Goal: Task Accomplishment & Management: Use online tool/utility

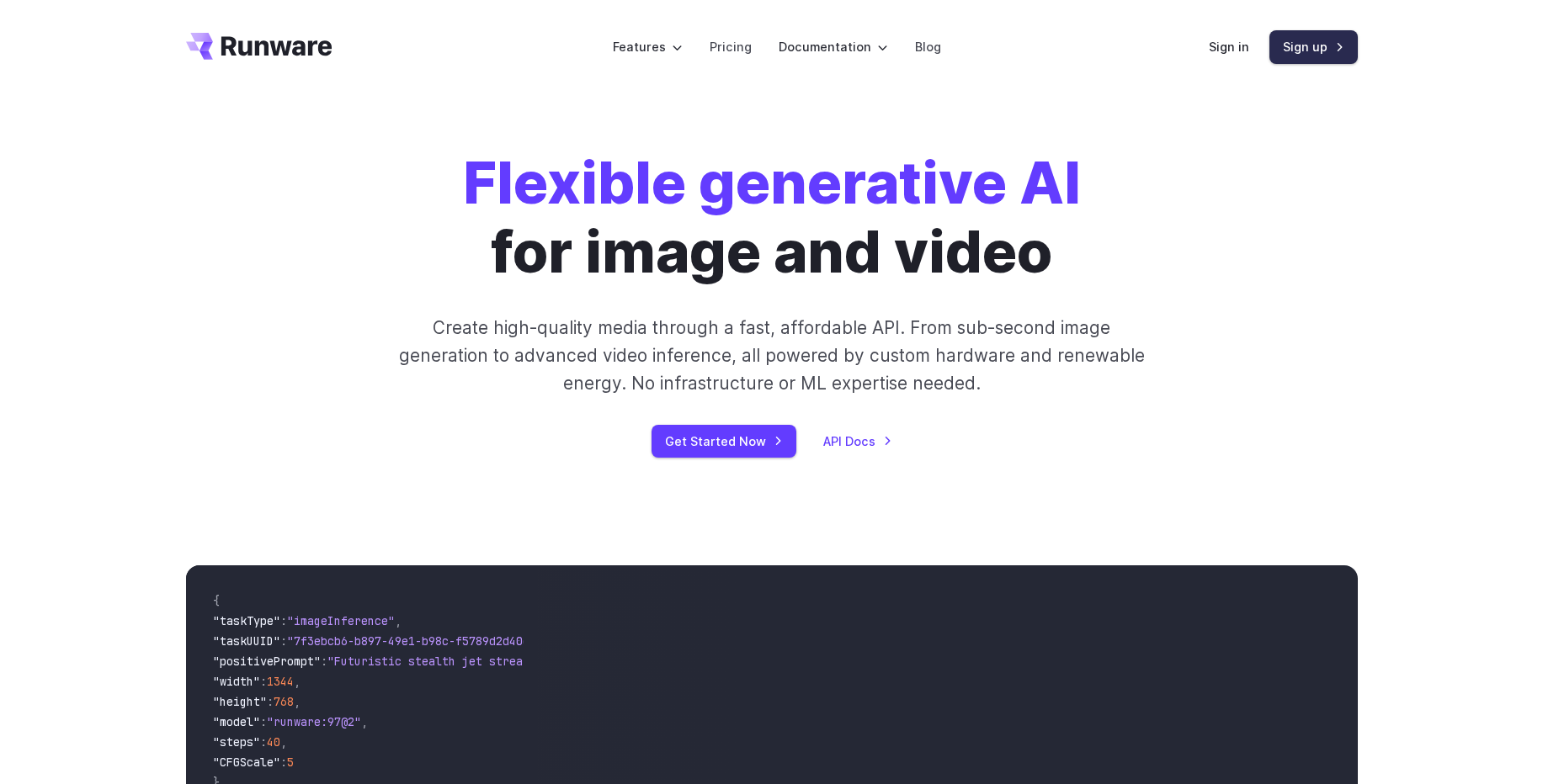
click at [1287, 50] on link "Sign up" at bounding box center [1313, 46] width 89 height 33
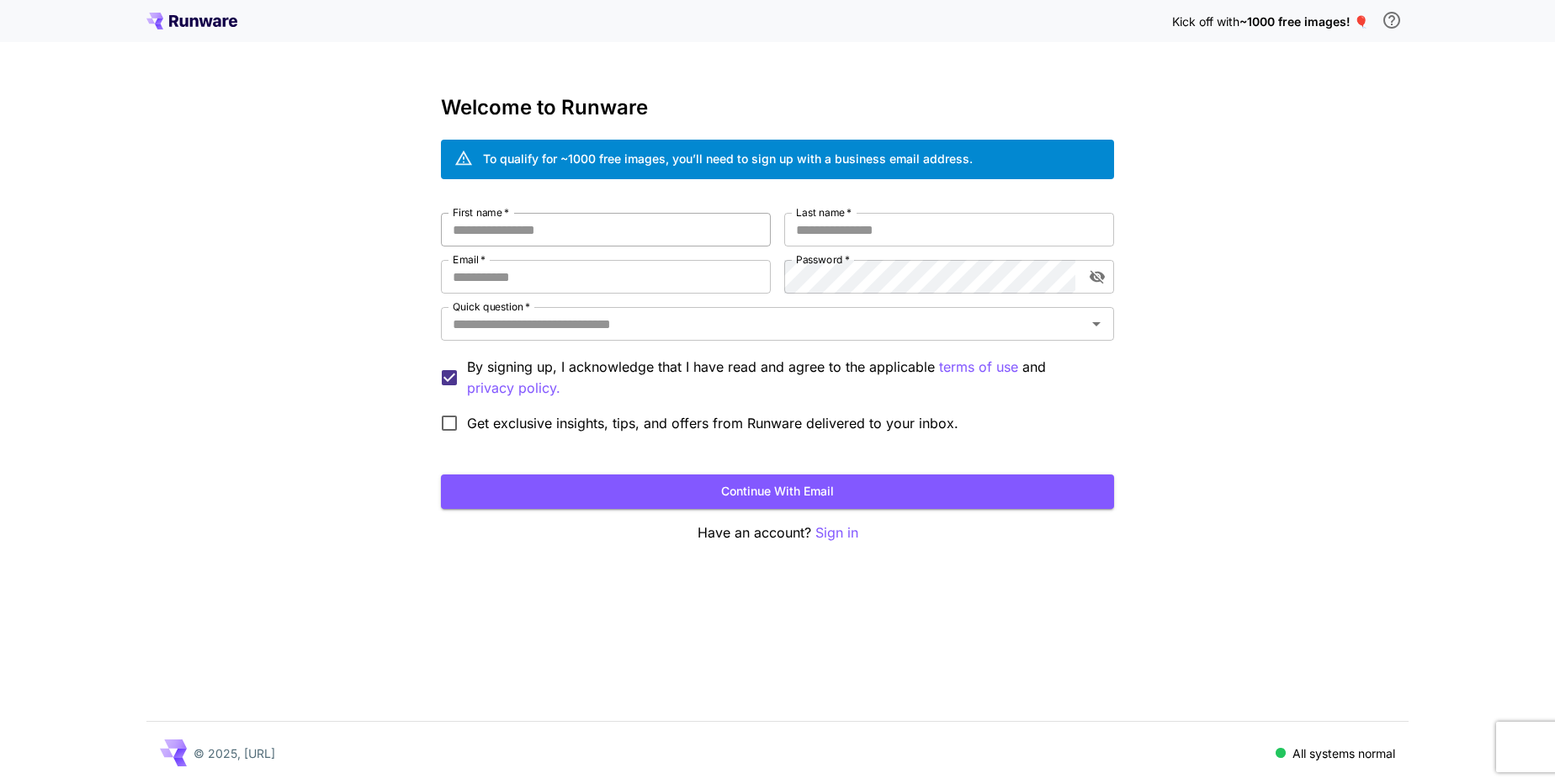
click at [550, 232] on input "First name   *" at bounding box center [605, 230] width 330 height 34
click at [690, 222] on input "First name   *" at bounding box center [605, 230] width 330 height 34
type input "**"
type input "*"
click at [441, 475] on button "Continue with email" at bounding box center [777, 492] width 673 height 35
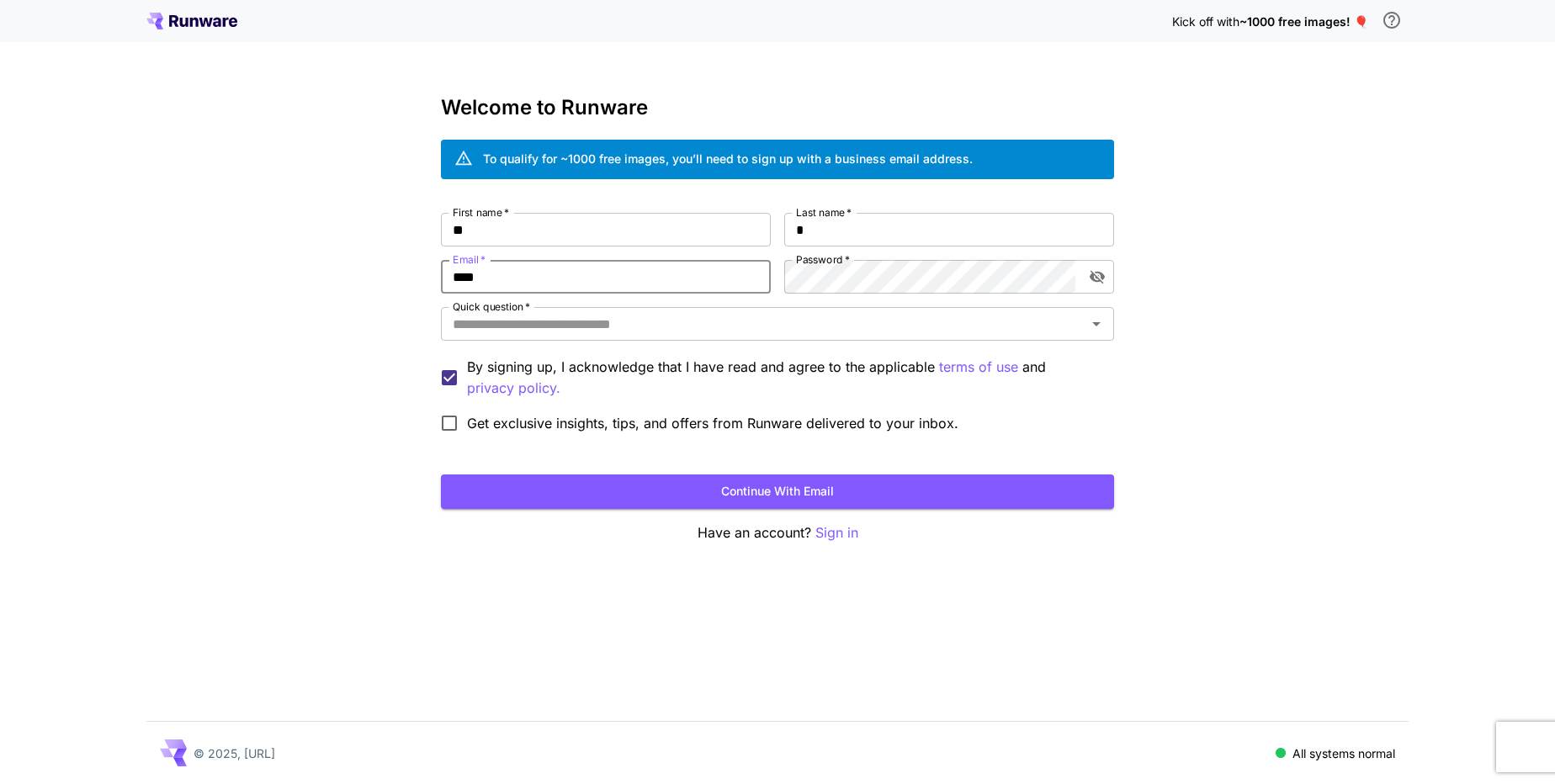
type input "**********"
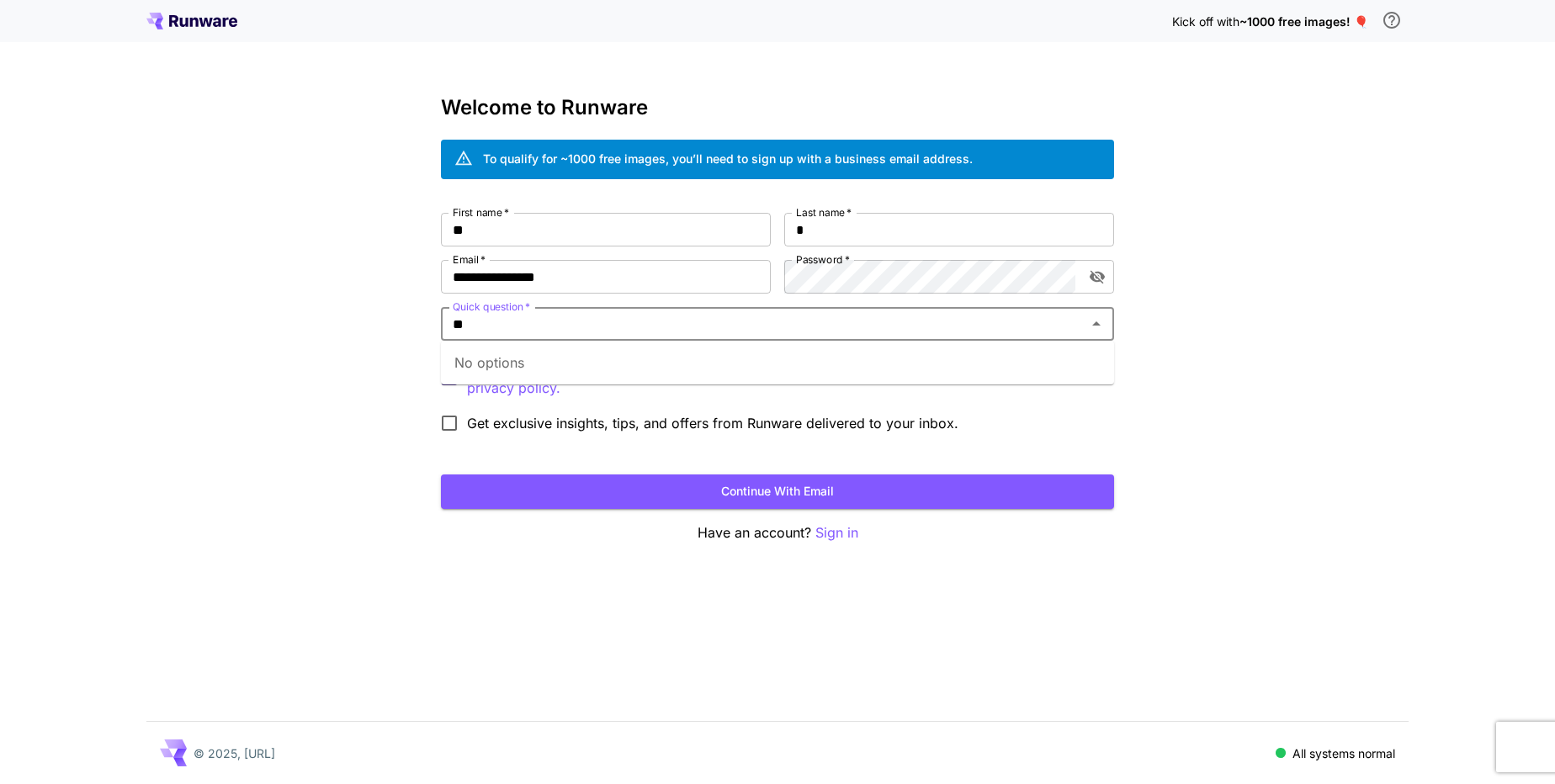
type input "*"
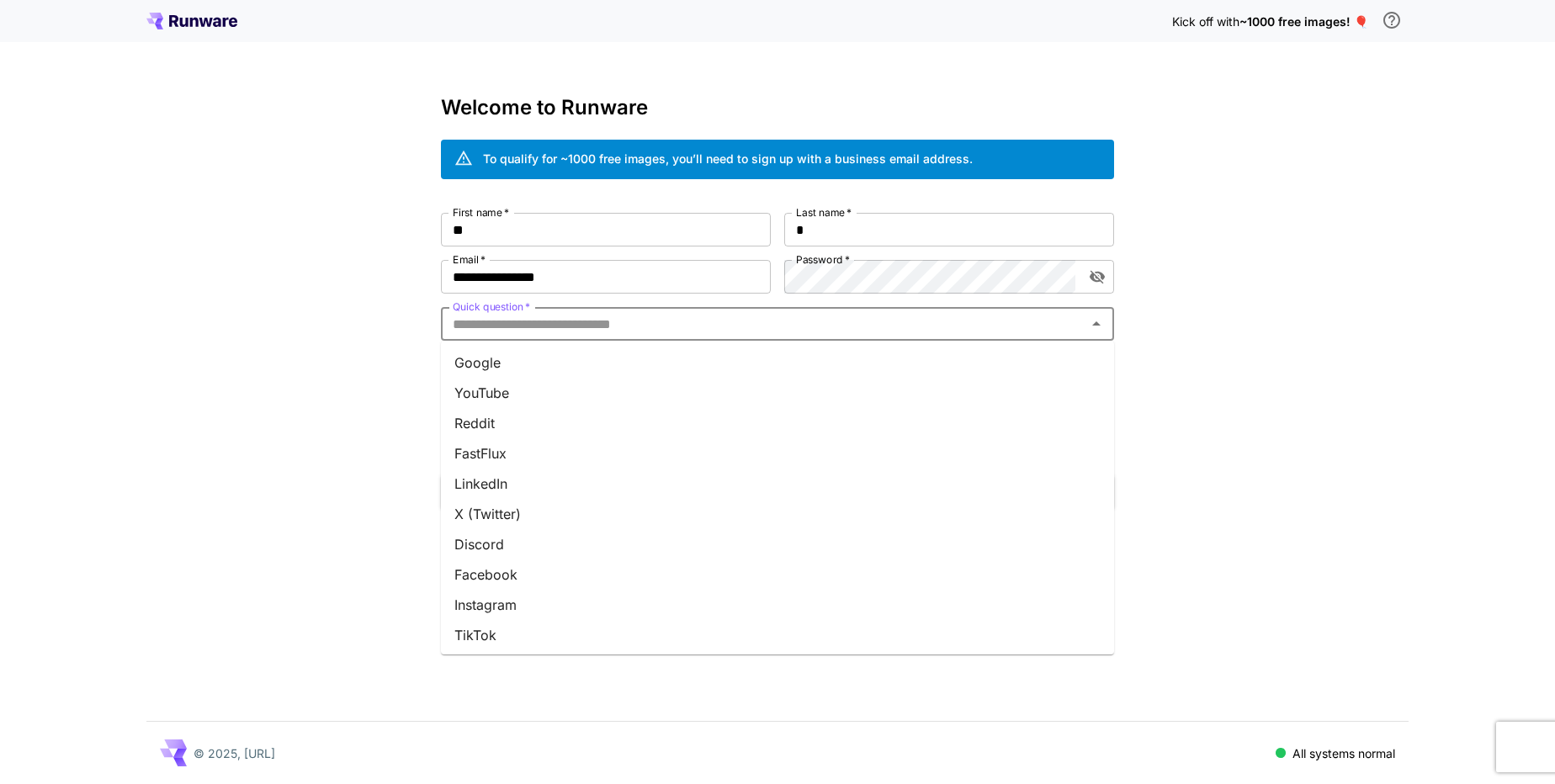
click at [663, 365] on li "Google" at bounding box center [777, 363] width 673 height 30
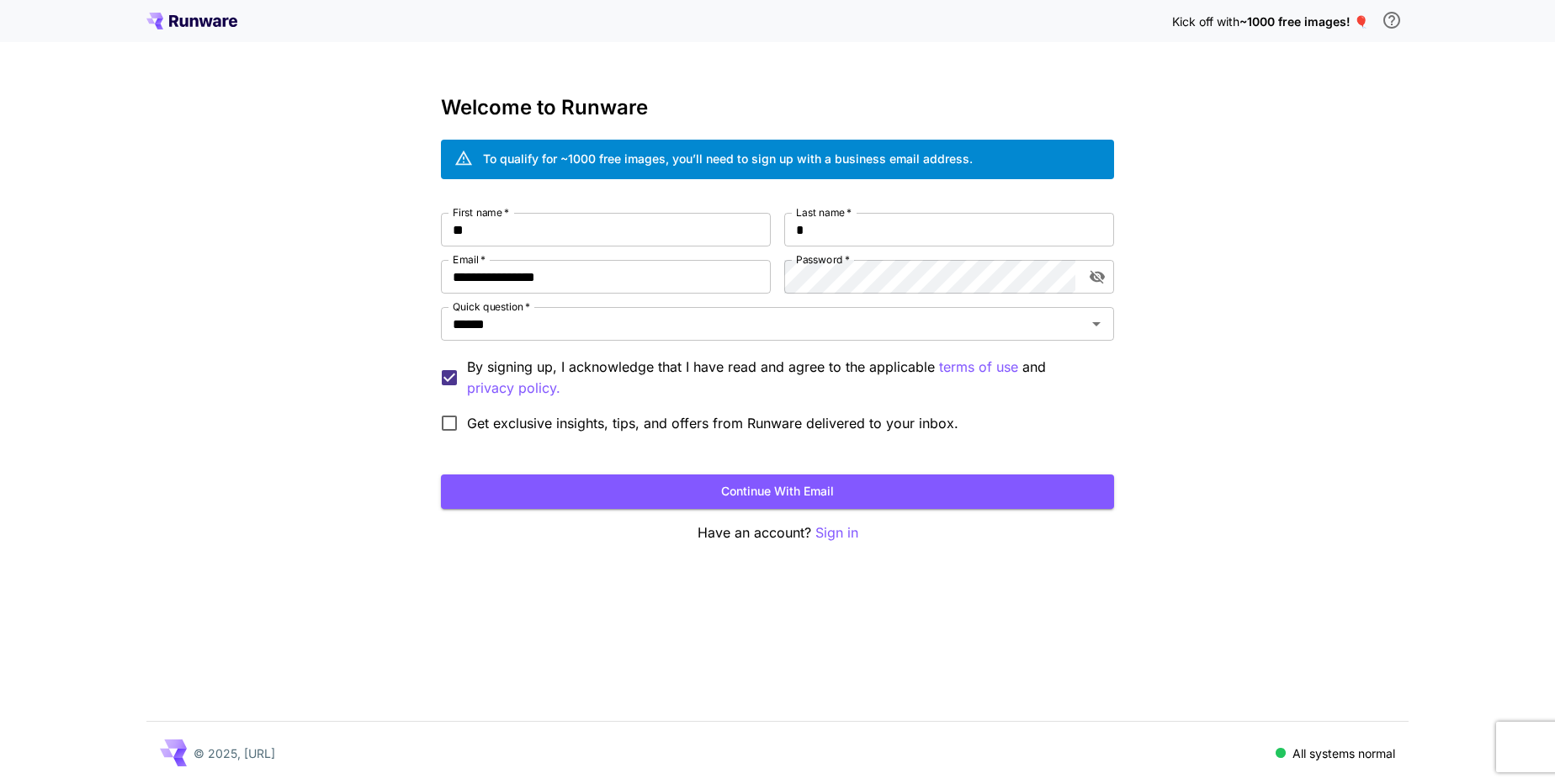
click at [613, 377] on p "By signing up, I acknowledge that I have read and agree to the applicable terms…" at bounding box center [783, 377] width 633 height 42
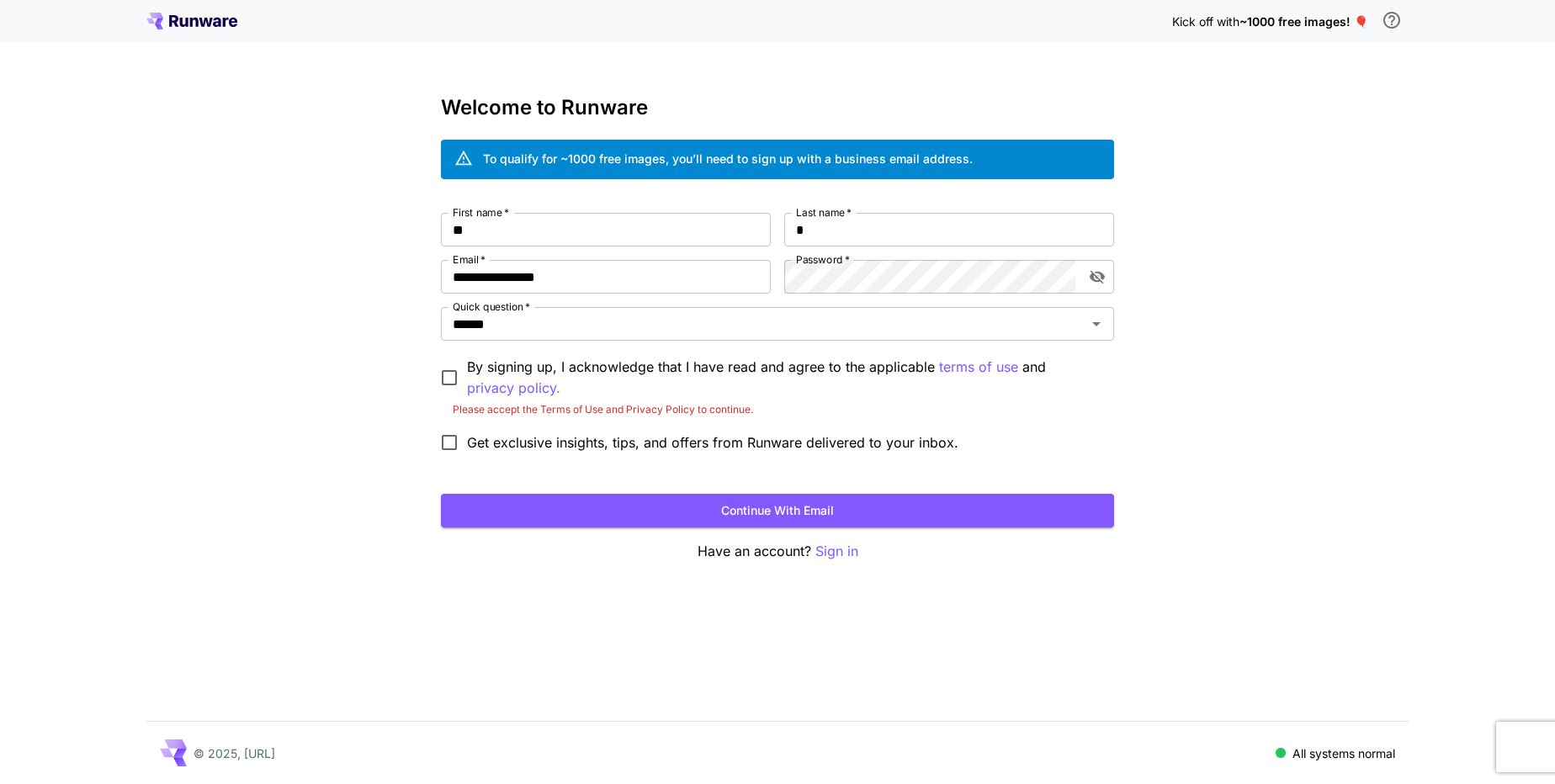
click at [613, 377] on p "By signing up, I acknowledge that I have read and agree to the applicable terms…" at bounding box center [783, 377] width 633 height 42
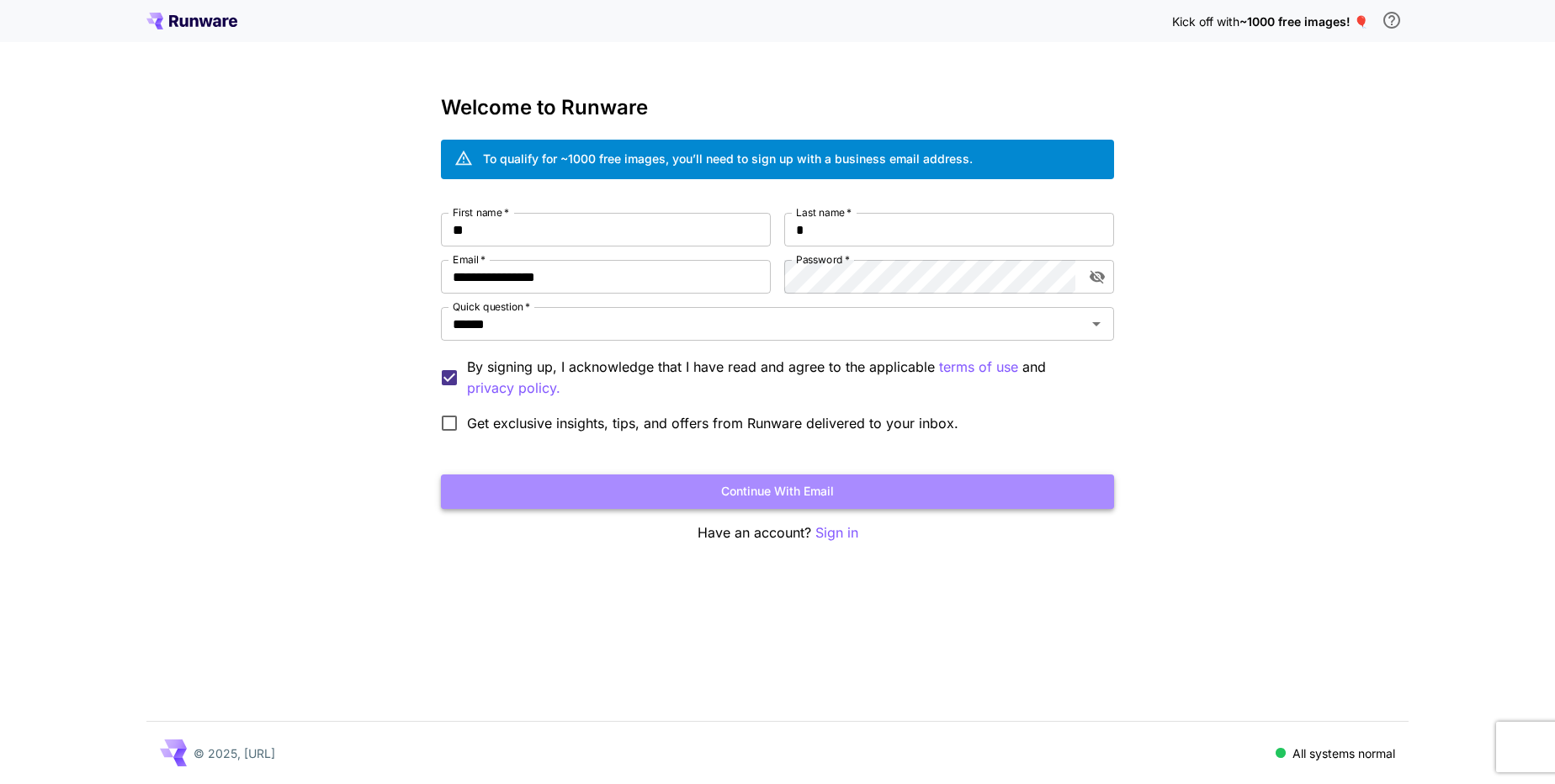
click at [655, 495] on button "Continue with email" at bounding box center [777, 492] width 673 height 35
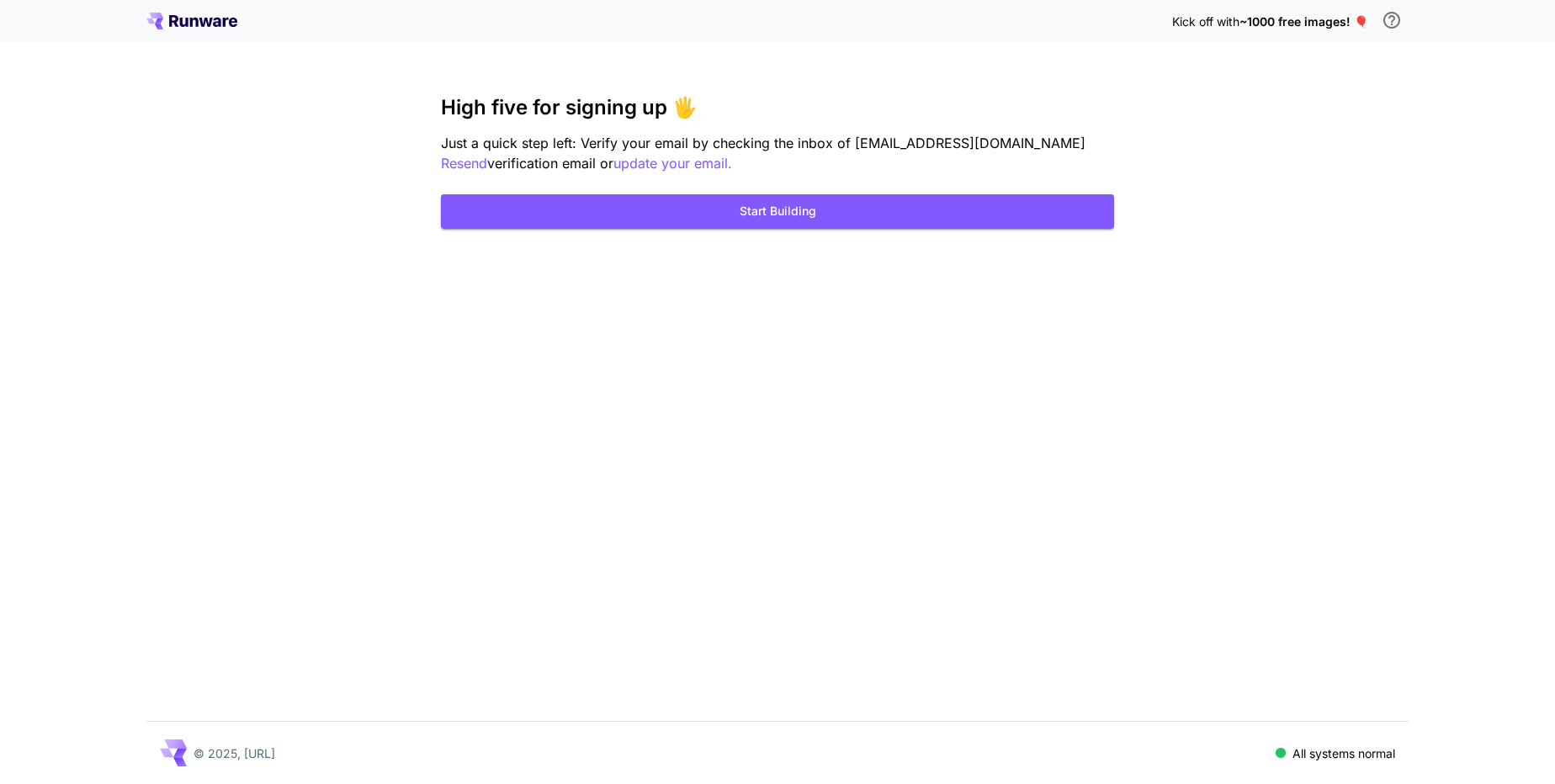
click at [560, 79] on div "Kick off with ~1000 free images! 🎈 High five for signing up 🖐️ Just a quick ste…" at bounding box center [777, 392] width 1555 height 784
click at [829, 216] on button "Start Building" at bounding box center [777, 211] width 673 height 35
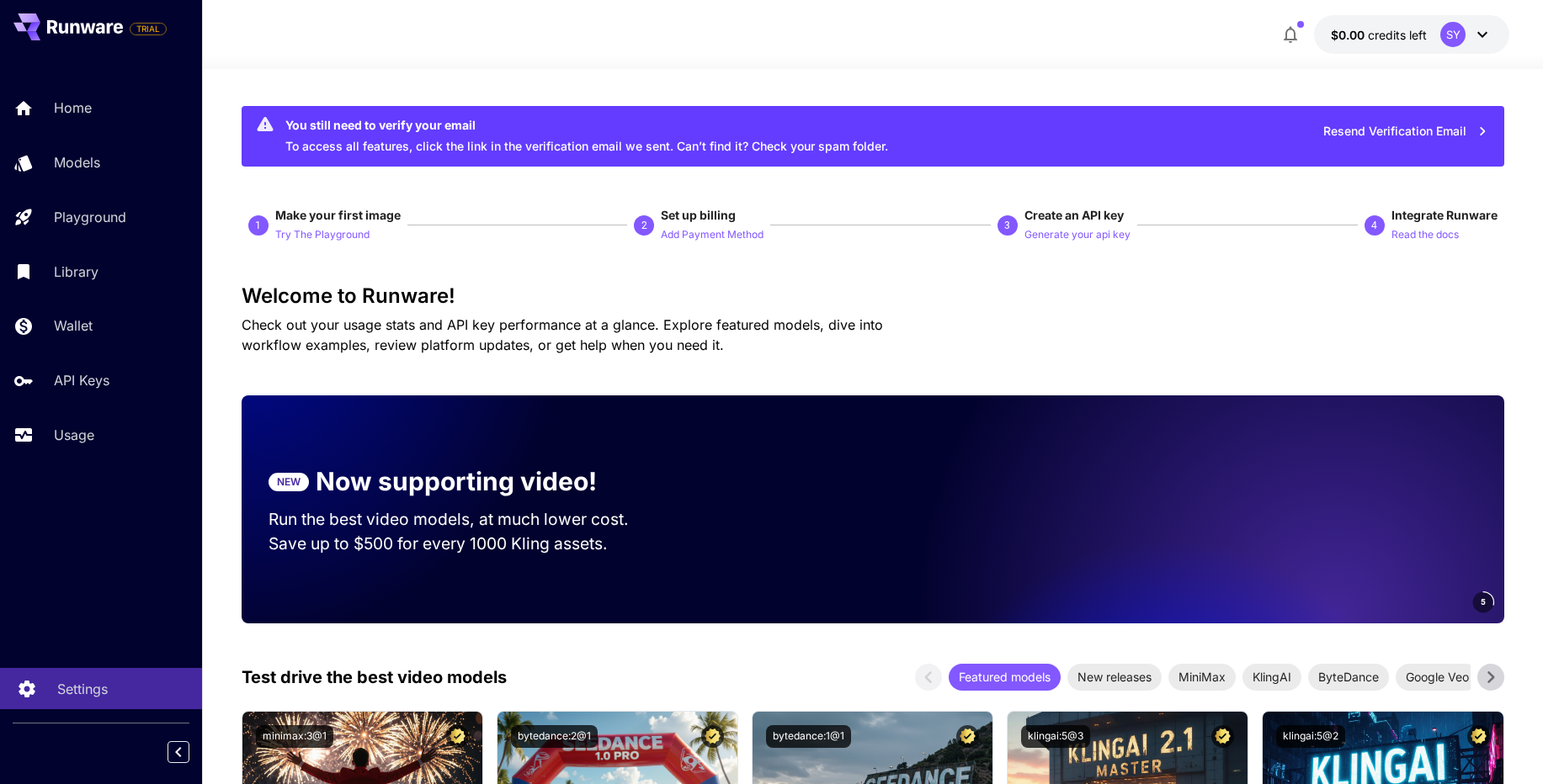
click at [77, 702] on link "Settings" at bounding box center [101, 688] width 202 height 41
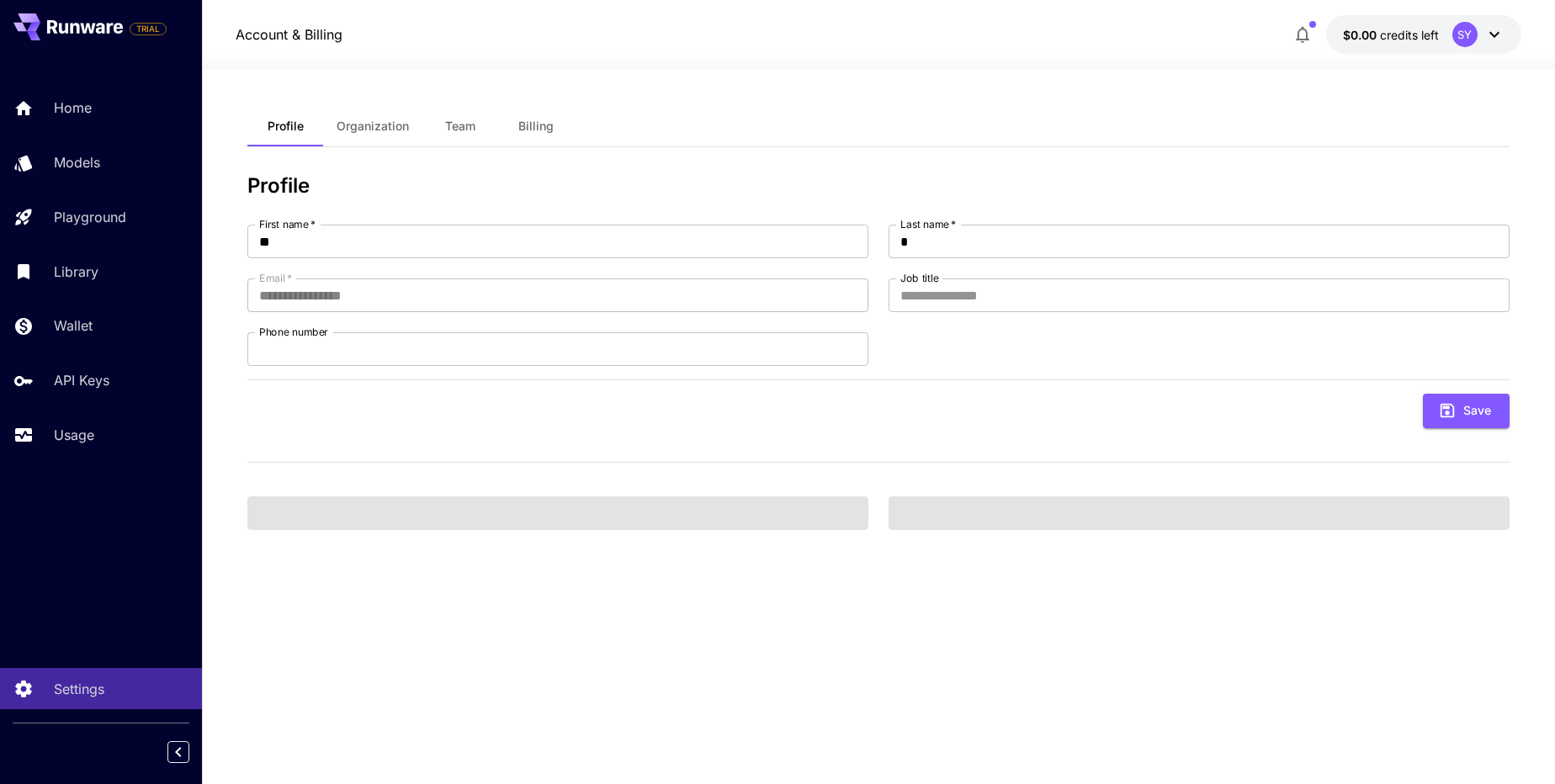
click at [1389, 36] on span "credits left" at bounding box center [1409, 35] width 59 height 14
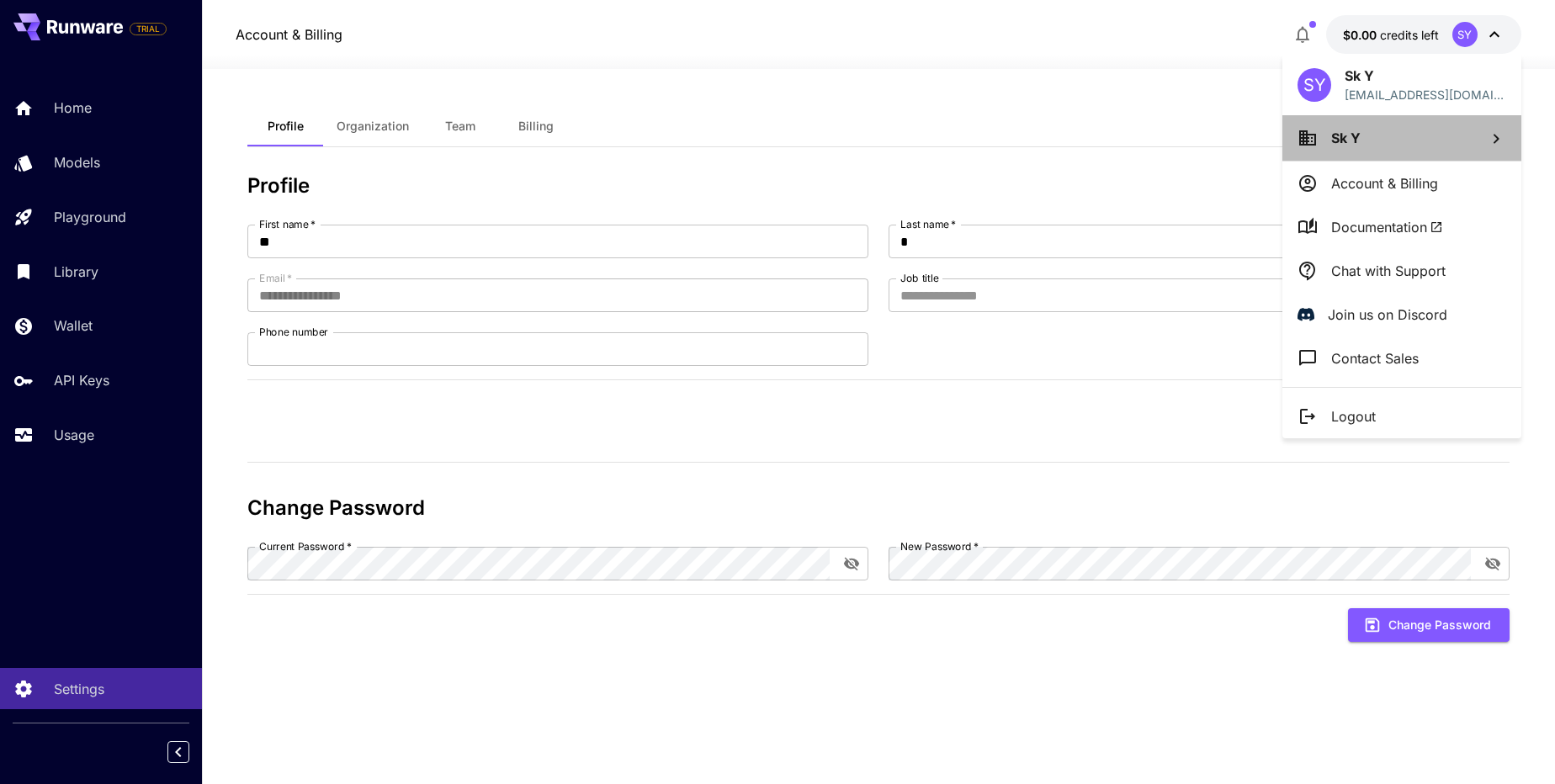
click at [1413, 145] on li "Sk Y" at bounding box center [1401, 138] width 239 height 46
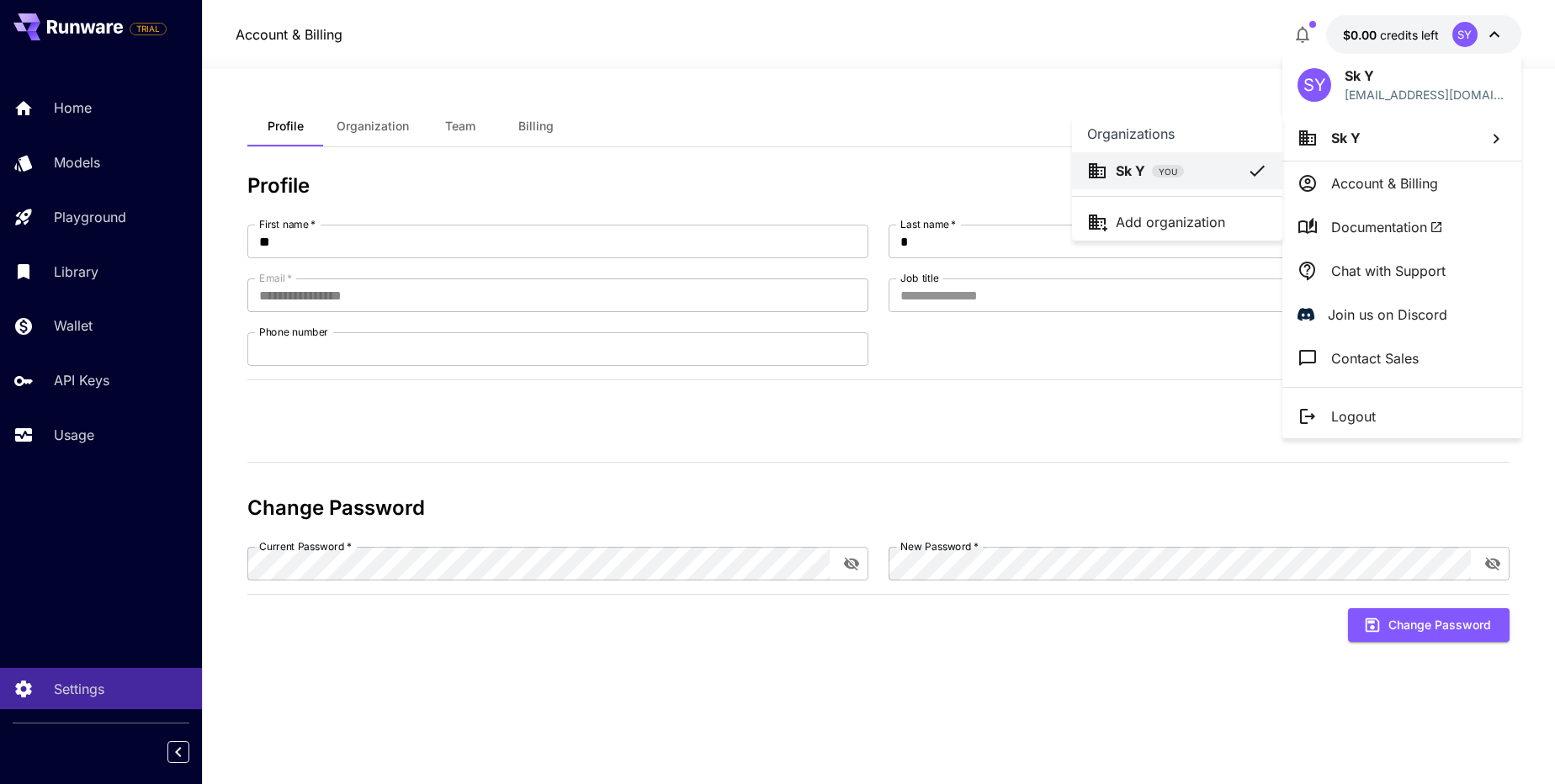
click at [1413, 145] on div at bounding box center [777, 392] width 1555 height 784
click at [89, 121] on div at bounding box center [777, 392] width 1555 height 784
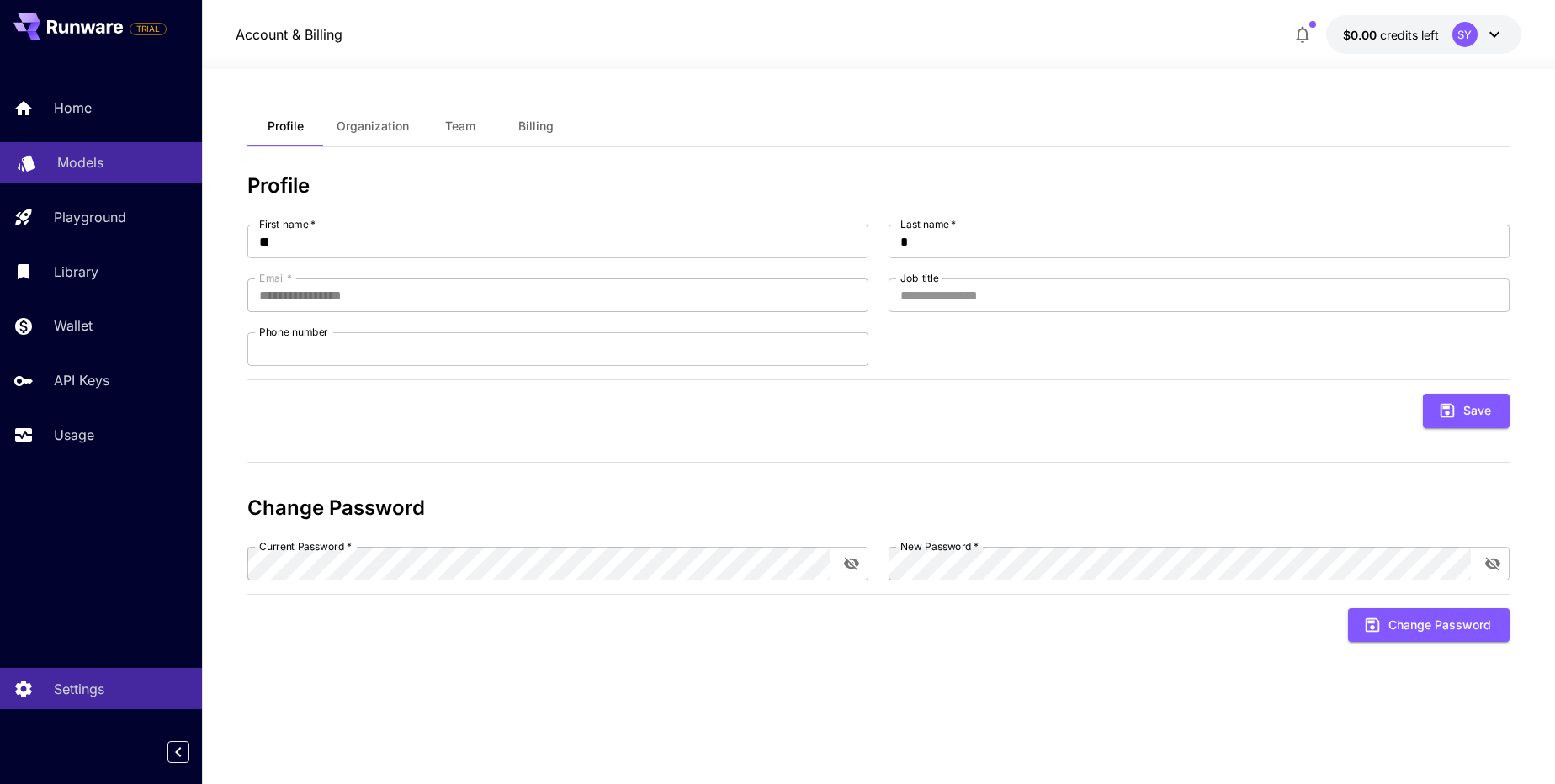
click at [91, 164] on p "Models" at bounding box center [80, 162] width 46 height 21
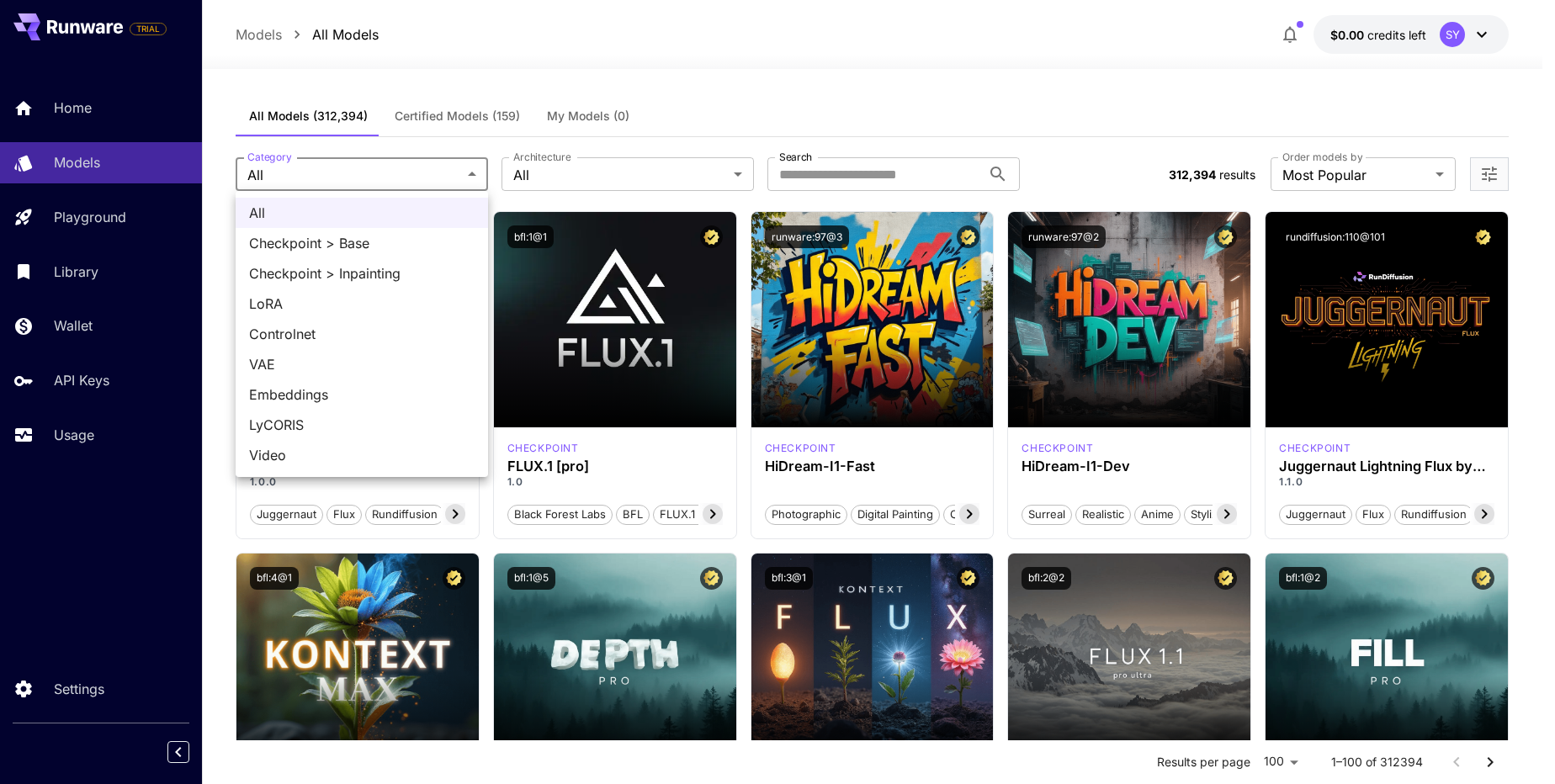
click at [601, 163] on div at bounding box center [777, 392] width 1555 height 784
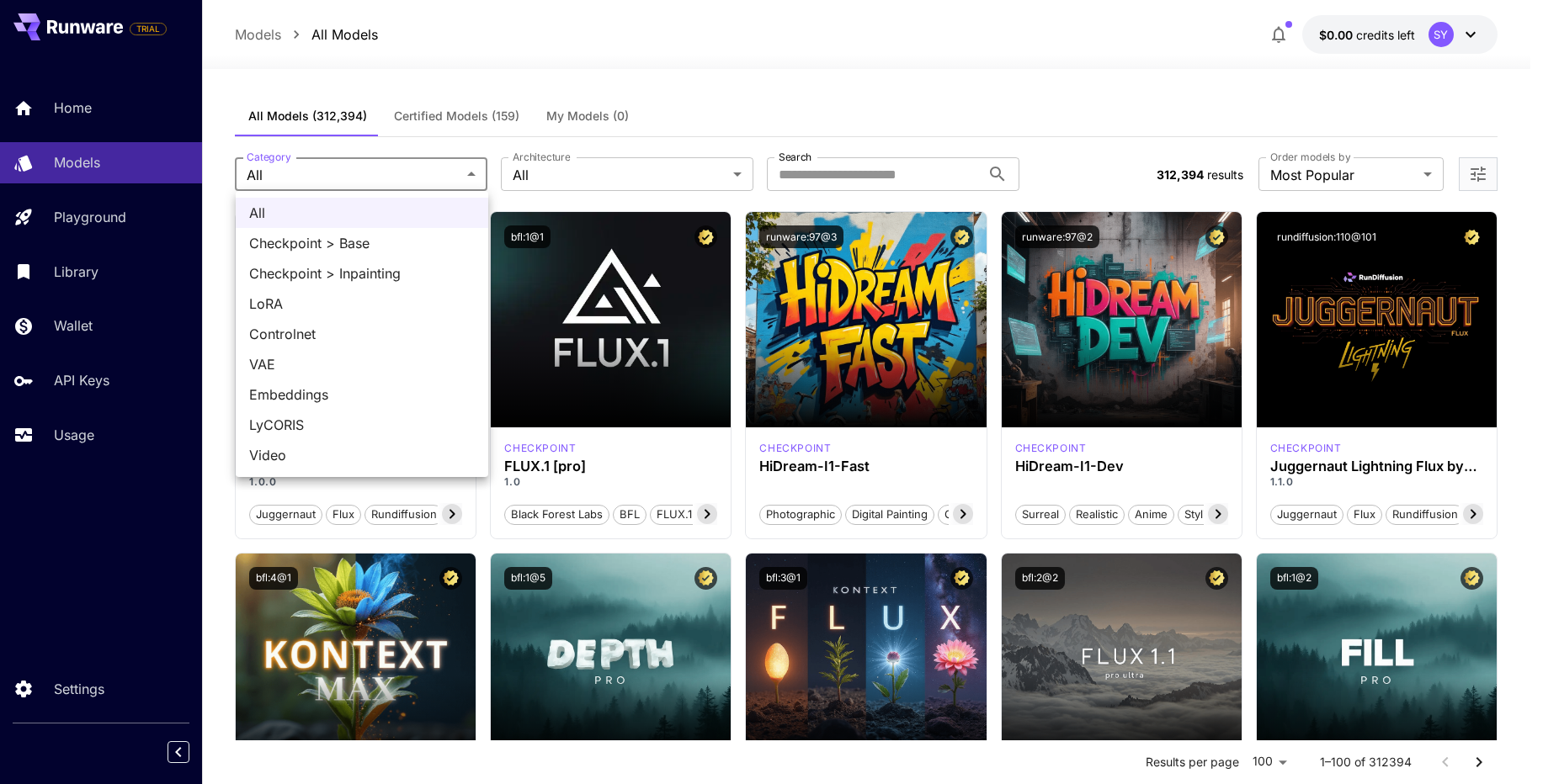
click at [603, 163] on div "All Checkpoint > Base Checkpoint > Inpainting LoRA Controlnet VAE Embeddings Ly…" at bounding box center [771, 392] width 1543 height 784
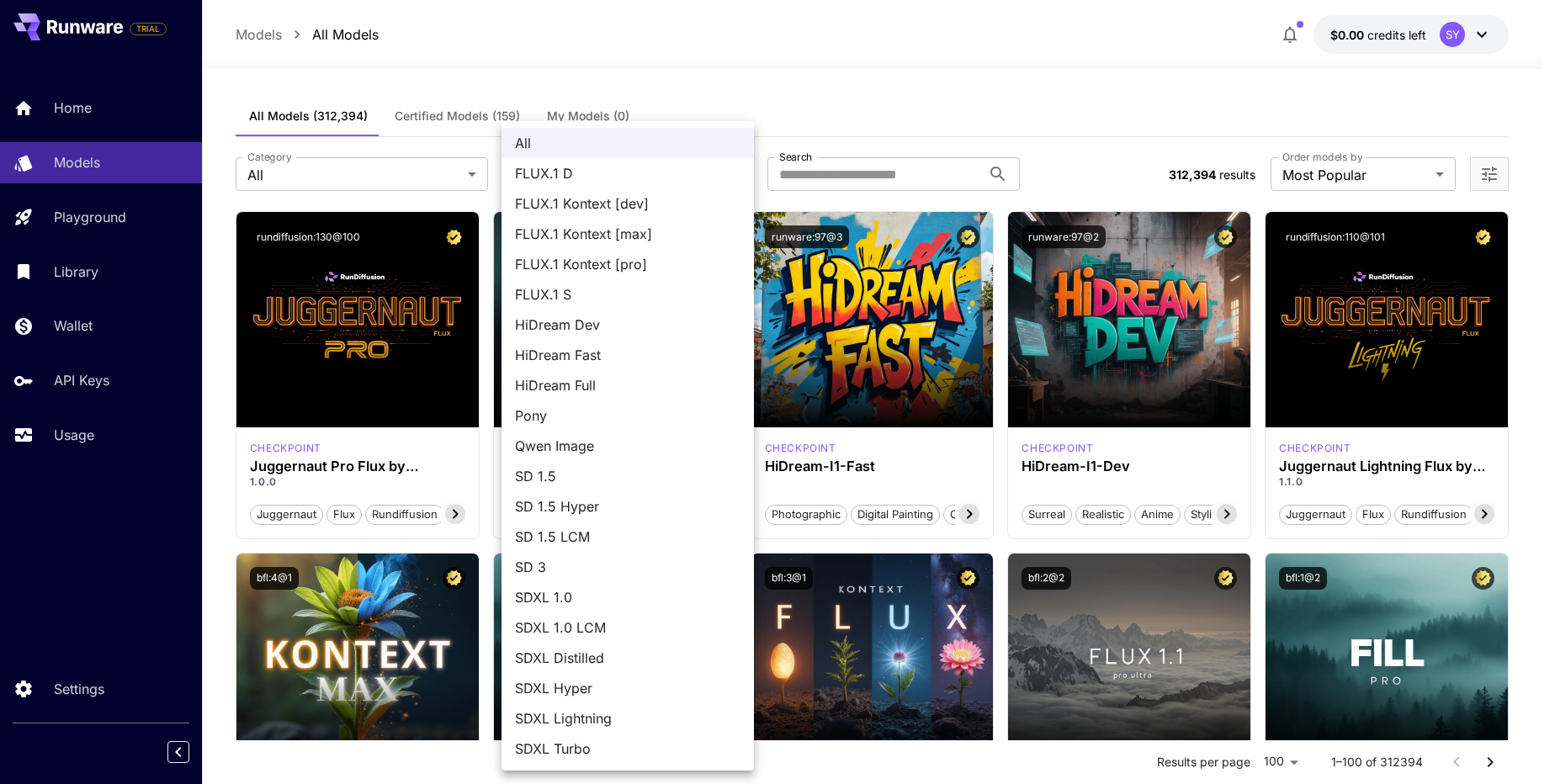
click at [904, 172] on div at bounding box center [777, 392] width 1555 height 784
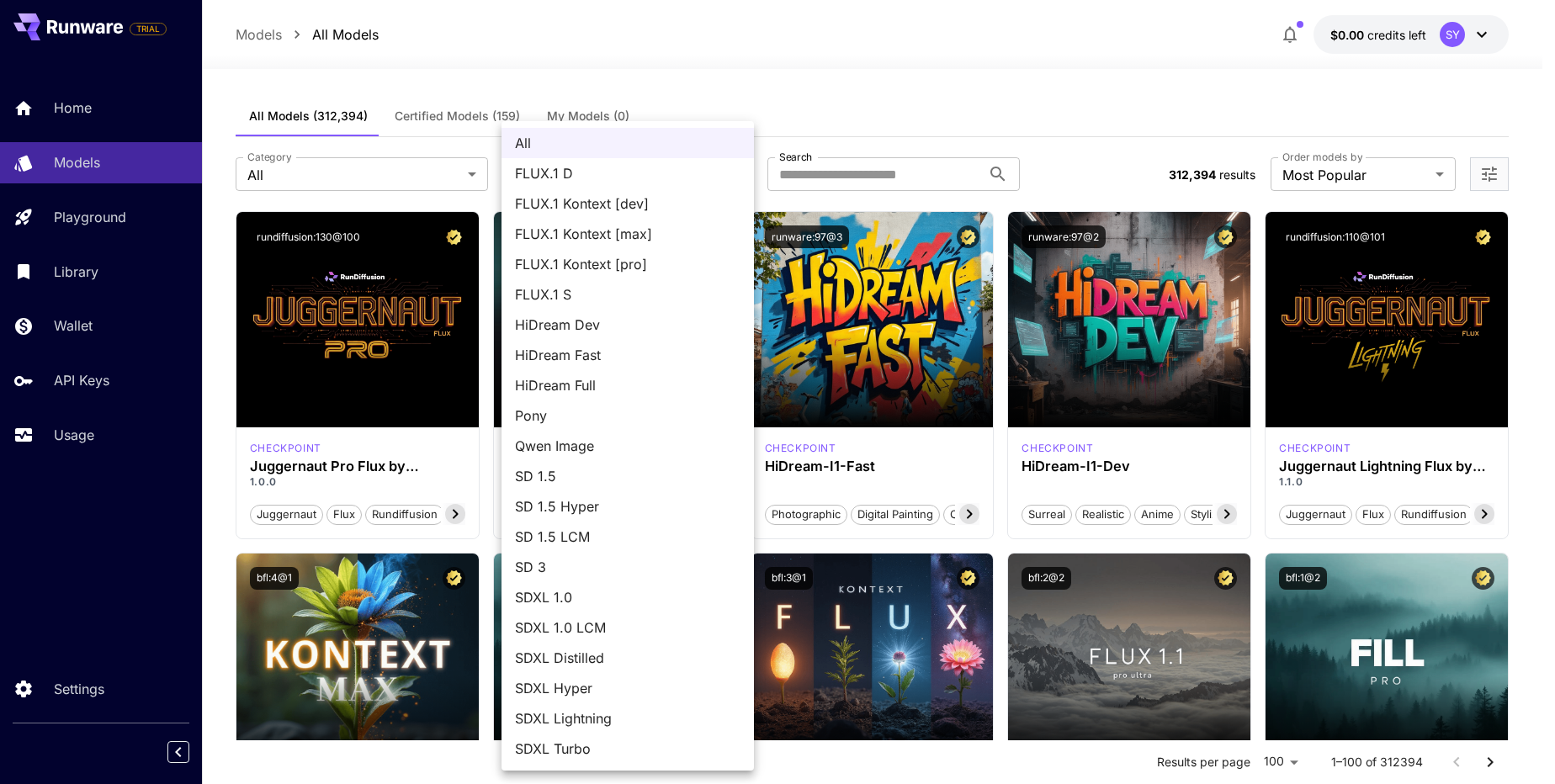
click at [570, 581] on li "SD 3" at bounding box center [628, 567] width 252 height 30
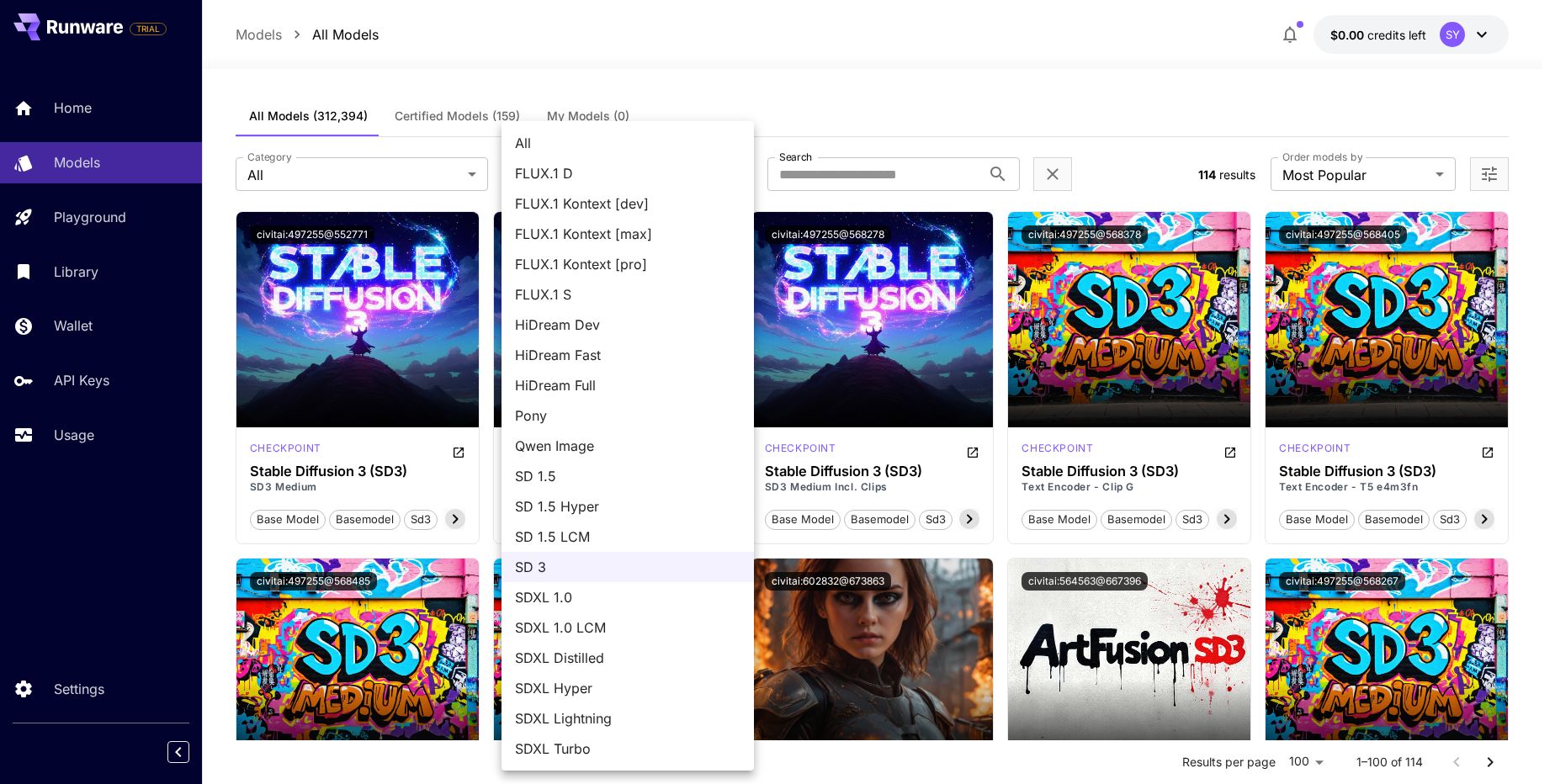
click at [585, 148] on span "All" at bounding box center [628, 143] width 225 height 21
type input "***"
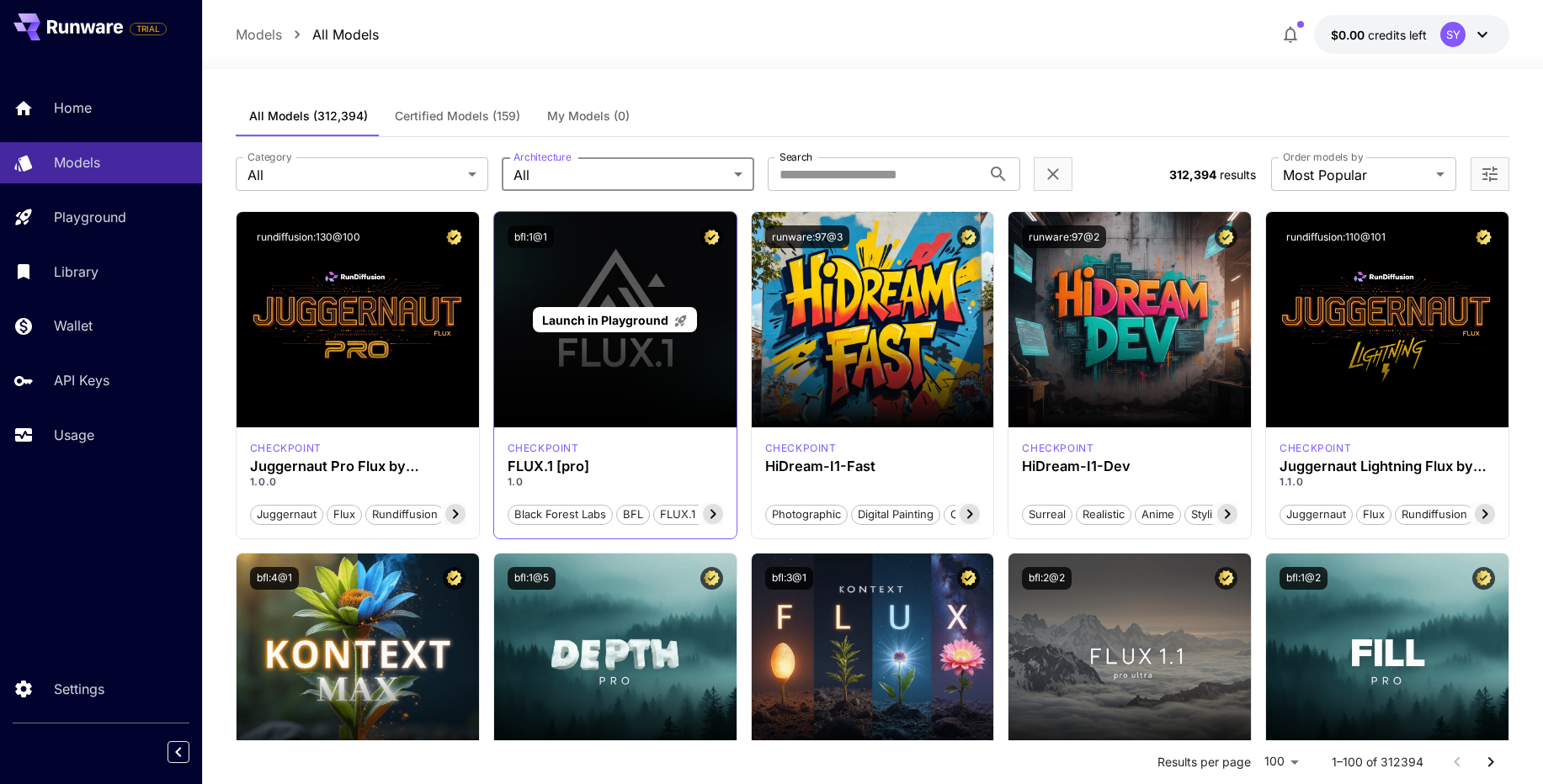
click at [606, 368] on div "Launch in Playground" at bounding box center [615, 319] width 242 height 215
click at [615, 318] on span "Launch in Playground" at bounding box center [605, 320] width 126 height 14
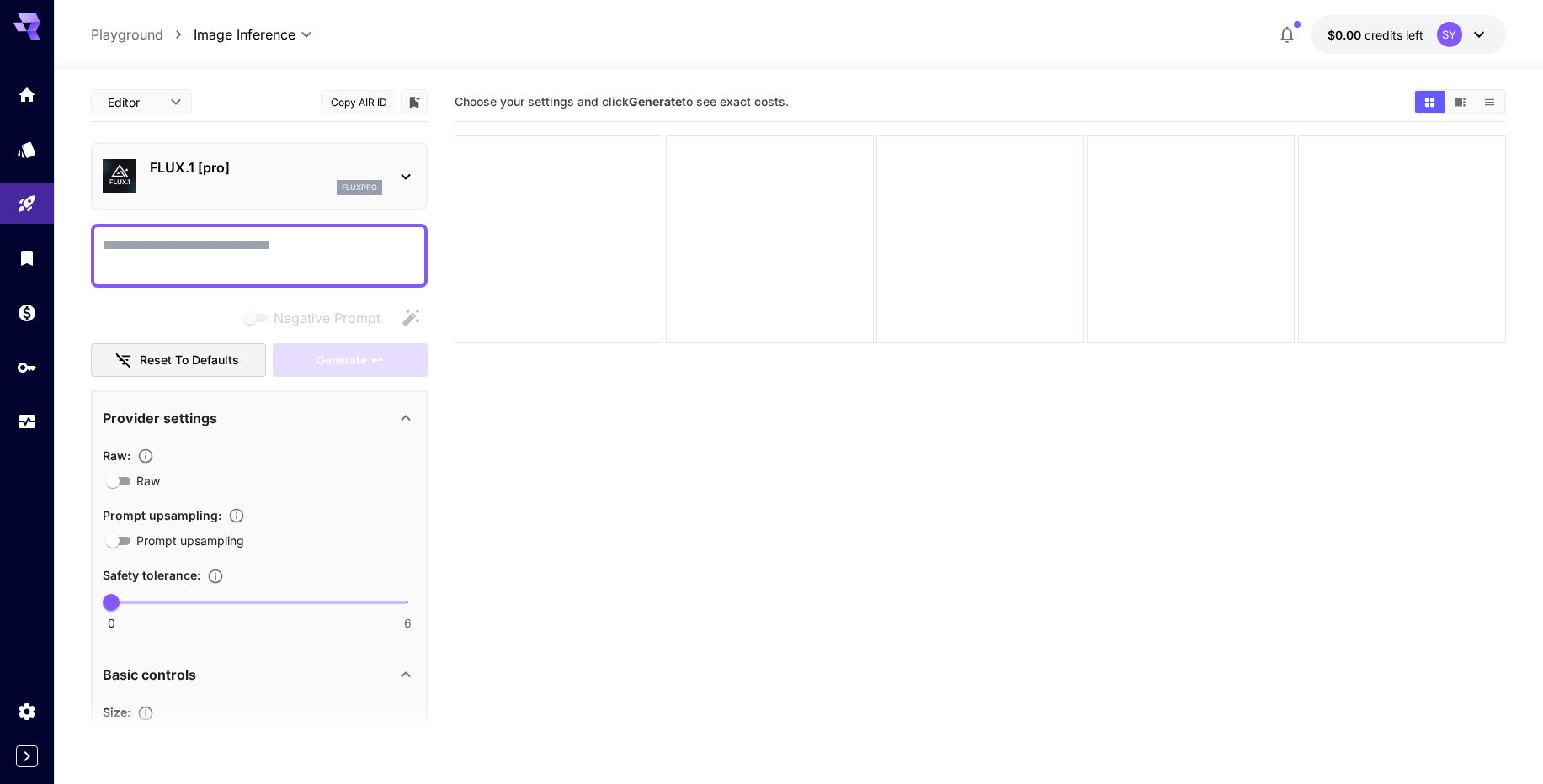
click at [306, 244] on textarea "Negative Prompt" at bounding box center [259, 255] width 313 height 40
type textarea "*"
click at [309, 274] on textarea "Negative Prompt" at bounding box center [259, 255] width 313 height 40
paste textarea "**********"
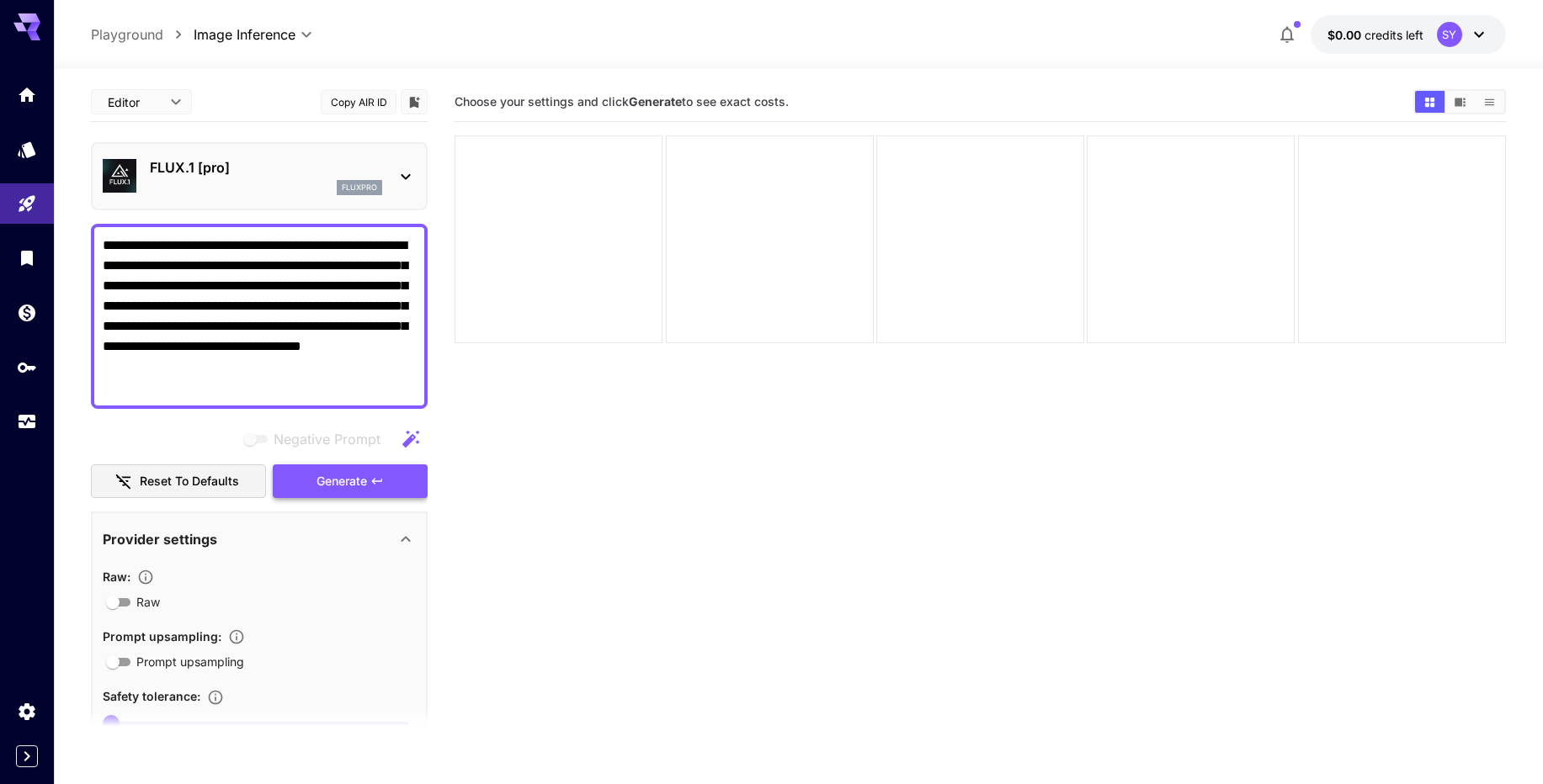
type textarea "**********"
click at [358, 472] on span "Generate" at bounding box center [342, 482] width 50 height 21
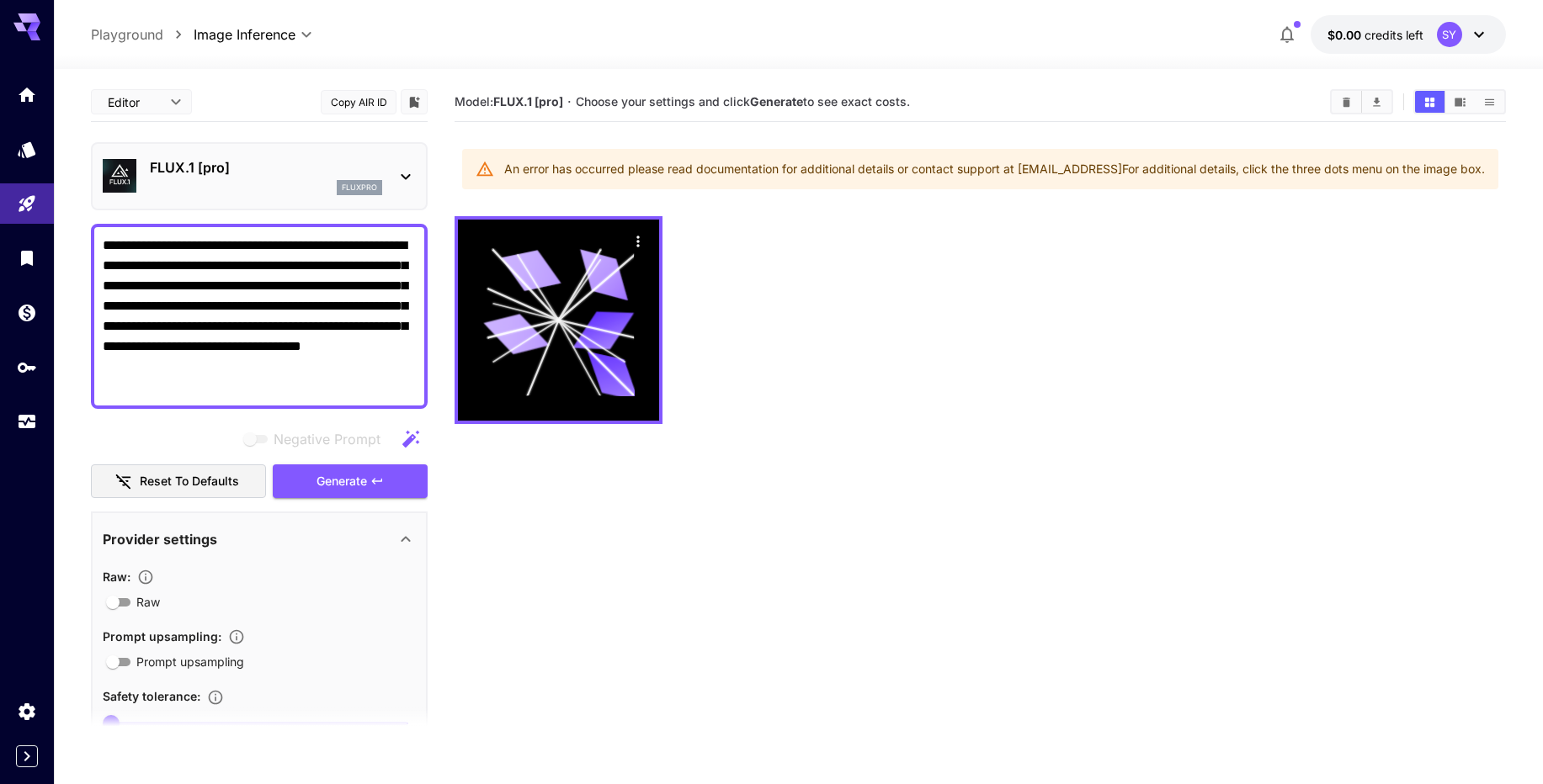
click at [143, 36] on p "Playground" at bounding box center [127, 34] width 72 height 21
click at [696, 345] on div at bounding box center [979, 320] width 1051 height 207
click at [136, 31] on p "Playground" at bounding box center [127, 34] width 72 height 21
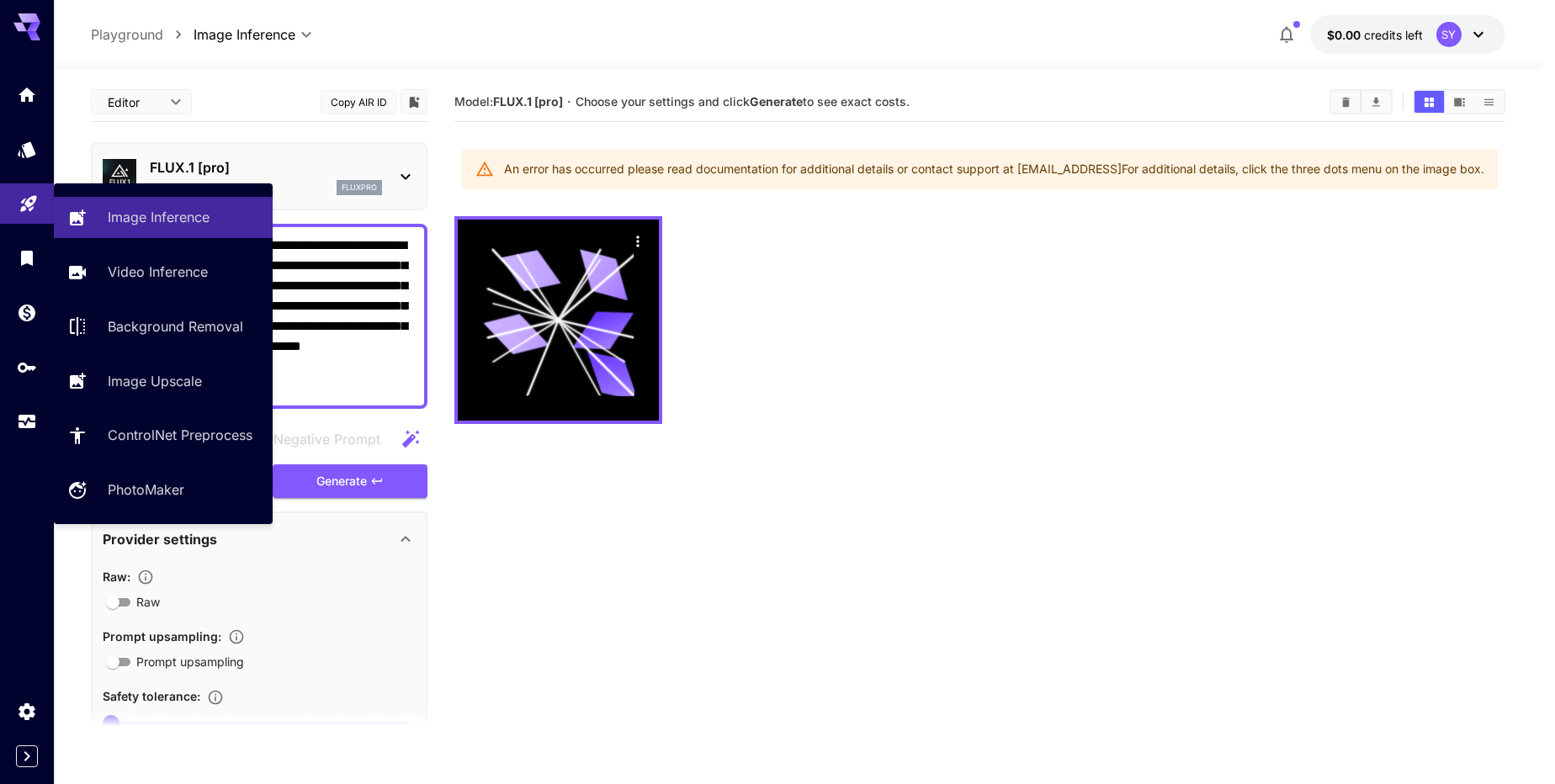
click at [19, 203] on icon "Playground" at bounding box center [29, 198] width 21 height 21
click at [118, 221] on p "Image Inference" at bounding box center [162, 216] width 102 height 21
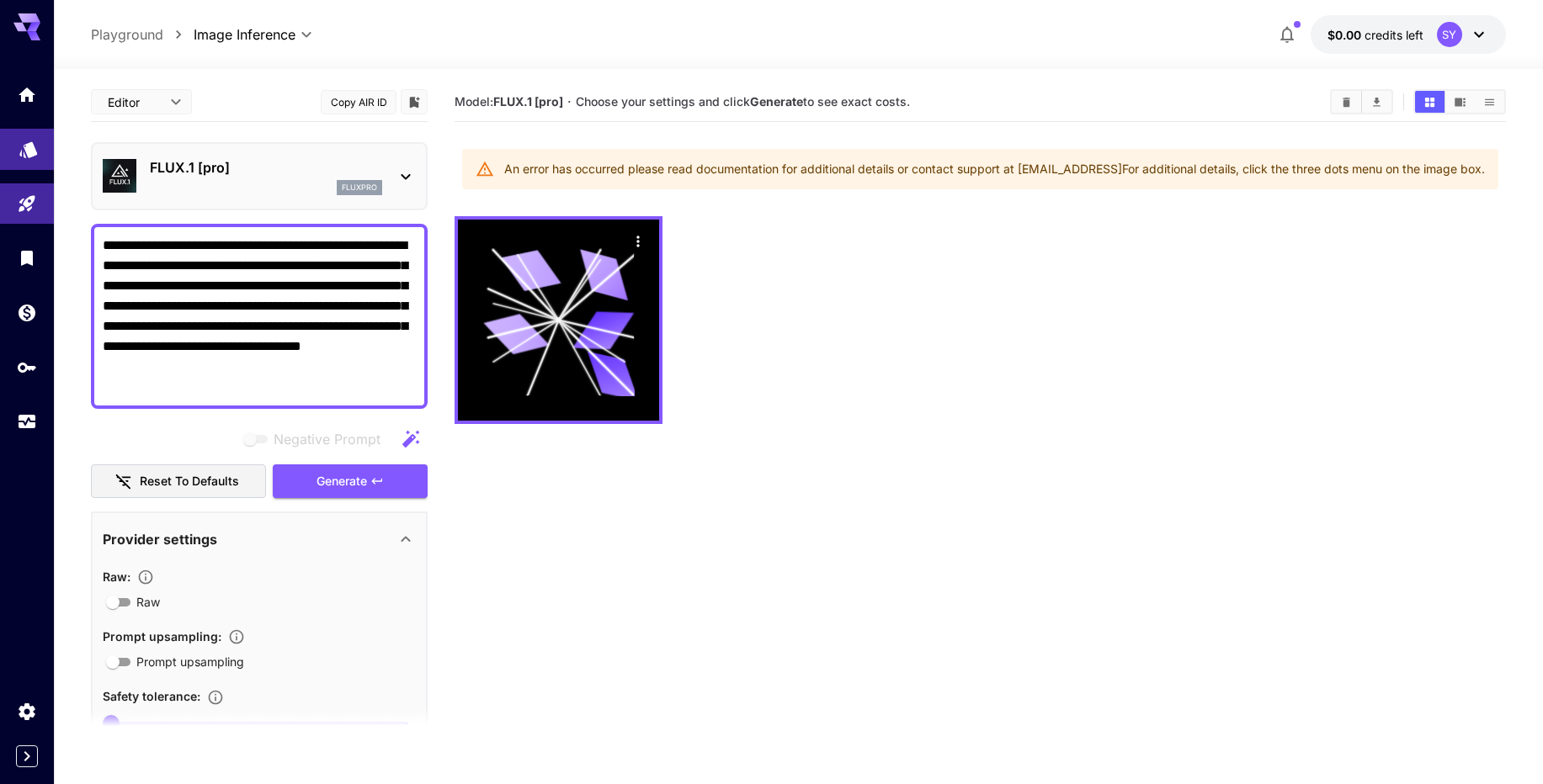
click at [33, 144] on icon "Models" at bounding box center [29, 144] width 18 height 16
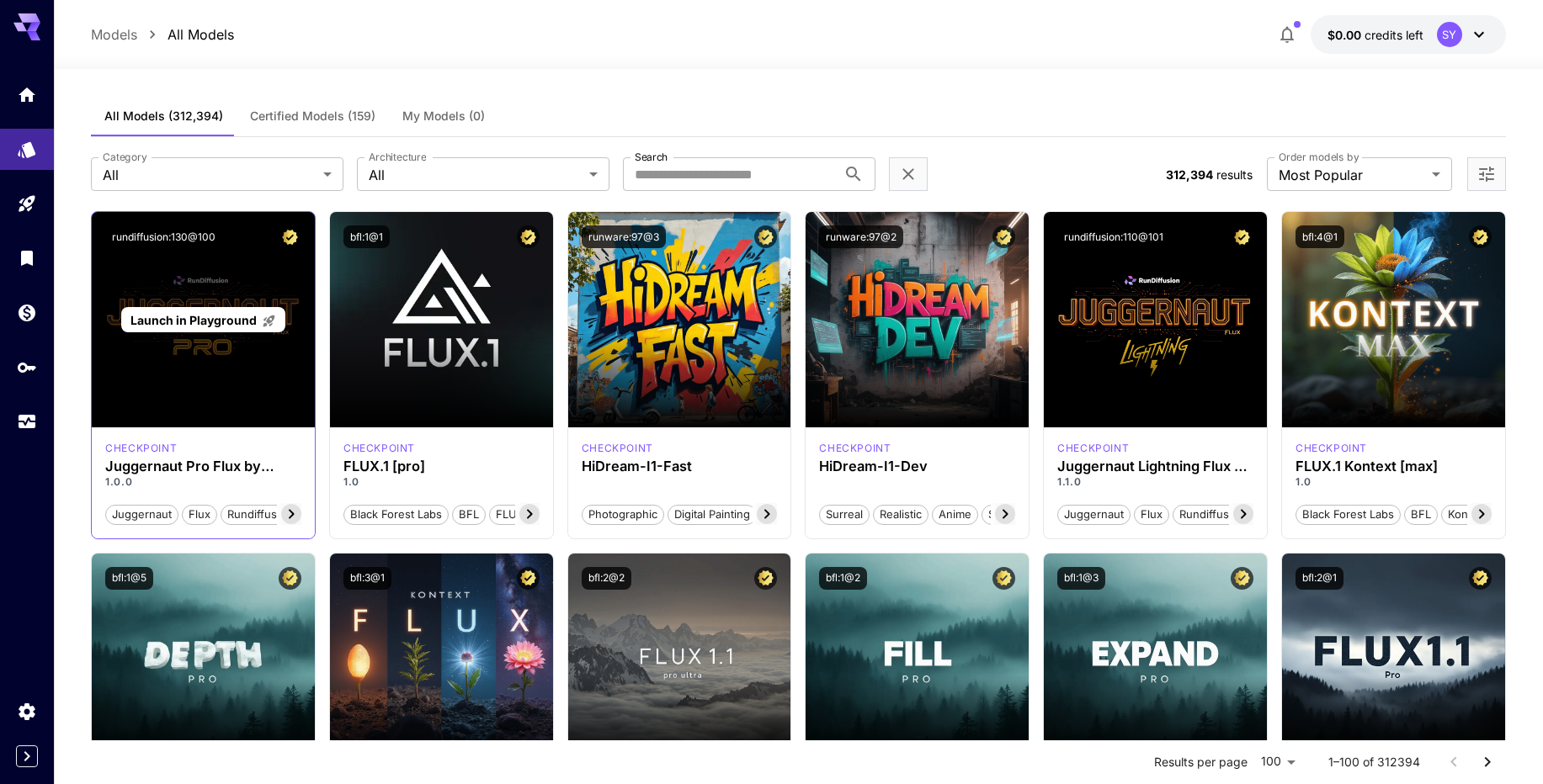
click at [216, 325] on span "Launch in Playground" at bounding box center [193, 320] width 126 height 14
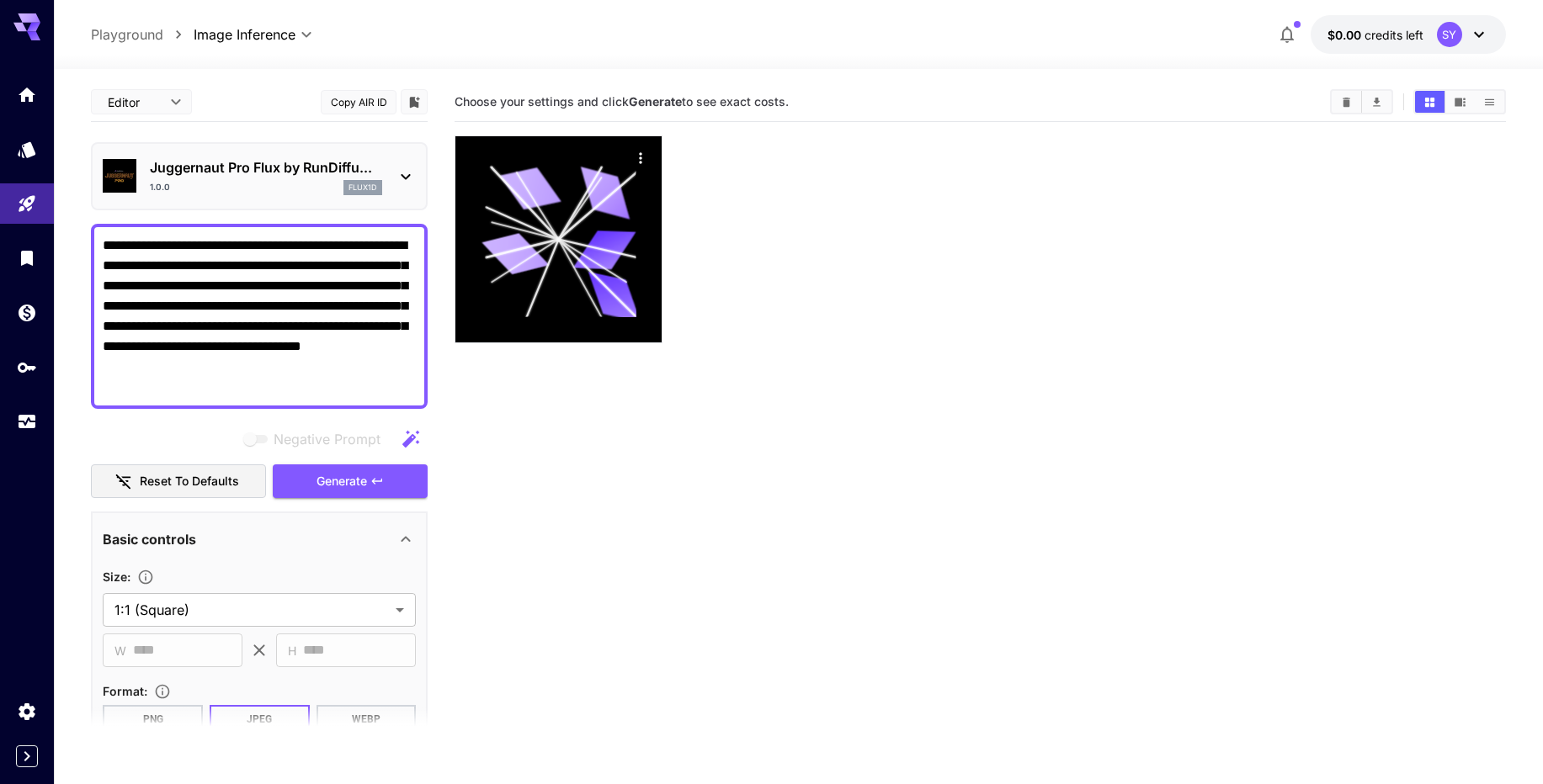
click at [351, 341] on textarea "**********" at bounding box center [259, 316] width 313 height 162
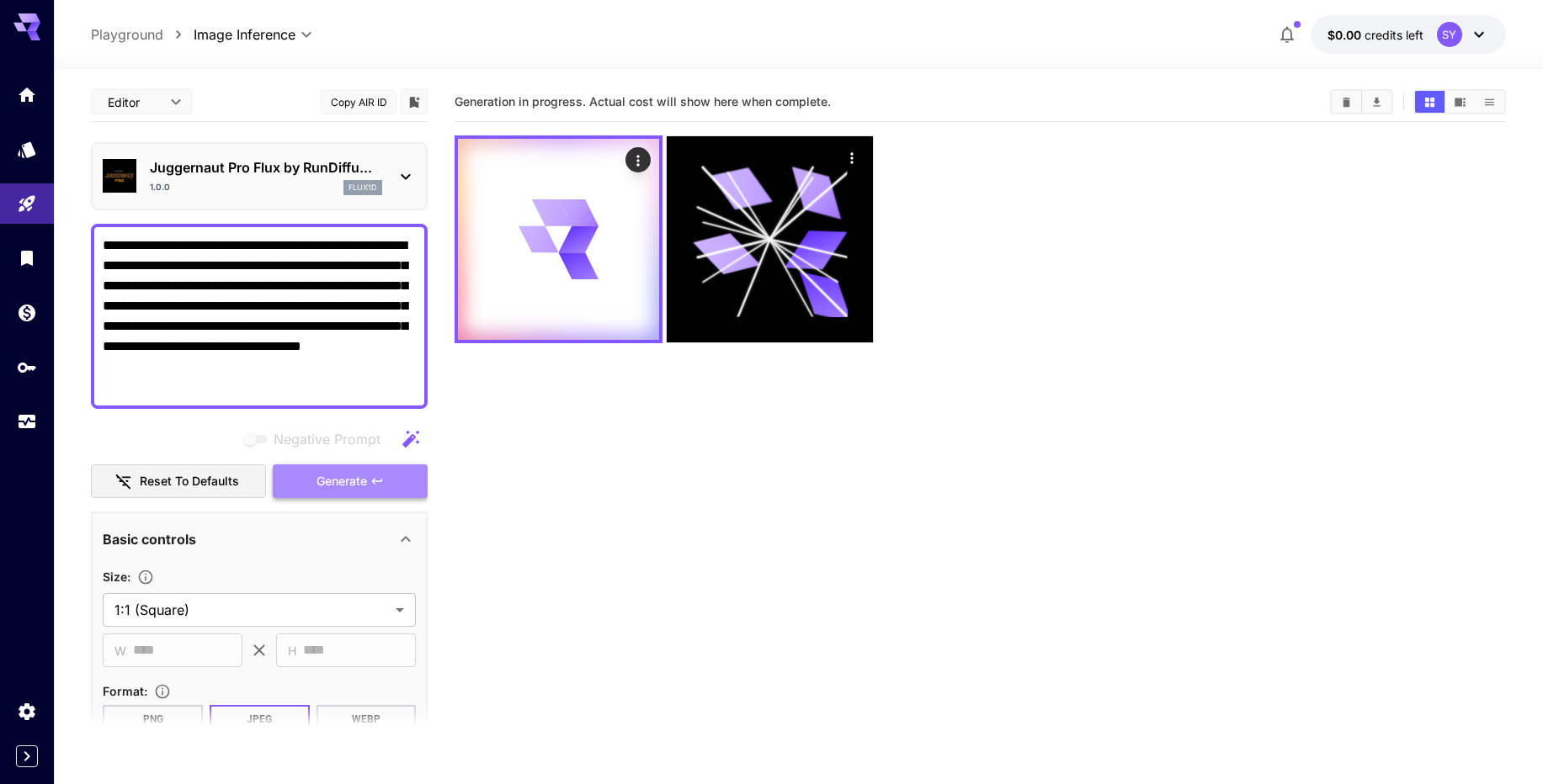
click at [366, 479] on span "Generate" at bounding box center [342, 482] width 50 height 21
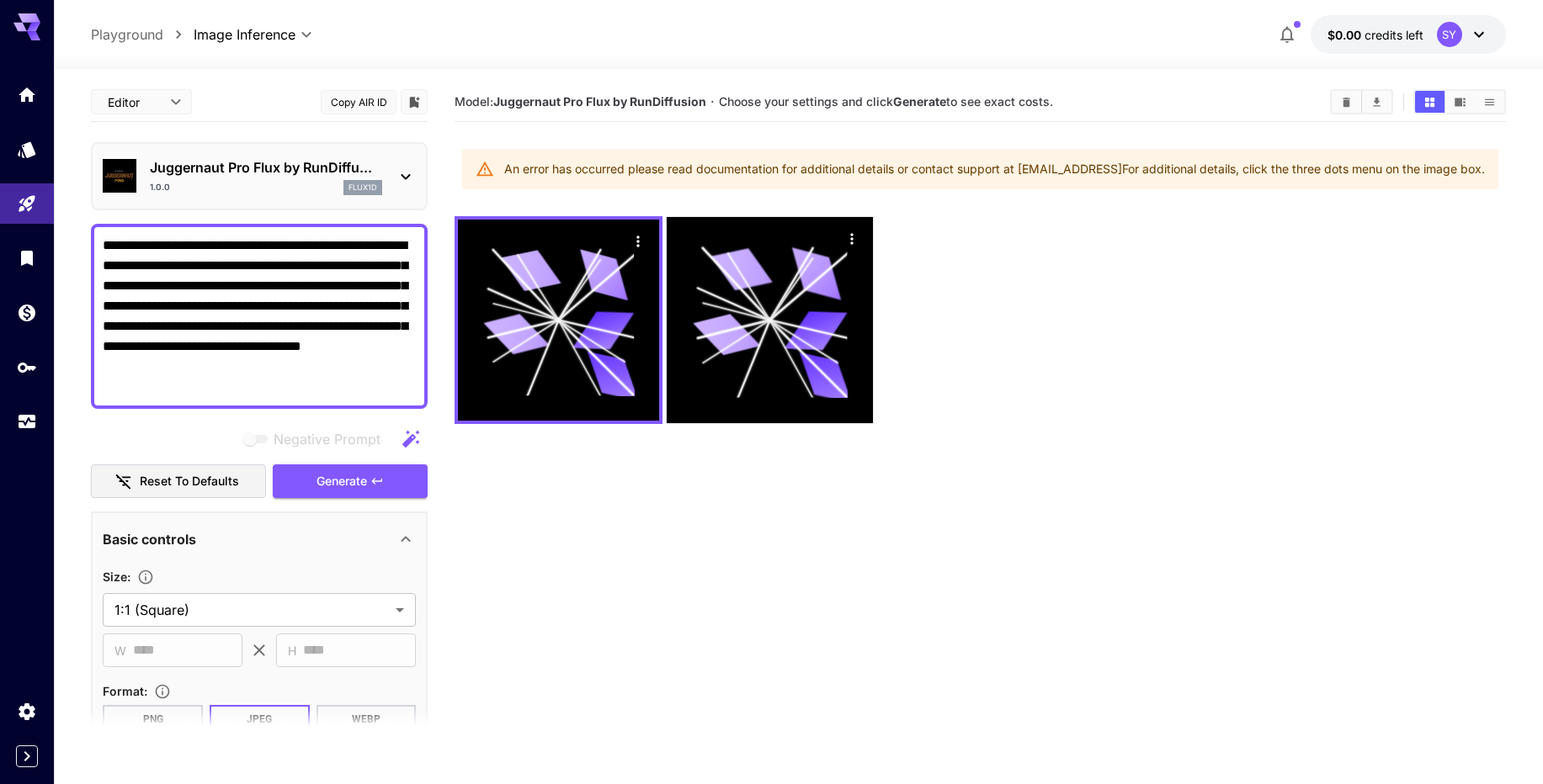
click at [1229, 173] on div "An error has occurred please read documentation for additional details or conta…" at bounding box center [995, 169] width 980 height 30
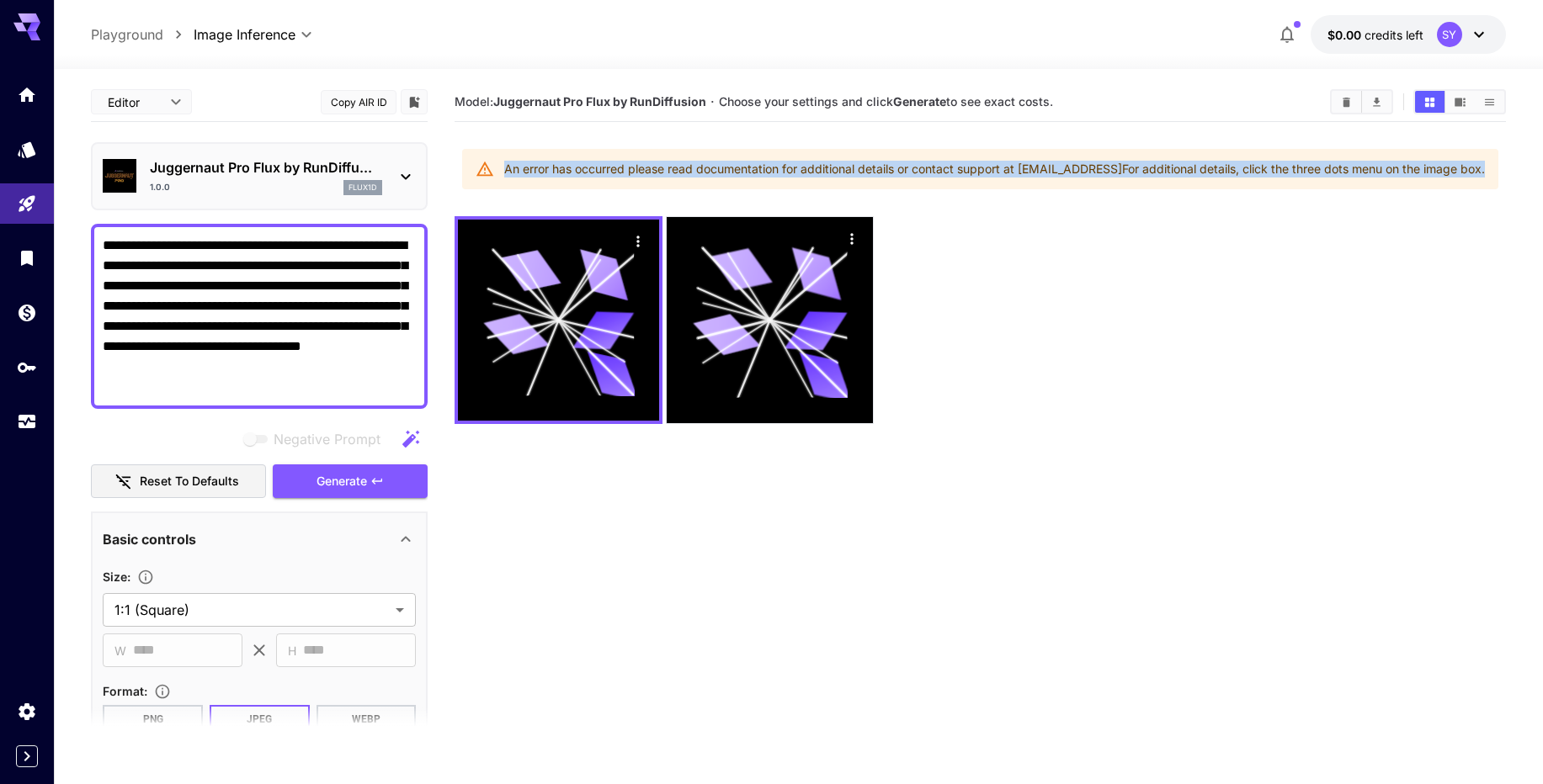
click at [1229, 173] on div "An error has occurred please read documentation for additional details or conta…" at bounding box center [995, 169] width 980 height 30
click at [43, 405] on link at bounding box center [27, 422] width 54 height 41
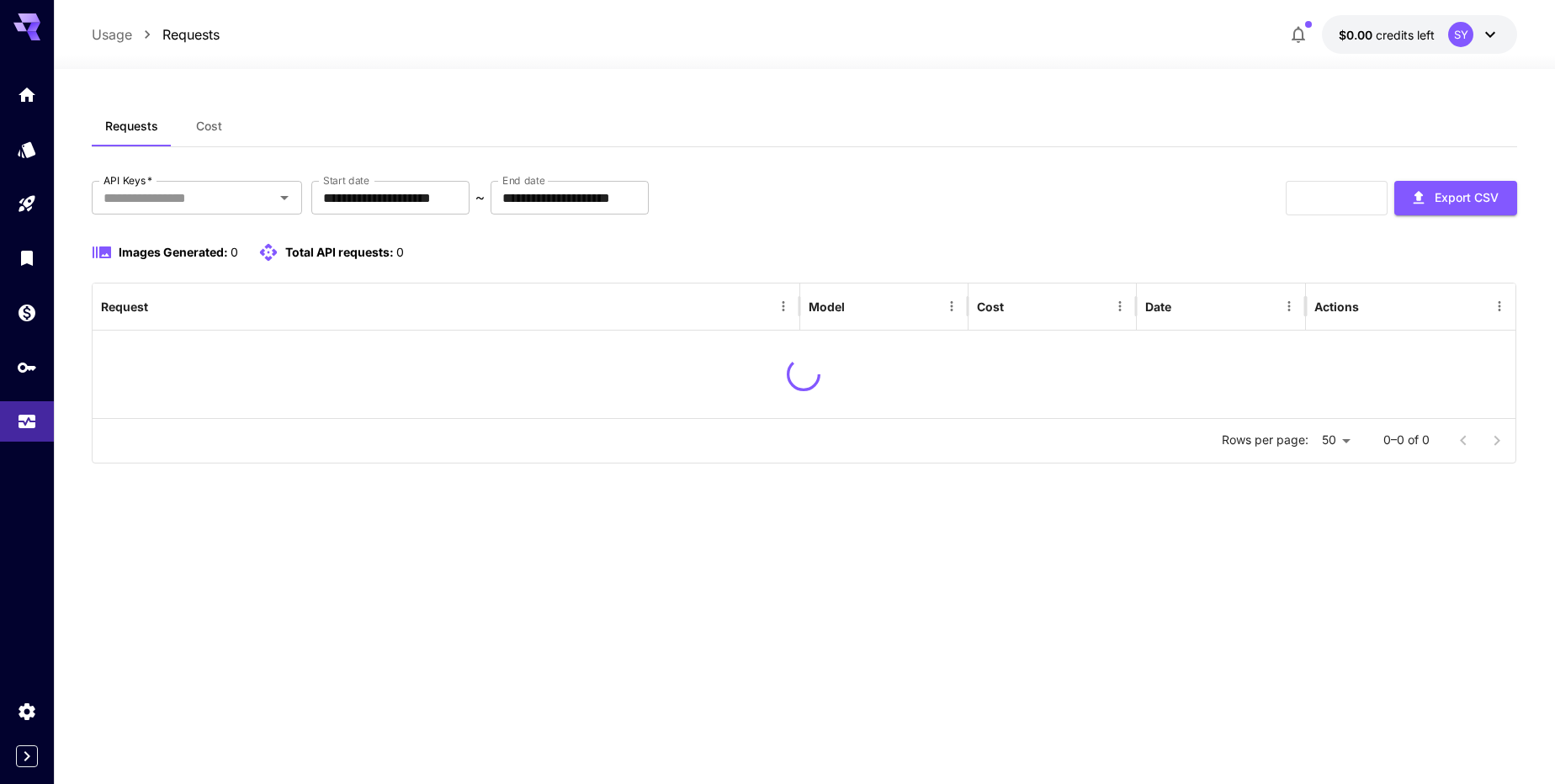
click at [26, 288] on div at bounding box center [27, 257] width 54 height 367
click at [27, 304] on icon "Wallet" at bounding box center [29, 308] width 21 height 21
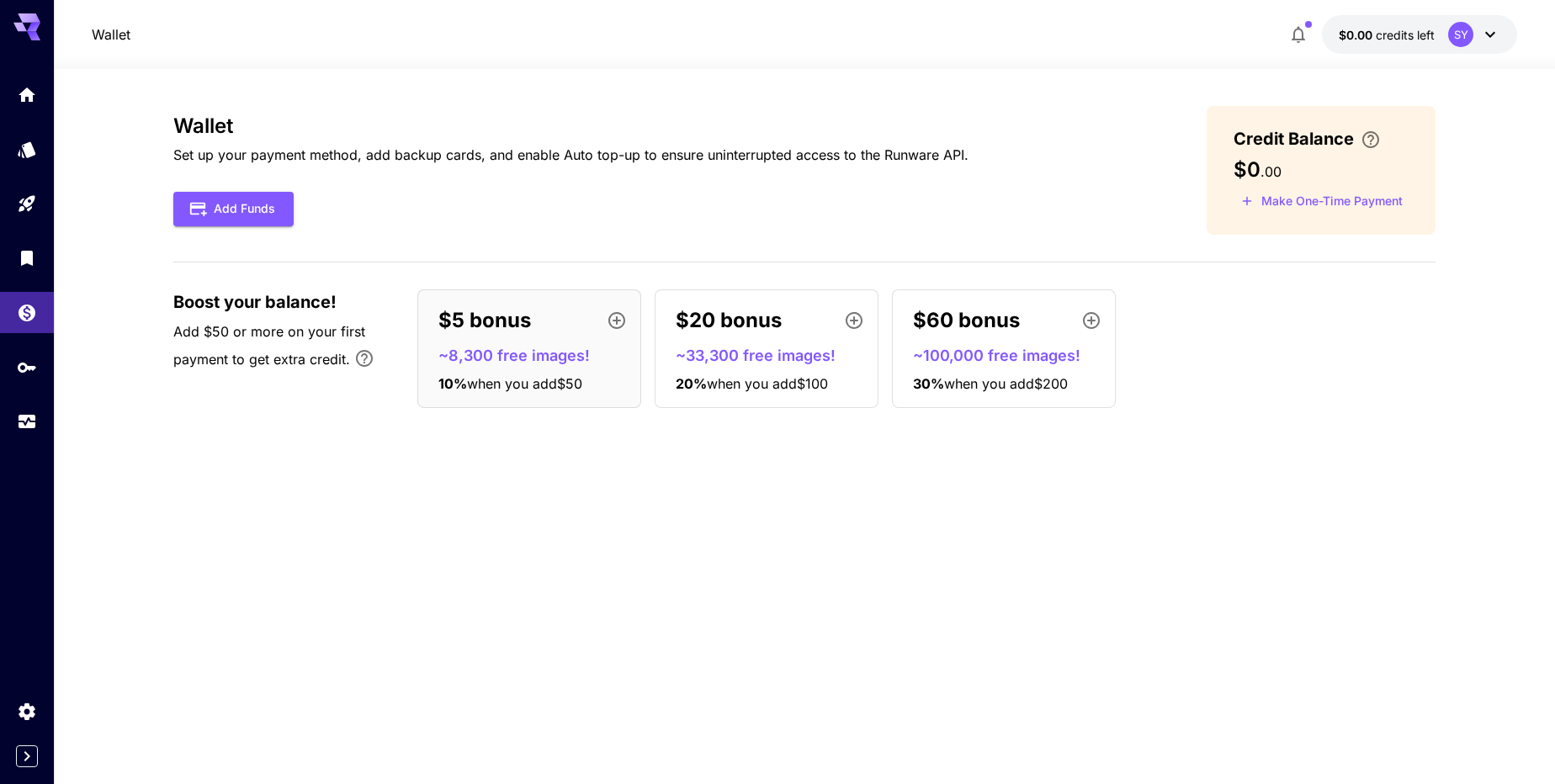
click at [1131, 252] on div "Wallet Set up your payment method, add backup cards, and enable Auto top-up to …" at bounding box center [804, 264] width 1262 height 316
click at [423, 220] on div "Add Funds" at bounding box center [570, 209] width 795 height 35
click at [38, 87] on link at bounding box center [27, 95] width 54 height 41
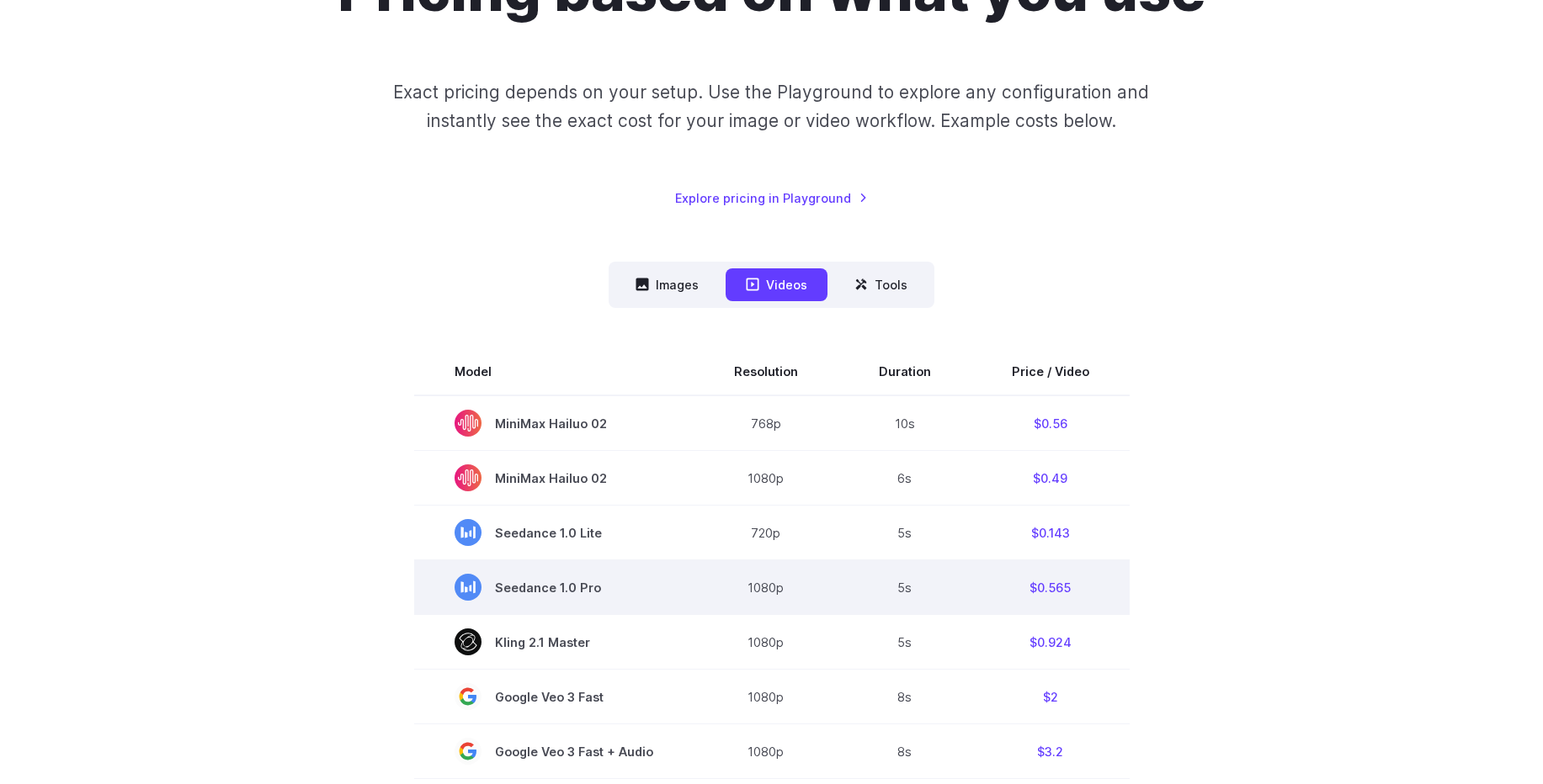
scroll to position [202, 0]
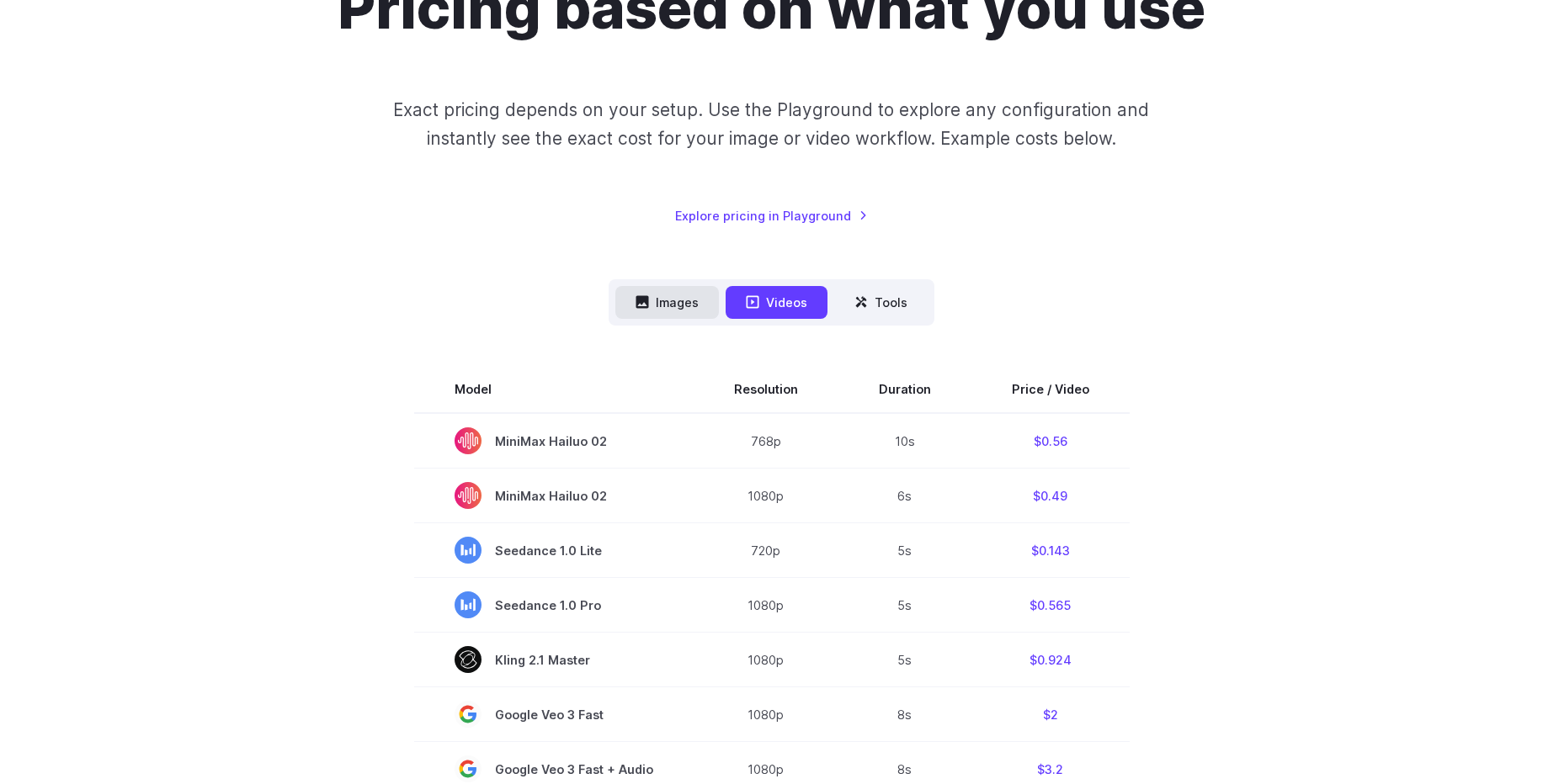
click at [667, 286] on button "Images" at bounding box center [667, 302] width 104 height 33
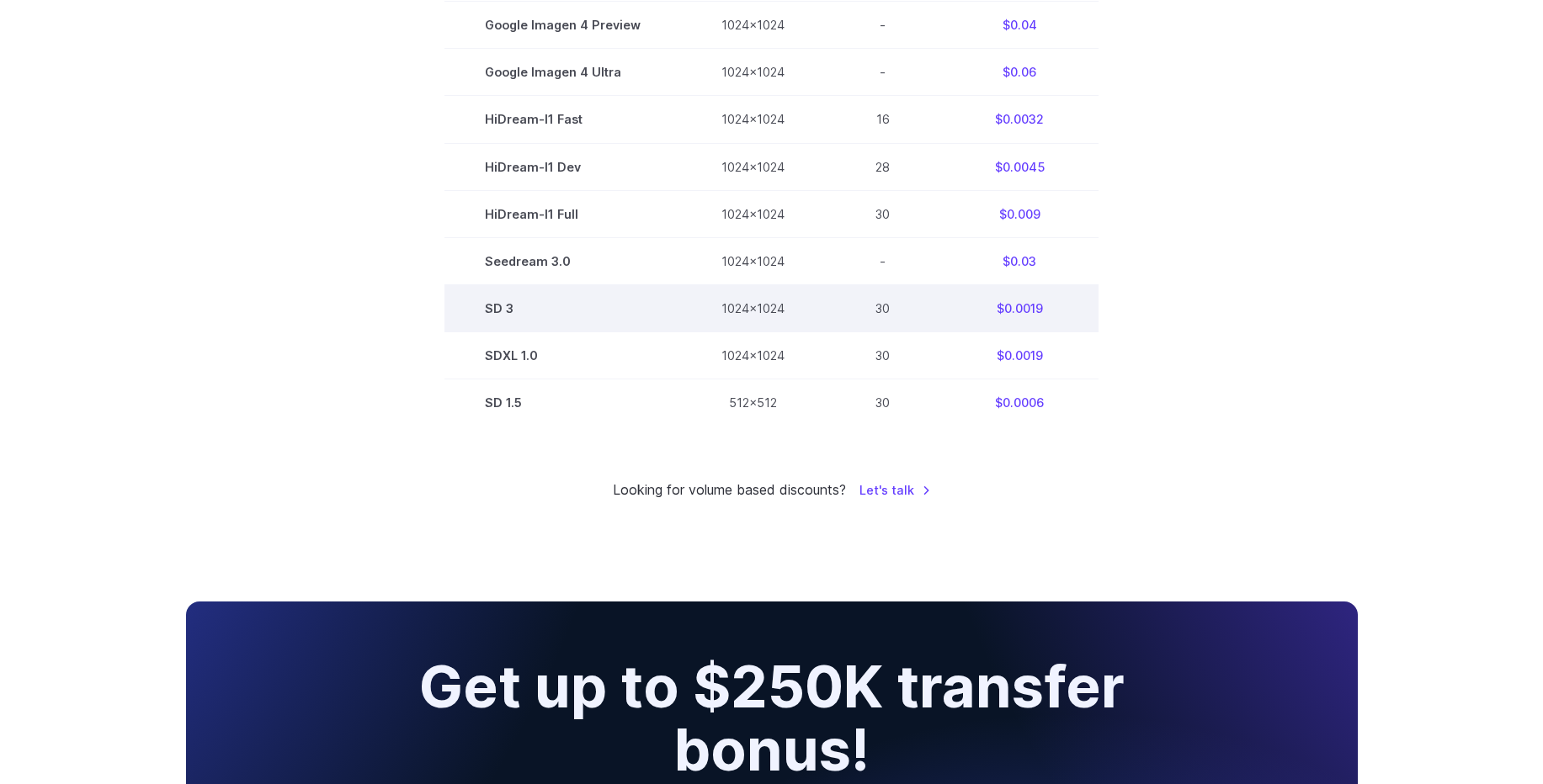
scroll to position [908, 0]
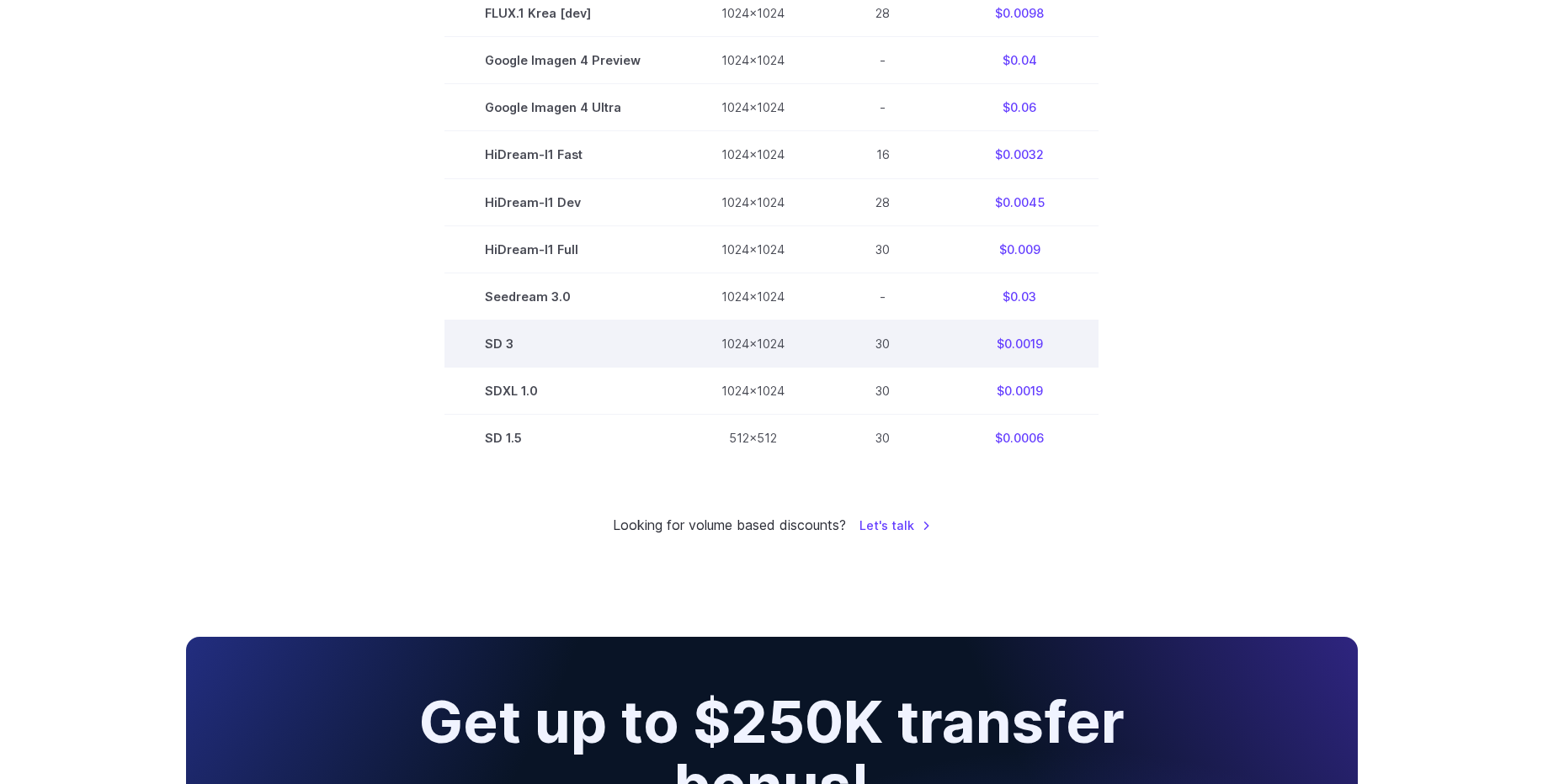
click at [998, 341] on td "$0.0019" at bounding box center [1019, 343] width 158 height 47
click at [1018, 341] on td "$0.0019" at bounding box center [1019, 343] width 158 height 47
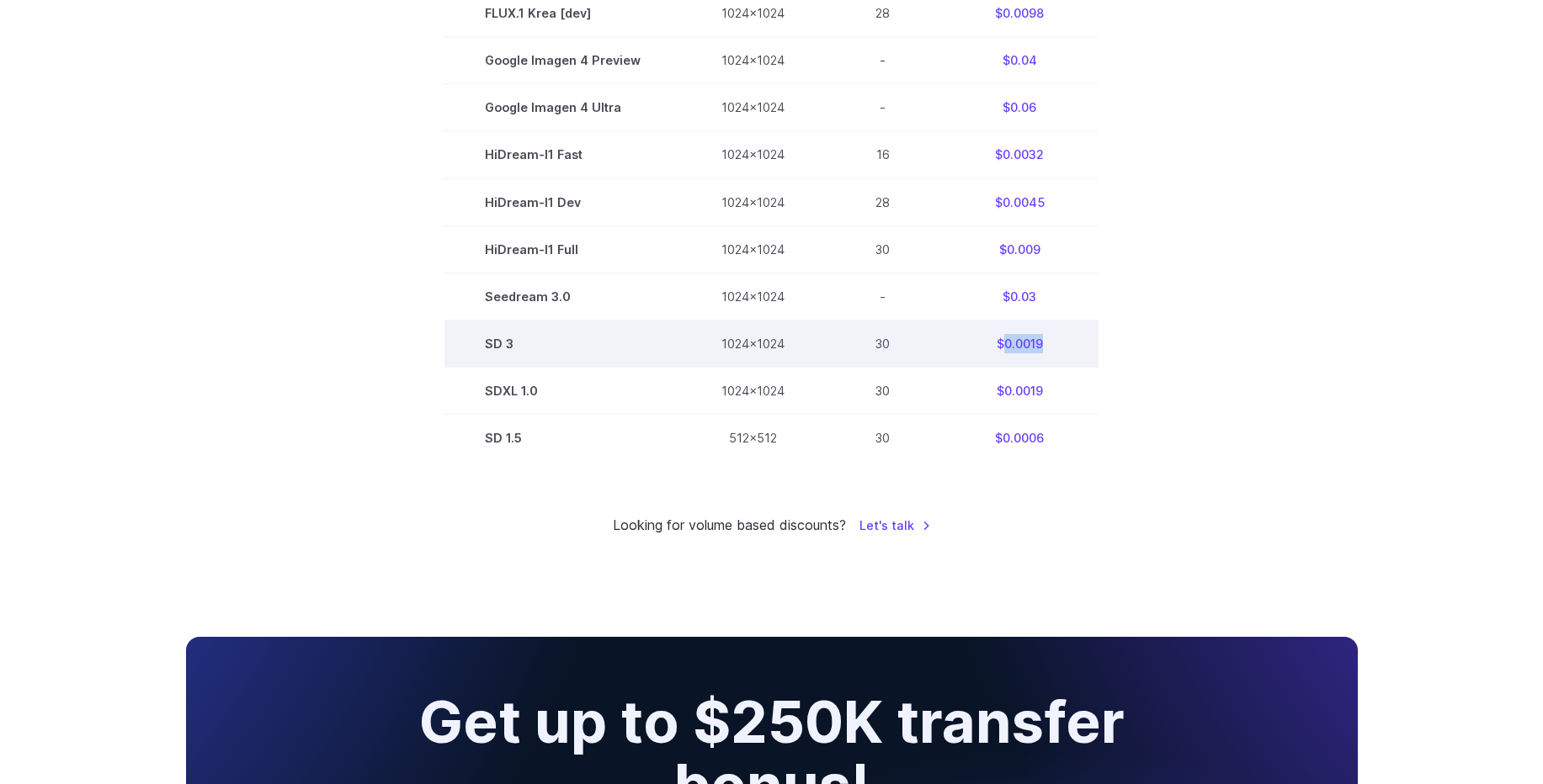
click at [1017, 341] on td "$0.0019" at bounding box center [1019, 343] width 158 height 47
click at [1017, 341] on td "$0.0019" at bounding box center [1019, 343] width 158 height 47
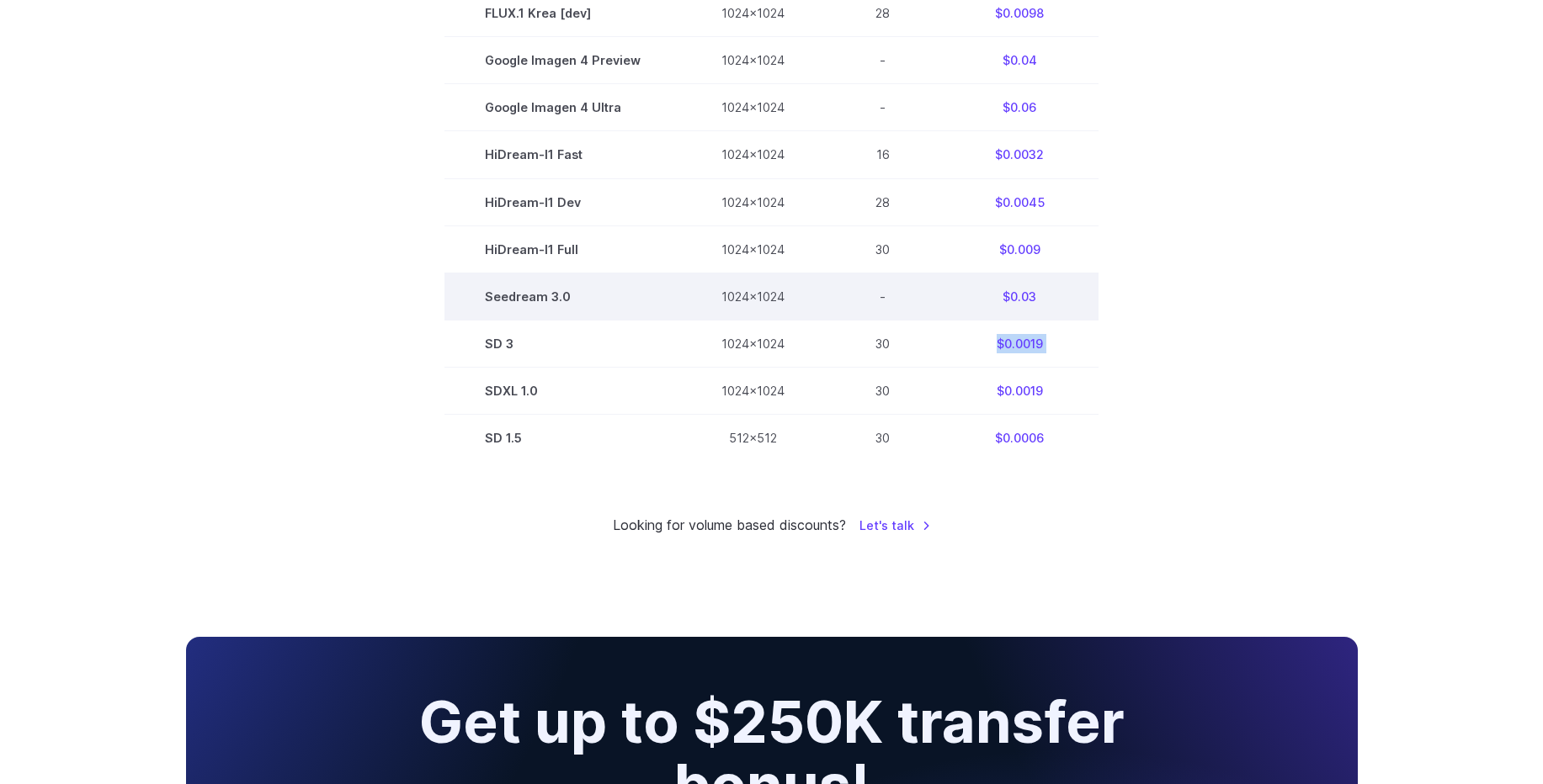
copy tbody "$0.0019"
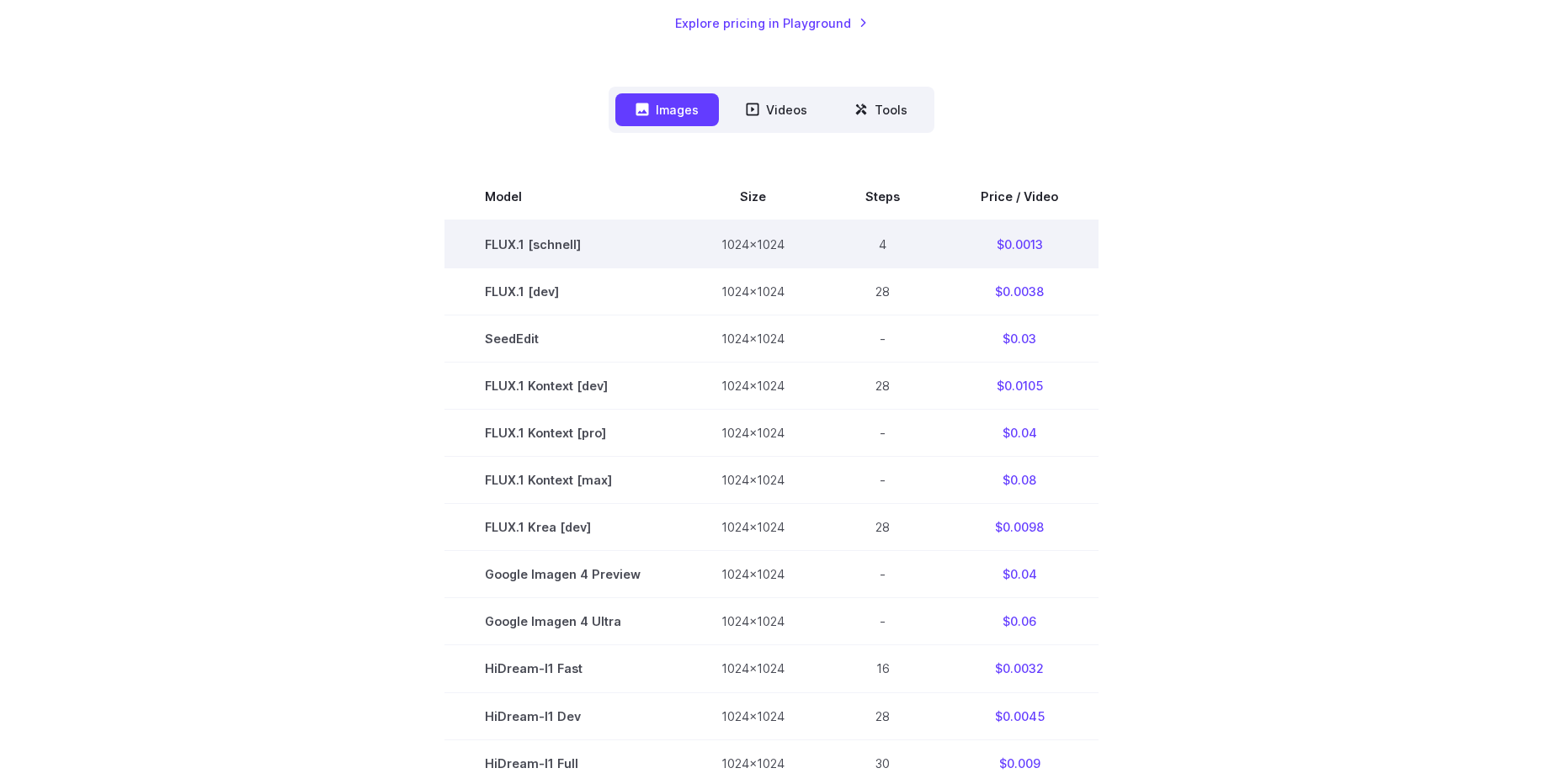
scroll to position [404, 0]
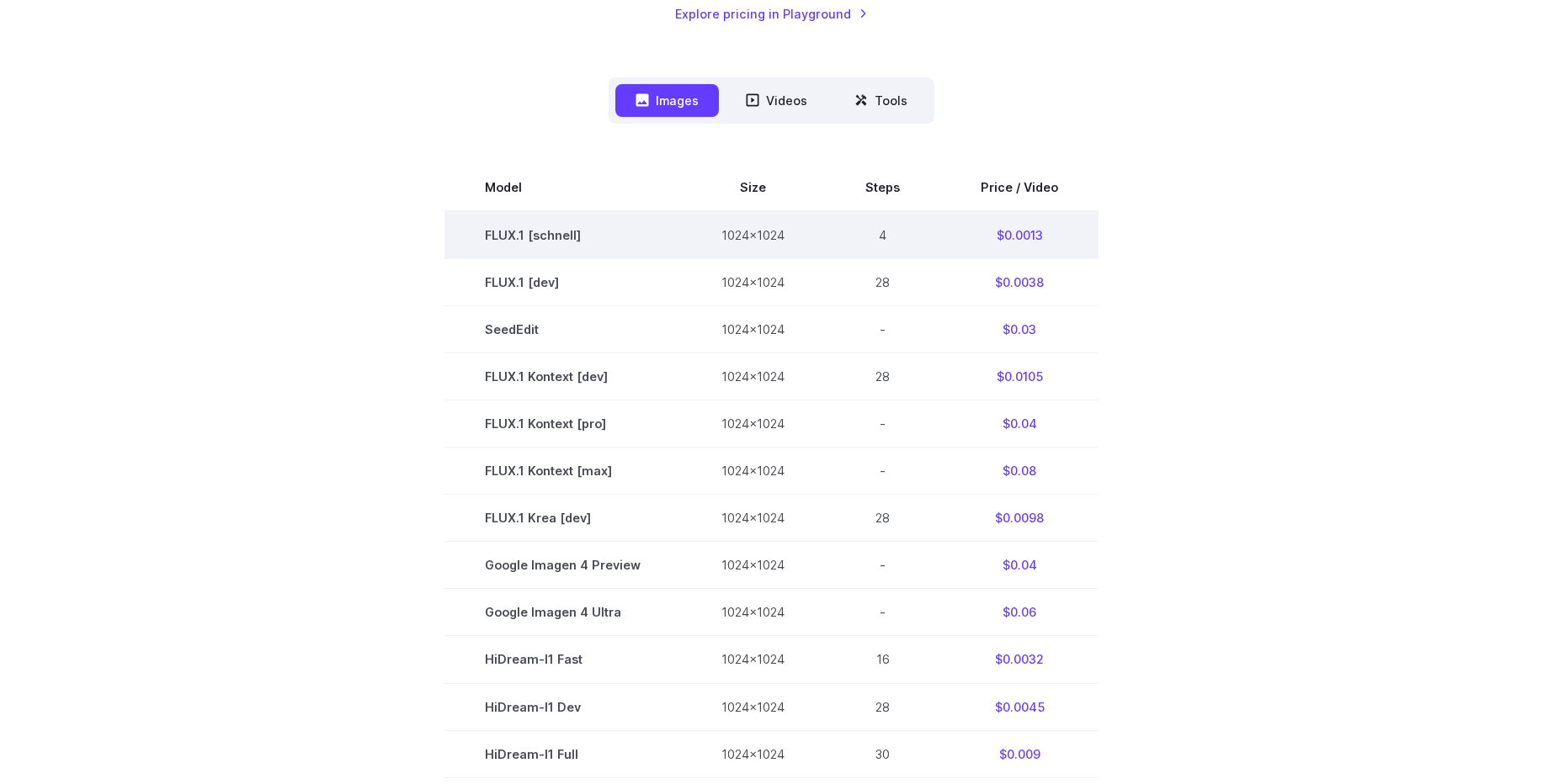
click at [490, 239] on td "FLUX.1 [schnell]" at bounding box center [563, 235] width 236 height 48
drag, startPoint x: 948, startPoint y: 235, endPoint x: 1051, endPoint y: 235, distance: 103.0
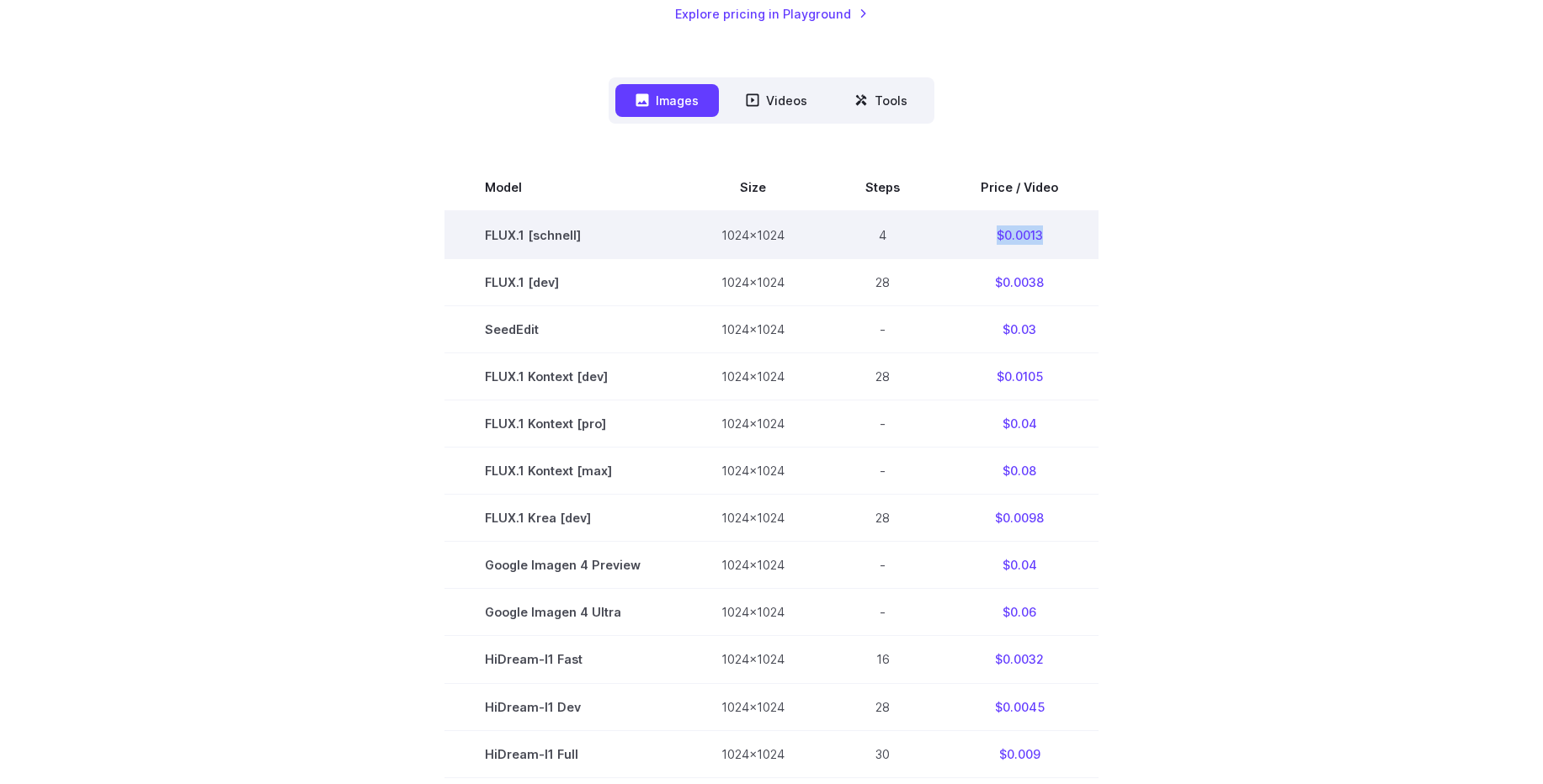
click at [1051, 235] on td "$0.0013" at bounding box center [1019, 235] width 158 height 48
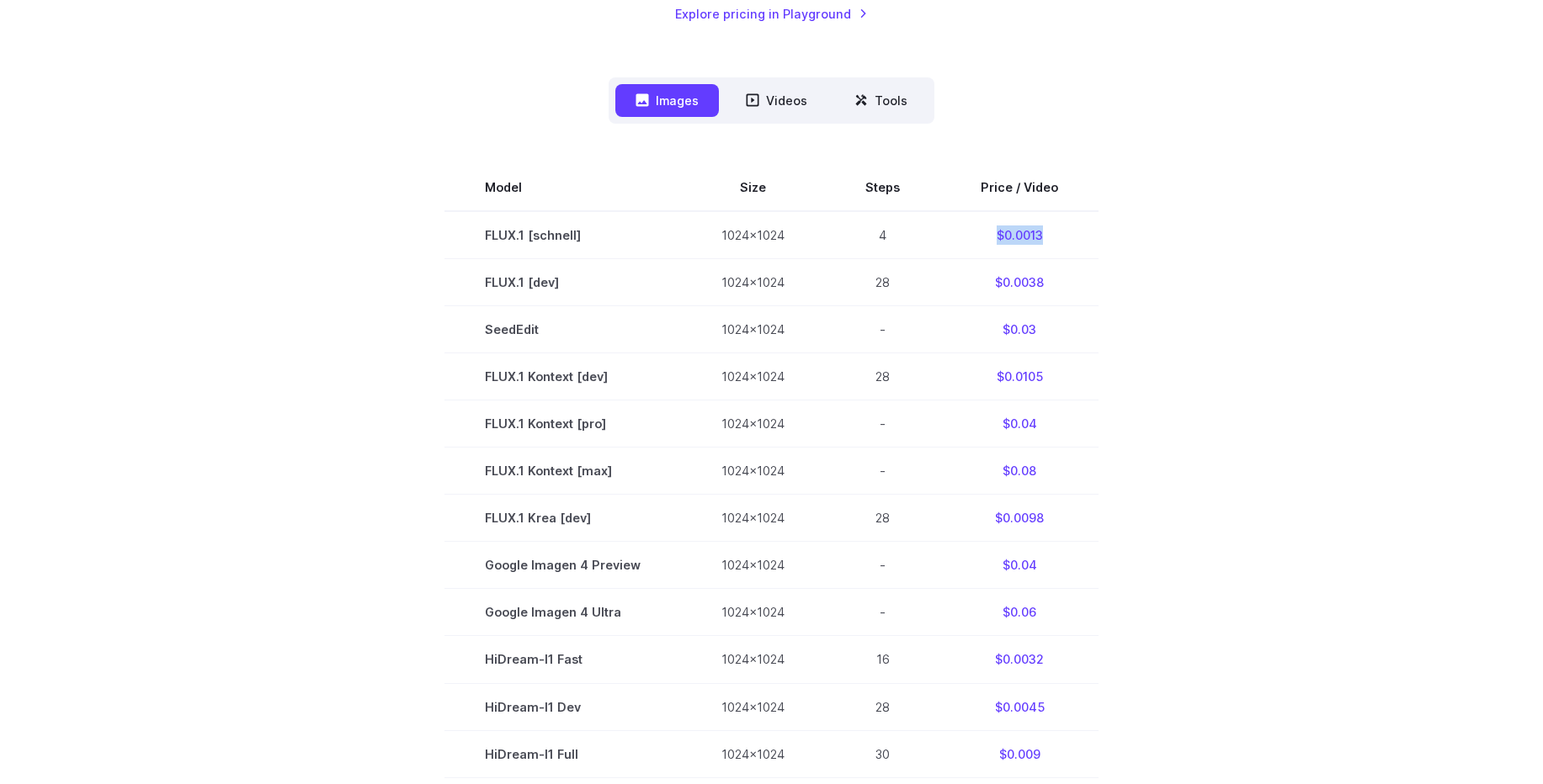
copy td "$0.0013"
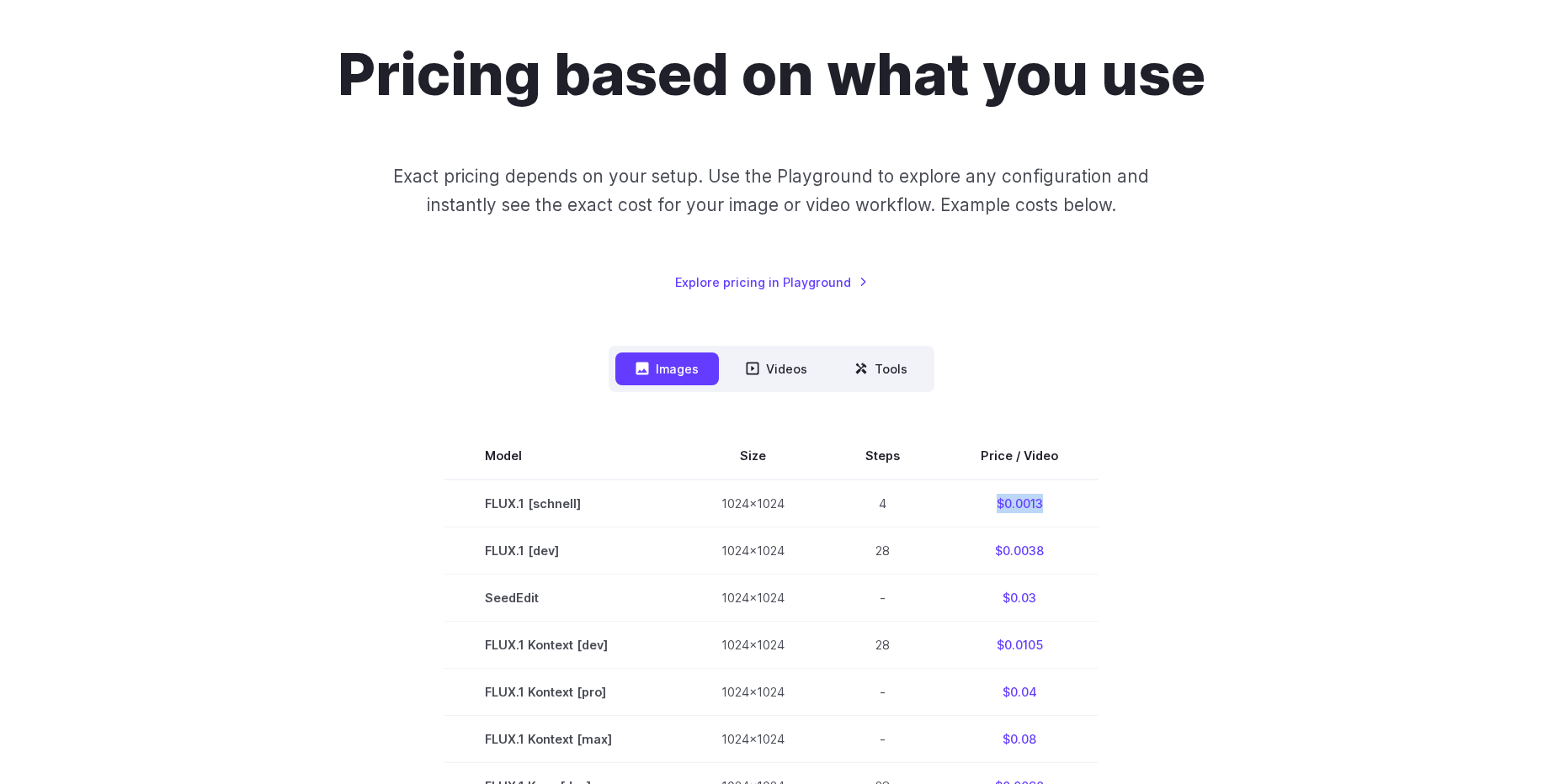
scroll to position [0, 0]
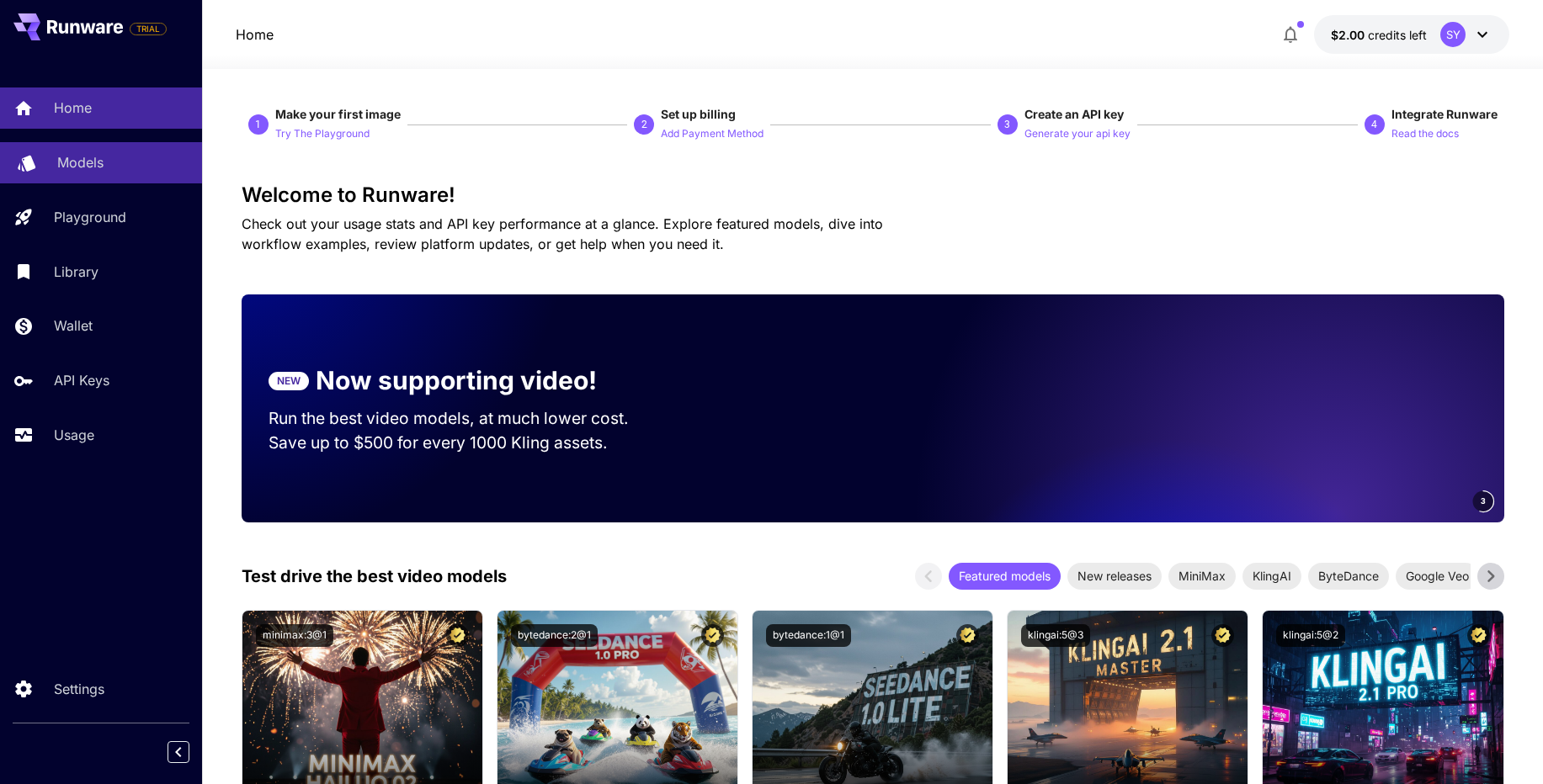
click at [143, 166] on div "Models" at bounding box center [123, 162] width 131 height 21
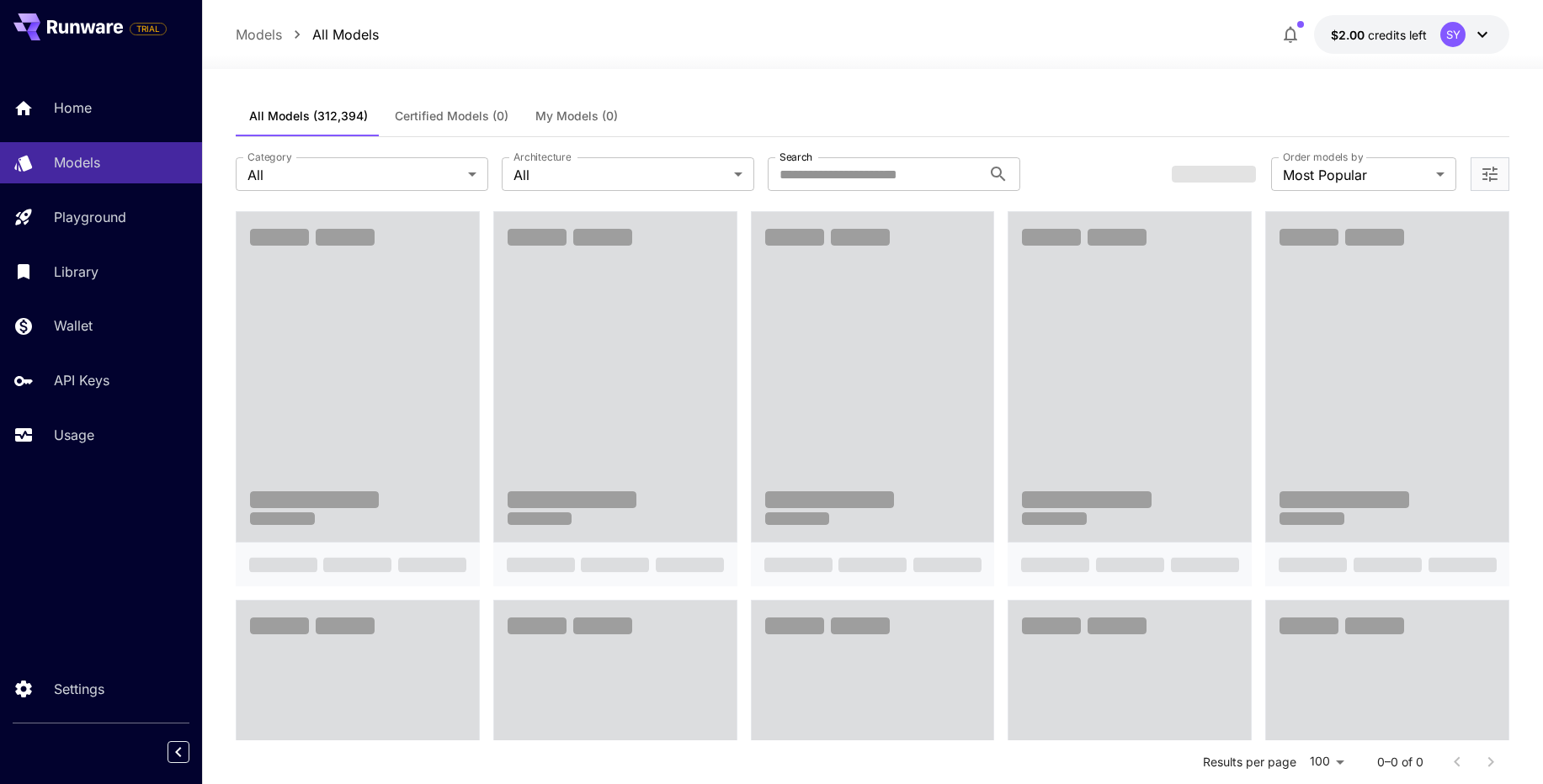
click at [733, 202] on div "**********" at bounding box center [872, 173] width 1274 height 74
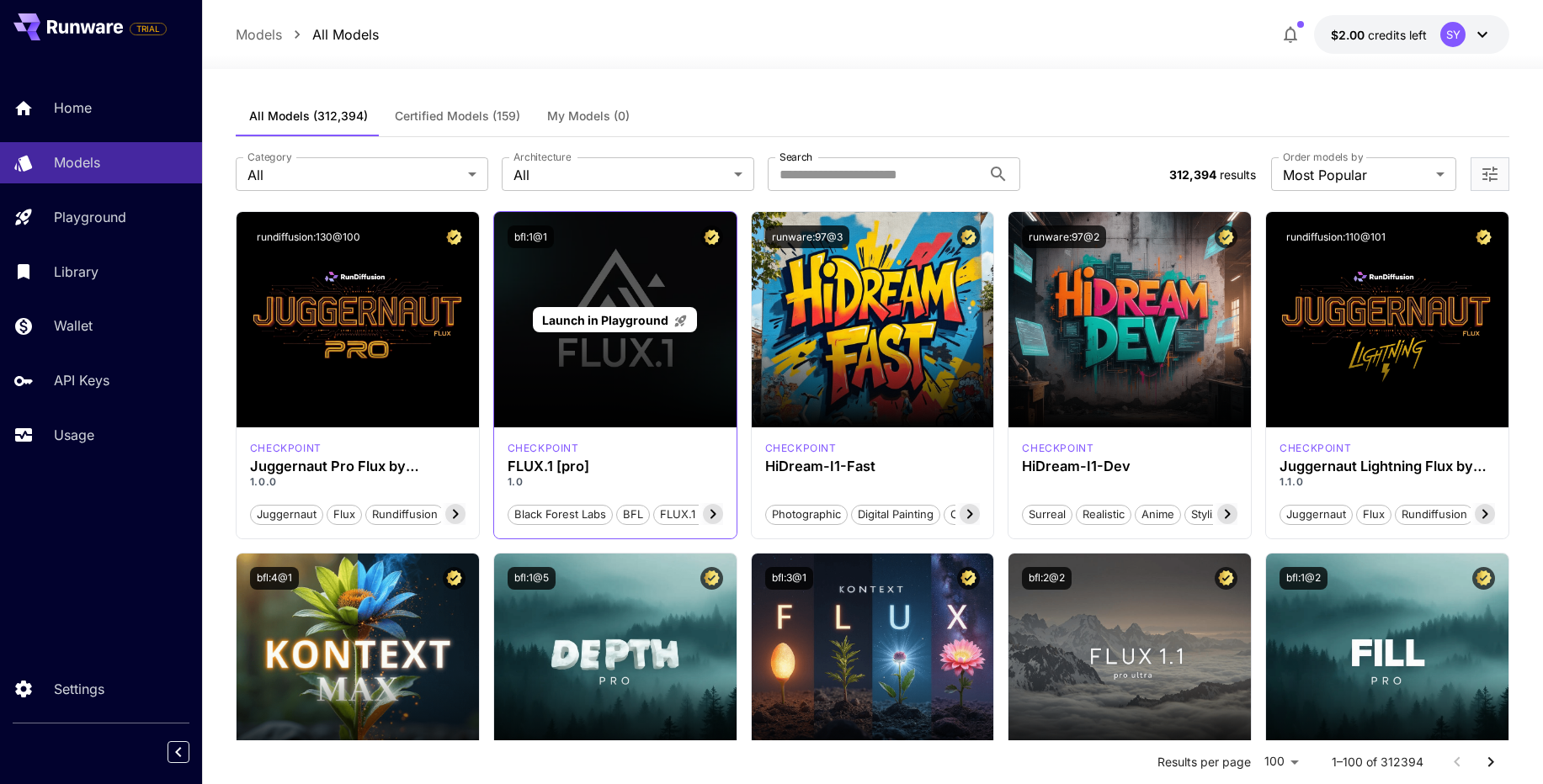
click at [602, 369] on div "Launch in Playground" at bounding box center [615, 319] width 242 height 215
click at [605, 328] on p "Launch in Playground" at bounding box center [615, 320] width 146 height 18
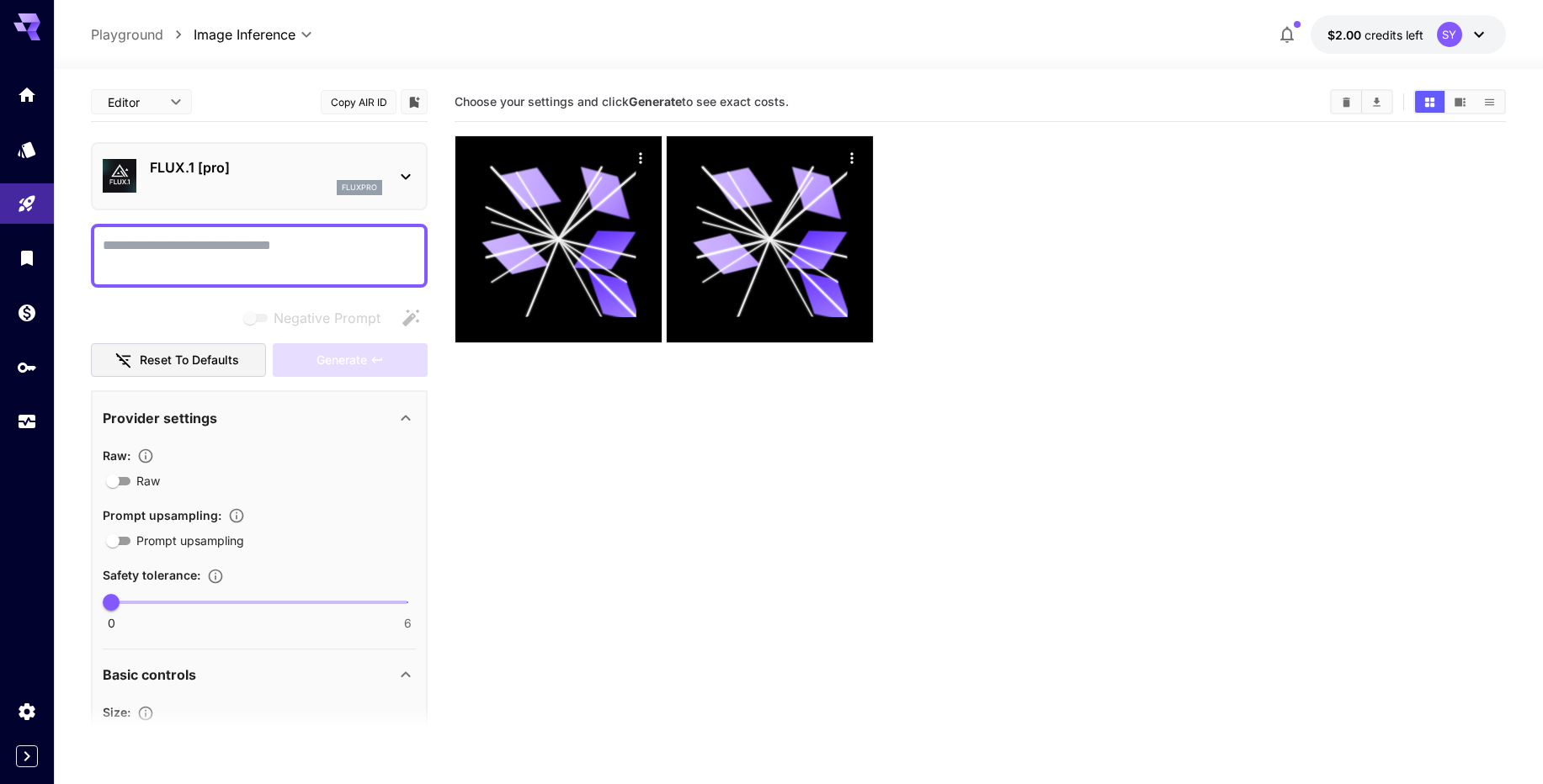
click at [288, 258] on textarea "Negative Prompt" at bounding box center [259, 255] width 313 height 40
paste textarea "**********"
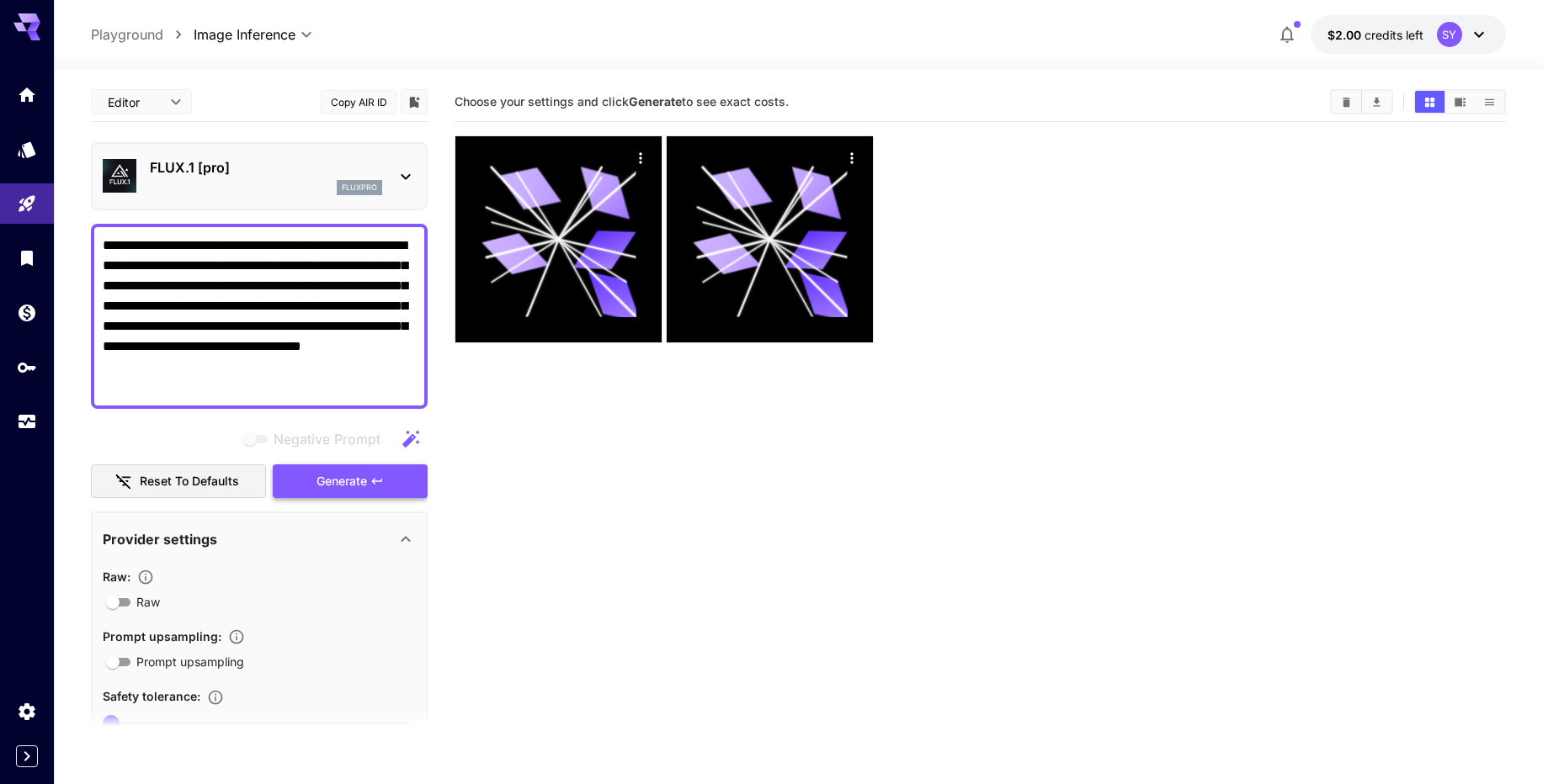
type textarea "**********"
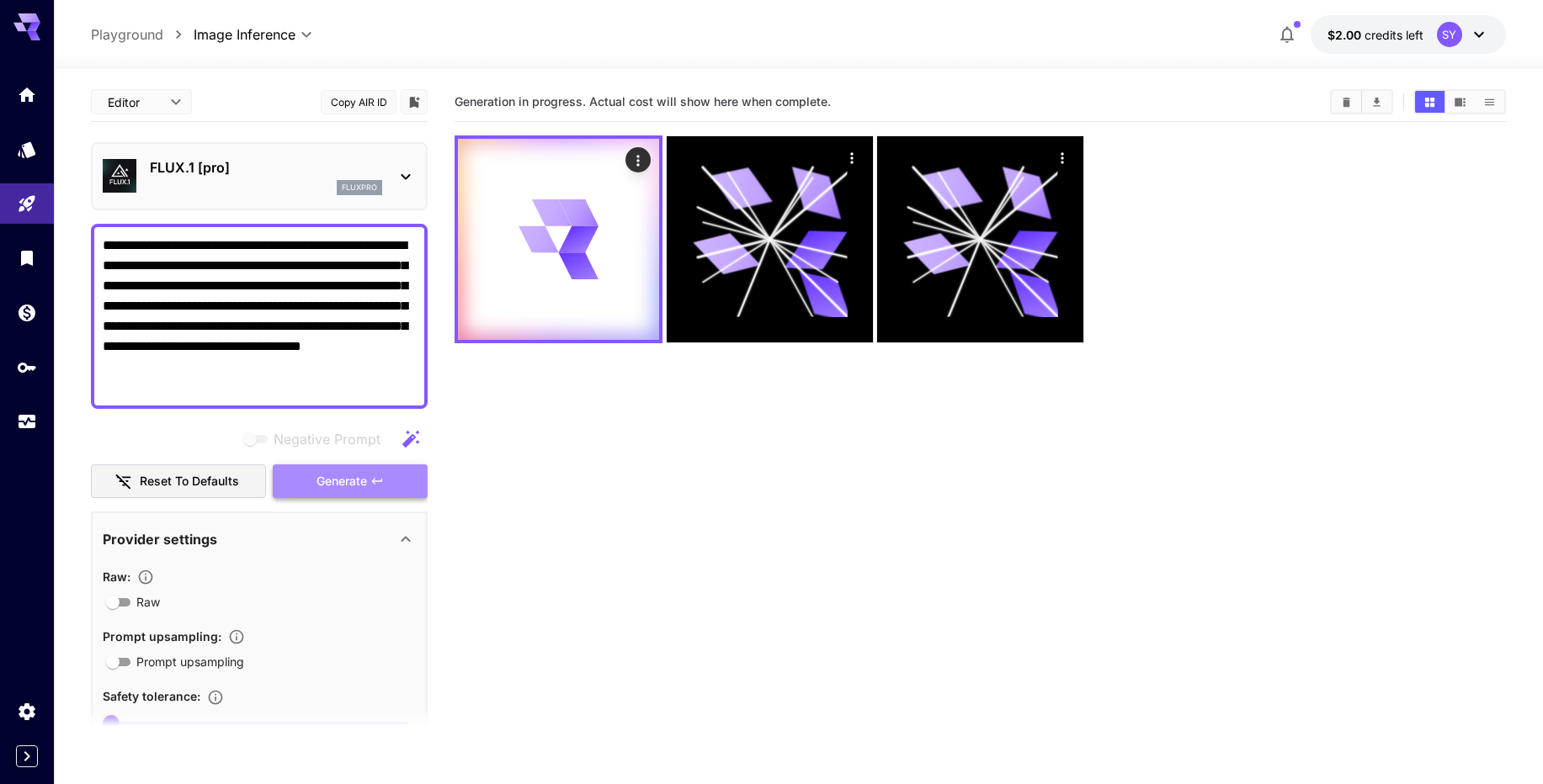
click at [328, 483] on span "Generate" at bounding box center [342, 482] width 50 height 21
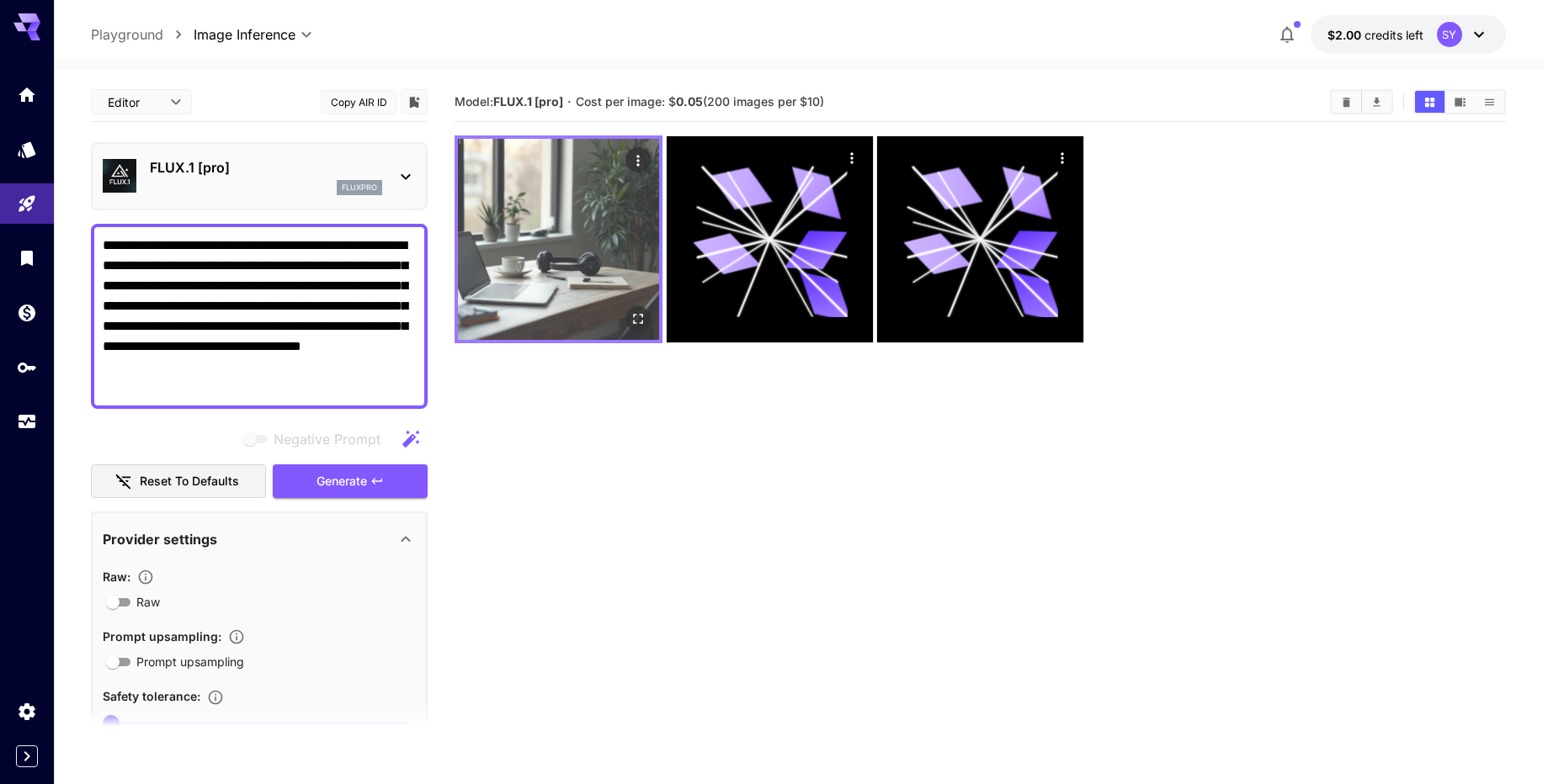
click at [606, 254] on img at bounding box center [558, 239] width 201 height 201
click at [623, 172] on img at bounding box center [558, 239] width 201 height 201
click at [636, 317] on icon "Open in fullscreen" at bounding box center [638, 318] width 17 height 17
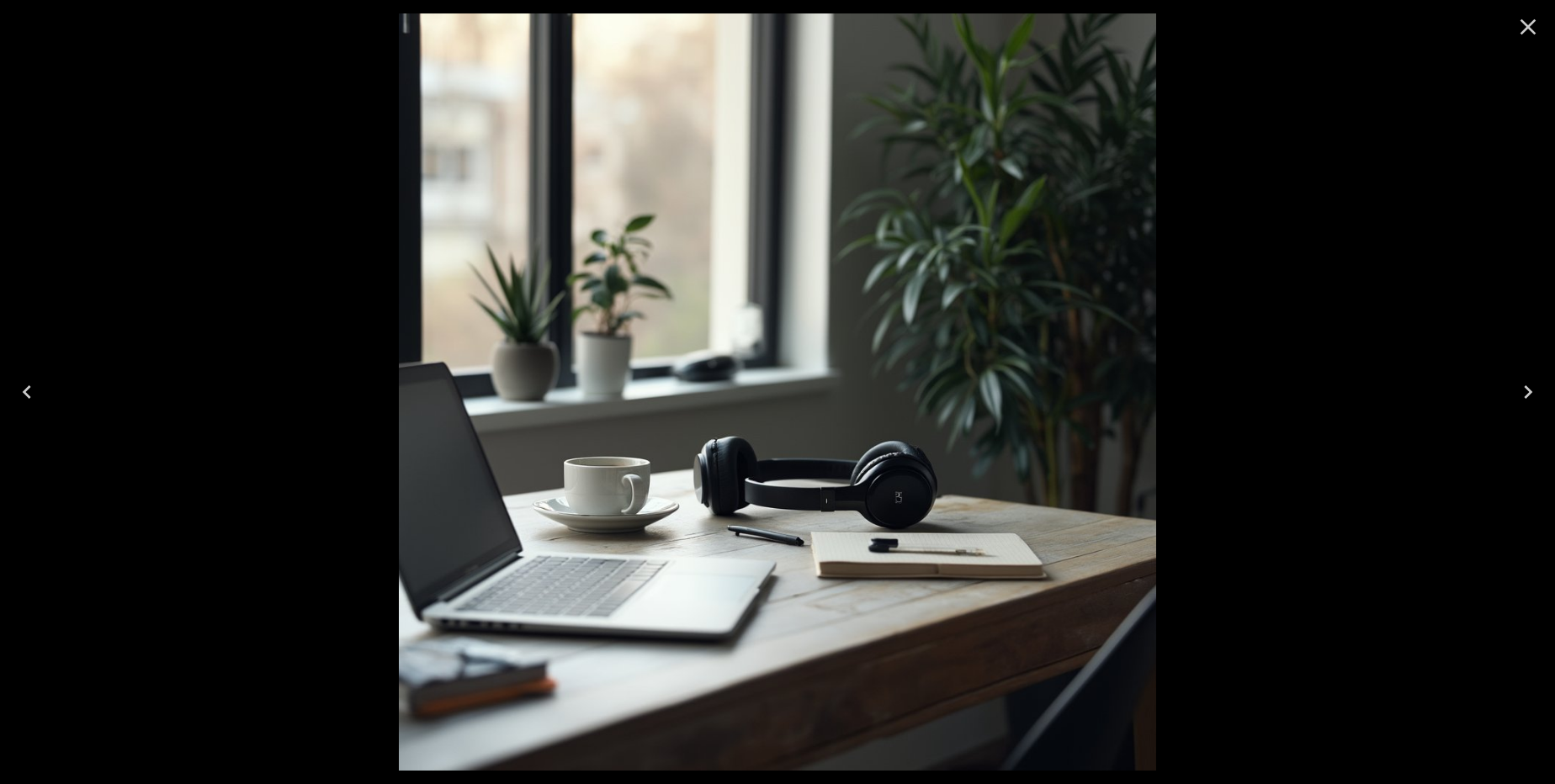
click at [1553, 12] on div at bounding box center [1528, 27] width 54 height 54
click at [1547, 17] on button "Close" at bounding box center [1527, 27] width 40 height 40
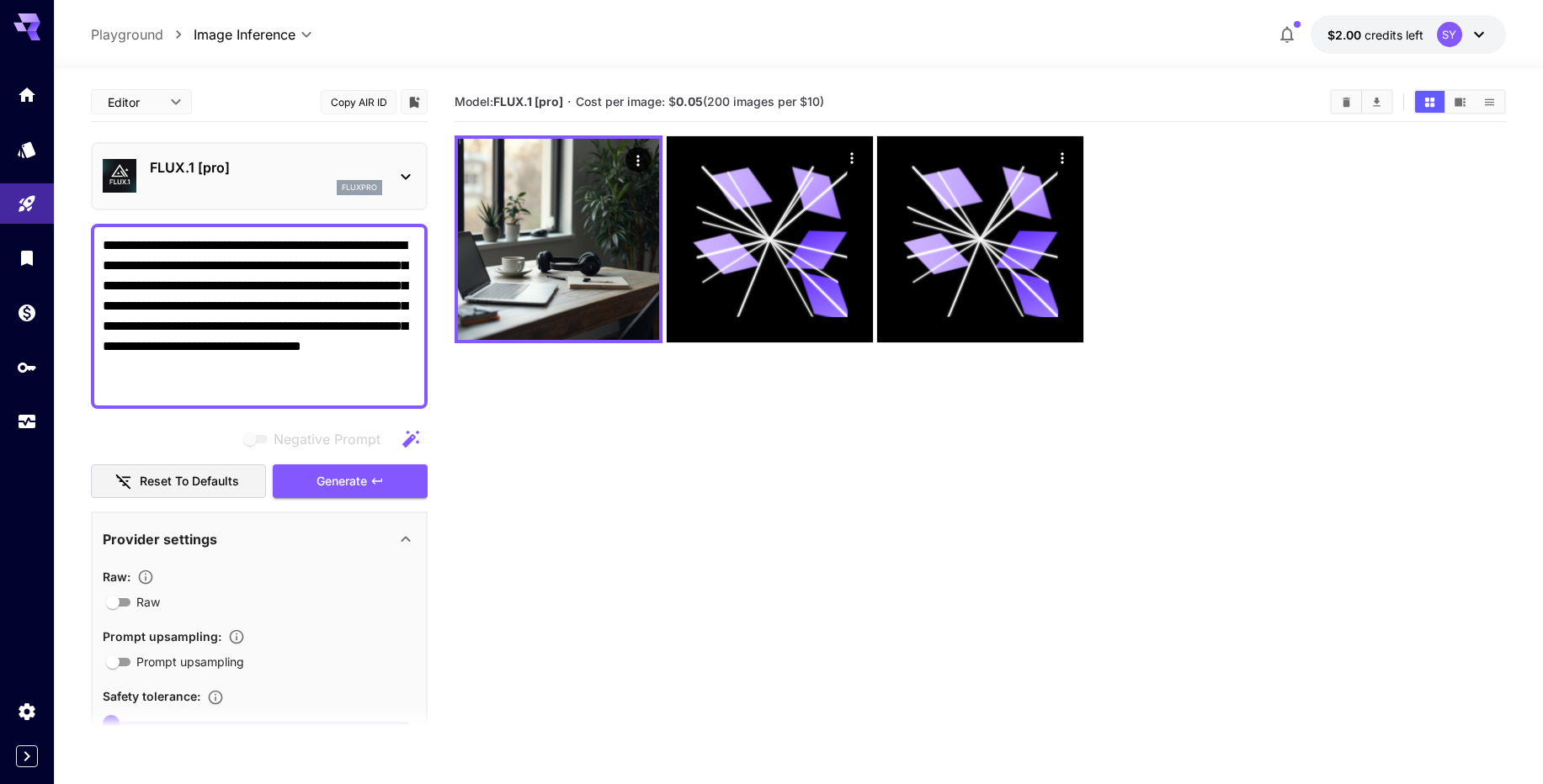
click at [1445, 34] on div "SY" at bounding box center [1449, 34] width 25 height 25
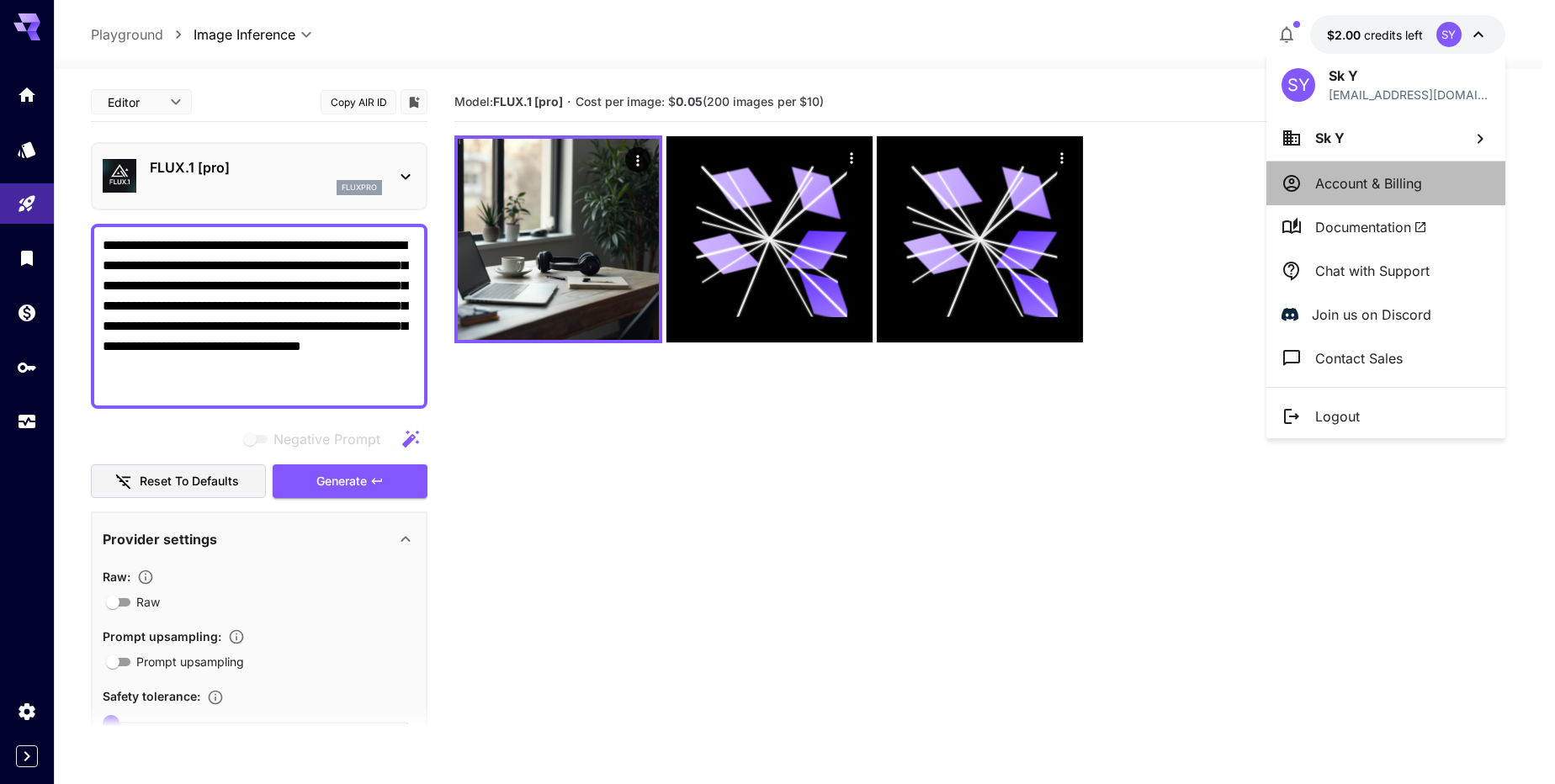
click at [1388, 185] on p "Account & Billing" at bounding box center [1368, 183] width 106 height 21
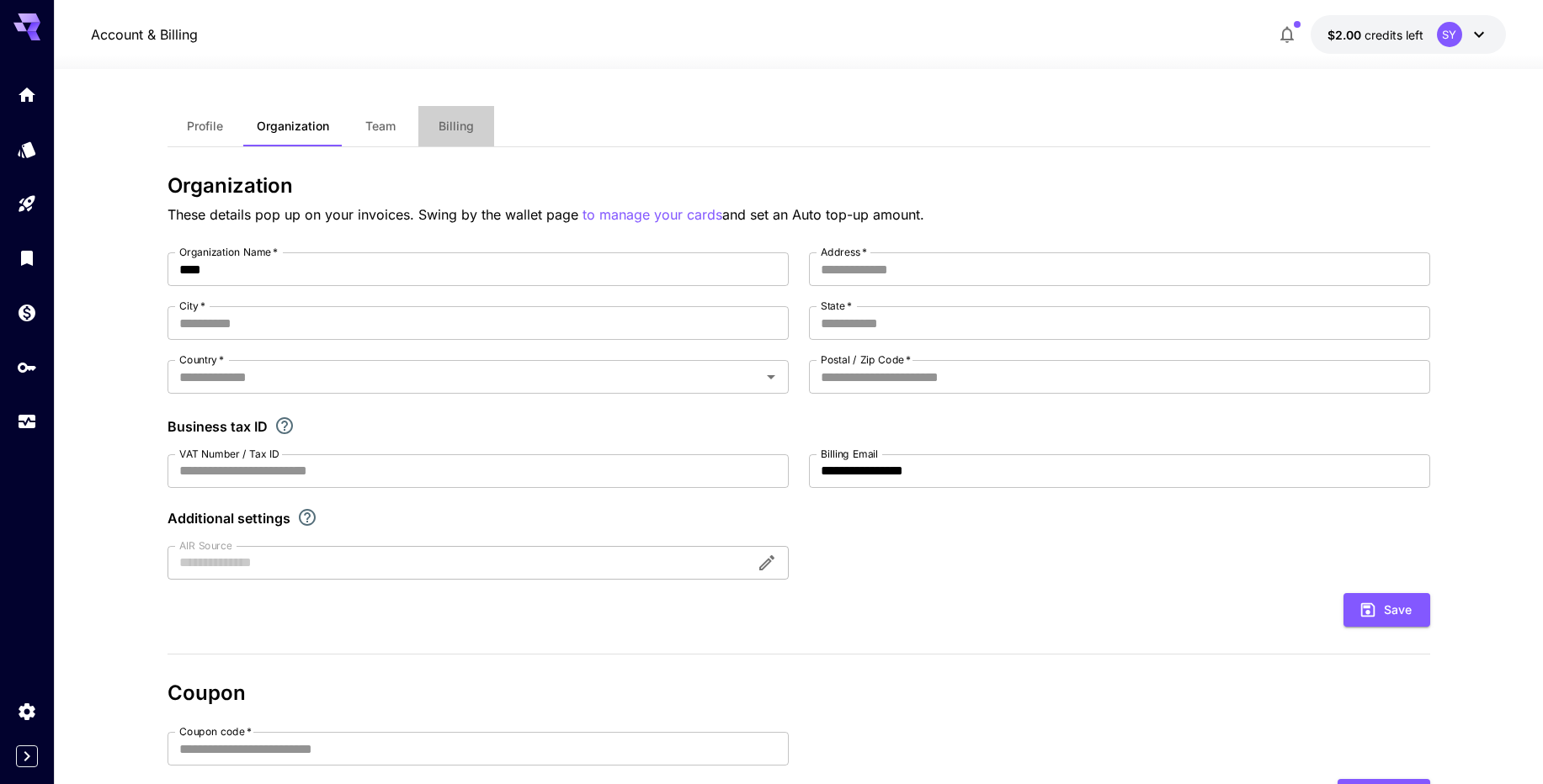
click at [435, 137] on button "Billing" at bounding box center [456, 126] width 76 height 40
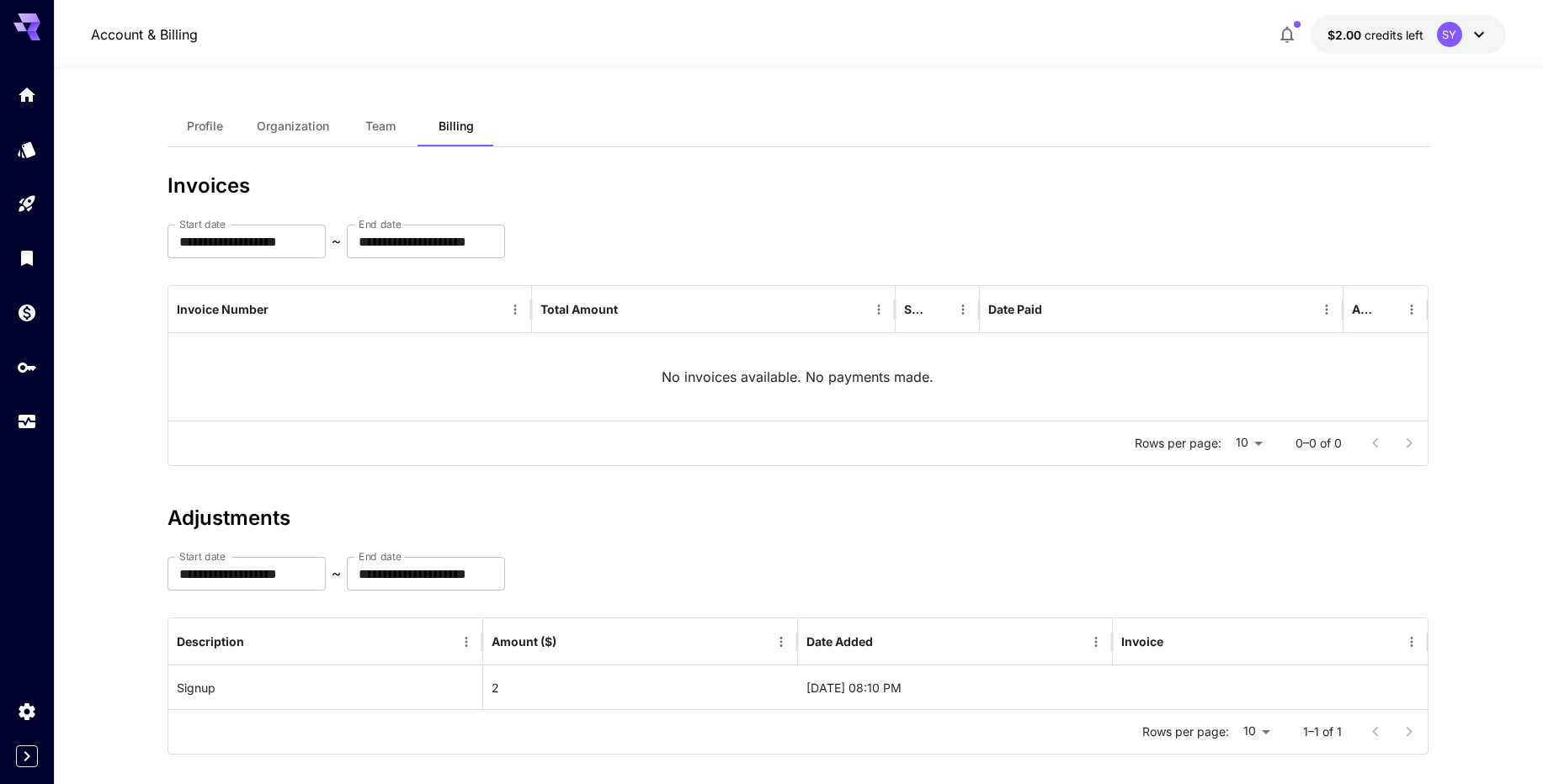
click at [1481, 28] on icon at bounding box center [1479, 34] width 21 height 21
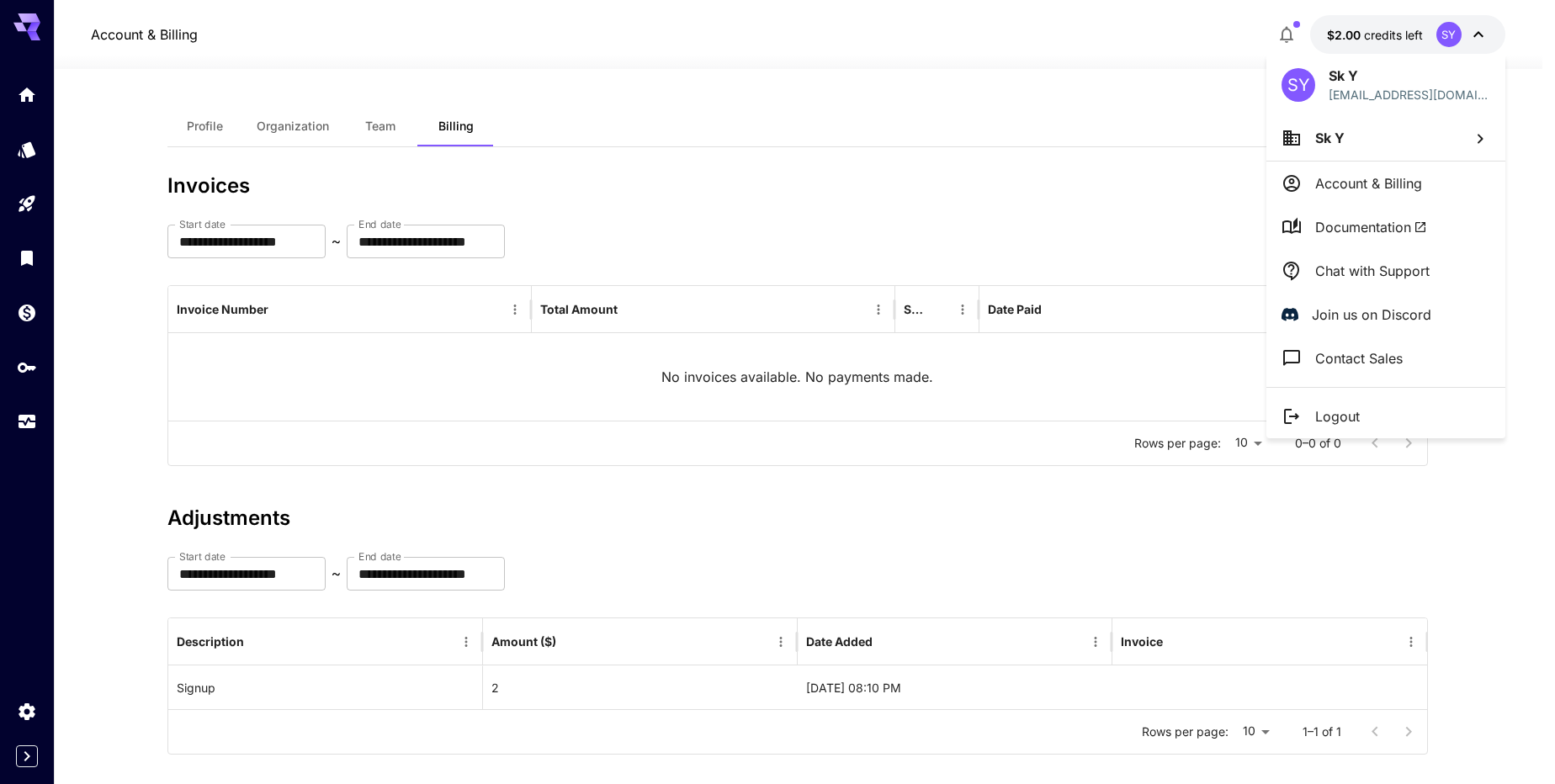
click at [1374, 232] on span "Documentation" at bounding box center [1371, 227] width 112 height 21
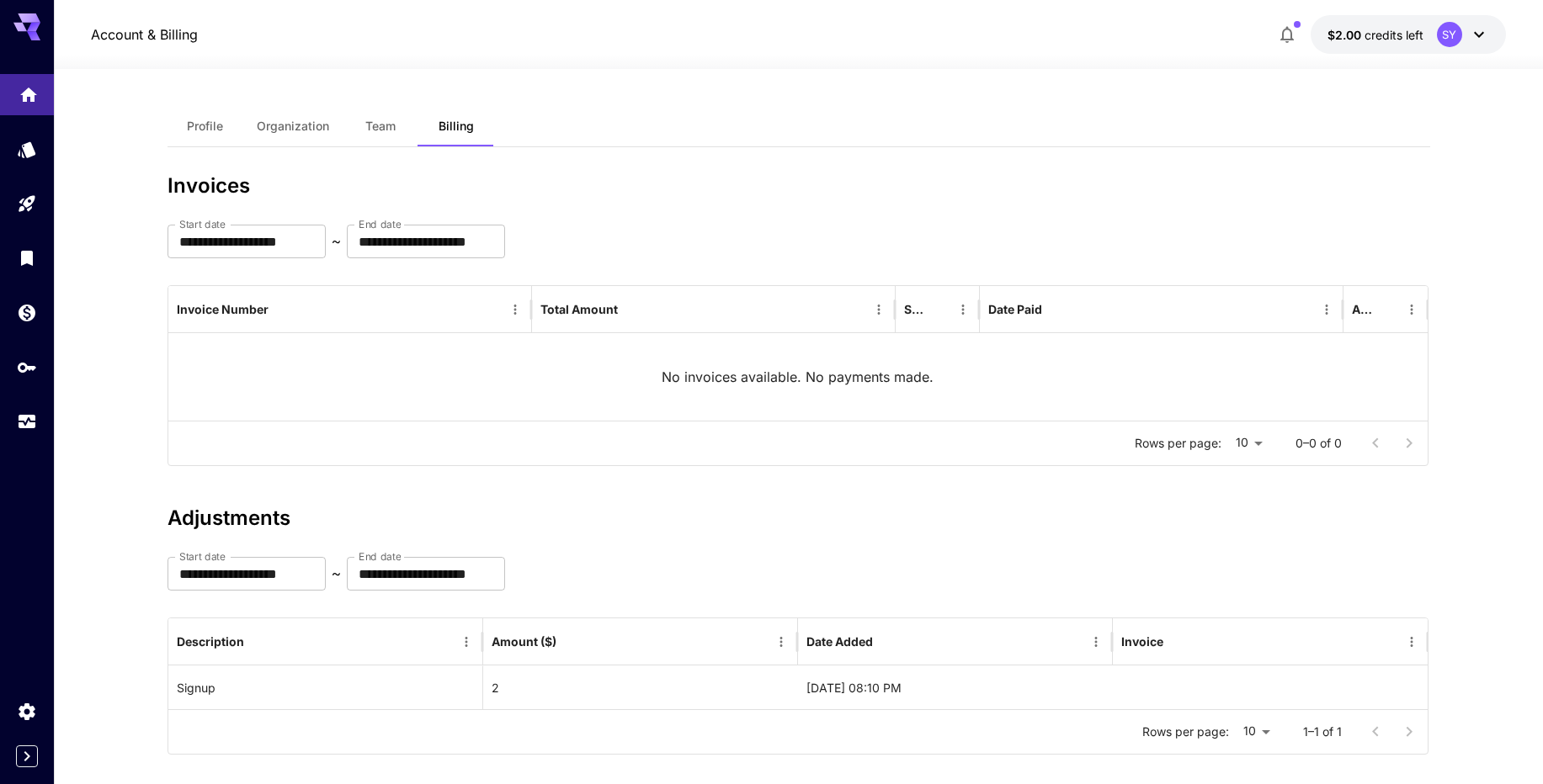
click at [28, 95] on icon "Home" at bounding box center [29, 93] width 21 height 21
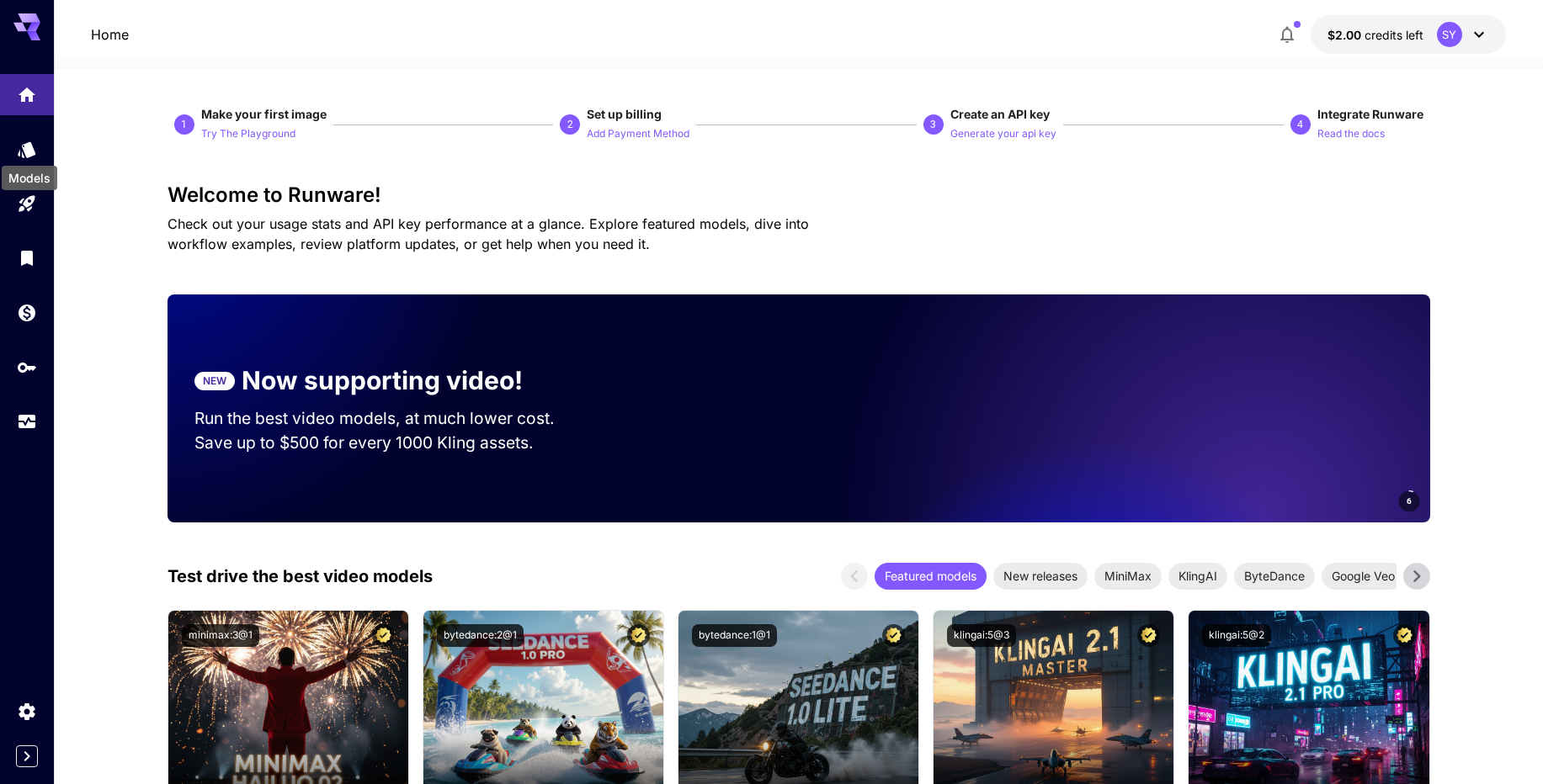
click at [30, 156] on div "Models" at bounding box center [30, 173] width 59 height 38
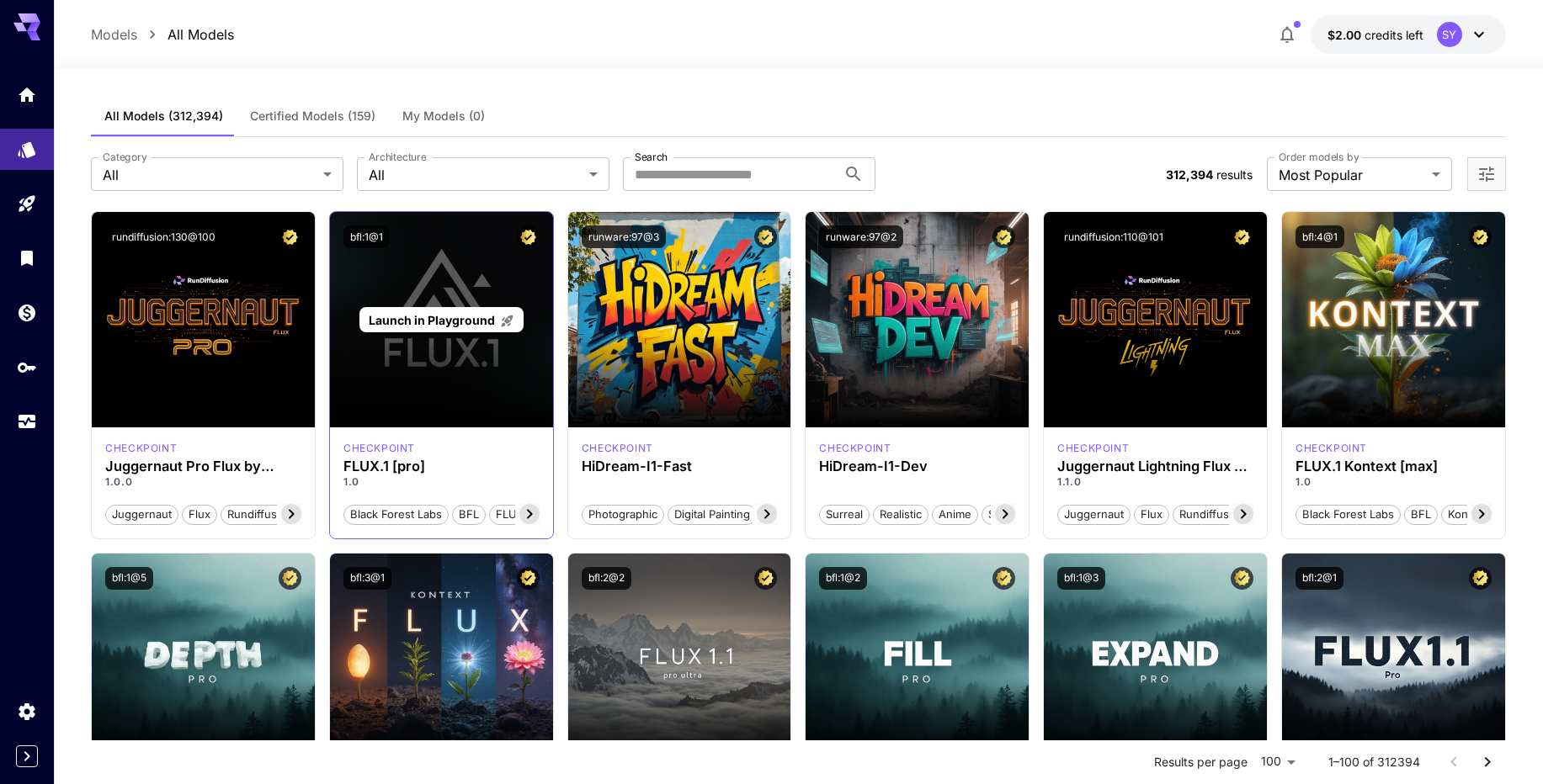
click at [462, 330] on div "Launch in Playground" at bounding box center [441, 319] width 164 height 26
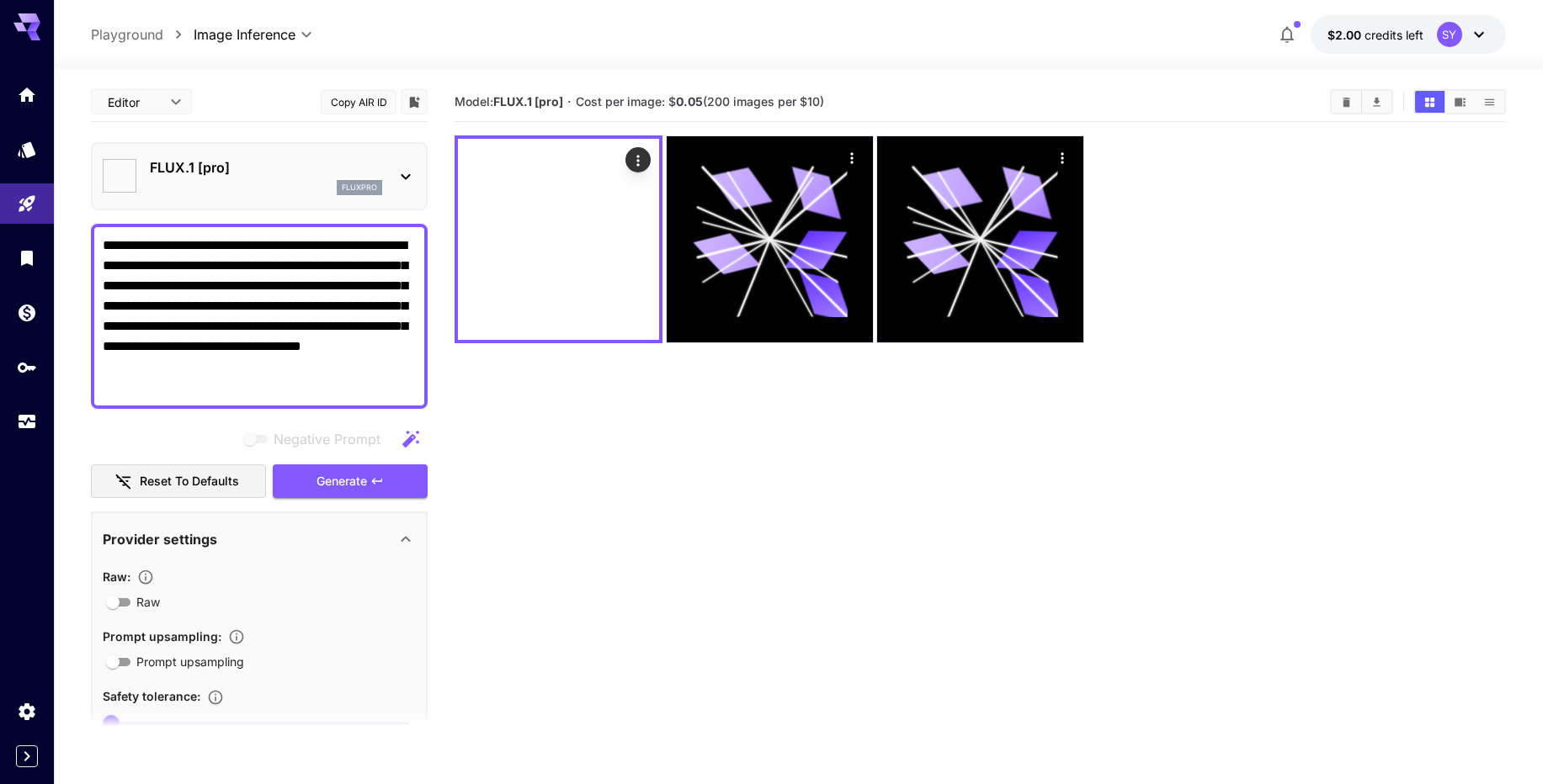
type input "**"
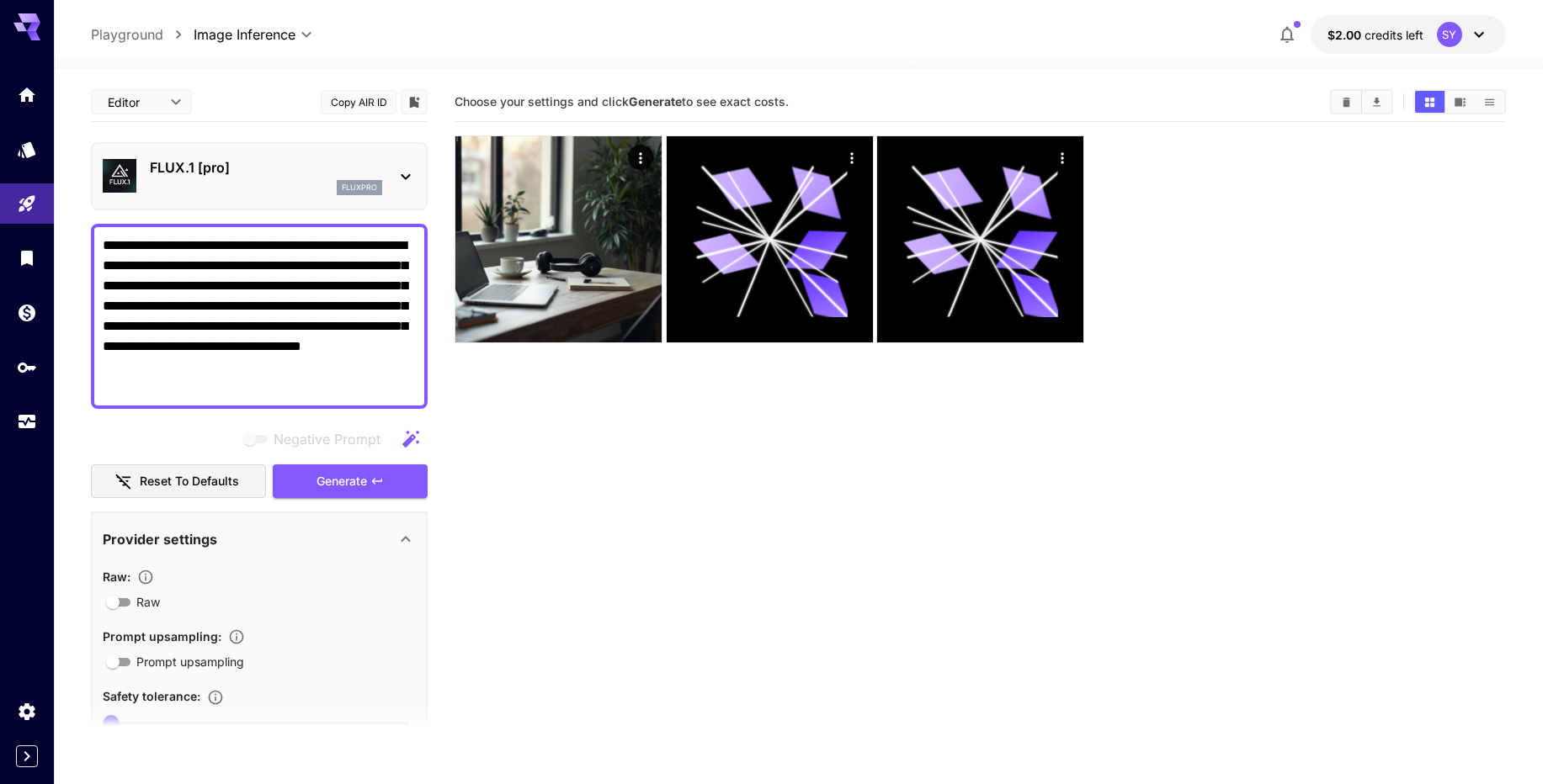
click at [316, 395] on textarea "**********" at bounding box center [259, 316] width 313 height 162
click at [349, 339] on textarea "**********" at bounding box center [259, 316] width 313 height 162
paste textarea
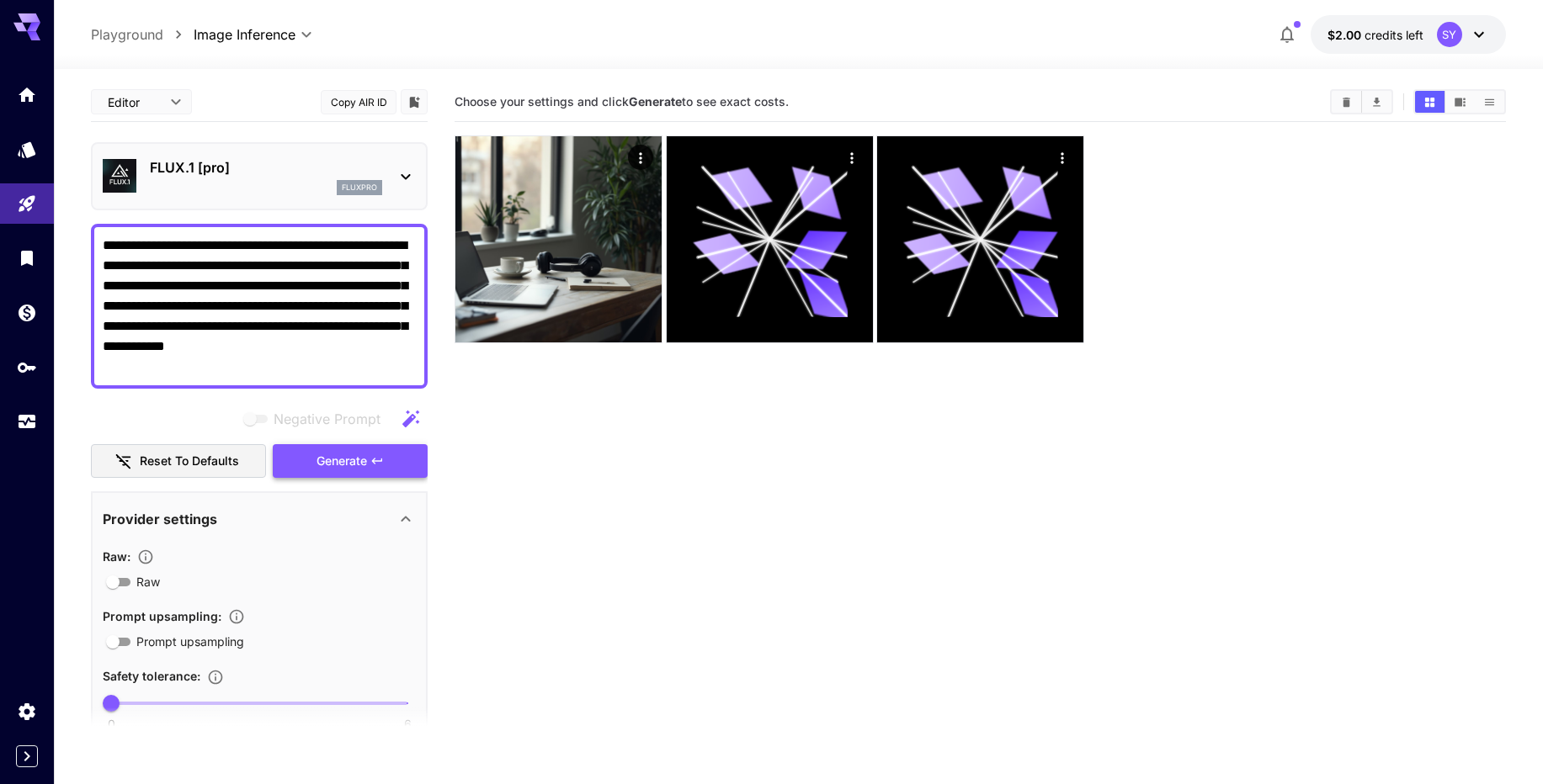
type textarea "**********"
click at [364, 445] on button "Generate" at bounding box center [350, 461] width 155 height 35
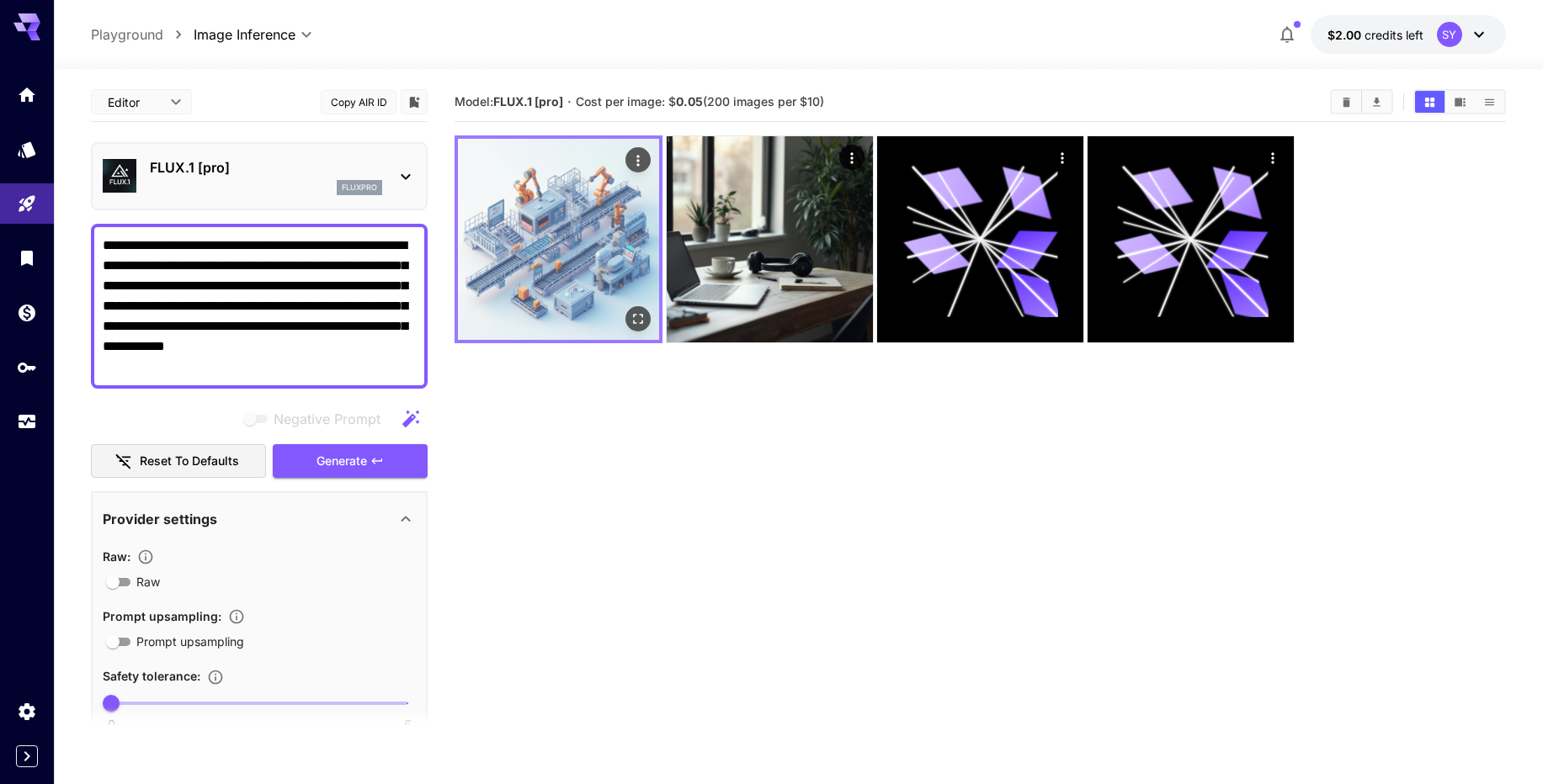
click at [536, 256] on img at bounding box center [558, 239] width 201 height 201
click at [632, 320] on icon "Open in fullscreen" at bounding box center [638, 318] width 17 height 17
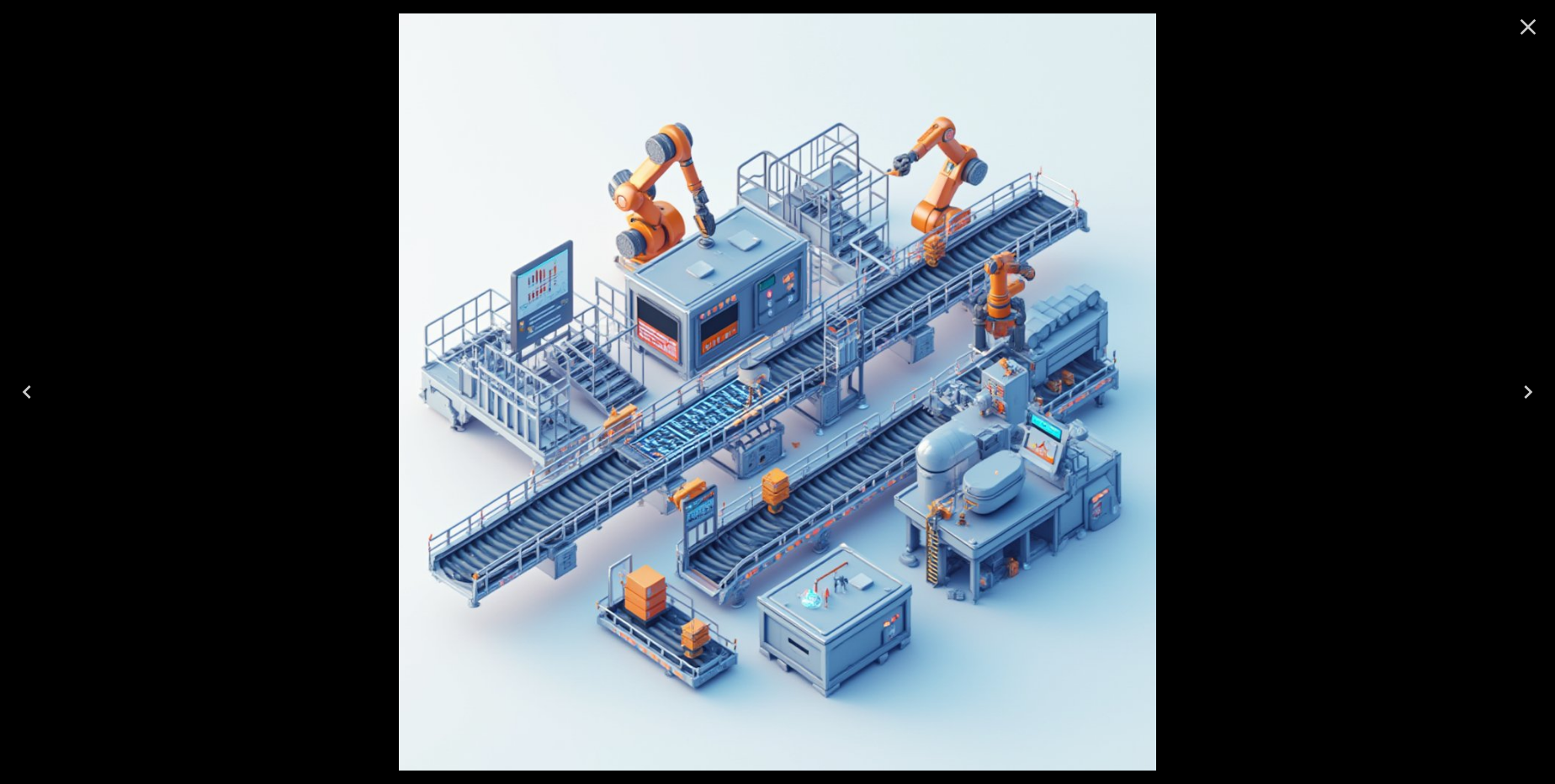
click at [1525, 25] on icon "Close" at bounding box center [1528, 27] width 27 height 27
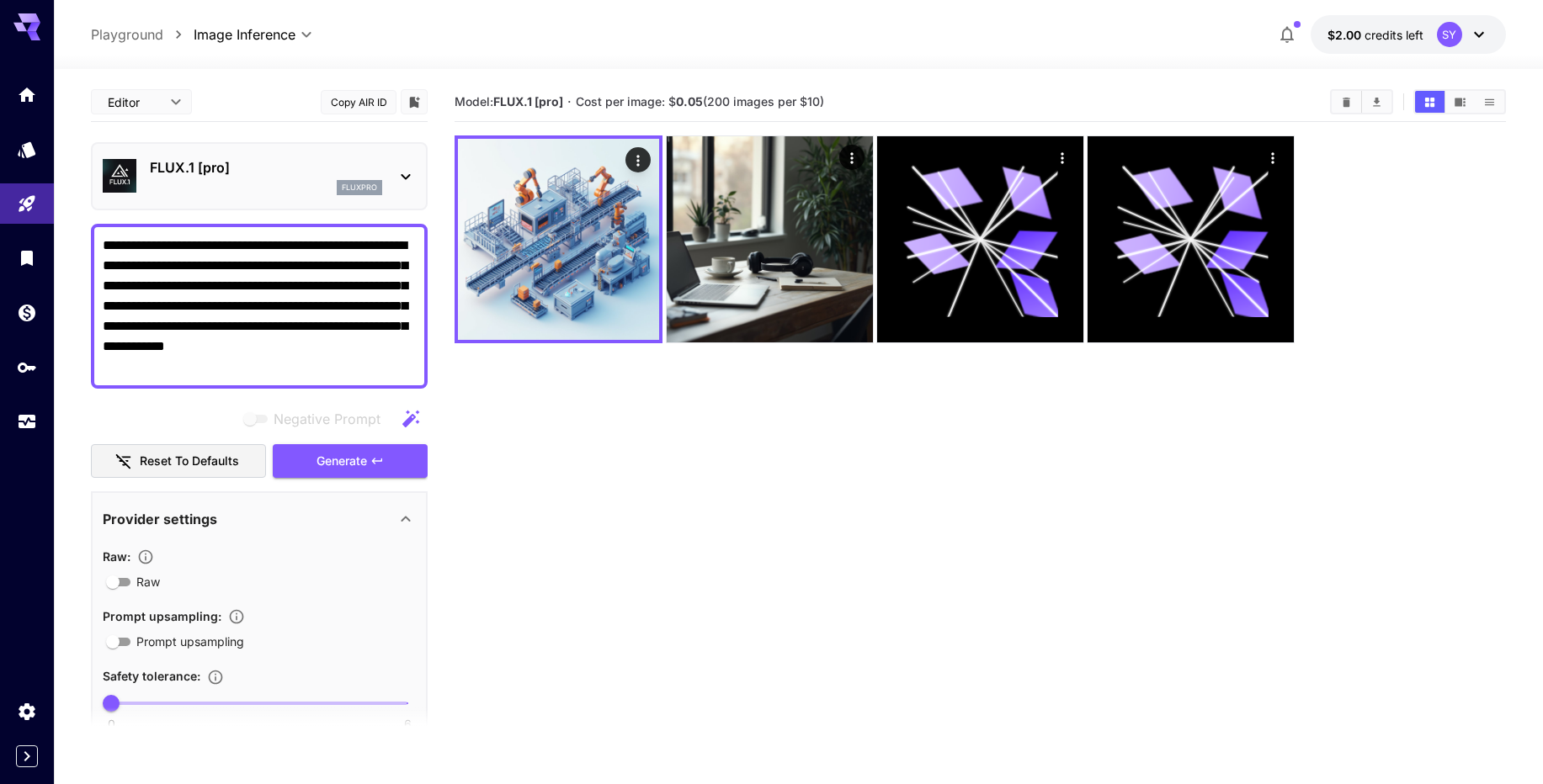
click at [1355, 39] on span "$2.00" at bounding box center [1345, 35] width 37 height 14
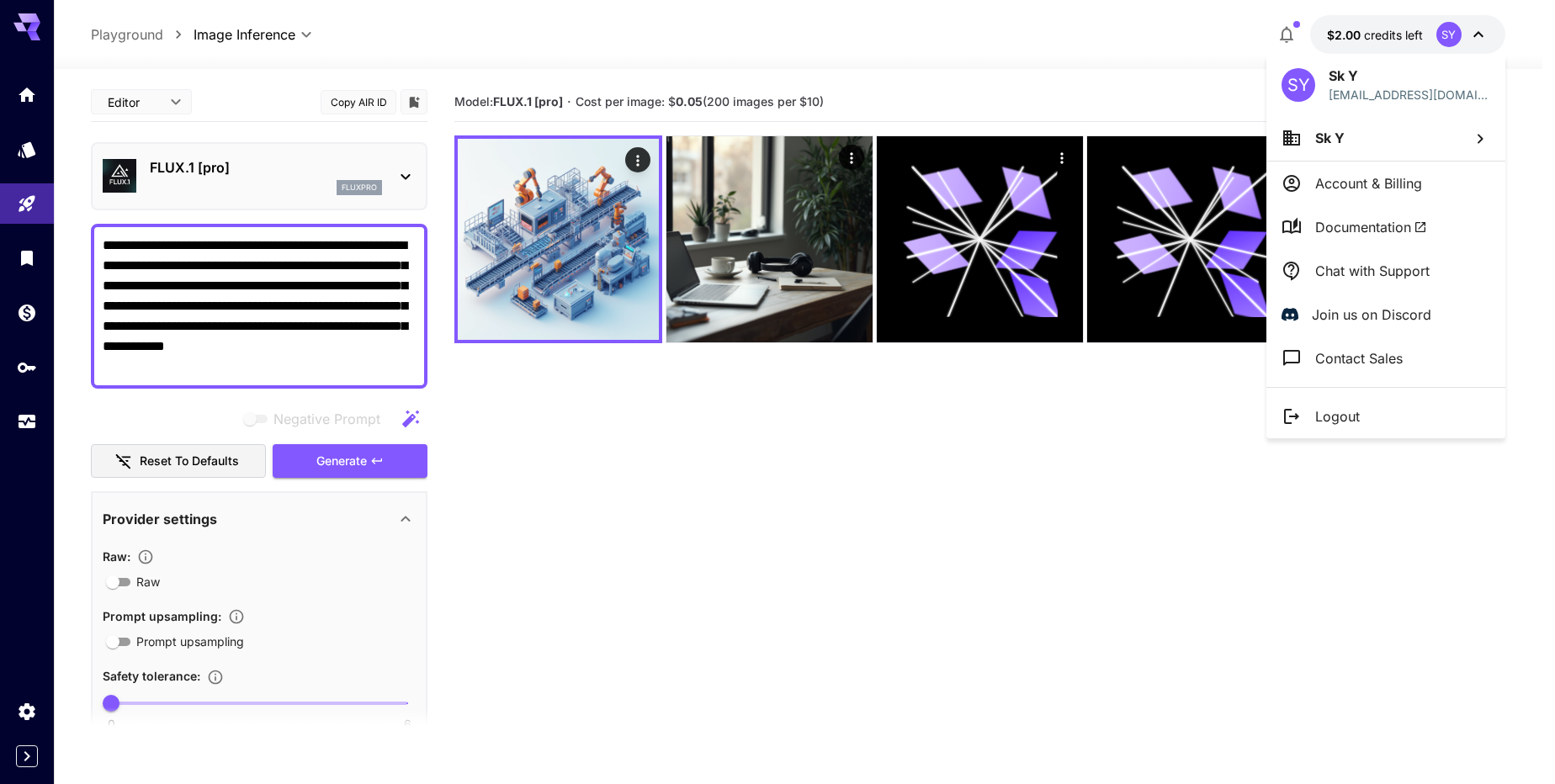
click at [875, 106] on div at bounding box center [777, 392] width 1555 height 784
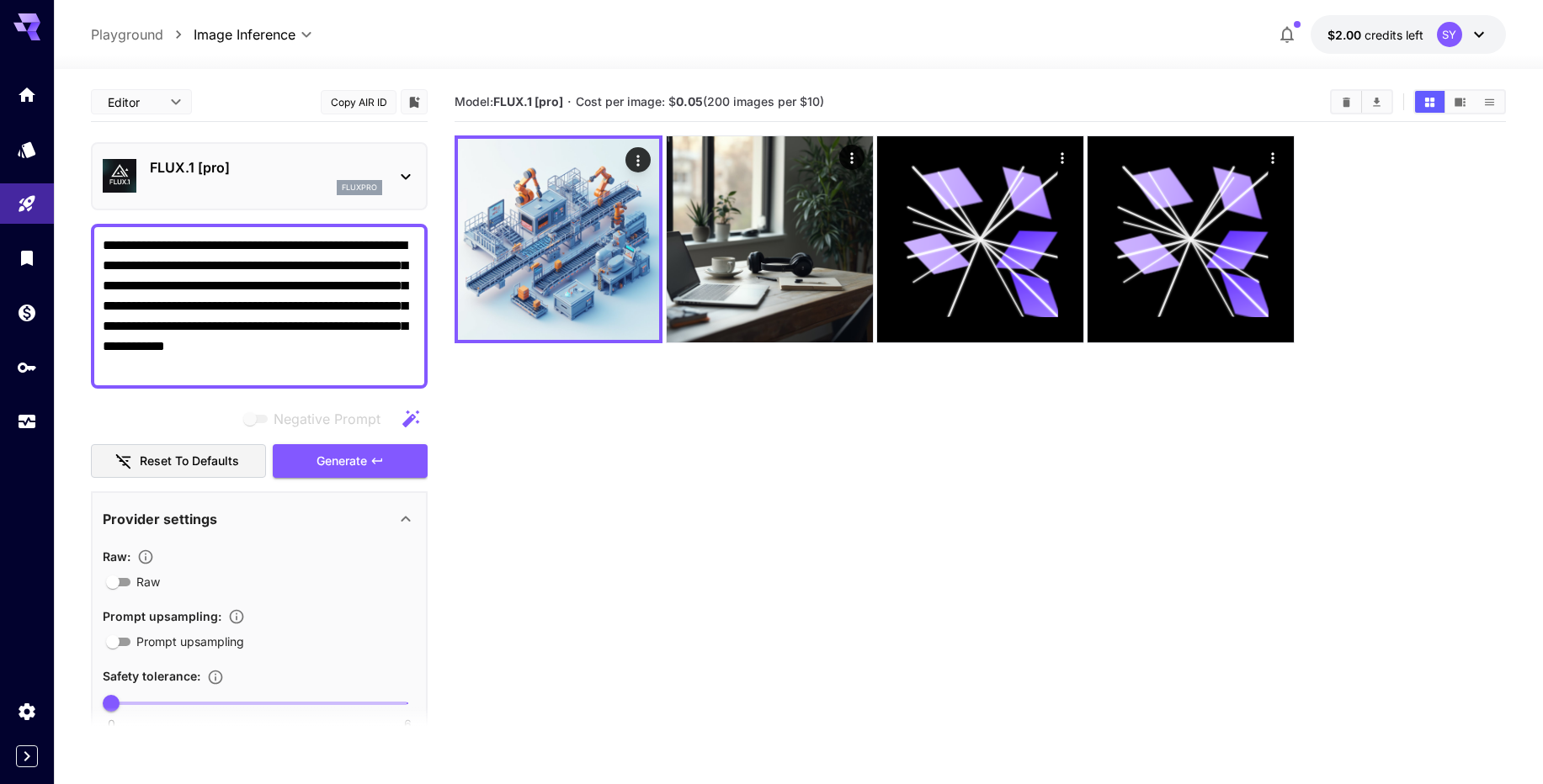
click at [658, 114] on div "Model: FLUX.1 [pro] · Cost per image: $ 0.05 (200 images per $10)" at bounding box center [979, 102] width 1051 height 25
drag, startPoint x: 580, startPoint y: 99, endPoint x: 837, endPoint y: 99, distance: 257.0
click at [837, 99] on section "Model: FLUX.1 [pro] · Cost per image: $ 0.05 (200 images per $10)" at bounding box center [885, 102] width 861 height 21
click at [852, 104] on section "Model: FLUX.1 [pro] · Cost per image: $ 0.05 (200 images per $10)" at bounding box center [885, 102] width 861 height 21
drag, startPoint x: 712, startPoint y: 99, endPoint x: 673, endPoint y: 101, distance: 39.1
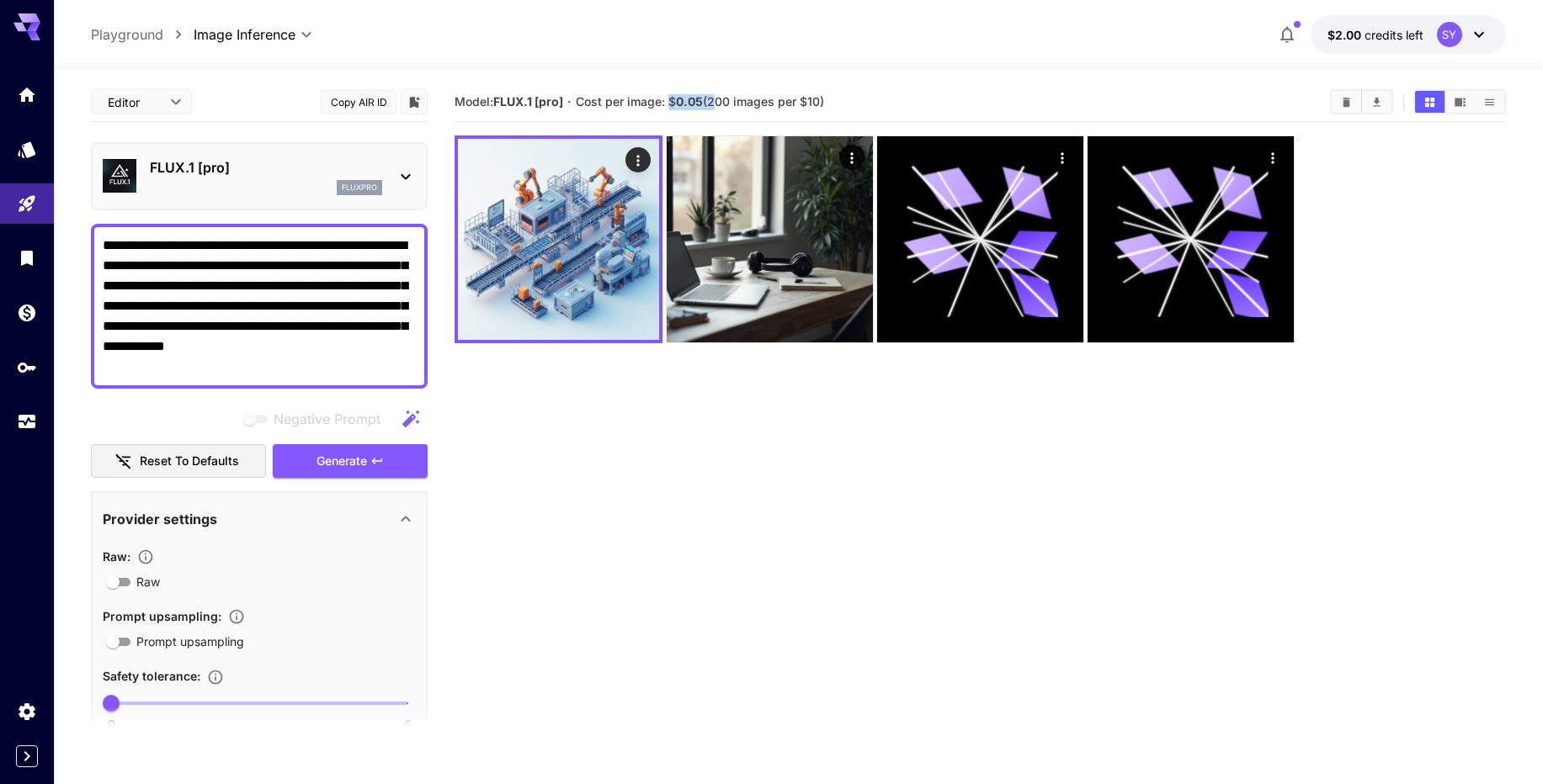
click at [673, 101] on span "Cost per image: $ 0.05 (200 images per $10)" at bounding box center [700, 101] width 249 height 14
copy span "$ 0.05 ("
click at [572, 93] on p "·" at bounding box center [569, 102] width 4 height 21
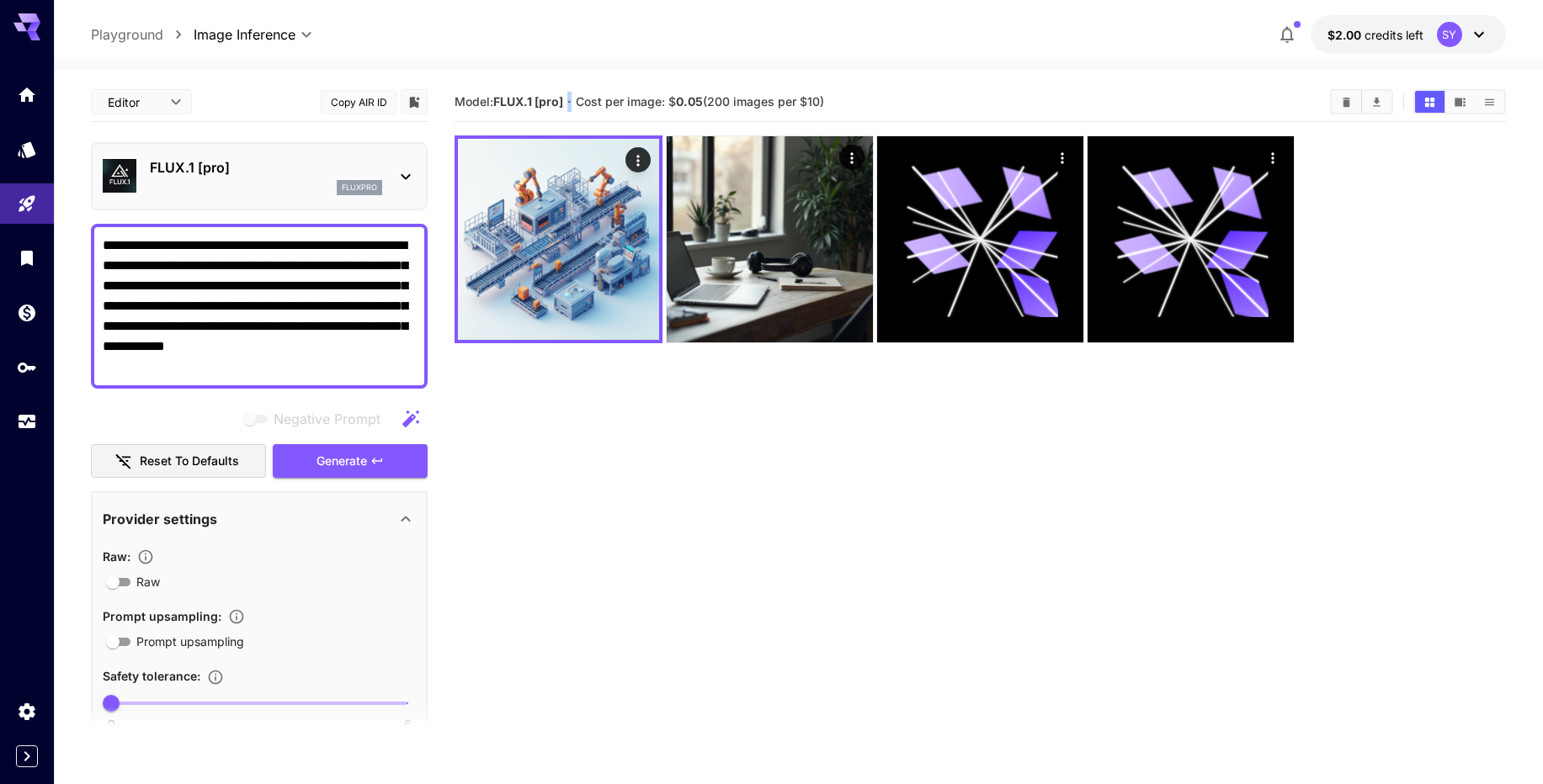
click at [662, 86] on div "Model: FLUX.1 [pro] · Cost per image: $ 0.05 (200 images per $10)" at bounding box center [979, 102] width 1051 height 39
click at [679, 97] on b "0.05" at bounding box center [690, 101] width 27 height 14
drag, startPoint x: 674, startPoint y: 98, endPoint x: 705, endPoint y: 97, distance: 31.0
click at [705, 97] on span "Cost per image: $ 0.05 (200 images per $10)" at bounding box center [700, 101] width 249 height 14
copy span "$ 0.05"
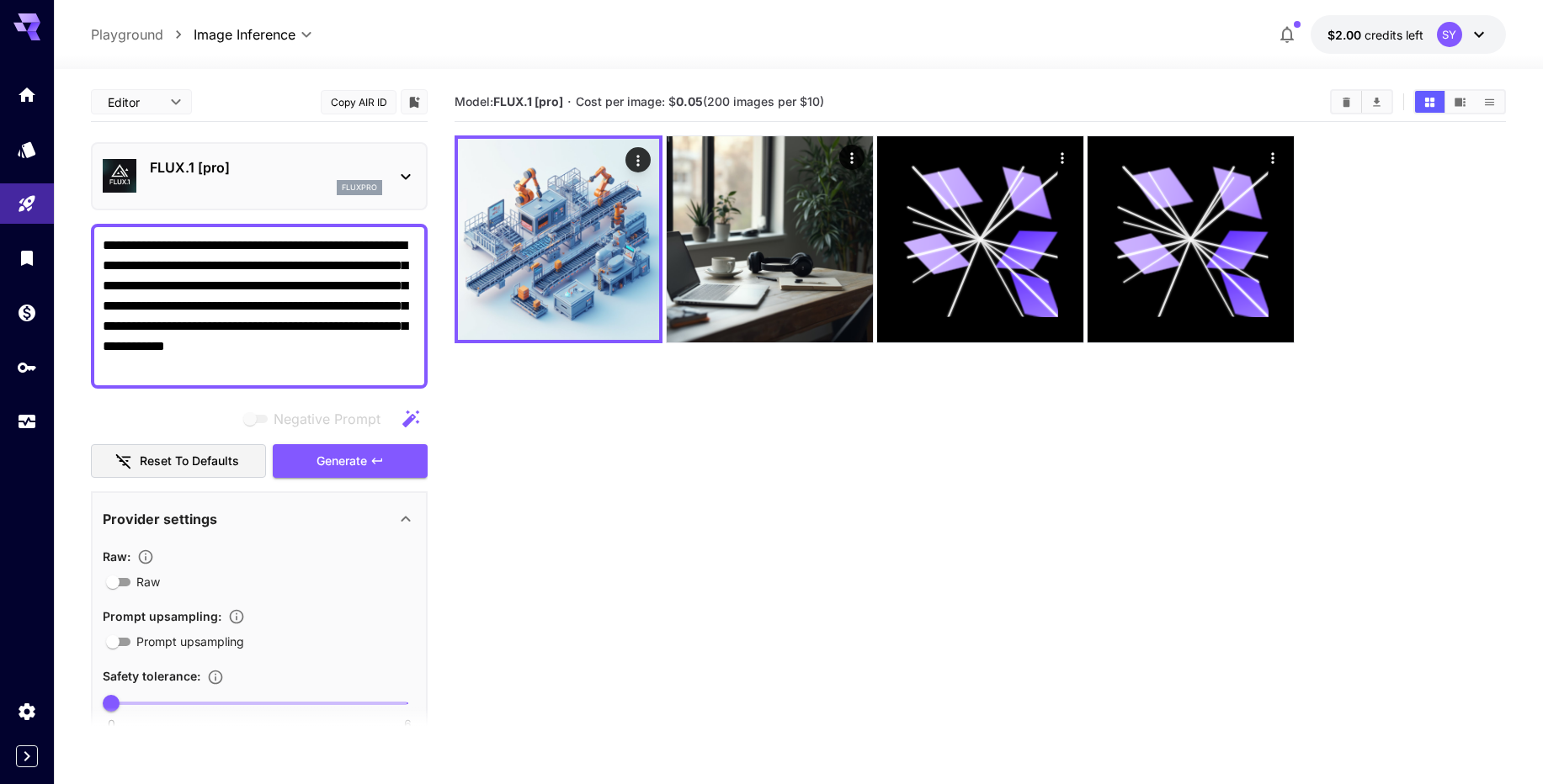
click at [271, 274] on textarea "**********" at bounding box center [259, 306] width 313 height 141
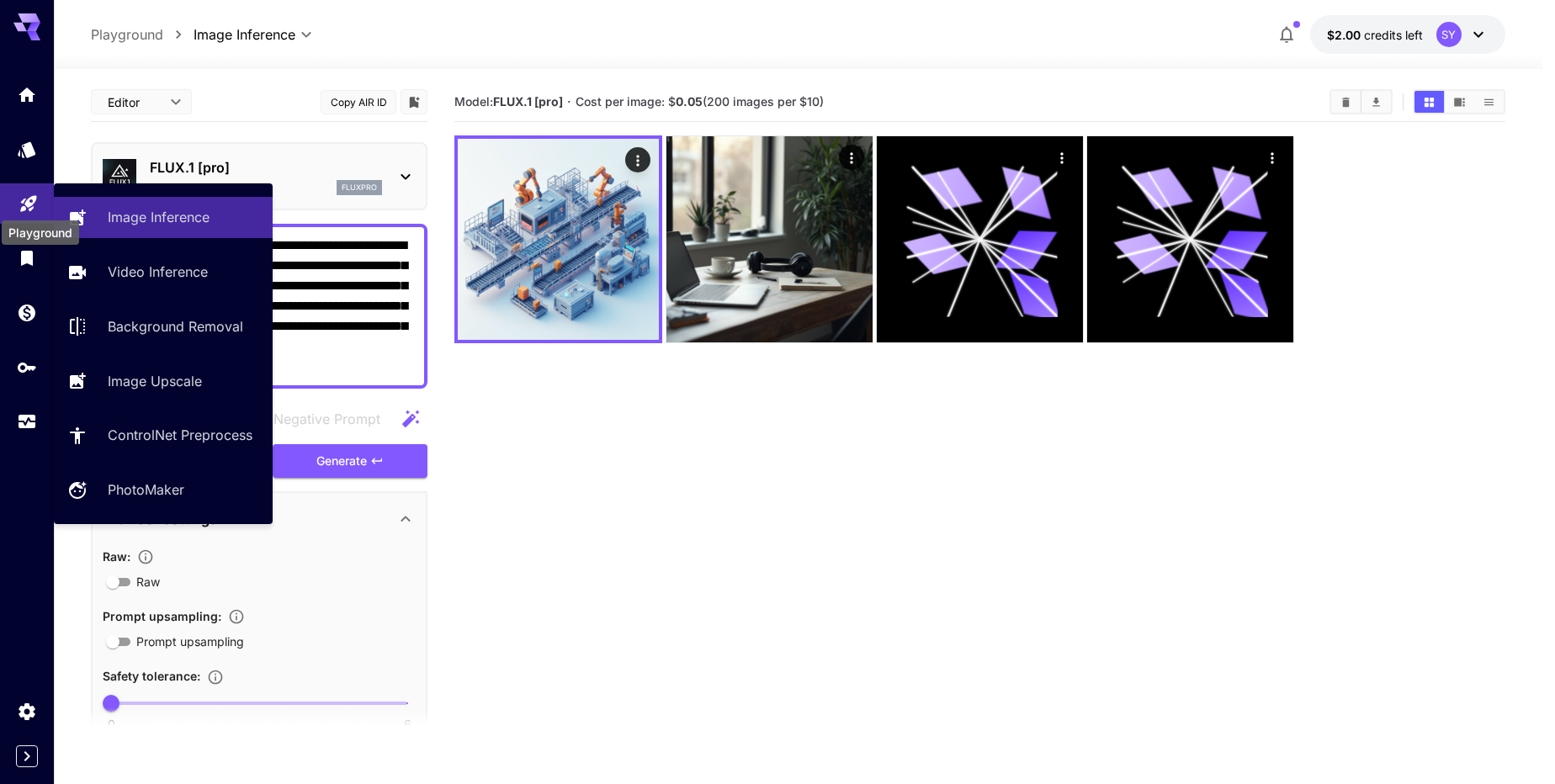
click at [35, 198] on icon "Playground" at bounding box center [29, 198] width 21 height 21
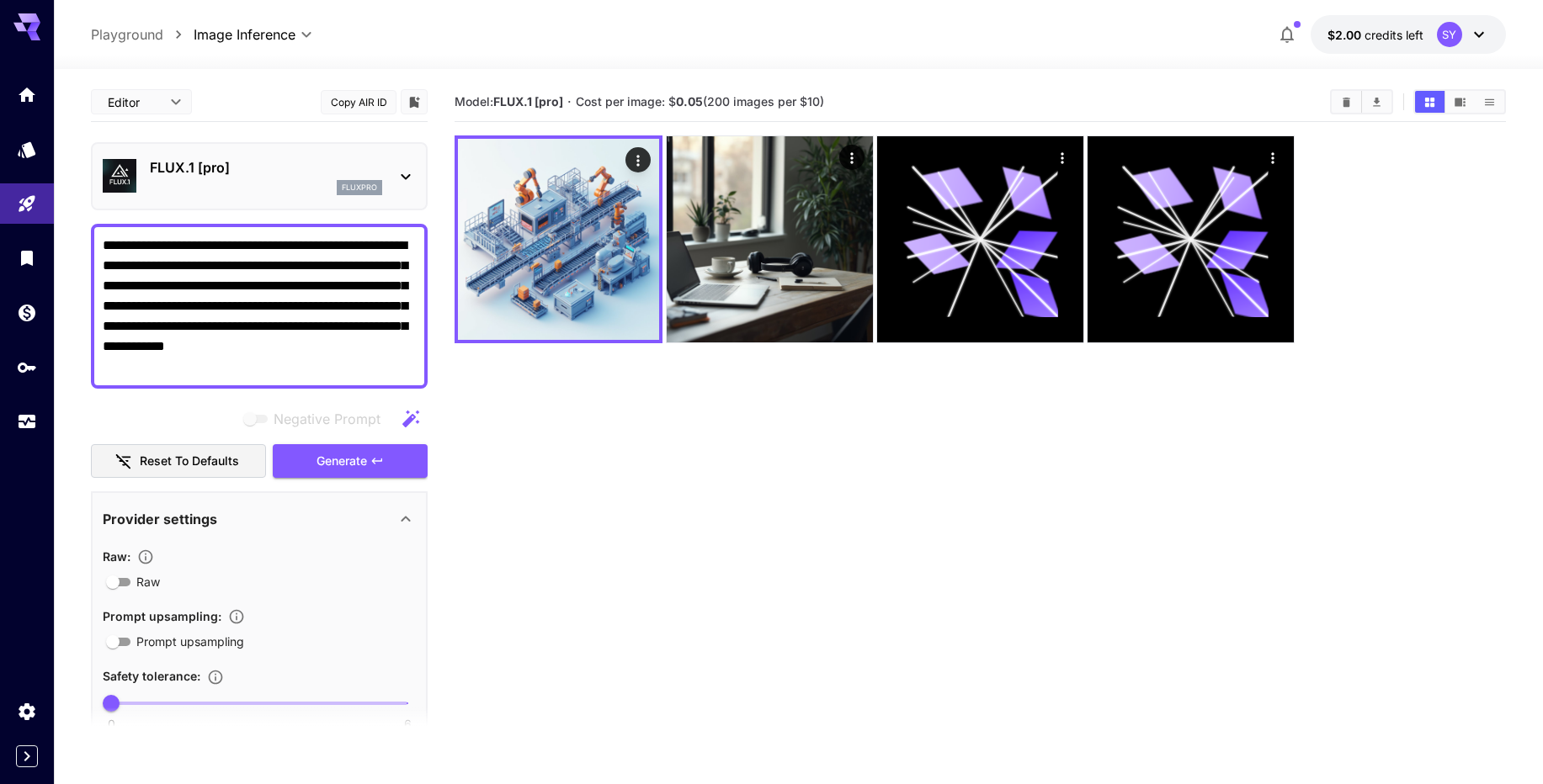
click at [401, 173] on icon at bounding box center [405, 176] width 21 height 21
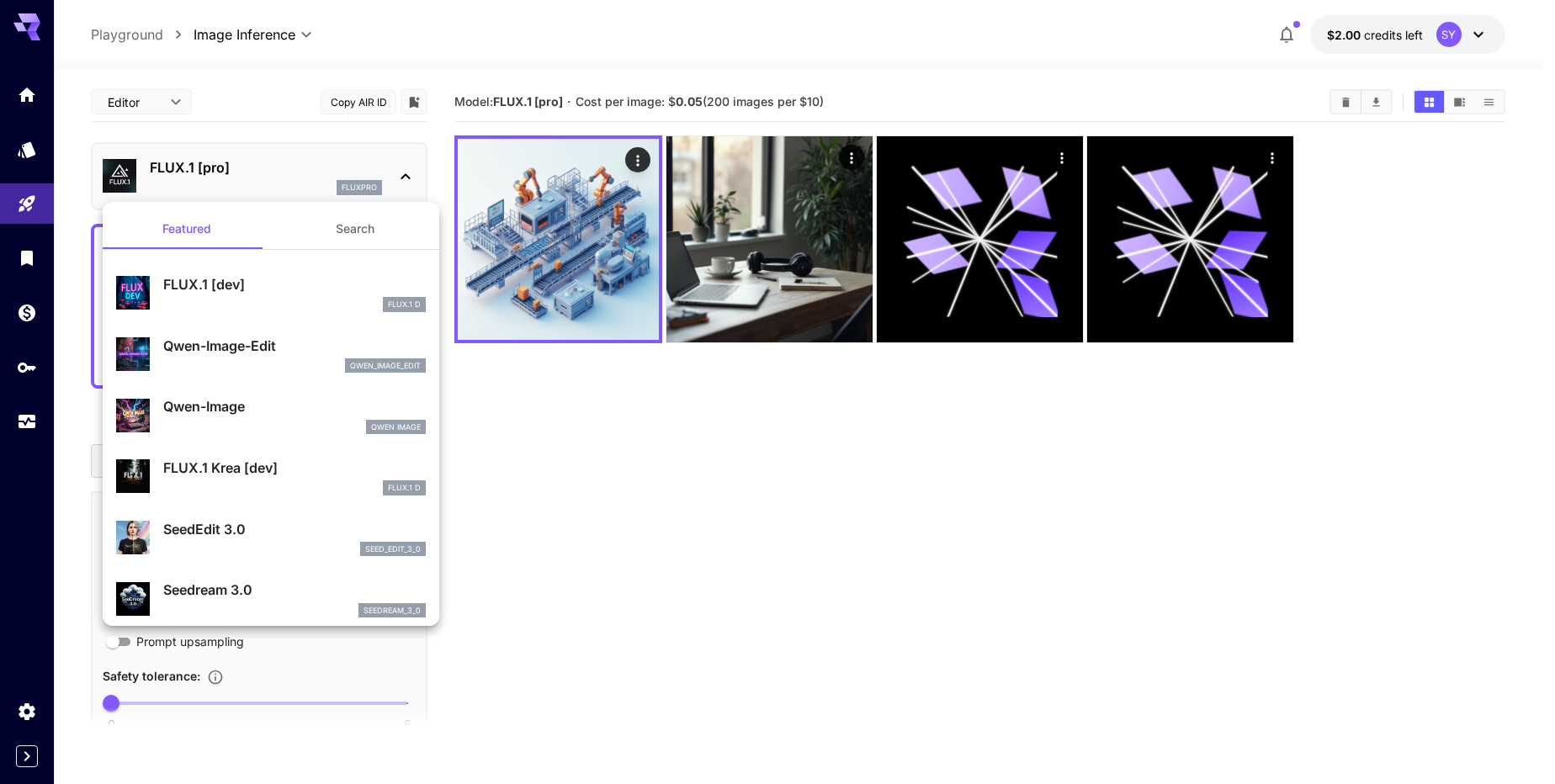
click at [236, 295] on div "FLUX.1 [dev] FLUX.1 D" at bounding box center [295, 293] width 263 height 38
type input "**"
type input "***"
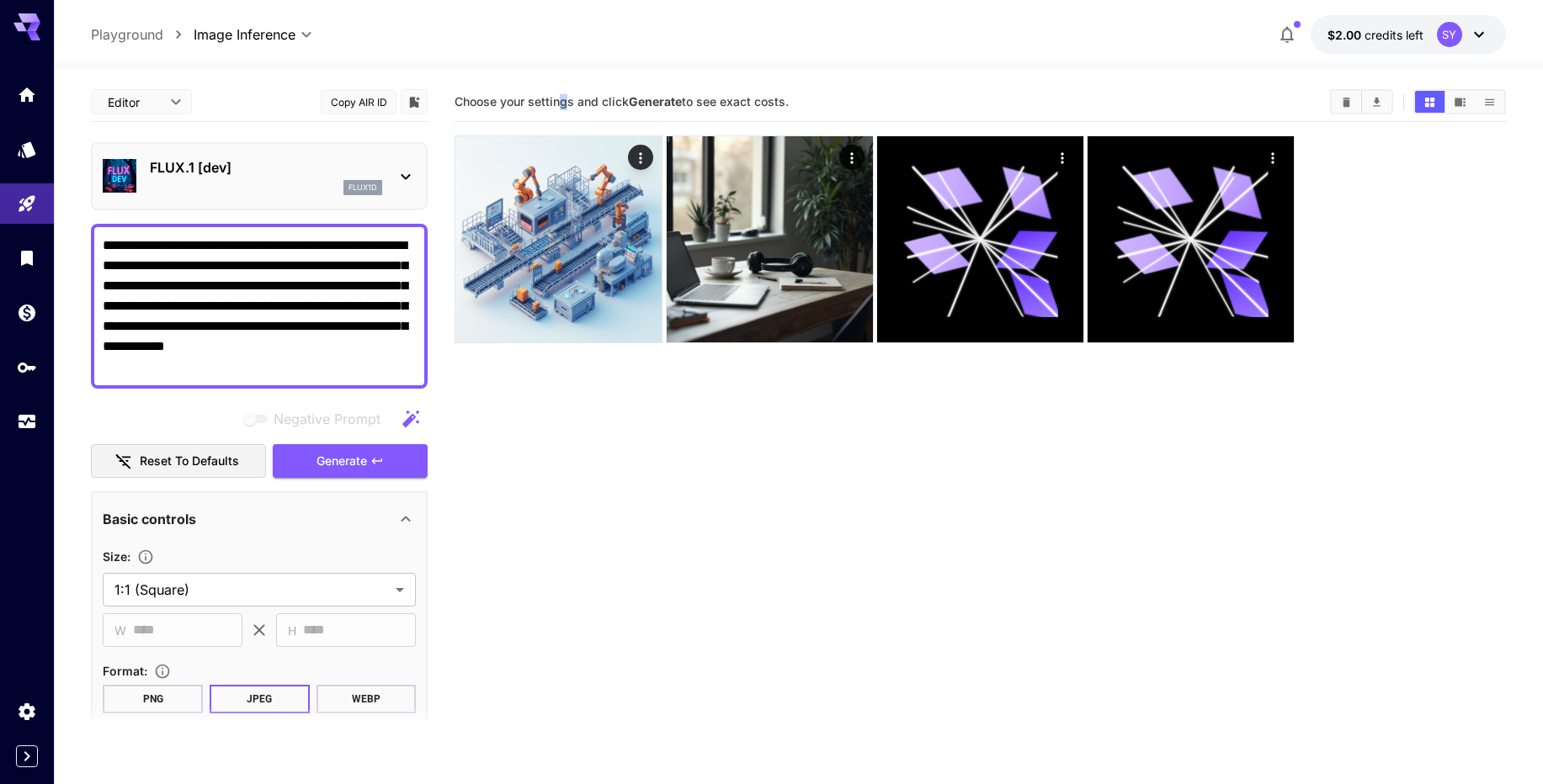
click at [564, 97] on span "Choose your settings and click Generate to see exact costs." at bounding box center [622, 101] width 335 height 14
click at [348, 322] on textarea "**********" at bounding box center [259, 306] width 313 height 141
click at [345, 464] on span "Generate" at bounding box center [342, 461] width 50 height 21
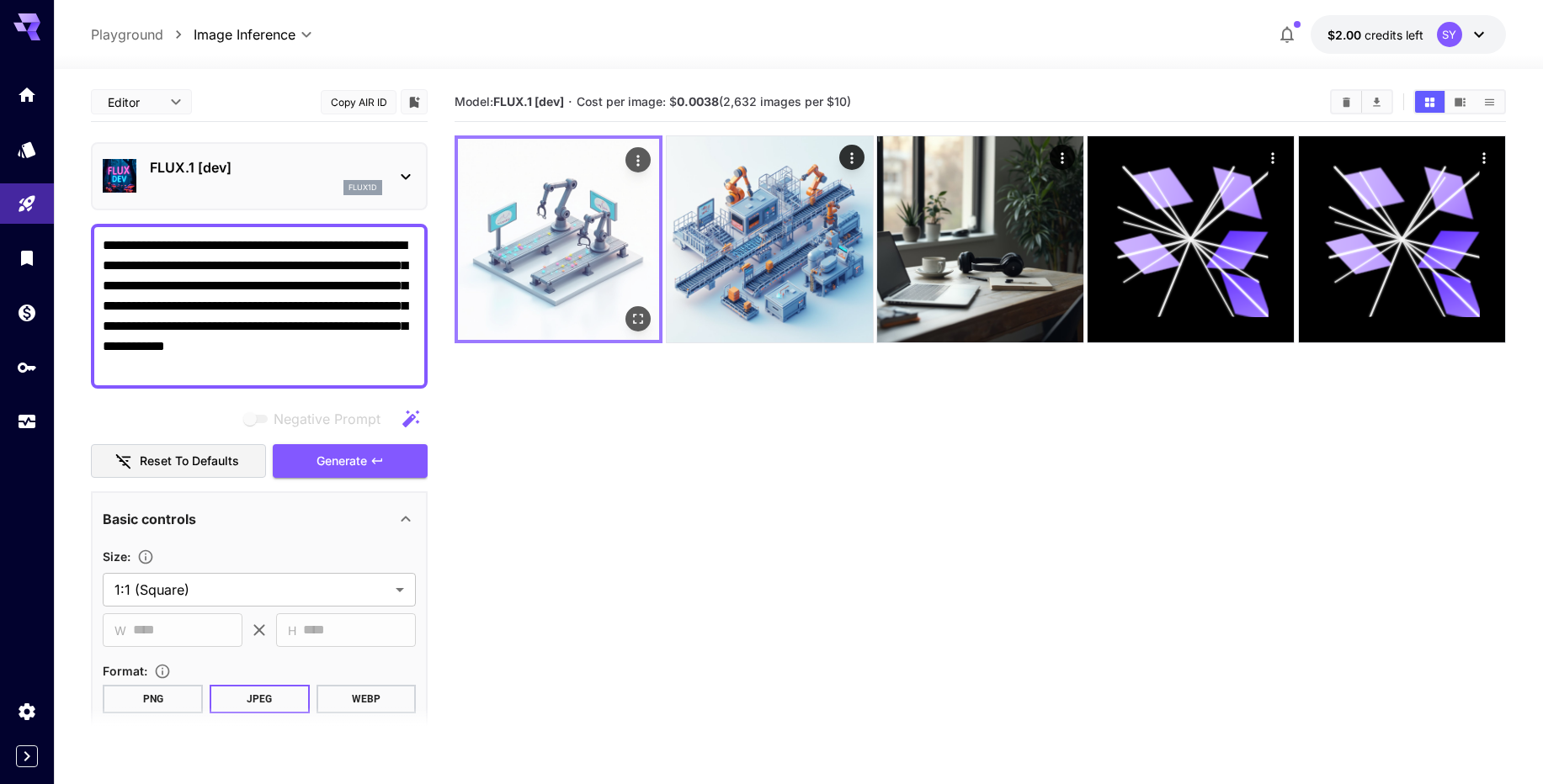
click at [616, 304] on img at bounding box center [558, 239] width 201 height 201
click at [633, 312] on icon "Open in fullscreen" at bounding box center [638, 318] width 17 height 17
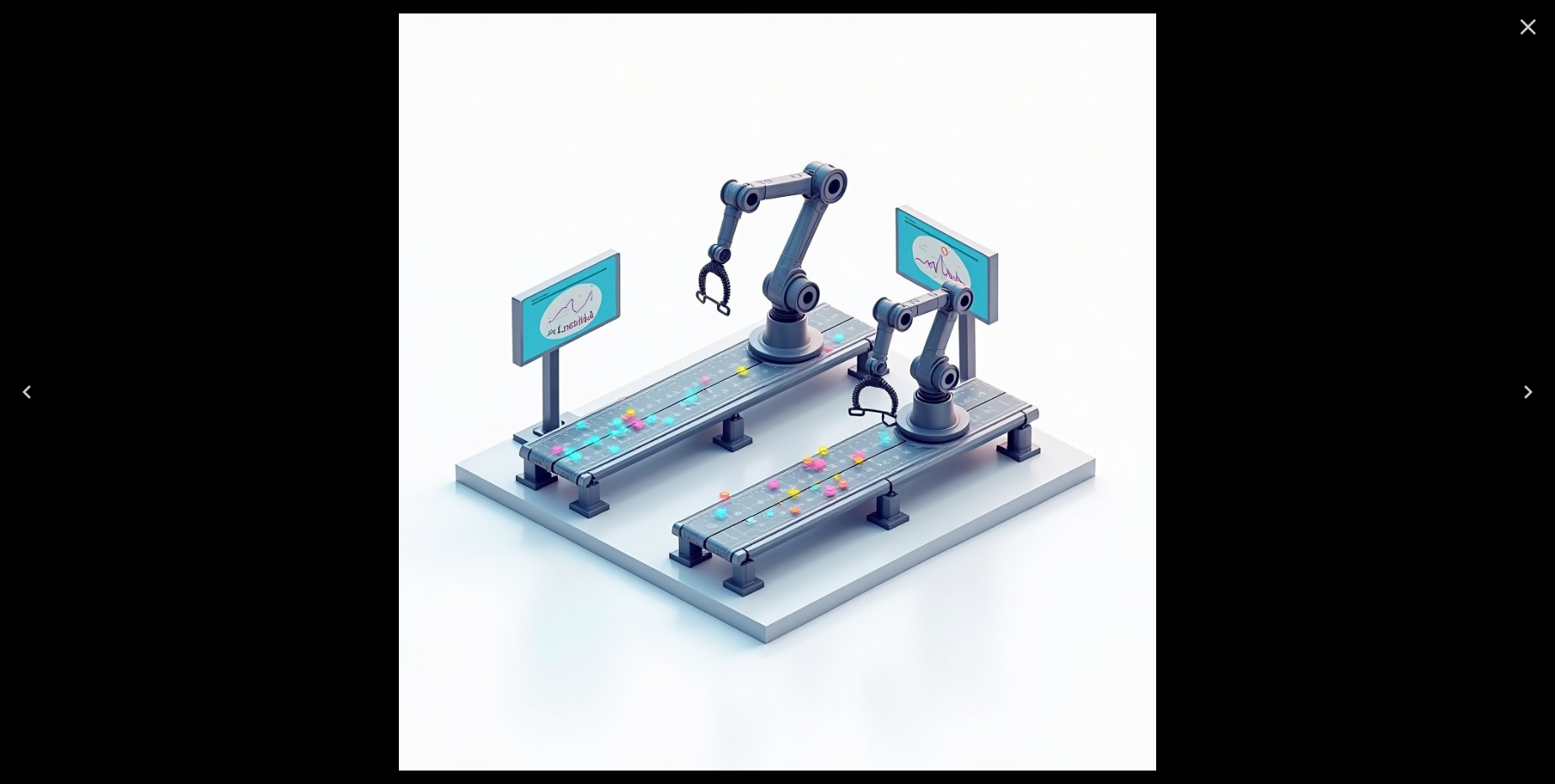
click at [1540, 25] on icon "Close" at bounding box center [1528, 27] width 27 height 27
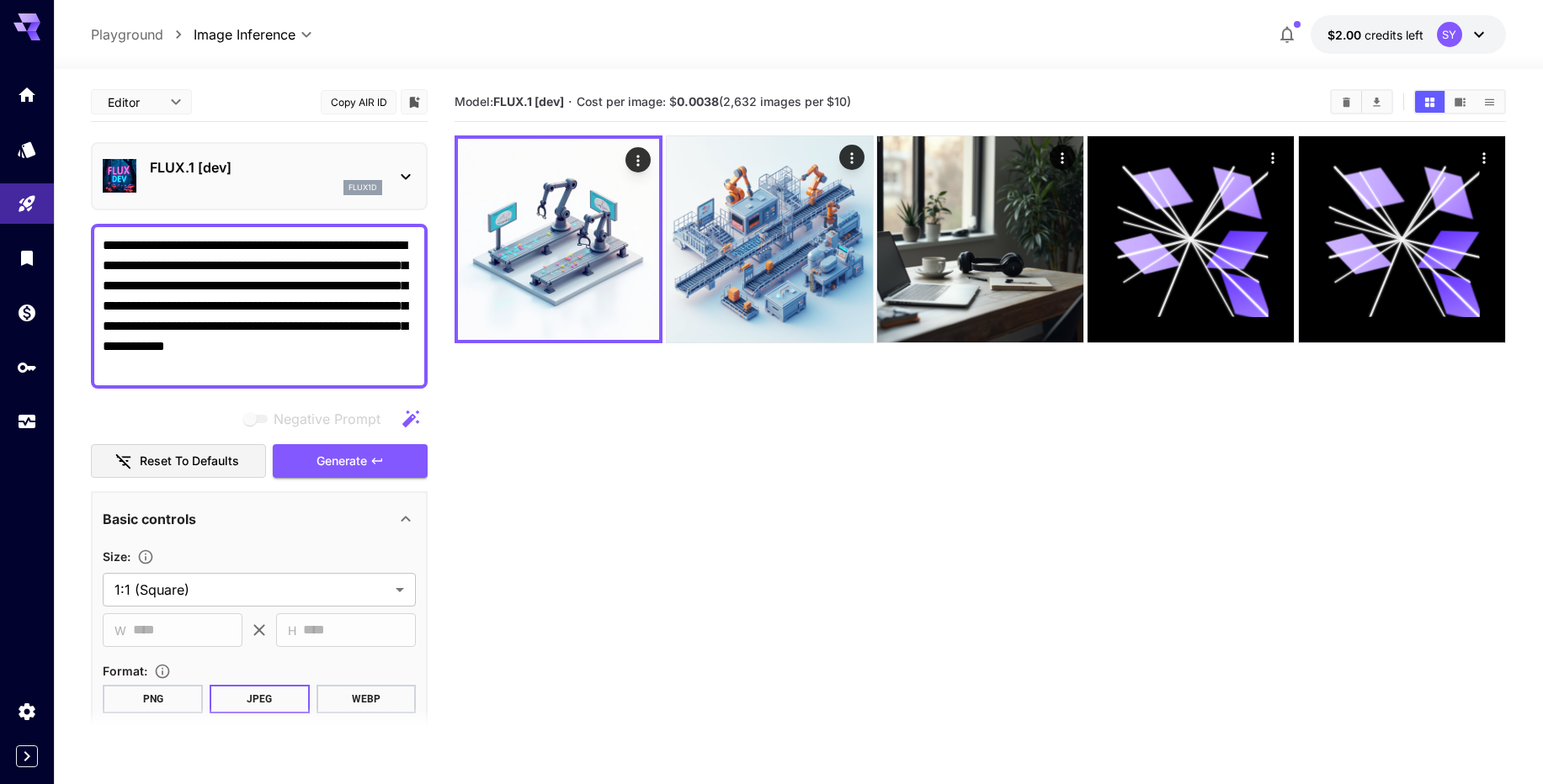
click at [918, 476] on section "Model: FLUX.1 [dev] · Cost per image: $ 0.0038 (2,632 images per $10)" at bounding box center [979, 474] width 1051 height 784
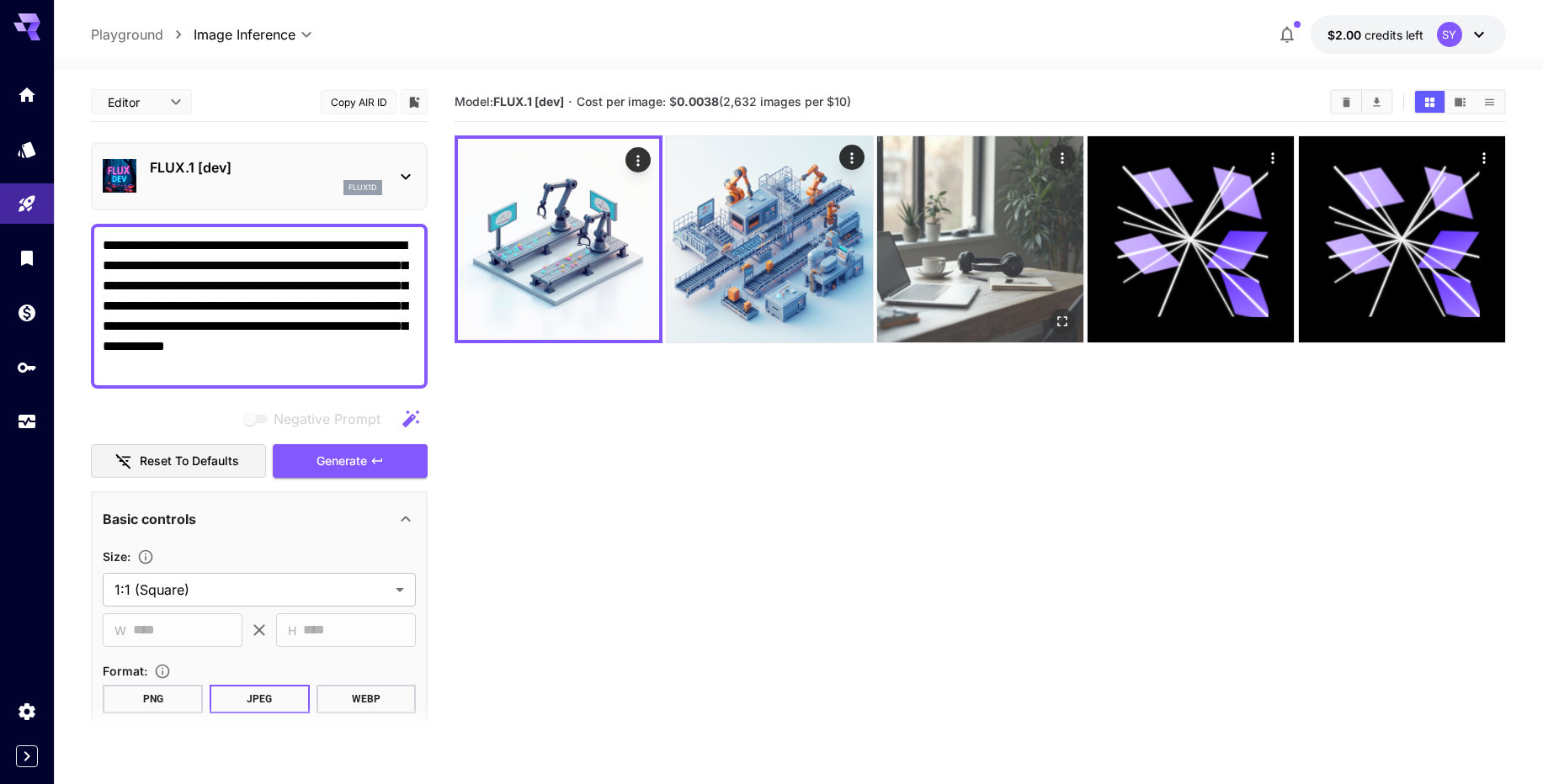
click at [993, 235] on img at bounding box center [979, 239] width 207 height 207
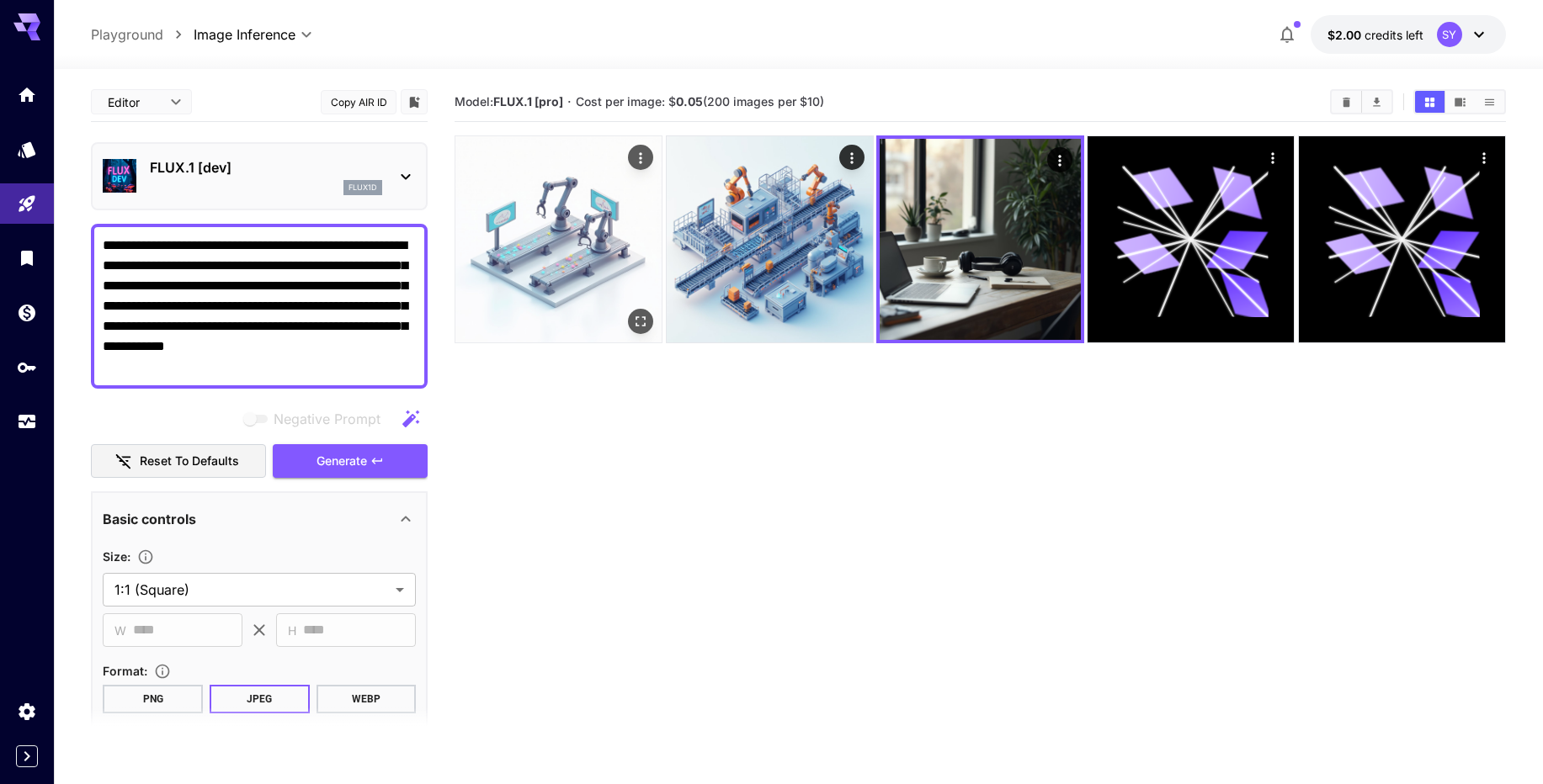
click at [512, 266] on img at bounding box center [558, 239] width 207 height 207
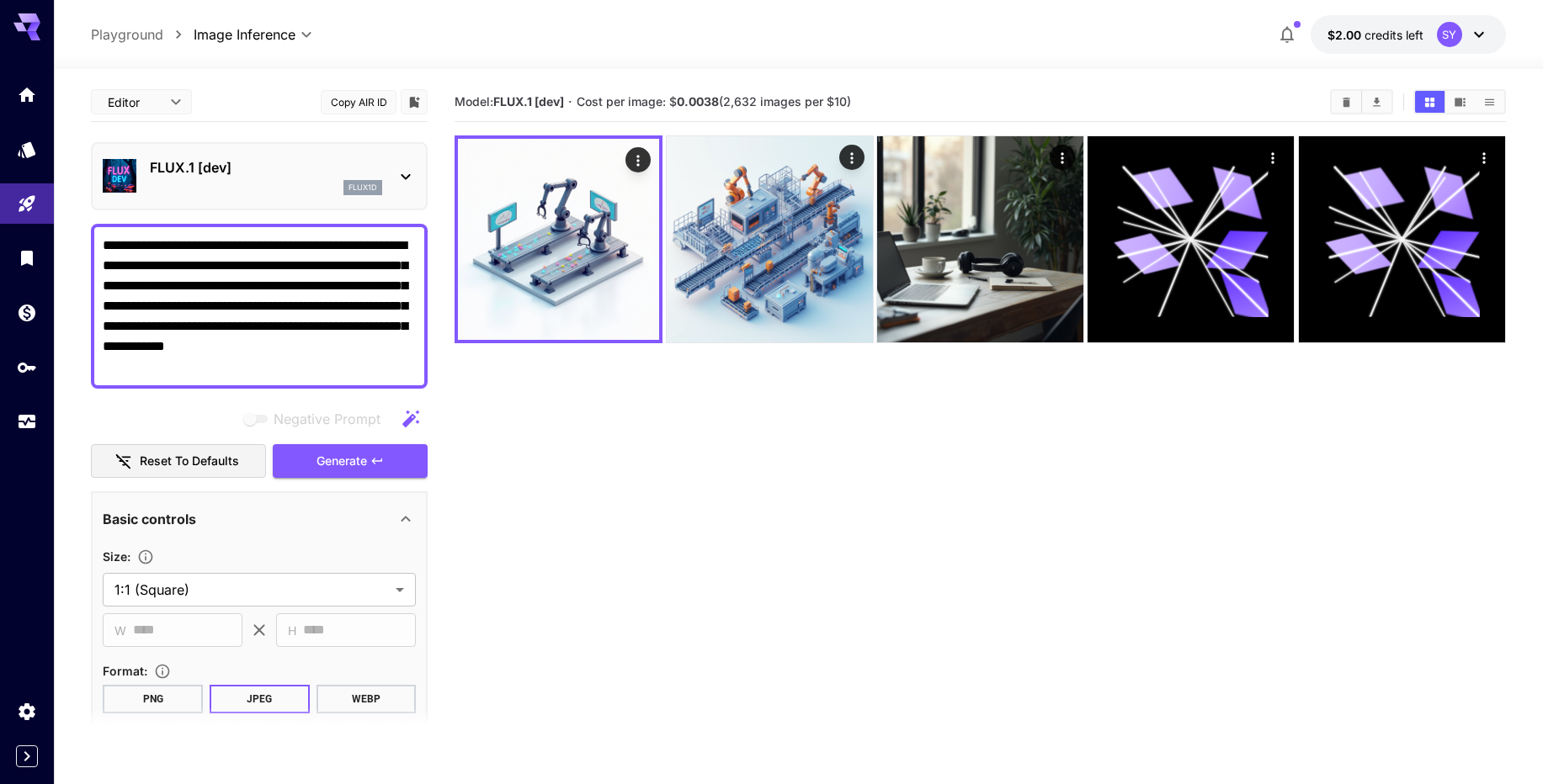
click at [259, 277] on textarea "**********" at bounding box center [259, 306] width 313 height 141
paste textarea "**********"
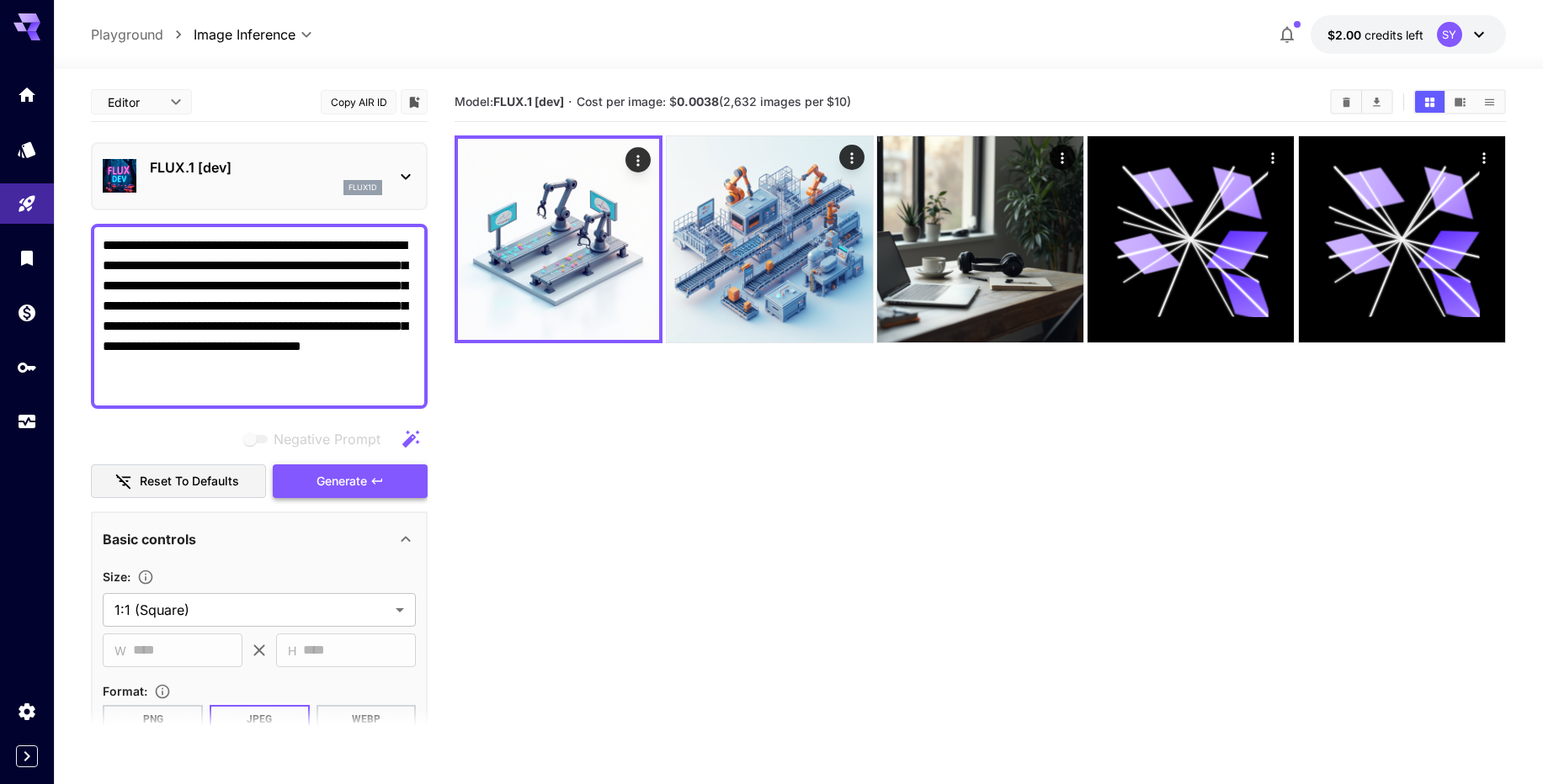
type textarea "**********"
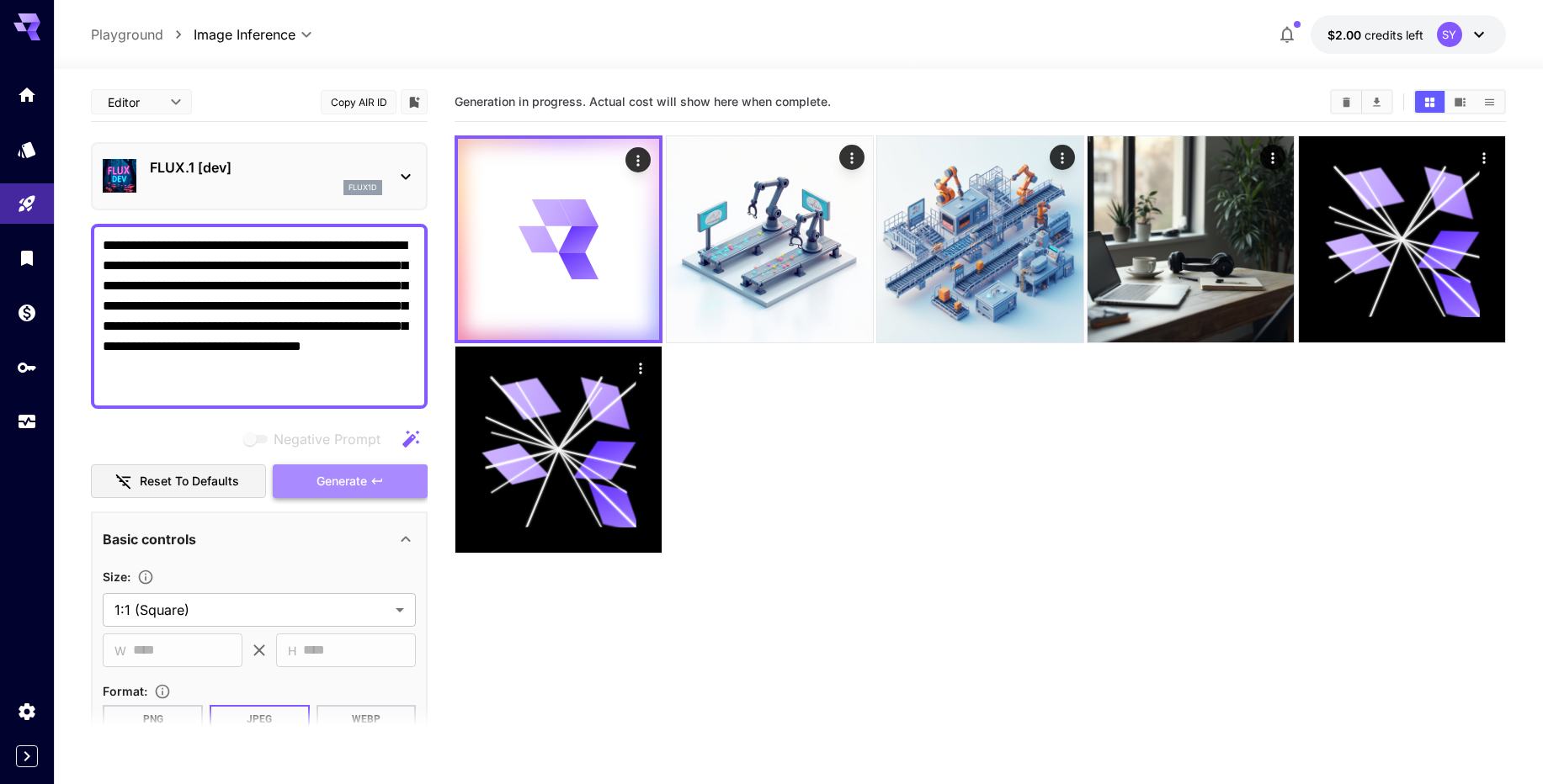
click at [366, 464] on button "Generate" at bounding box center [350, 481] width 155 height 35
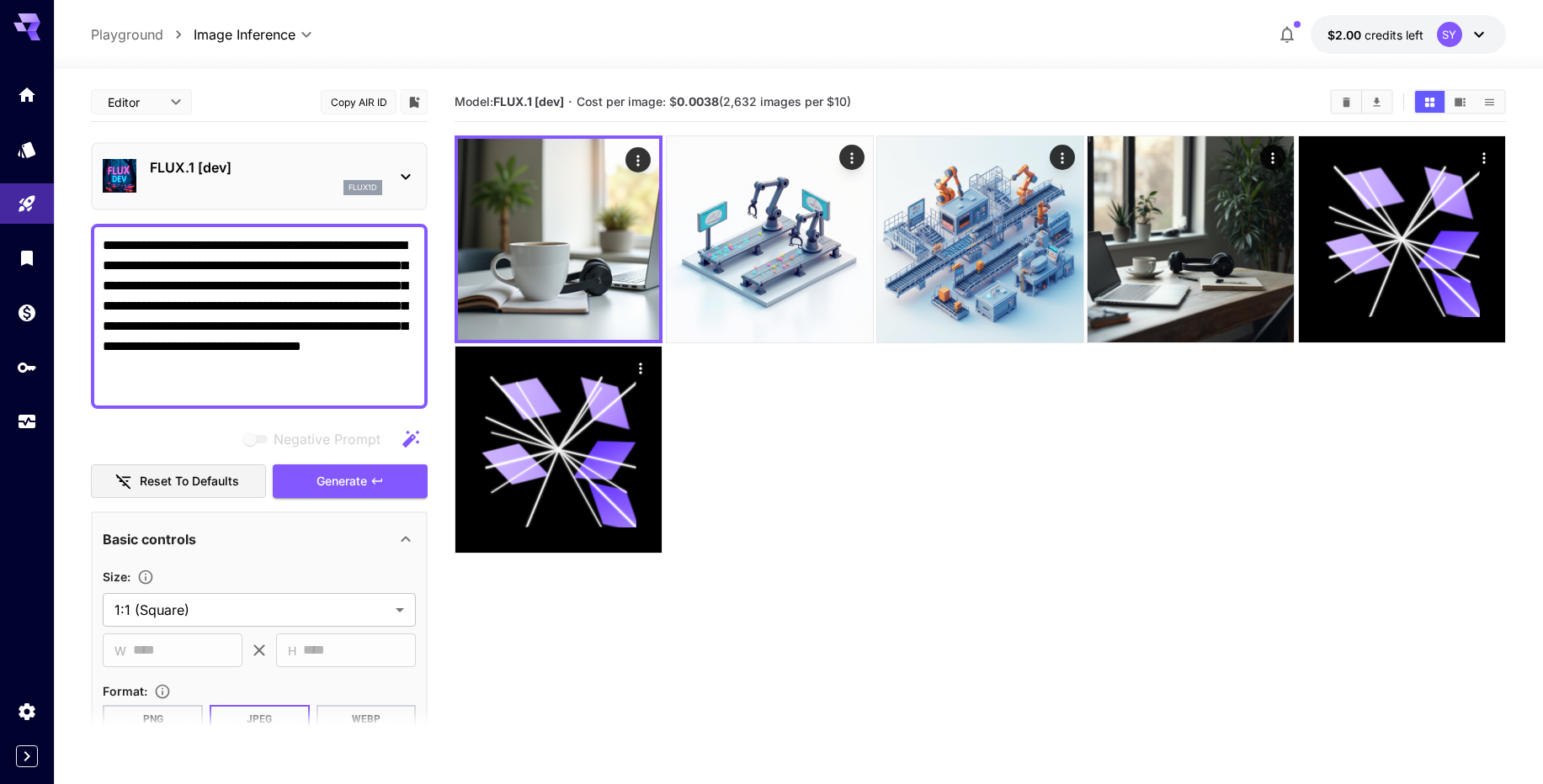
click at [877, 473] on div at bounding box center [979, 344] width 1051 height 419
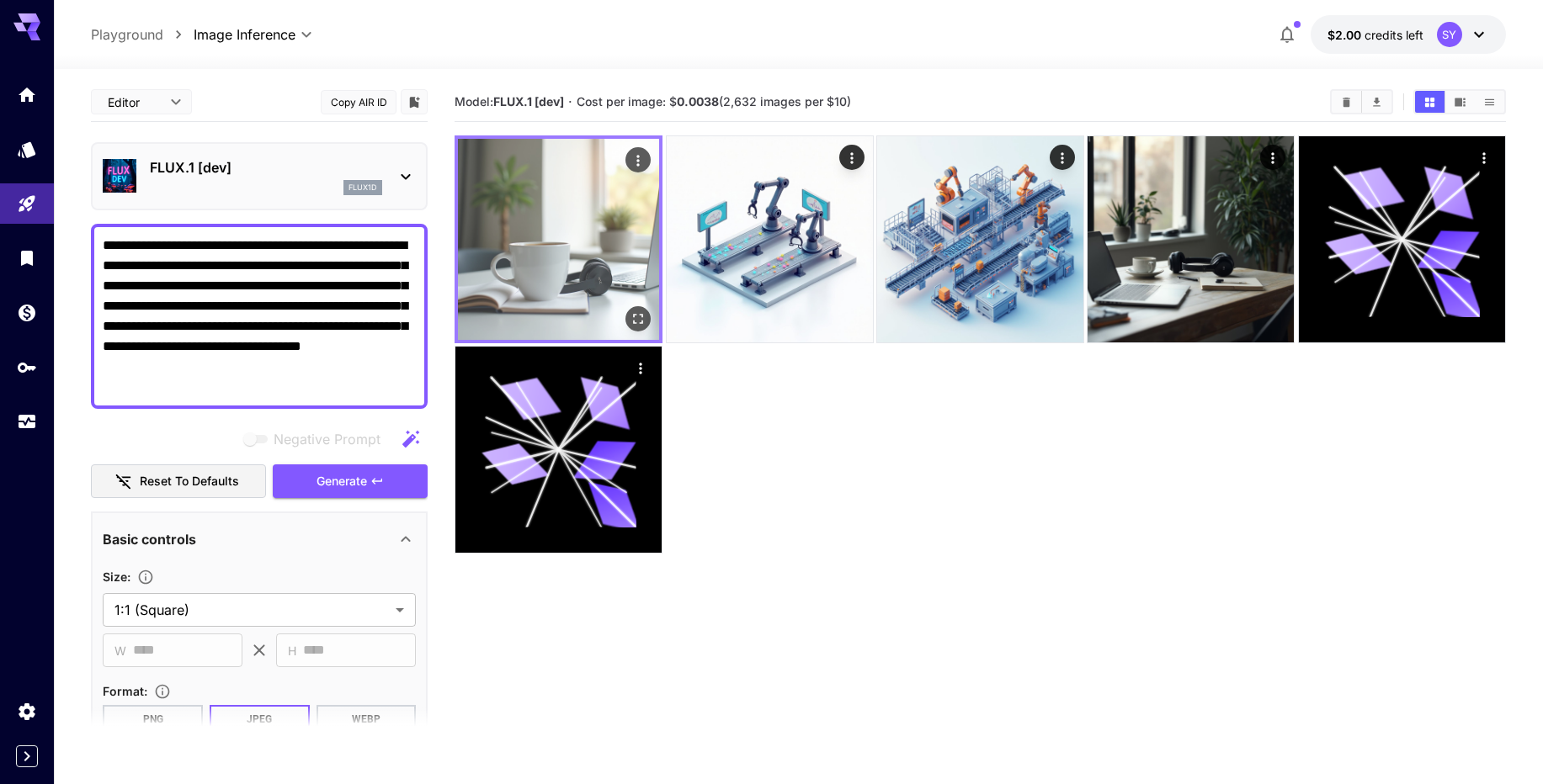
click at [548, 308] on img at bounding box center [558, 239] width 201 height 201
click at [650, 333] on img at bounding box center [558, 239] width 201 height 201
click at [647, 326] on button "Open in fullscreen" at bounding box center [638, 318] width 25 height 25
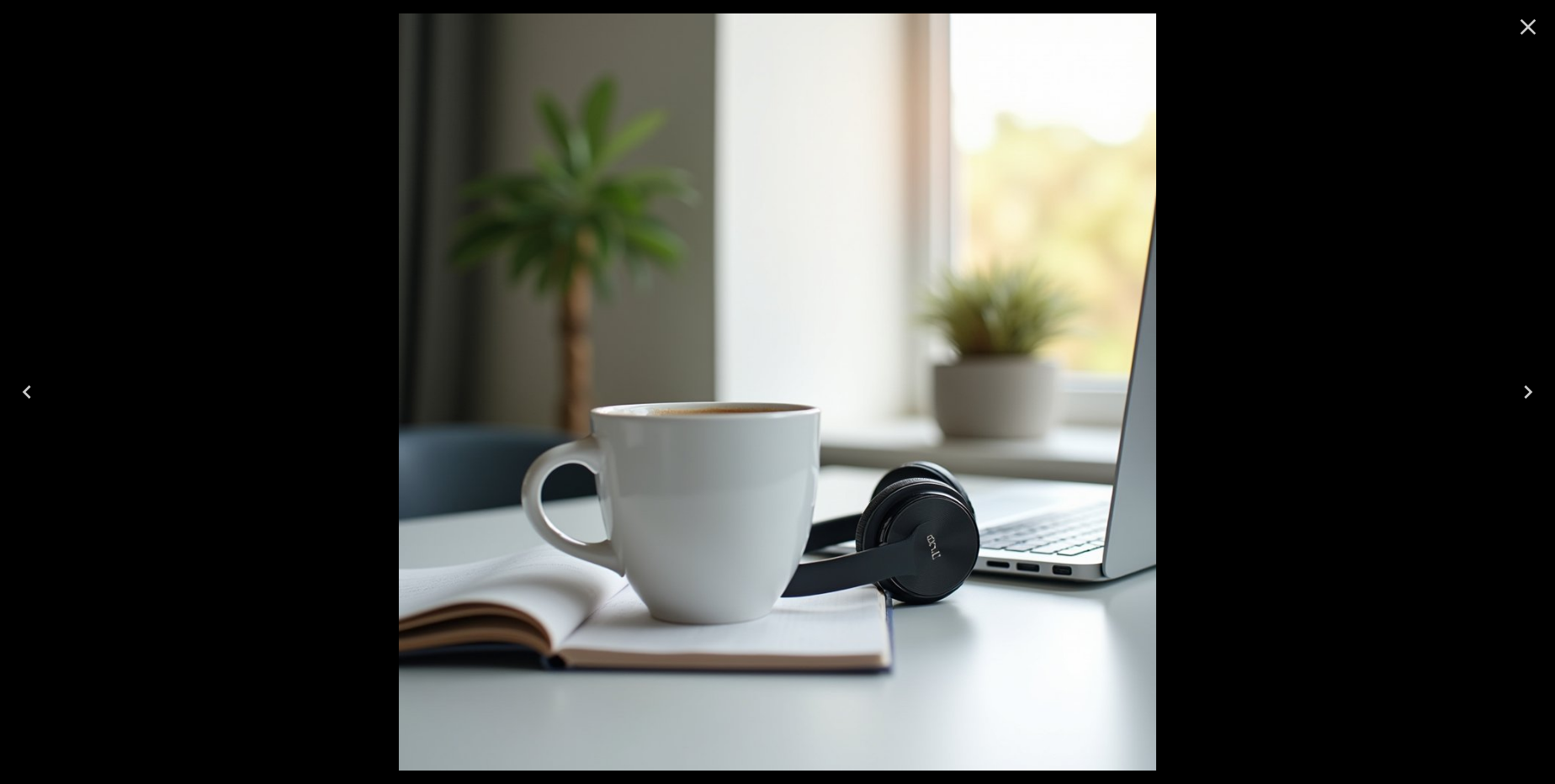
click at [1538, 21] on icon "Close" at bounding box center [1528, 27] width 27 height 27
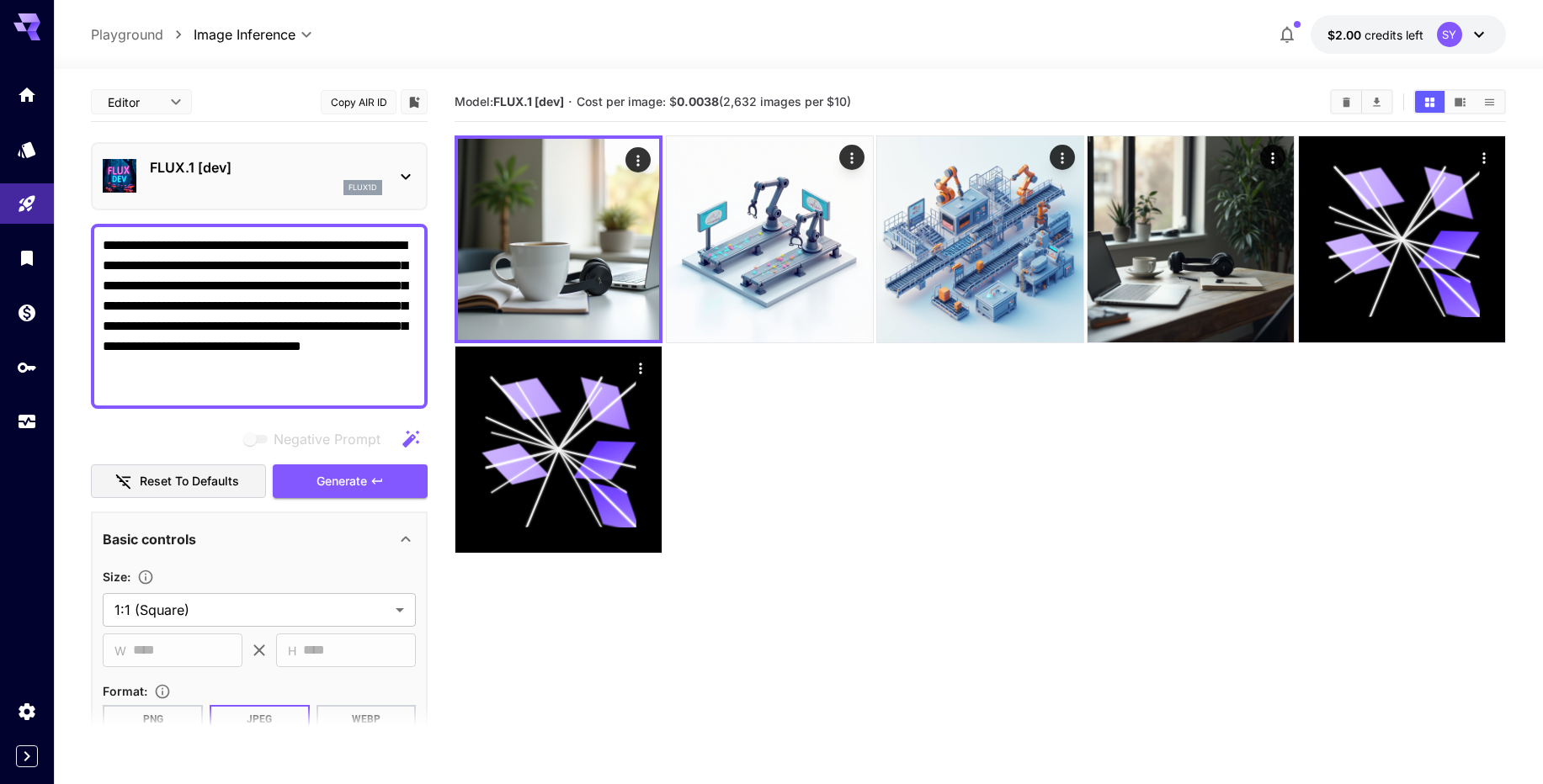
click at [1145, 489] on div at bounding box center [979, 344] width 1051 height 419
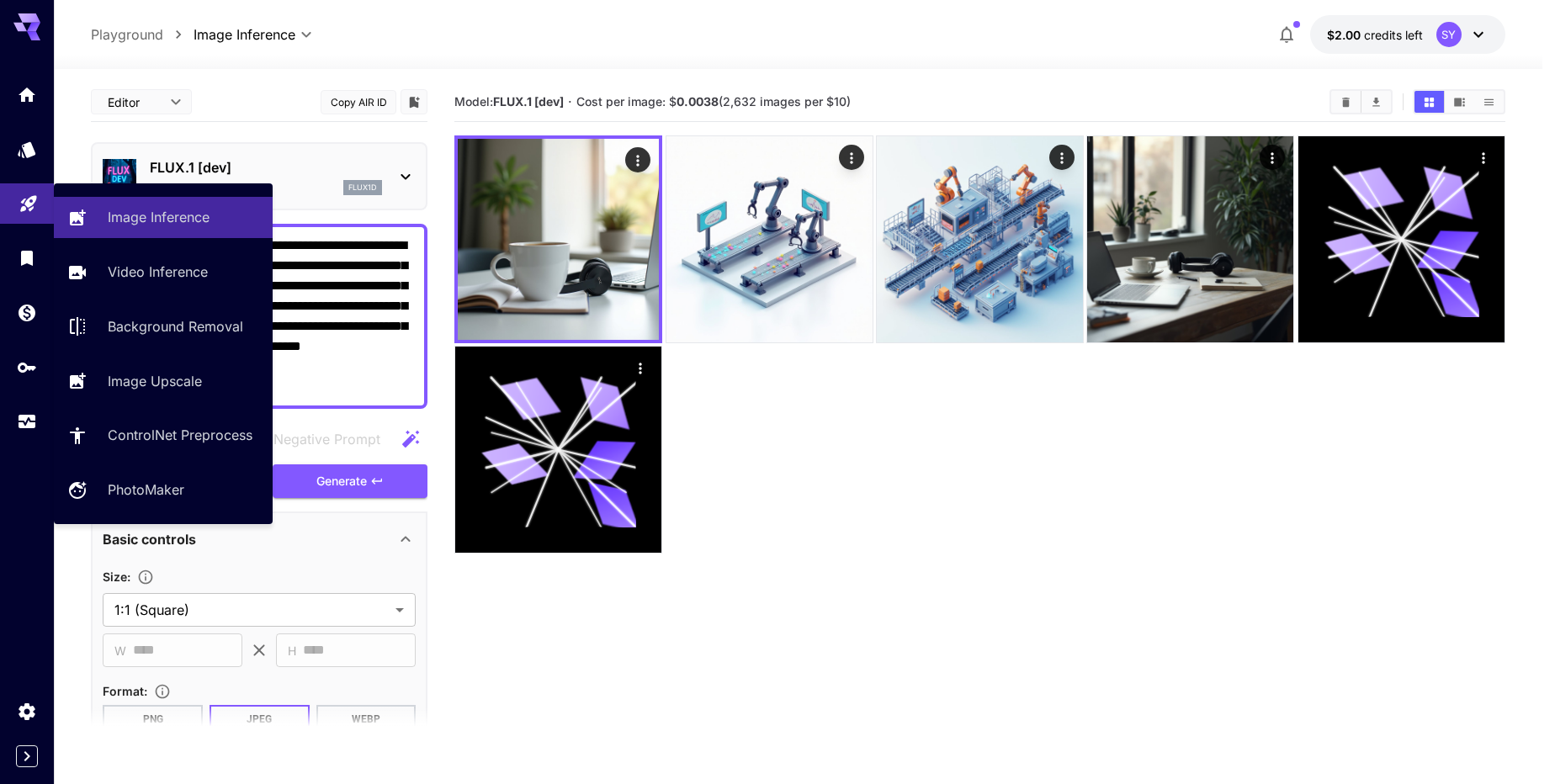
click at [18, 220] on link at bounding box center [27, 204] width 54 height 41
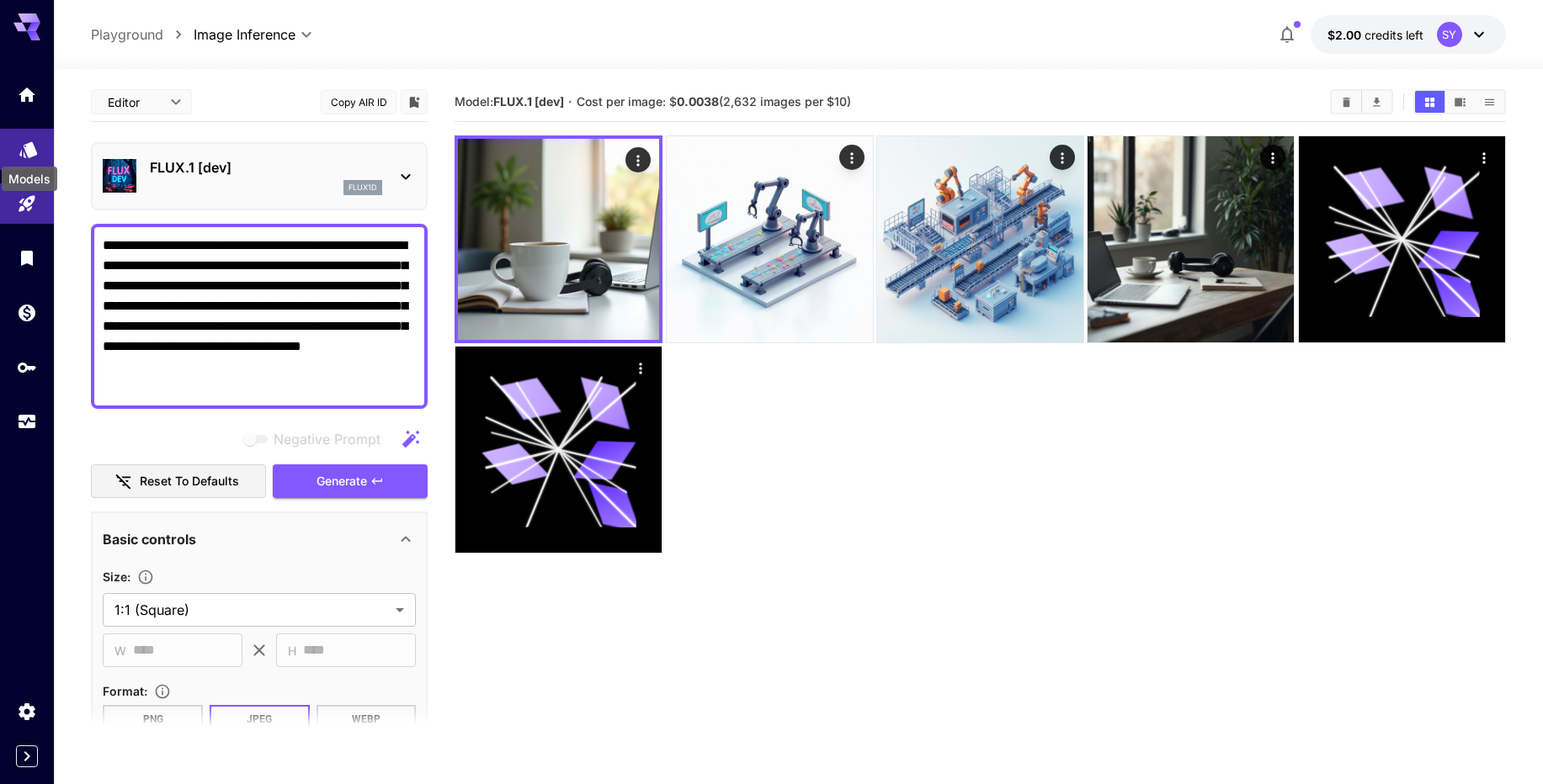
click at [21, 149] on icon "Models" at bounding box center [29, 144] width 18 height 16
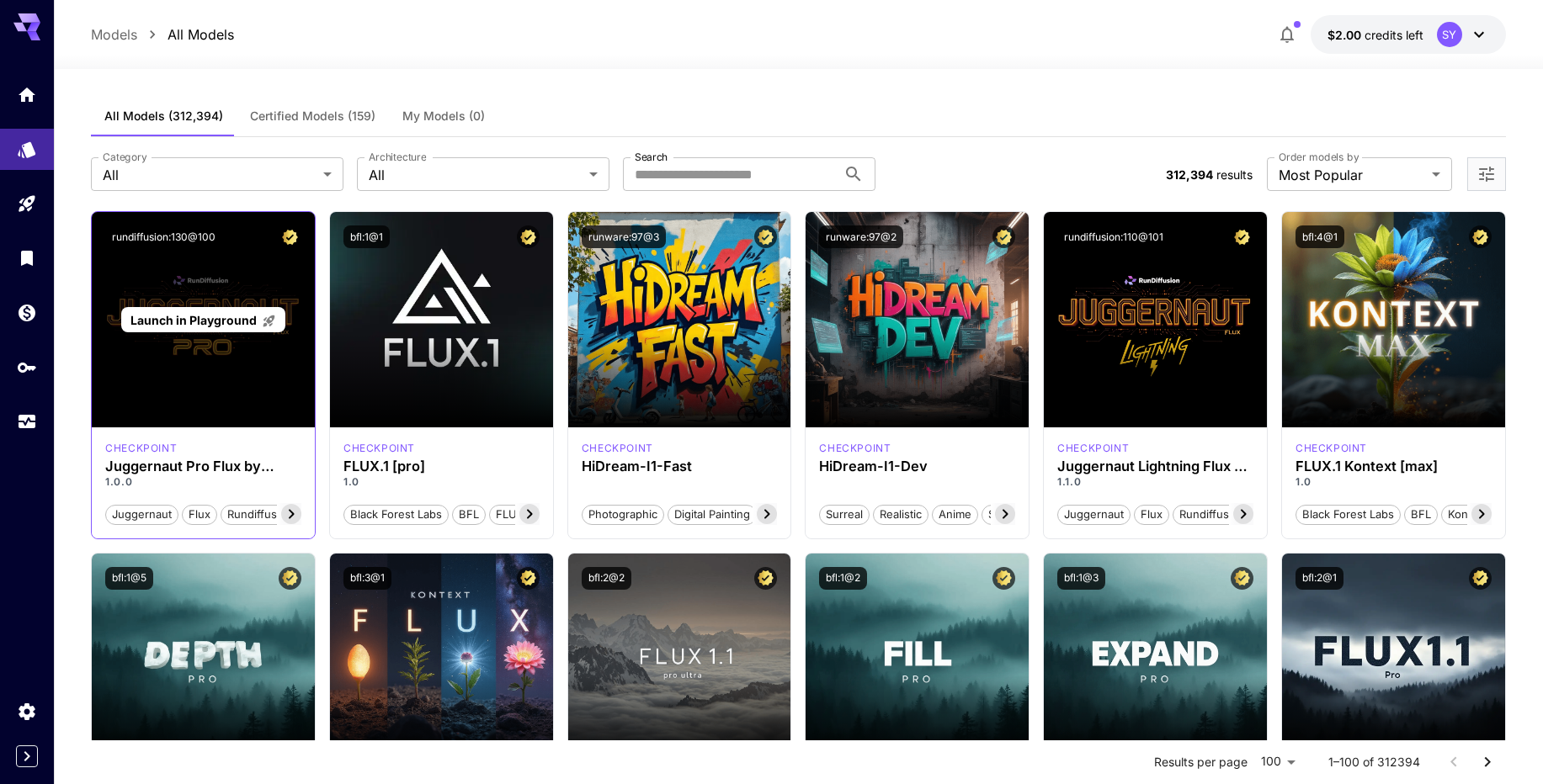
click at [182, 322] on span "Launch in Playground" at bounding box center [193, 320] width 126 height 14
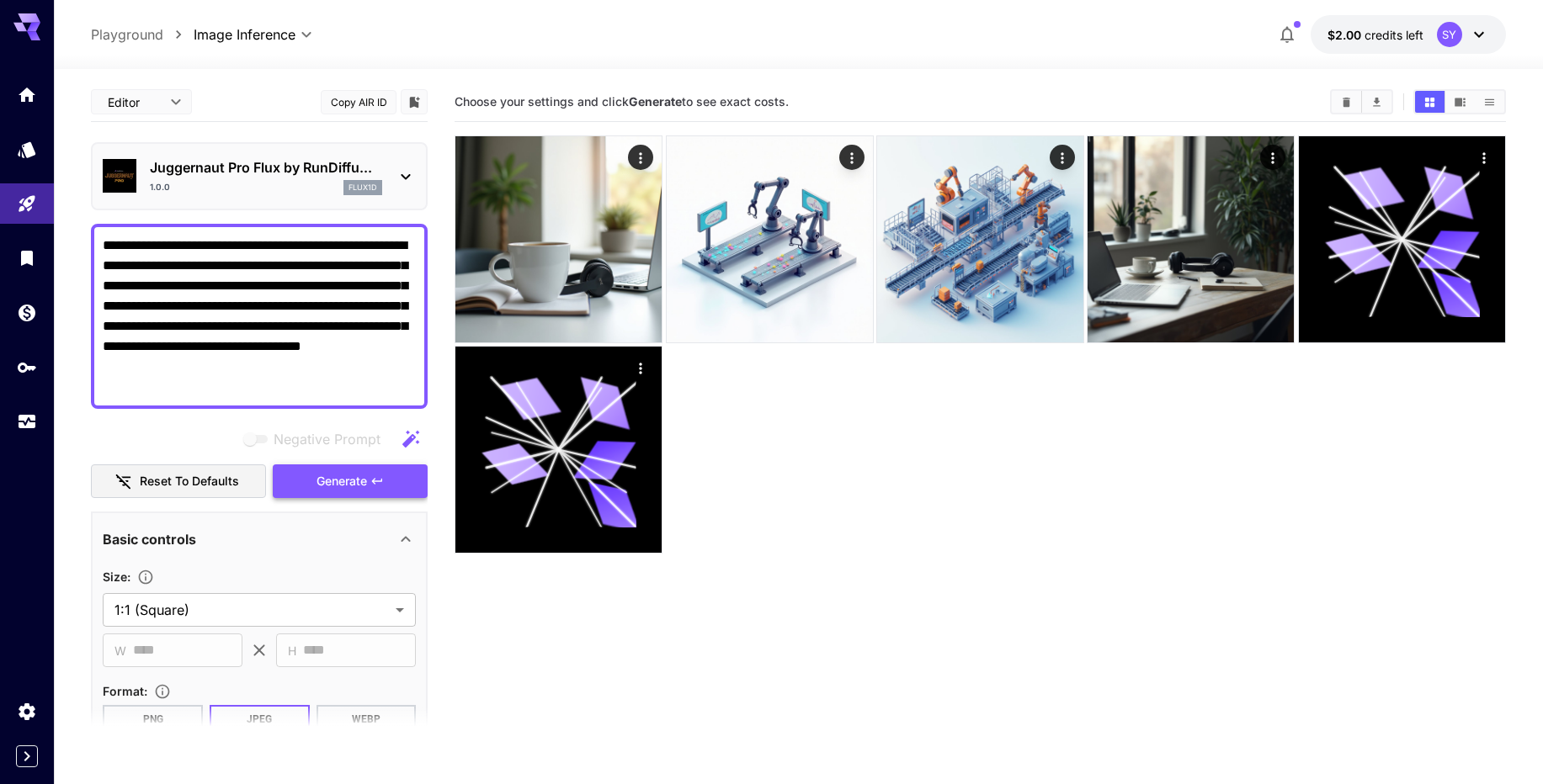
click at [353, 484] on span "Generate" at bounding box center [342, 482] width 50 height 21
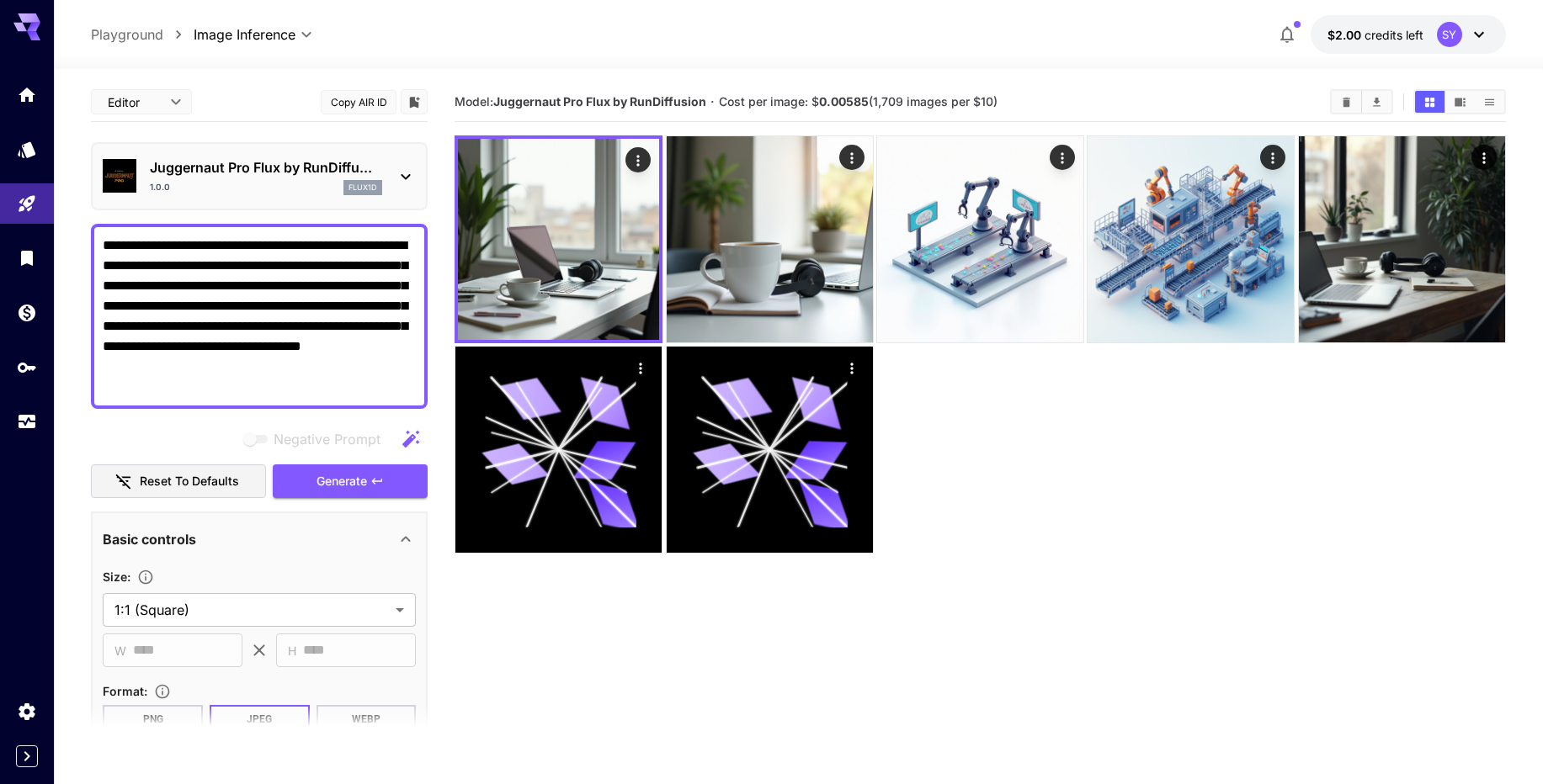
click at [825, 97] on b "0.00585" at bounding box center [844, 101] width 50 height 14
click at [309, 308] on textarea "**********" at bounding box center [259, 316] width 313 height 162
paste textarea
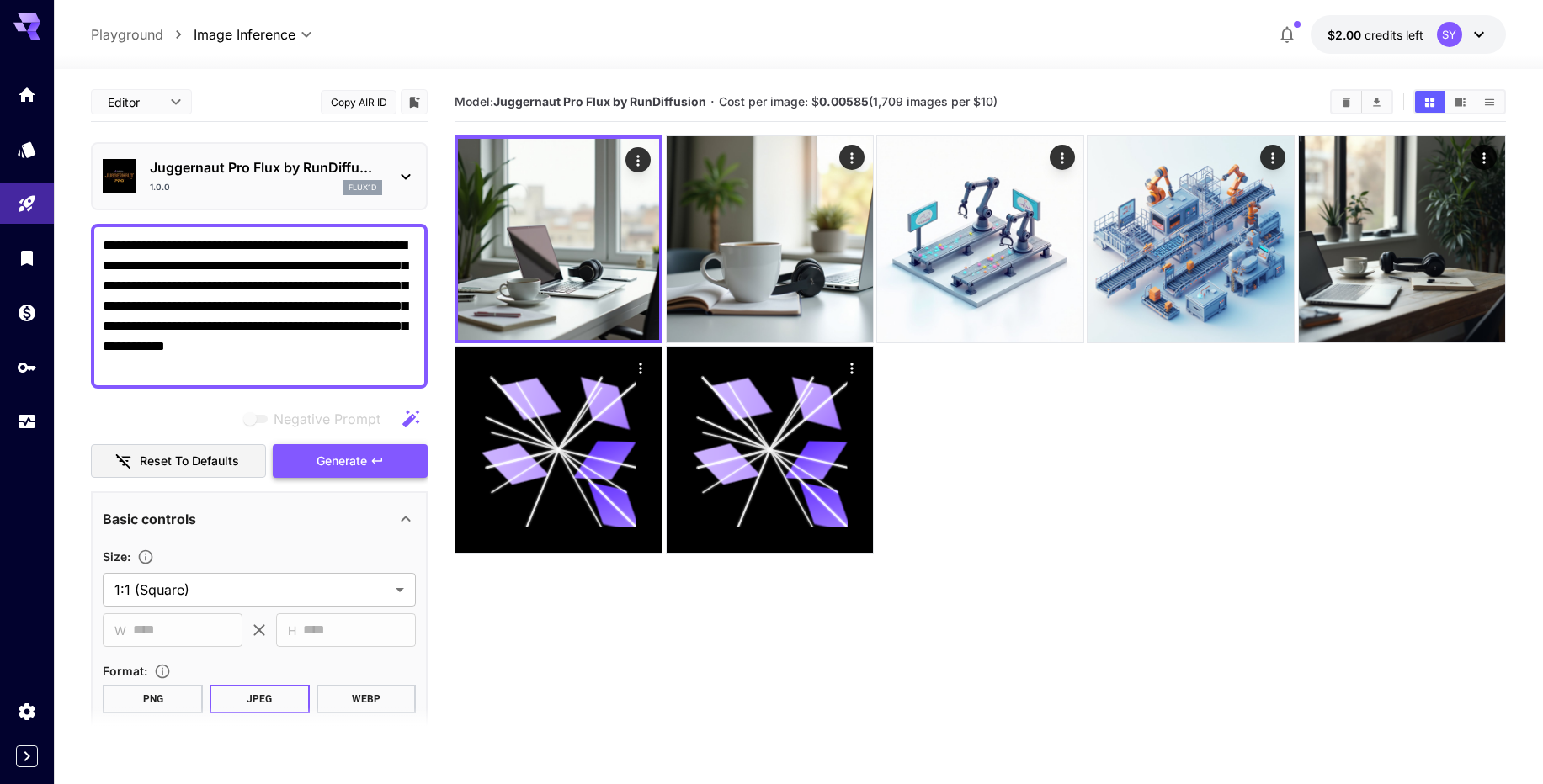
type textarea "**********"
click at [341, 457] on span "Generate" at bounding box center [342, 461] width 50 height 21
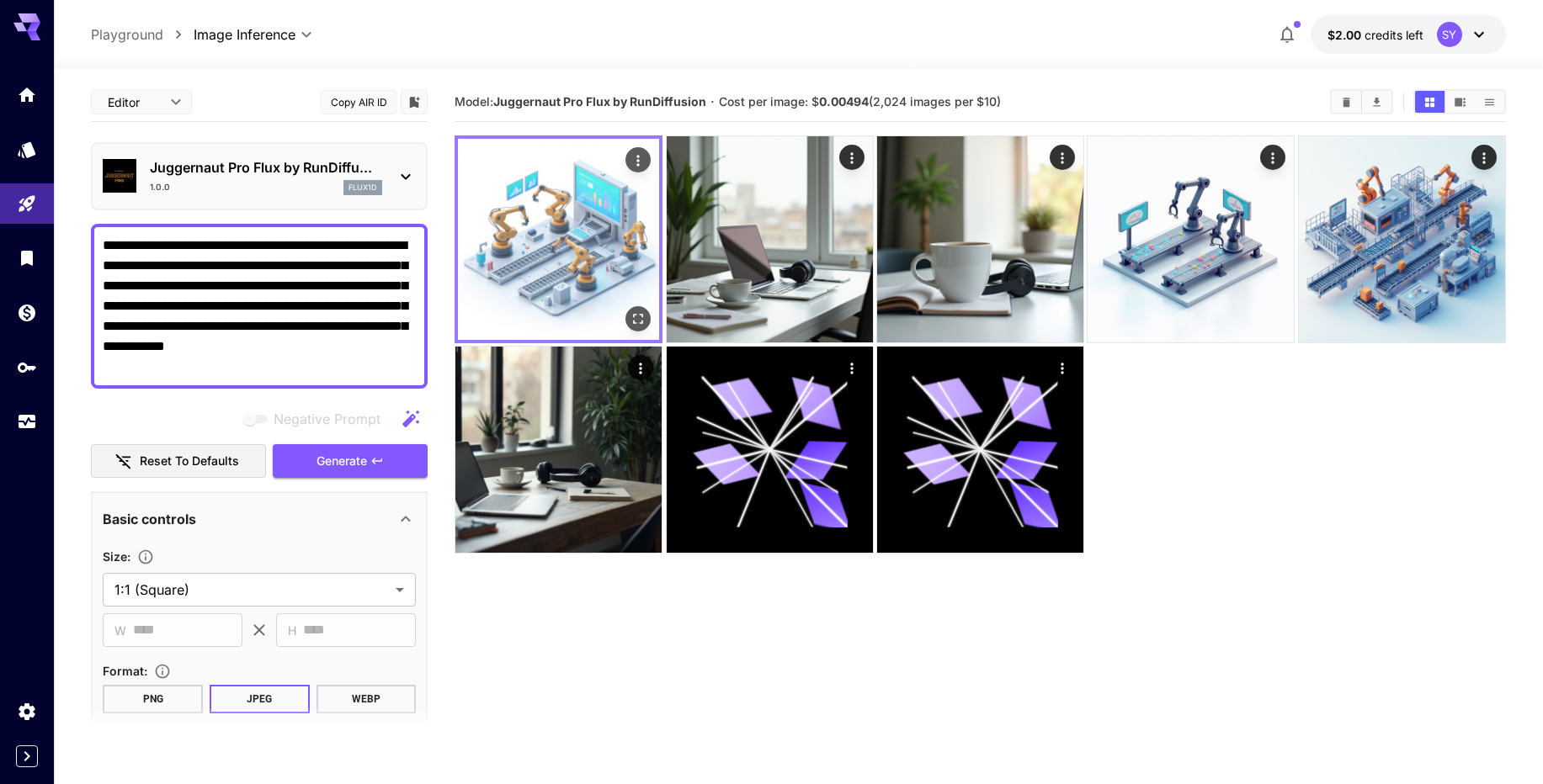
click at [536, 223] on img at bounding box center [558, 239] width 201 height 201
click at [635, 321] on icon "Open in fullscreen" at bounding box center [638, 318] width 17 height 17
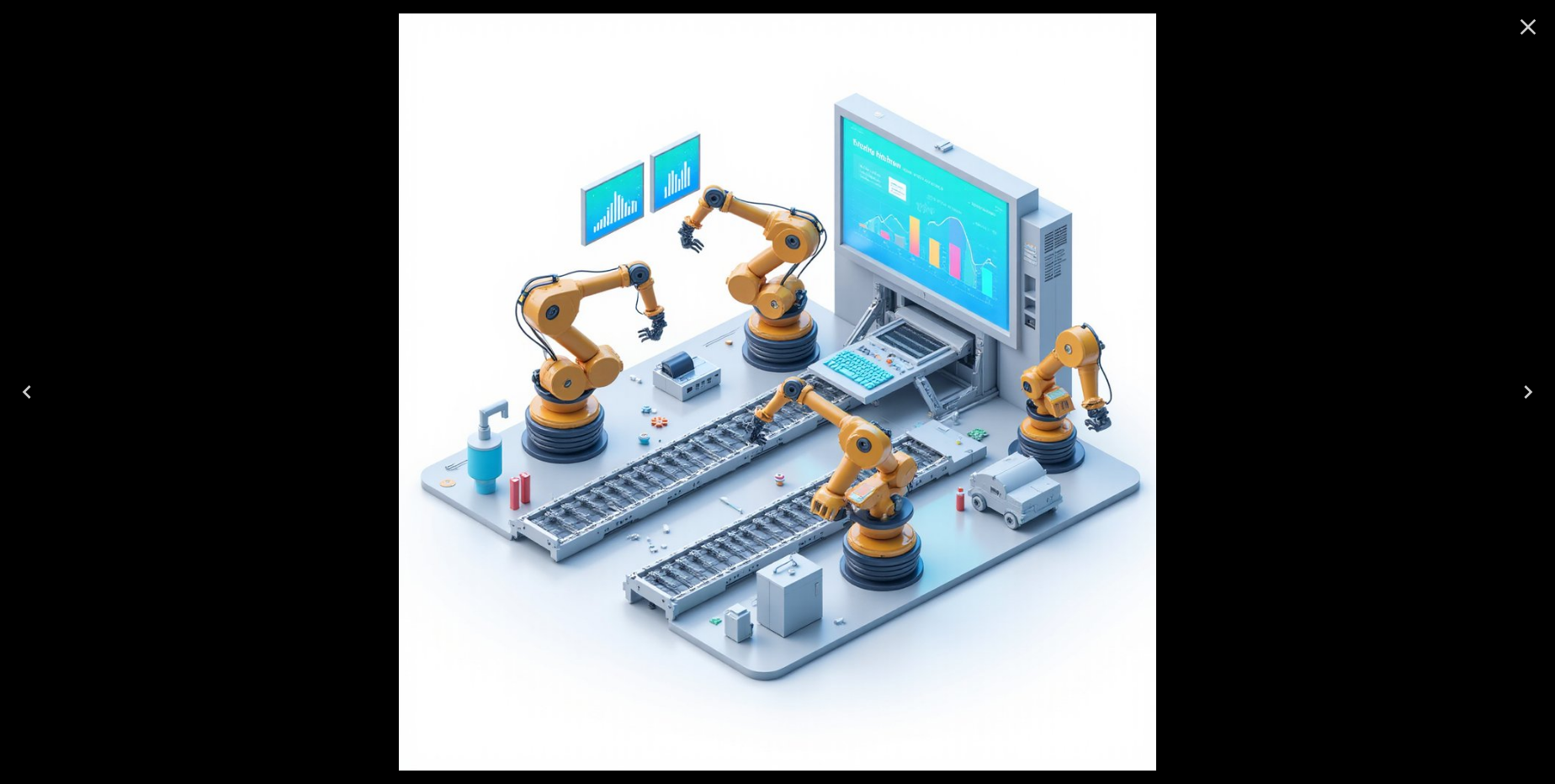
click at [1515, 27] on icon "Close" at bounding box center [1528, 27] width 27 height 27
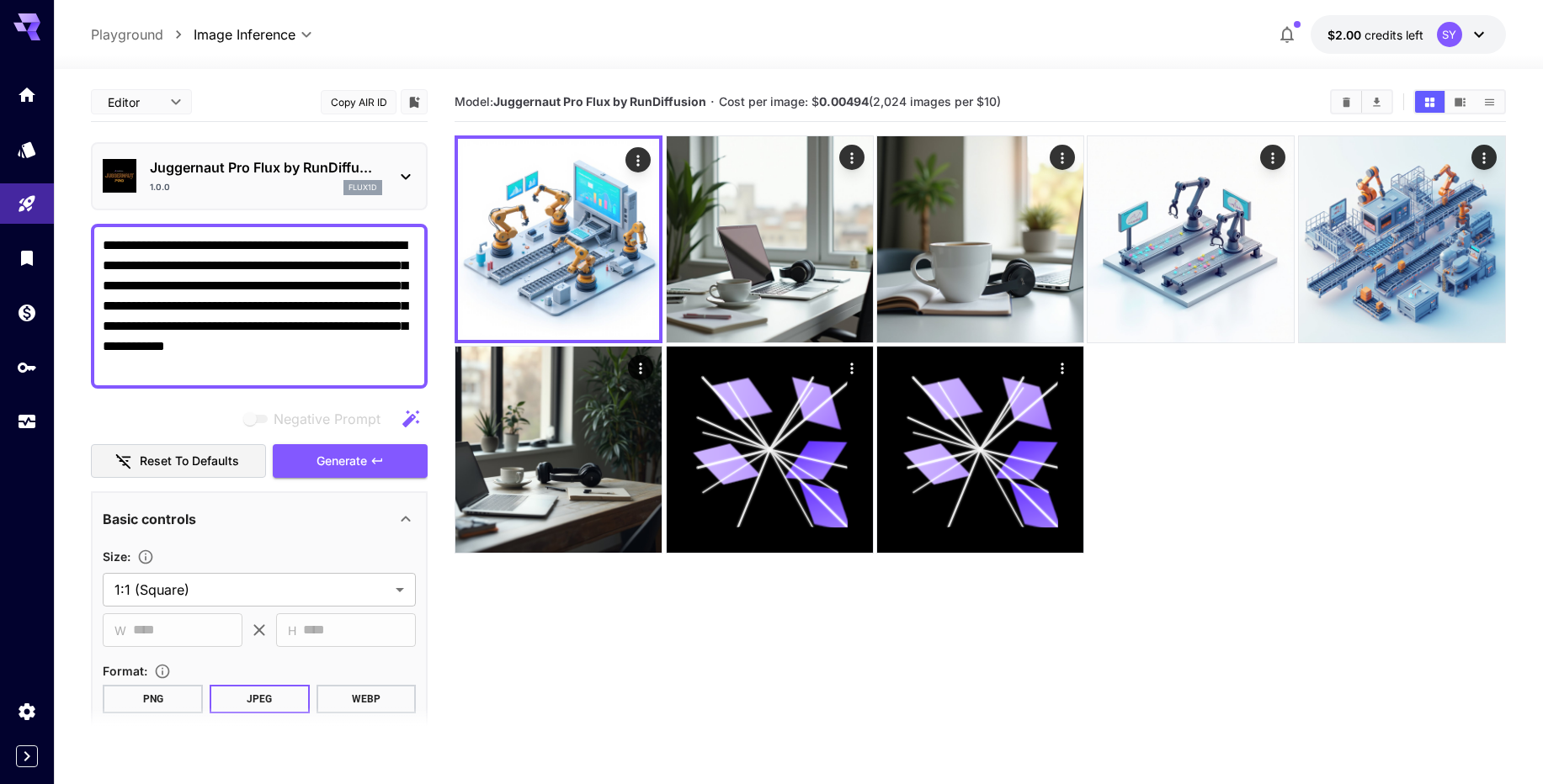
click at [1231, 418] on div at bounding box center [979, 344] width 1051 height 419
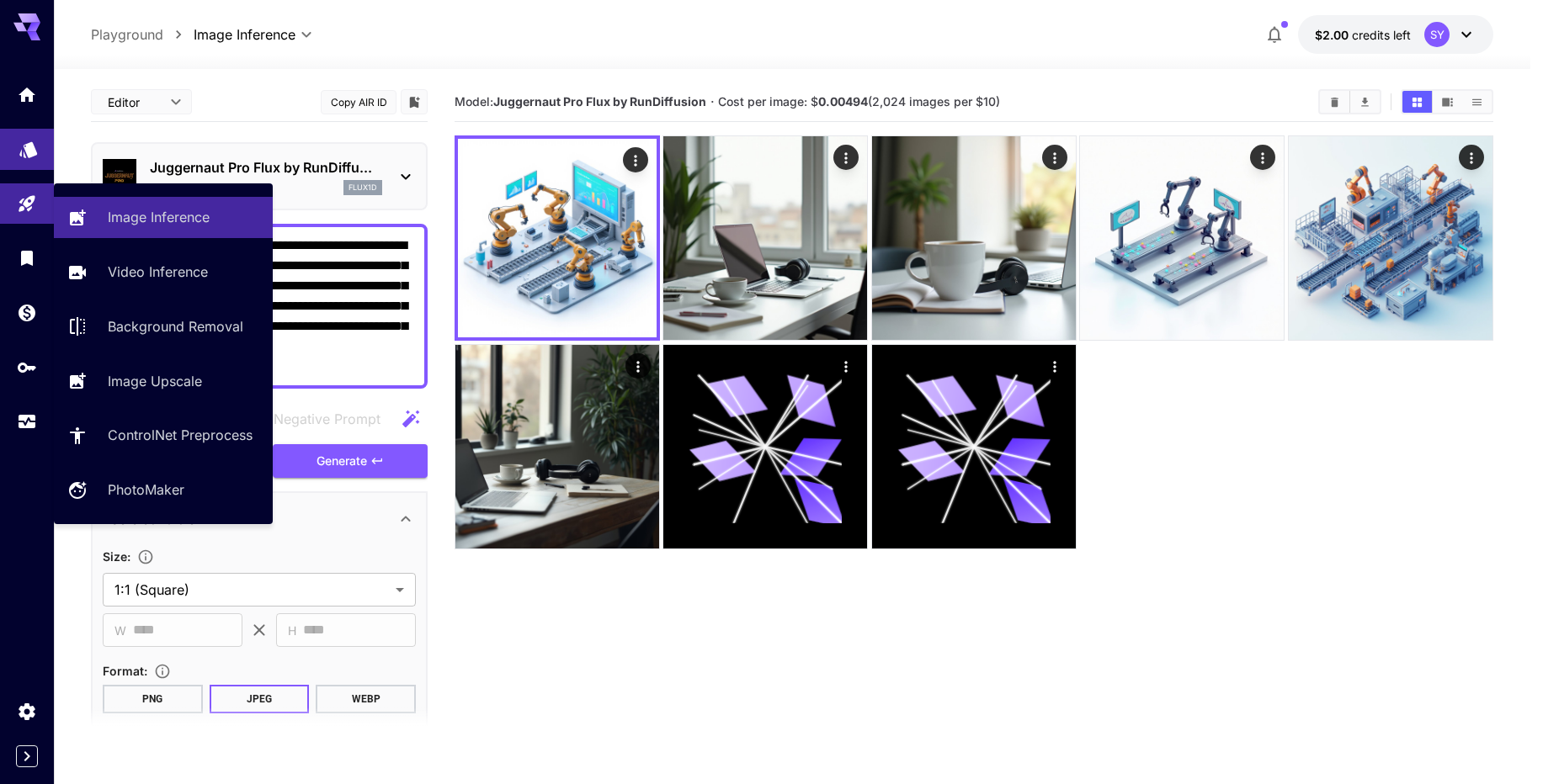
click at [9, 150] on link at bounding box center [27, 149] width 54 height 41
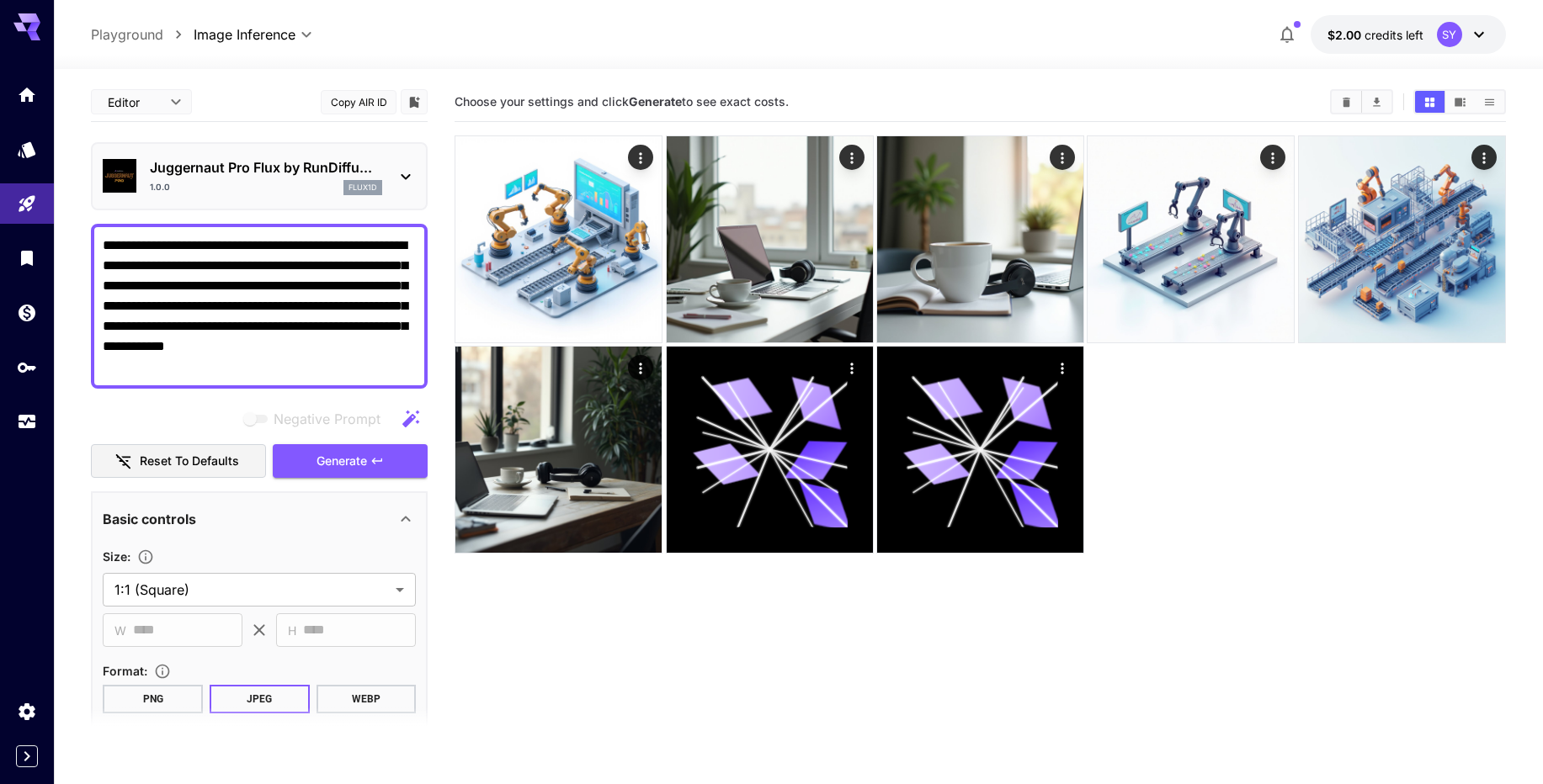
click at [282, 183] on div "1.0.0 flux1d" at bounding box center [266, 187] width 233 height 15
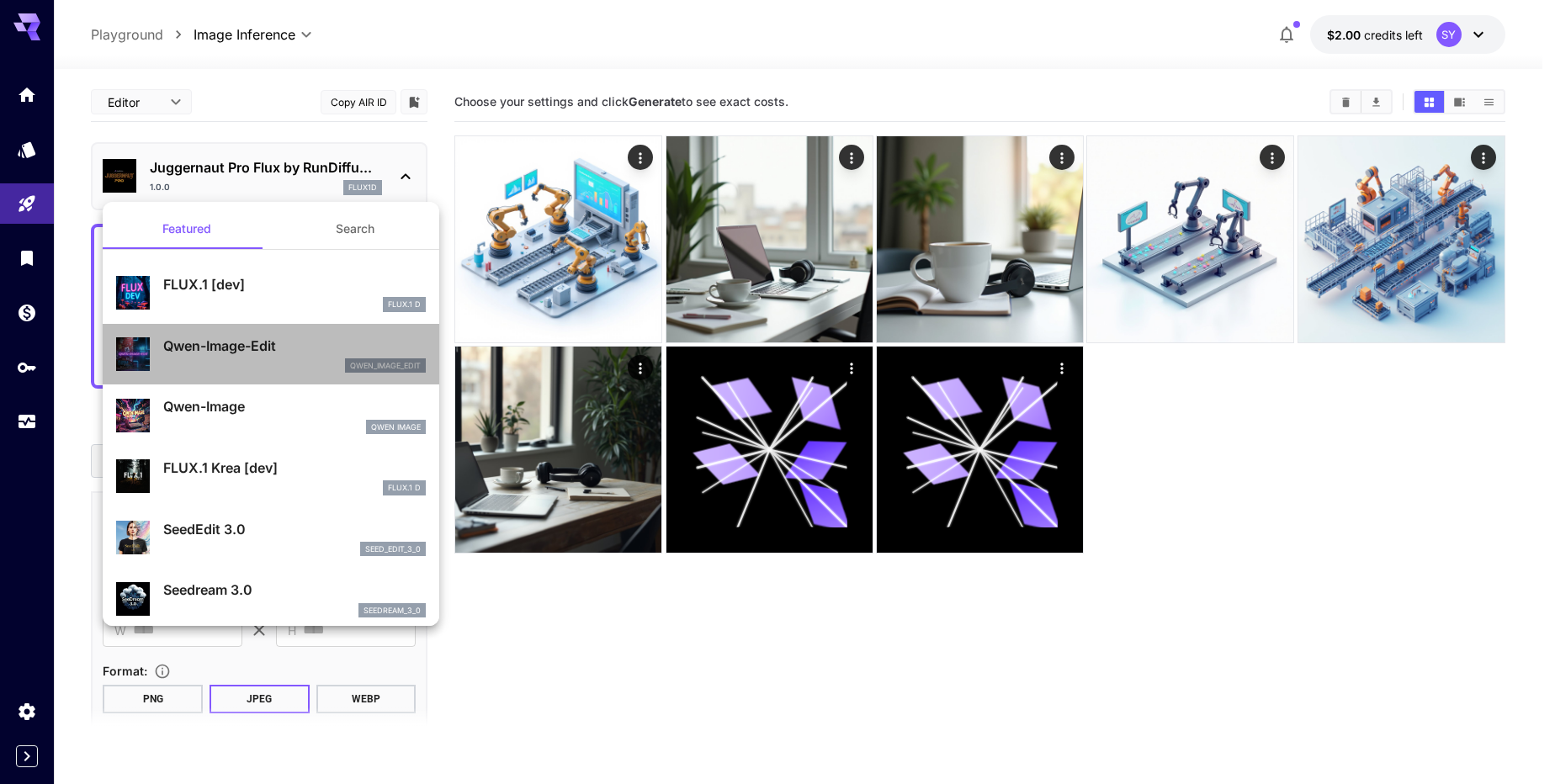
click at [380, 341] on p "Qwen-Image-Edit" at bounding box center [295, 345] width 263 height 21
type input "**"
type input "***"
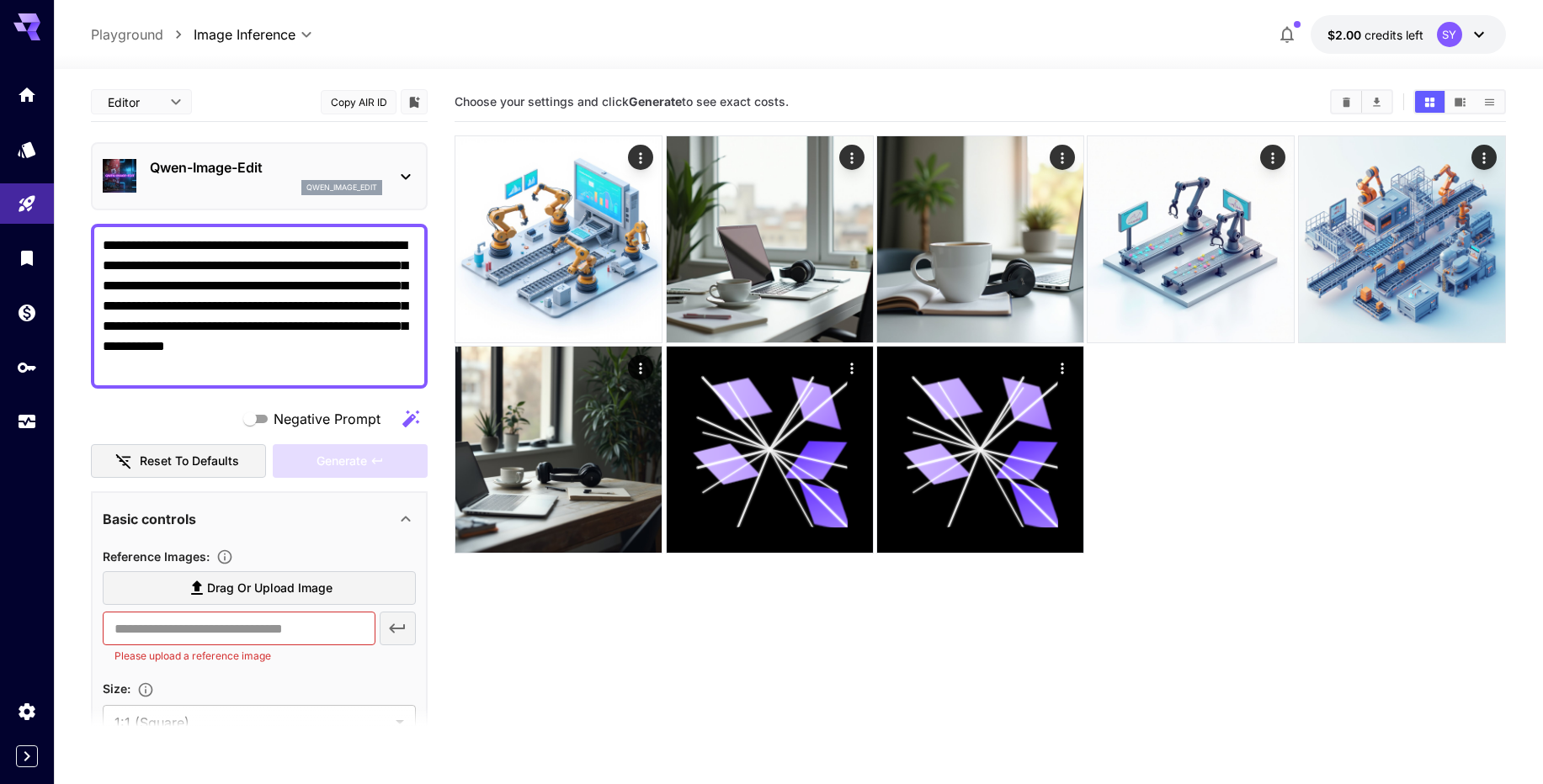
click at [292, 156] on div "Qwen-Image-Edit qwen_image_edit" at bounding box center [259, 175] width 313 height 51
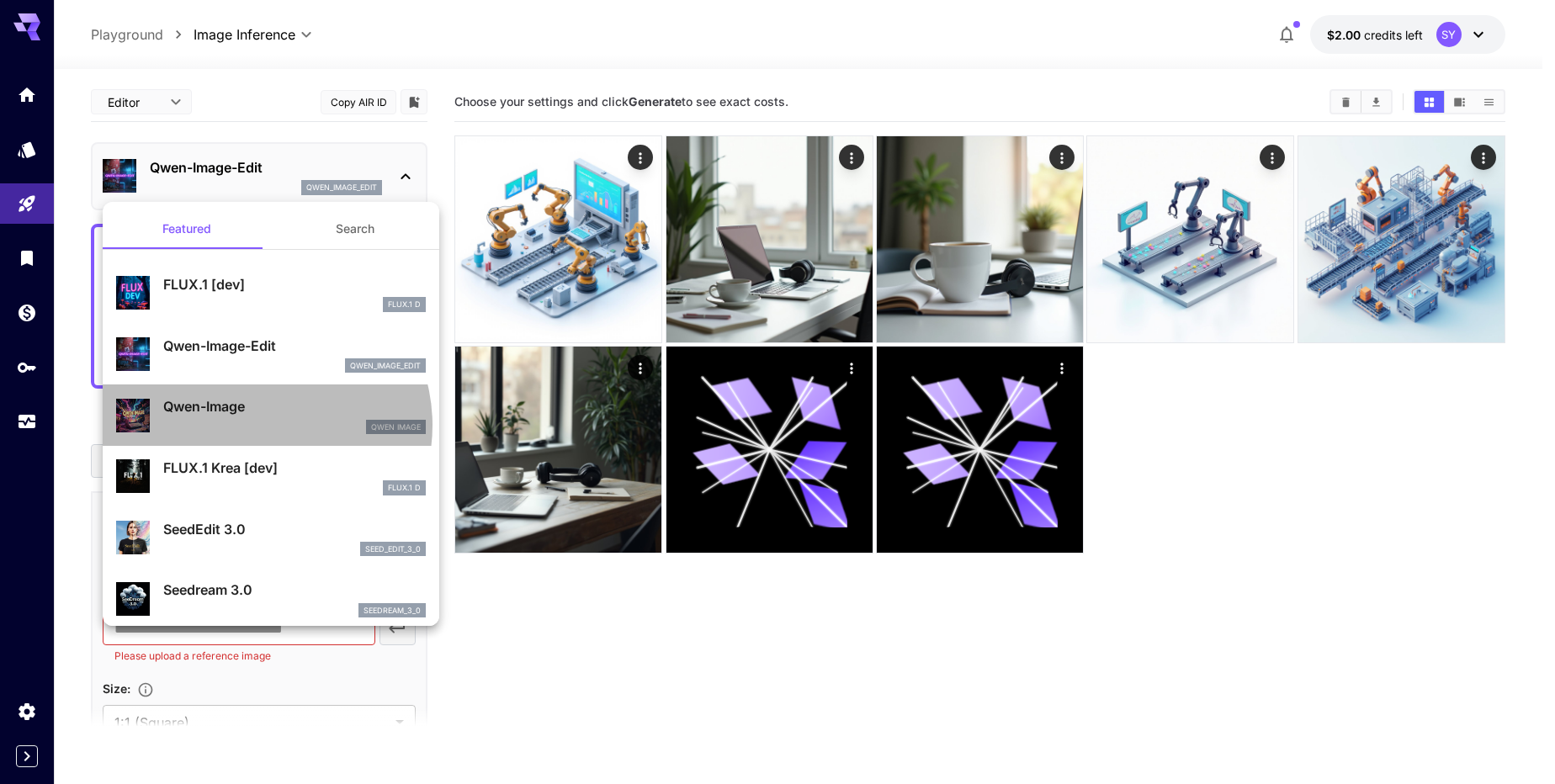
click at [258, 425] on div "Qwen Image" at bounding box center [295, 426] width 263 height 15
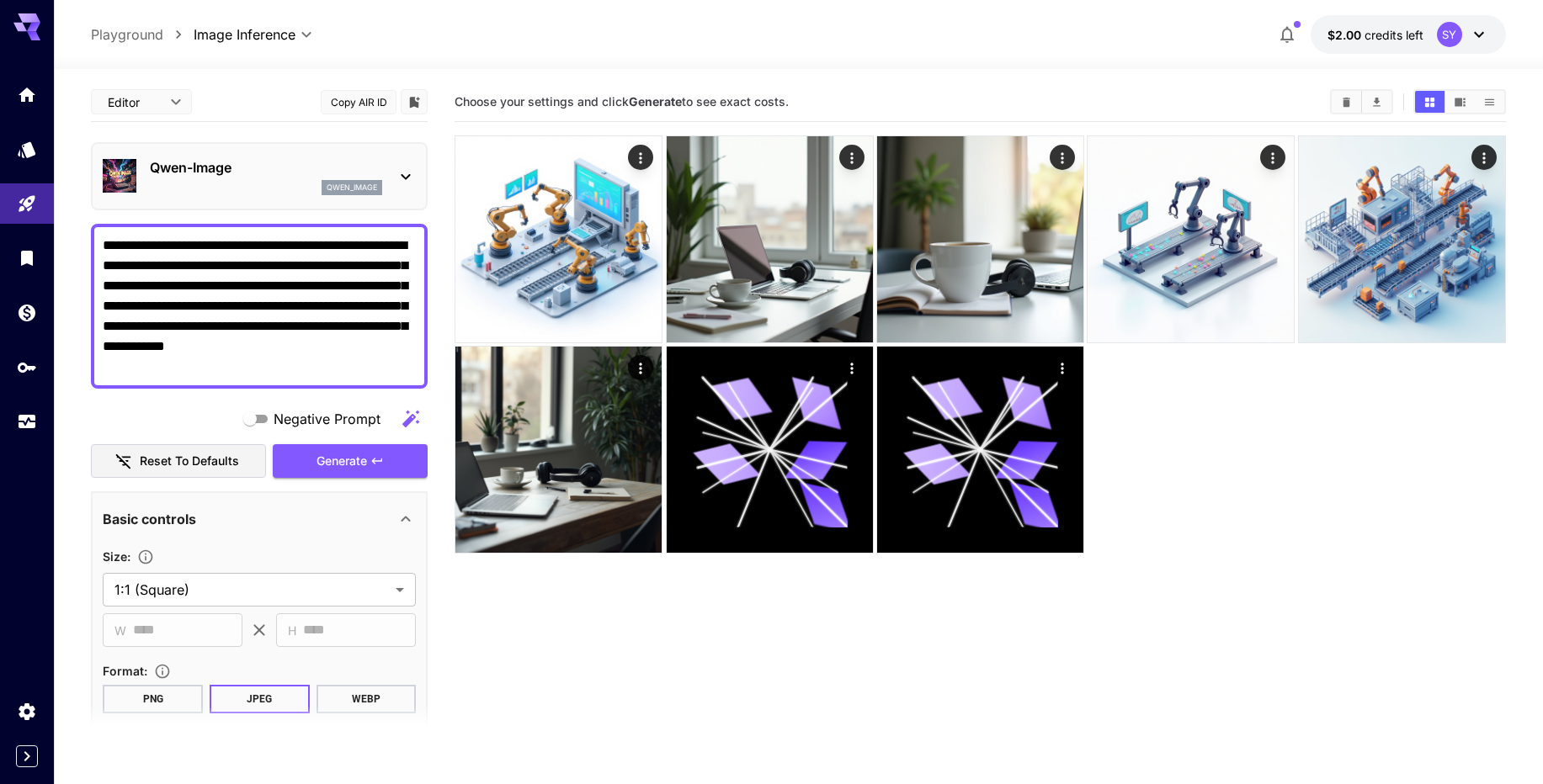
click at [299, 317] on textarea "**********" at bounding box center [259, 306] width 313 height 141
click at [332, 464] on span "Generate" at bounding box center [342, 461] width 50 height 21
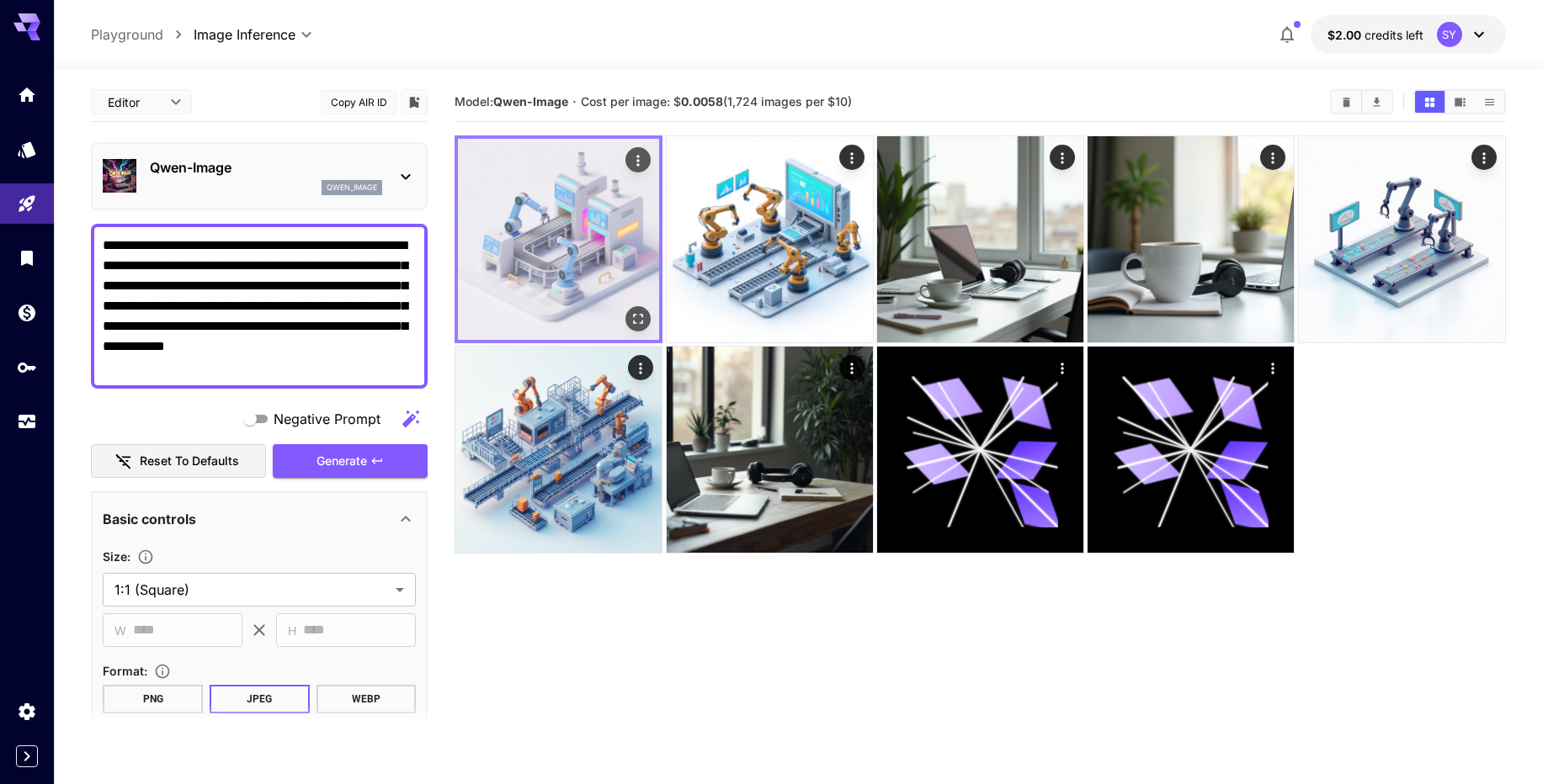
click at [533, 244] on img at bounding box center [558, 239] width 201 height 201
click at [643, 314] on icon "Open in fullscreen" at bounding box center [638, 318] width 17 height 17
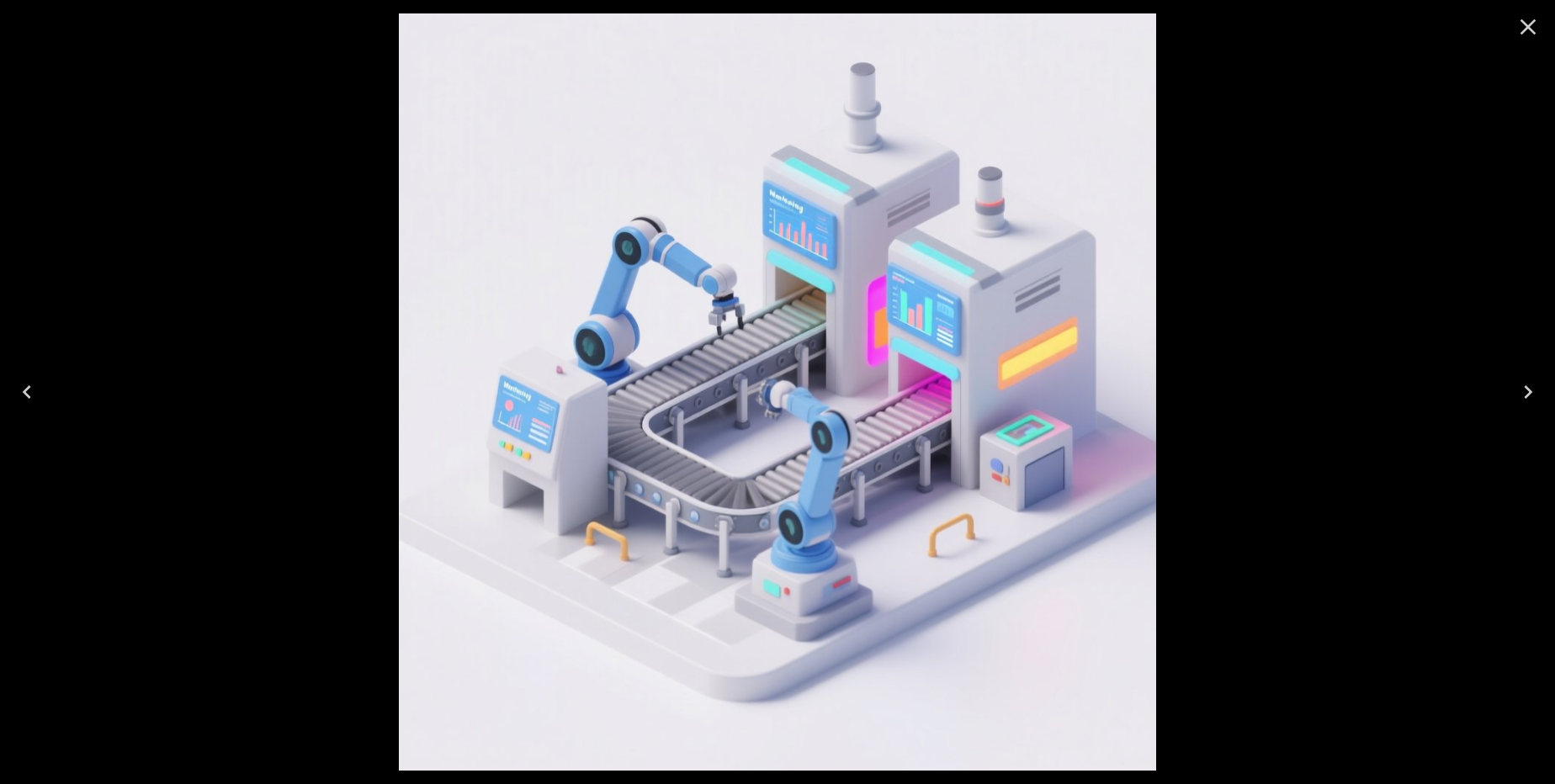
click at [1529, 38] on icon "Close" at bounding box center [1528, 27] width 27 height 27
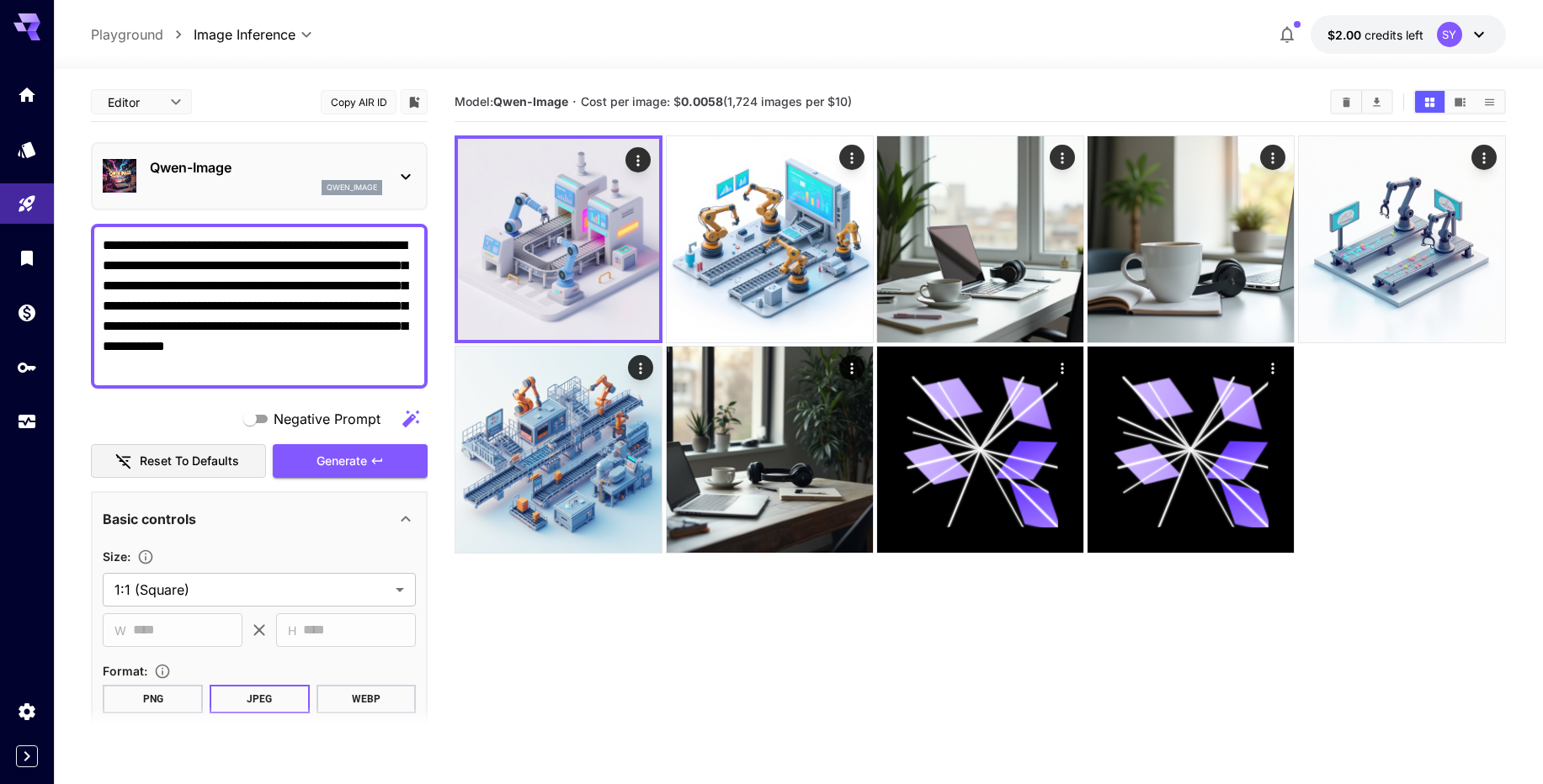
click at [731, 574] on section "Model: Qwen-Image · Cost per image: $ 0.0058 (1,724 images per $10)" at bounding box center [979, 474] width 1051 height 784
click at [251, 320] on textarea "**********" at bounding box center [259, 306] width 313 height 141
paste textarea "**********"
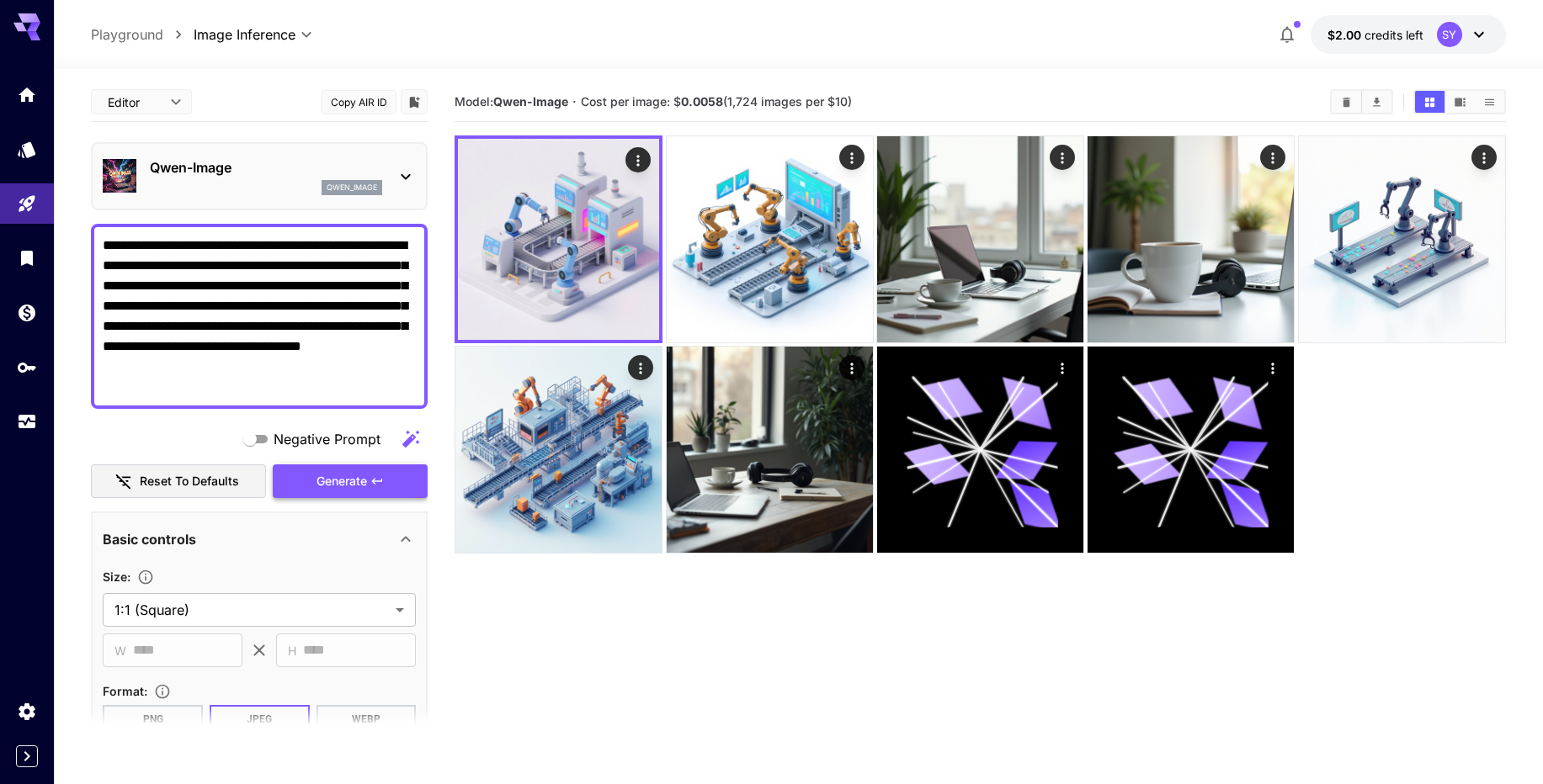
type textarea "**********"
click at [365, 476] on span "Generate" at bounding box center [342, 482] width 50 height 21
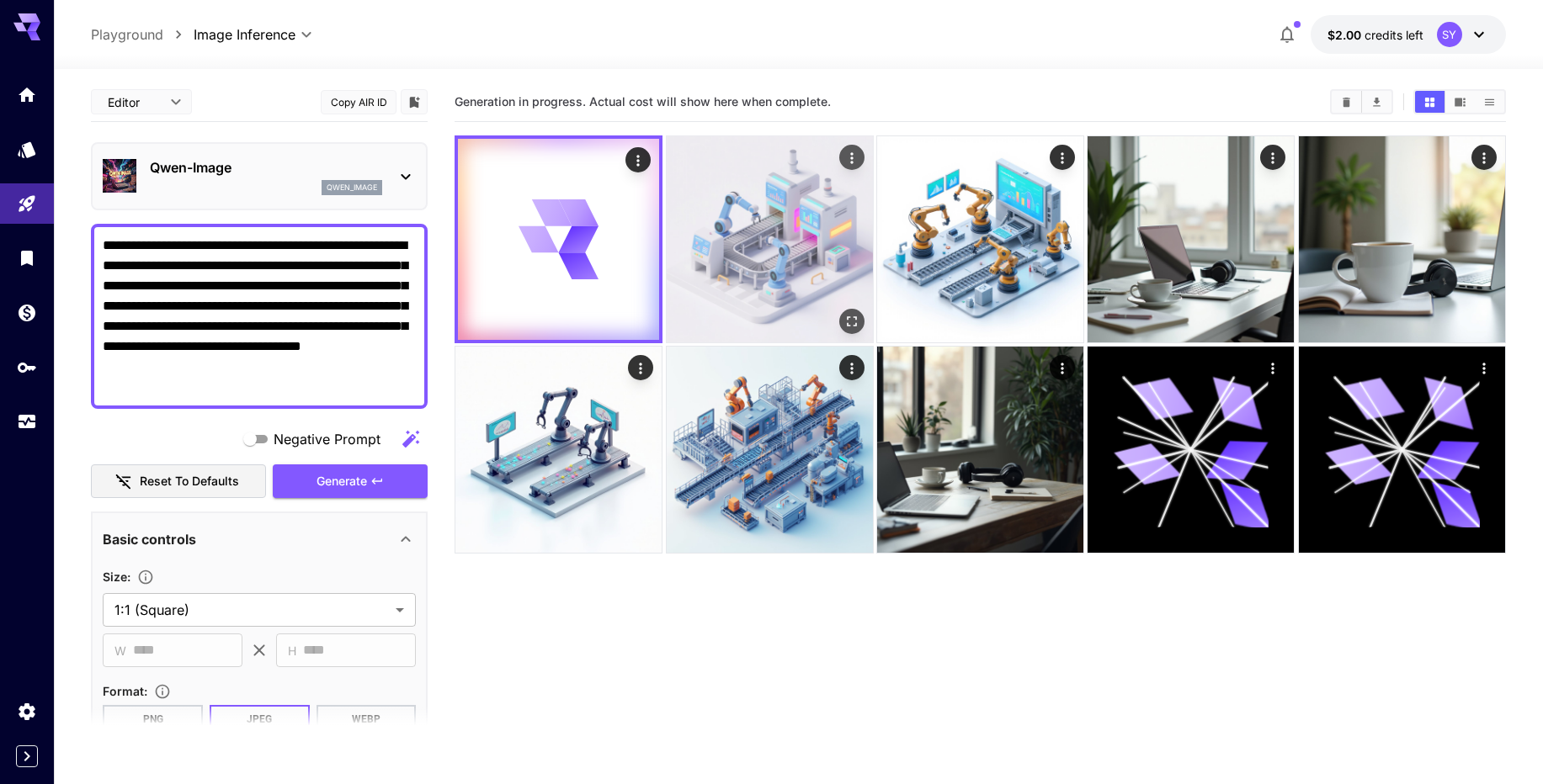
click at [738, 241] on img at bounding box center [769, 239] width 207 height 207
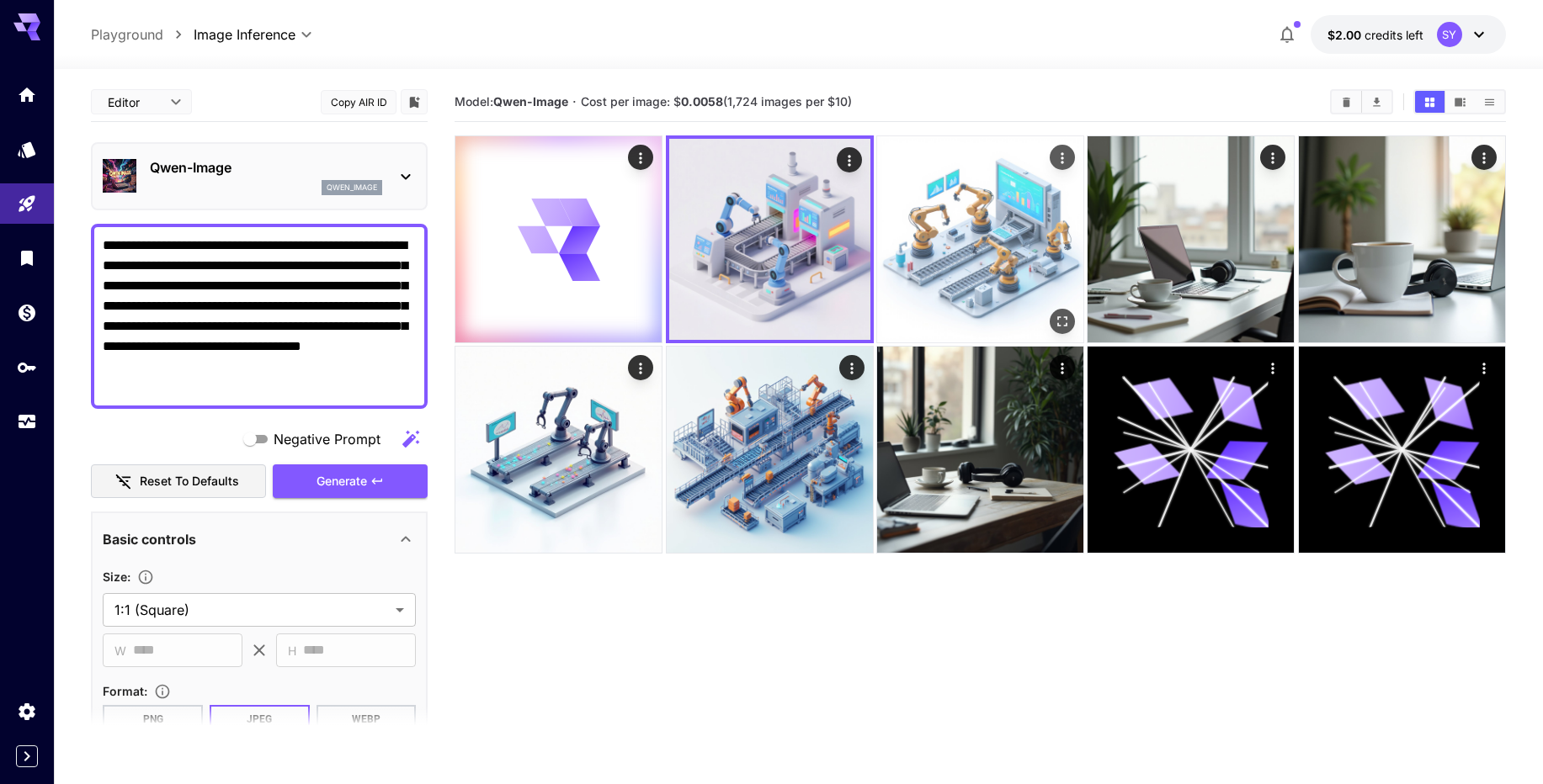
click at [989, 221] on img at bounding box center [979, 239] width 207 height 207
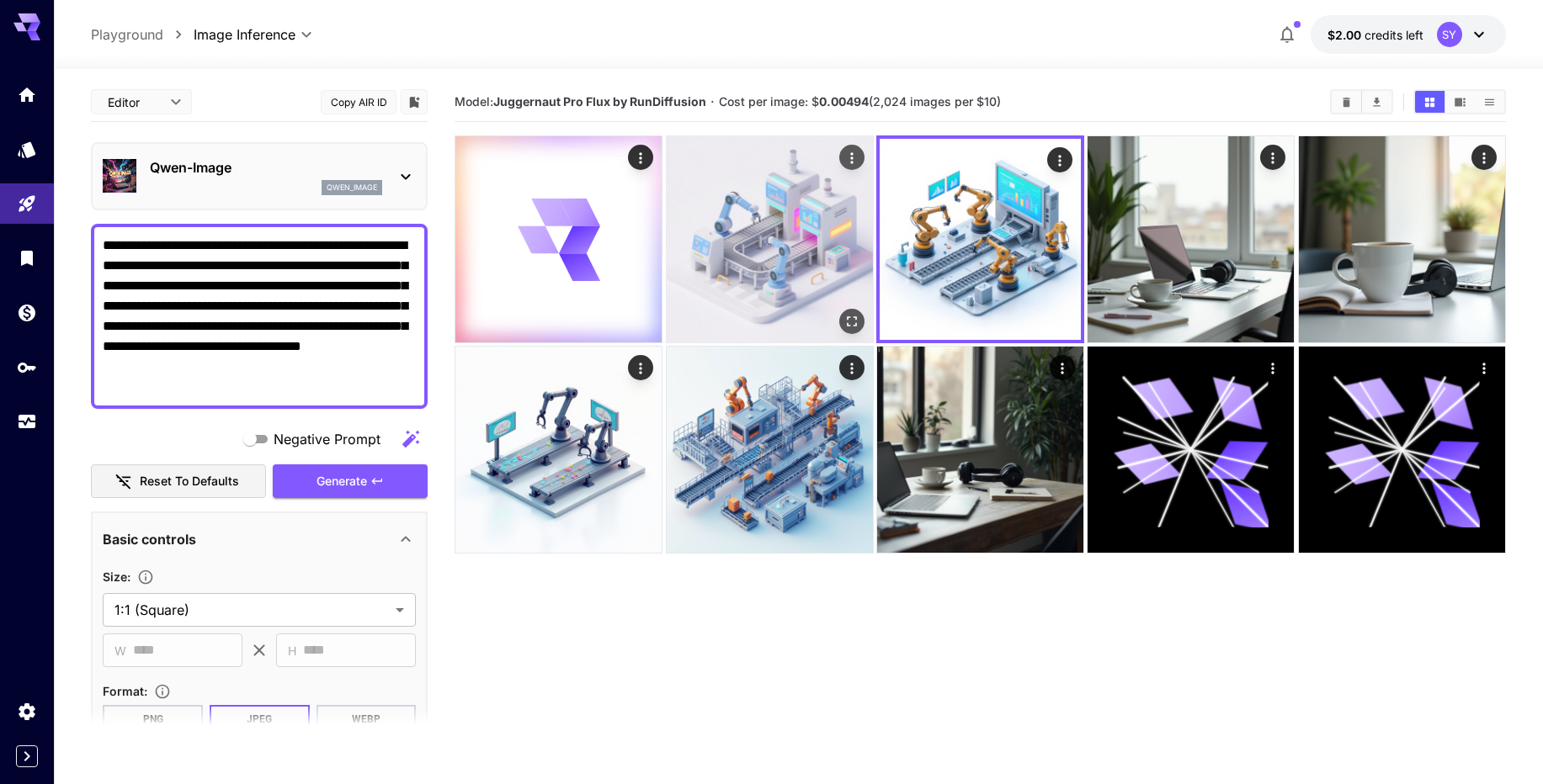
click at [801, 277] on img at bounding box center [769, 239] width 207 height 207
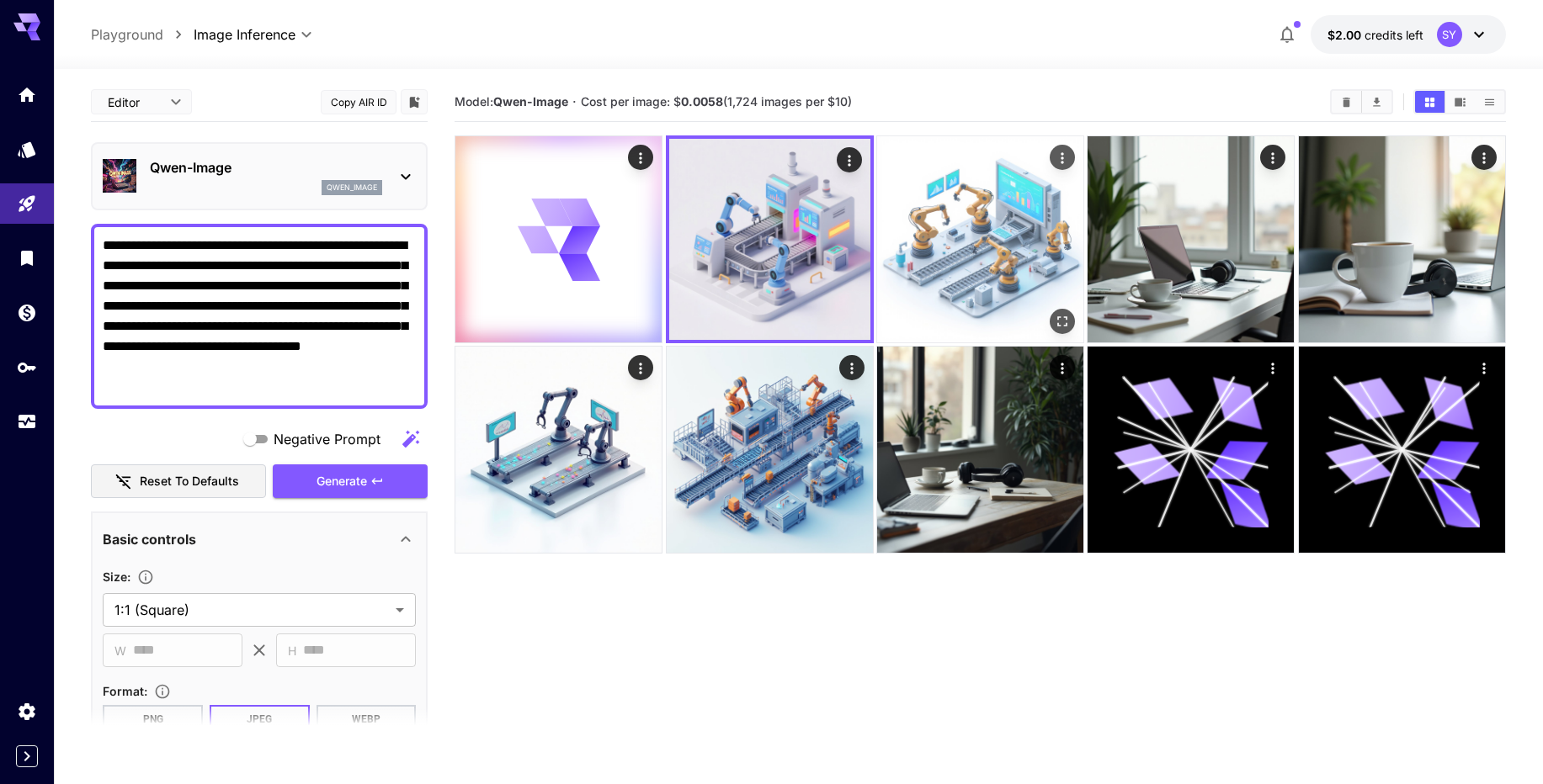
drag, startPoint x: 966, startPoint y: 250, endPoint x: 976, endPoint y: 249, distance: 10.0
click at [969, 250] on img at bounding box center [979, 239] width 207 height 207
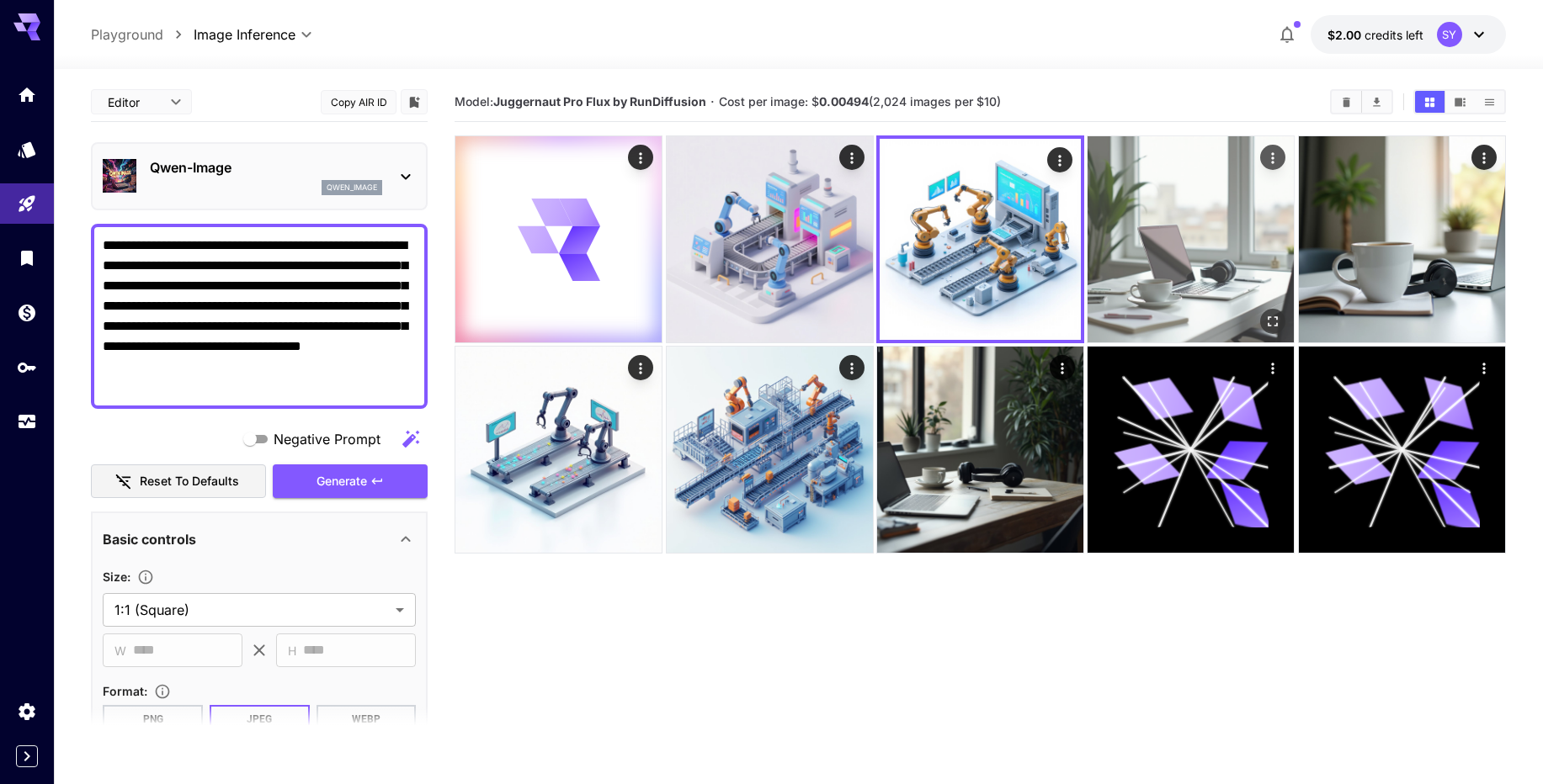
click at [1157, 237] on img at bounding box center [1191, 239] width 207 height 207
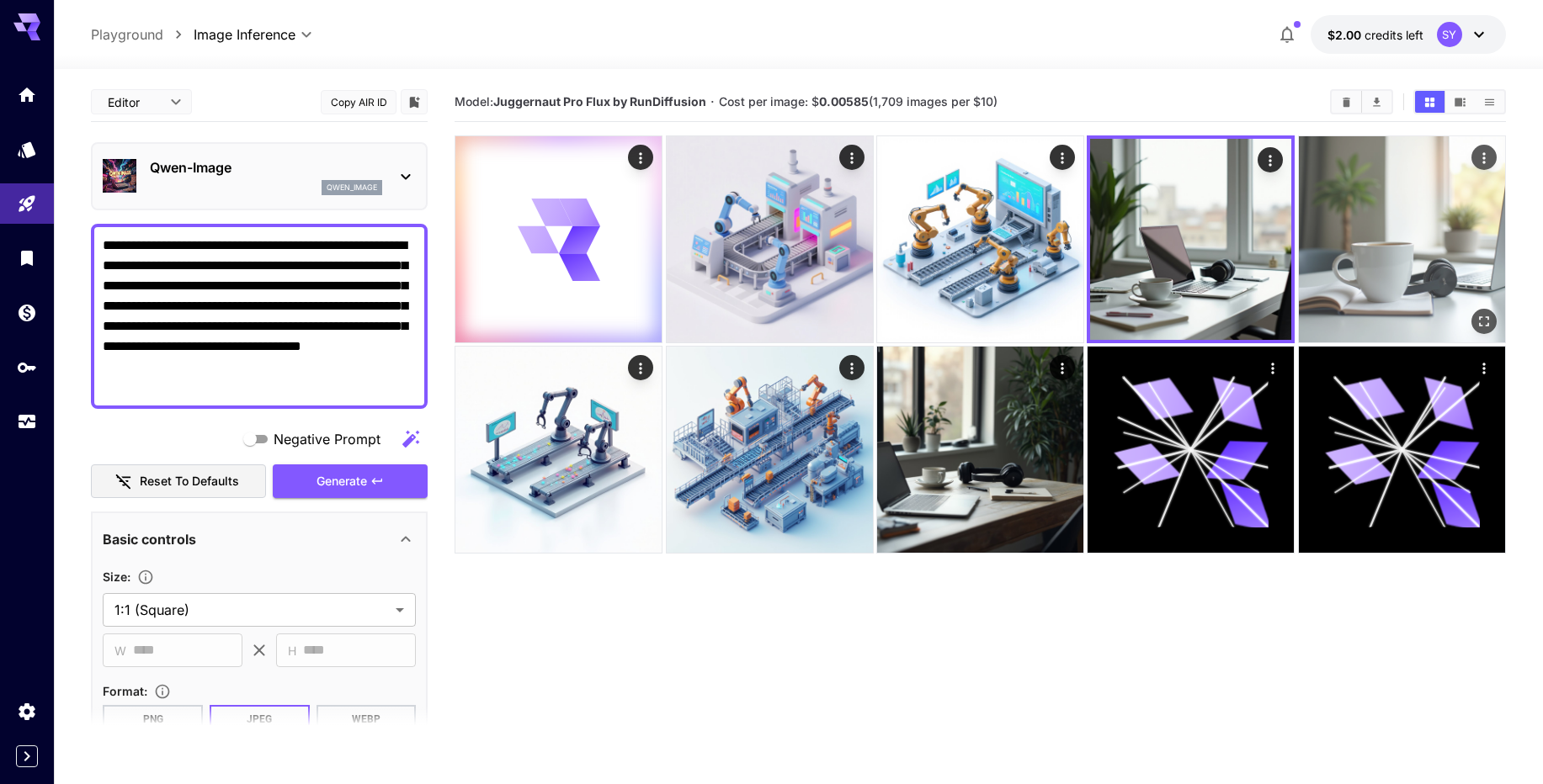
click at [1354, 225] on img at bounding box center [1402, 239] width 207 height 207
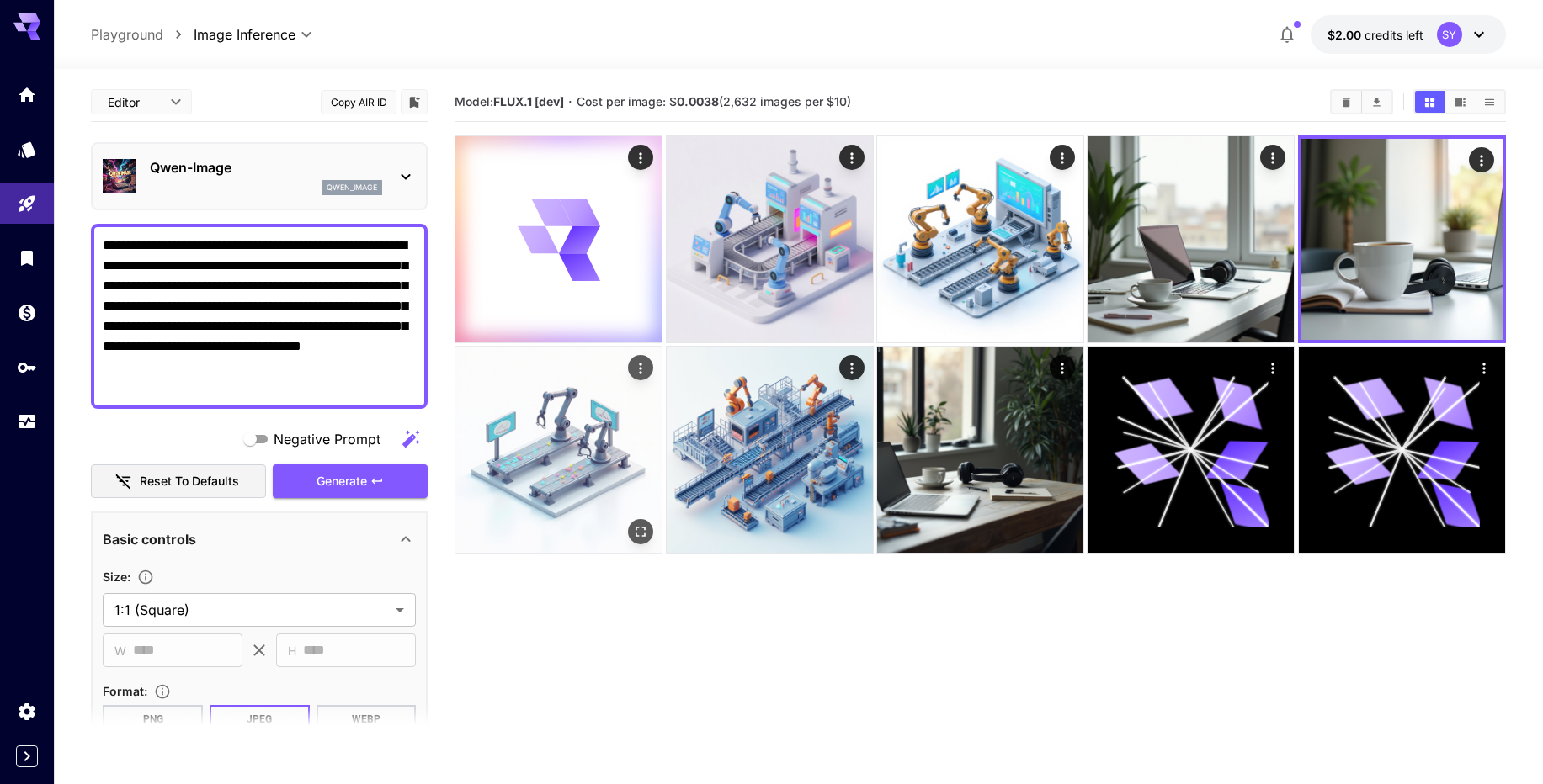
click at [554, 424] on img at bounding box center [558, 450] width 207 height 207
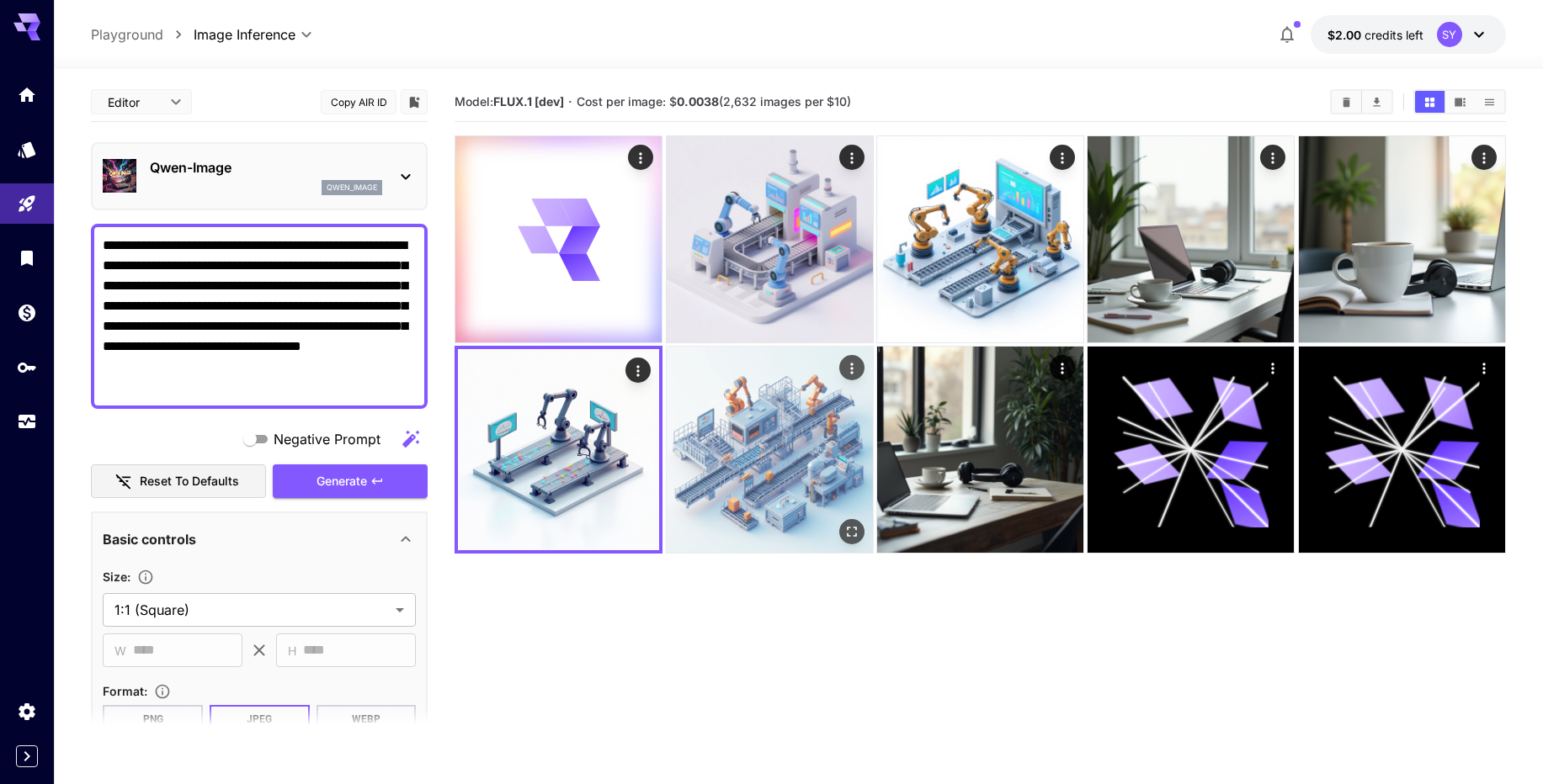
drag, startPoint x: 742, startPoint y: 411, endPoint x: 736, endPoint y: 381, distance: 30.6
click at [743, 411] on img at bounding box center [769, 450] width 207 height 207
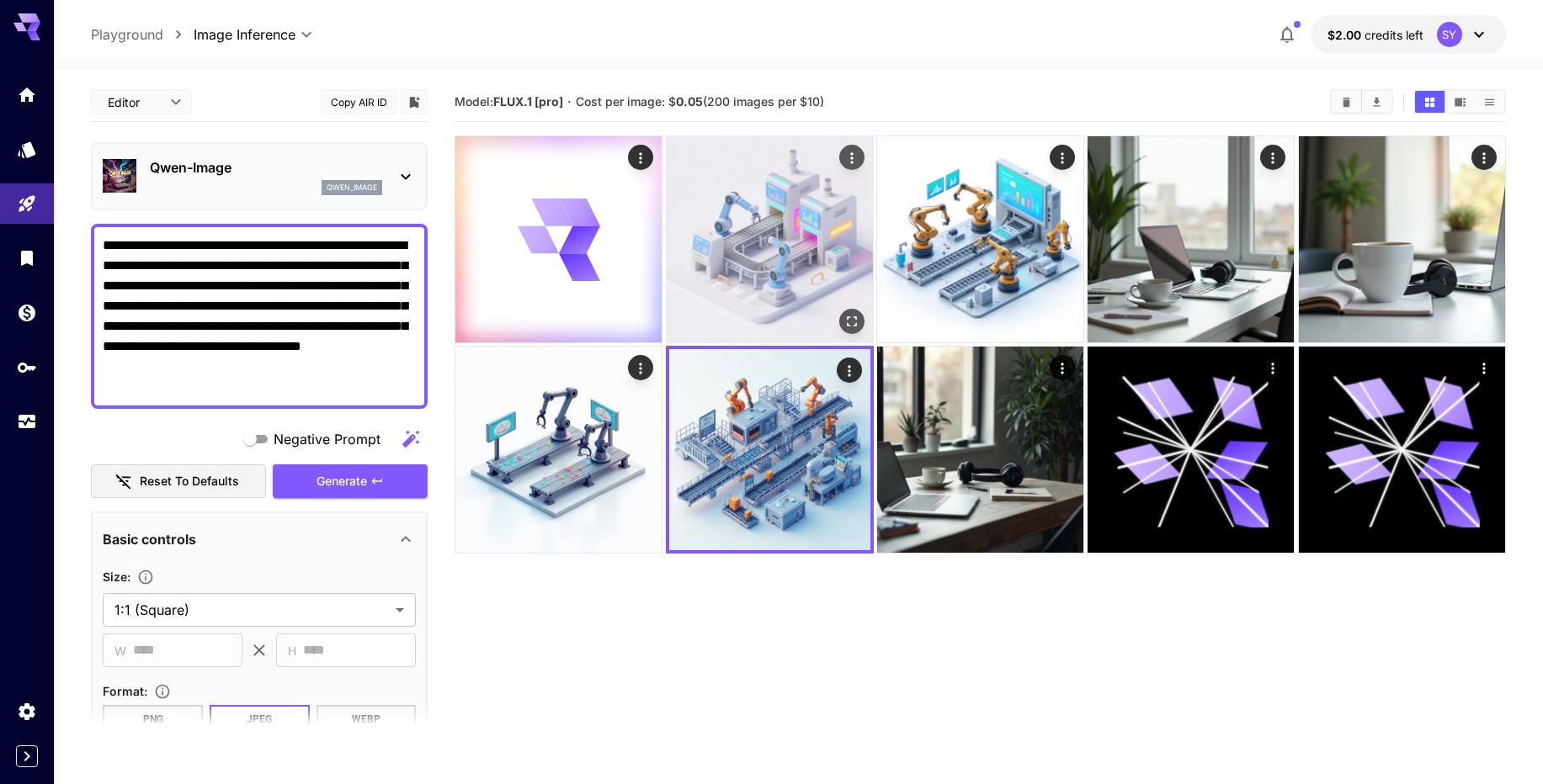
click at [719, 256] on img at bounding box center [769, 239] width 207 height 207
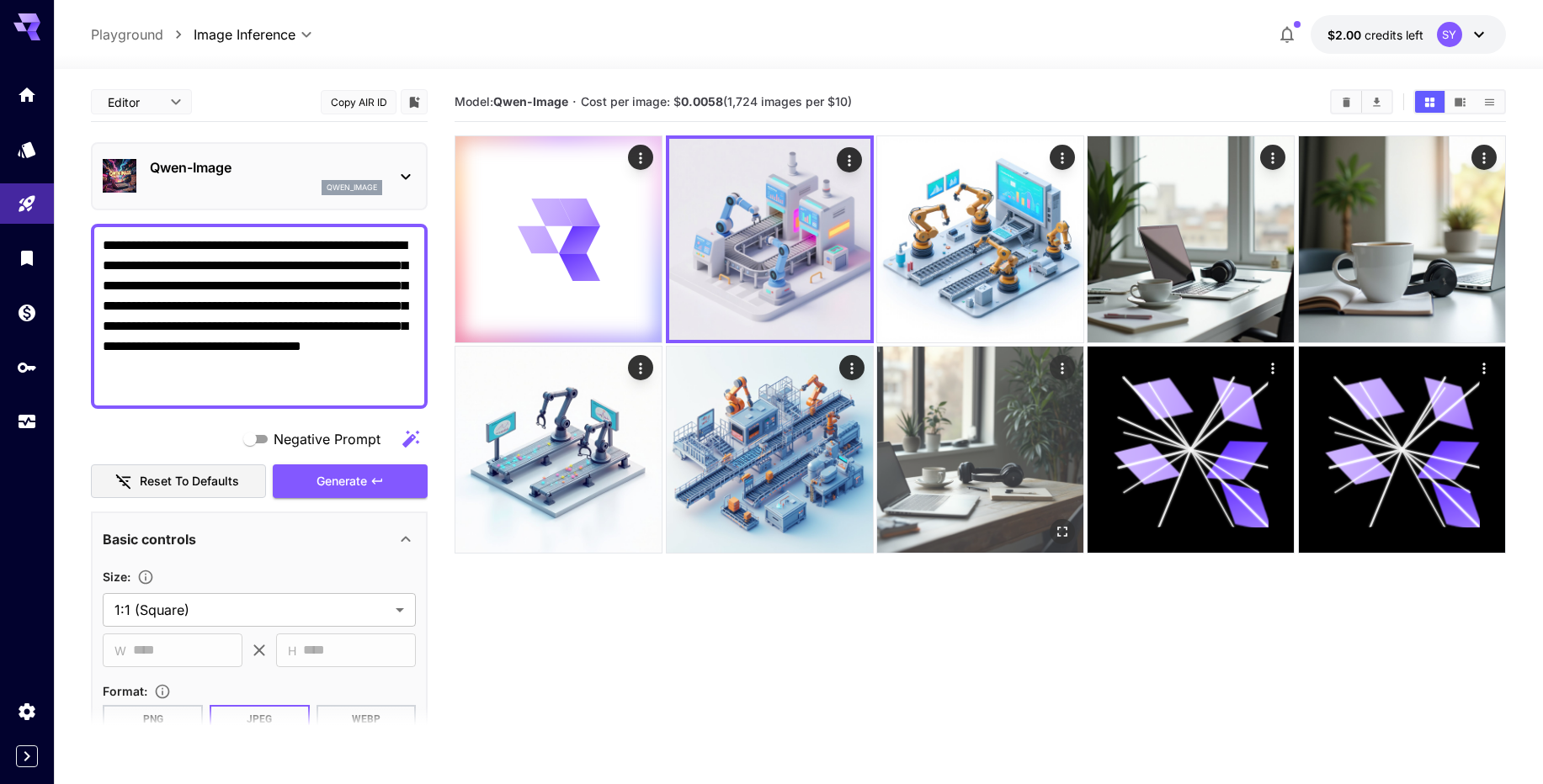
click at [888, 434] on img at bounding box center [979, 450] width 207 height 207
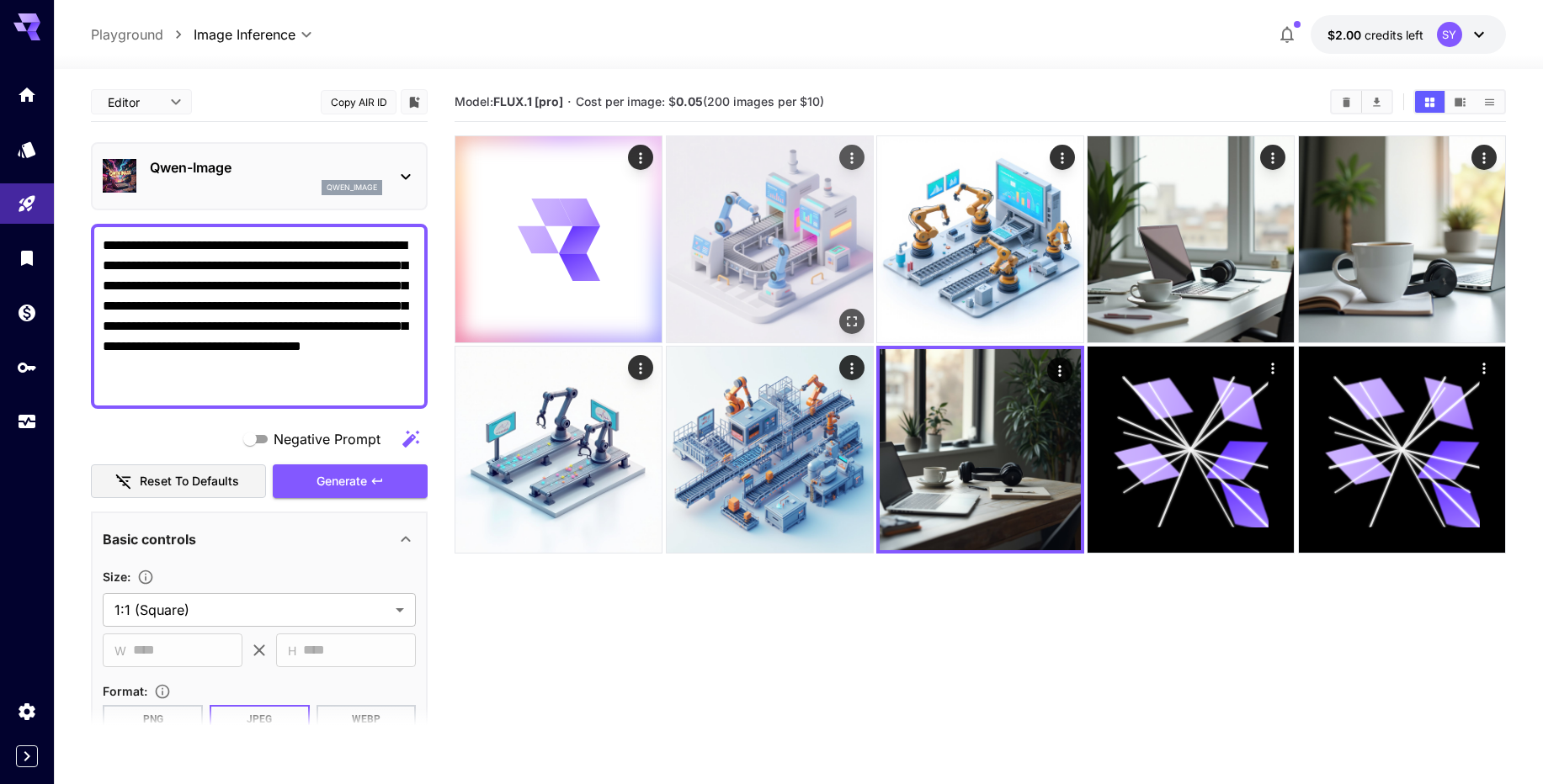
click at [818, 202] on img at bounding box center [769, 239] width 207 height 207
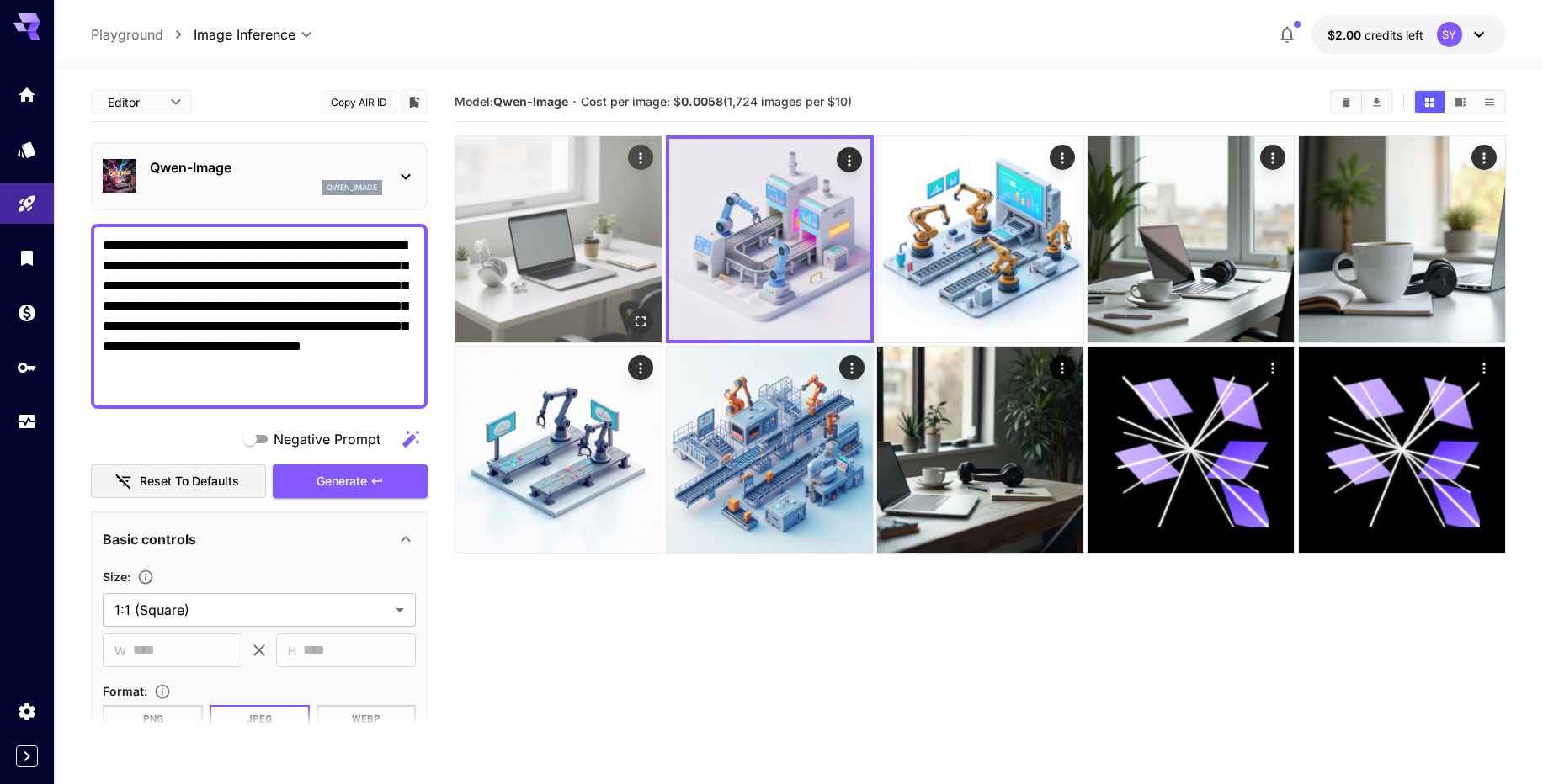
click at [589, 227] on img at bounding box center [558, 239] width 207 height 207
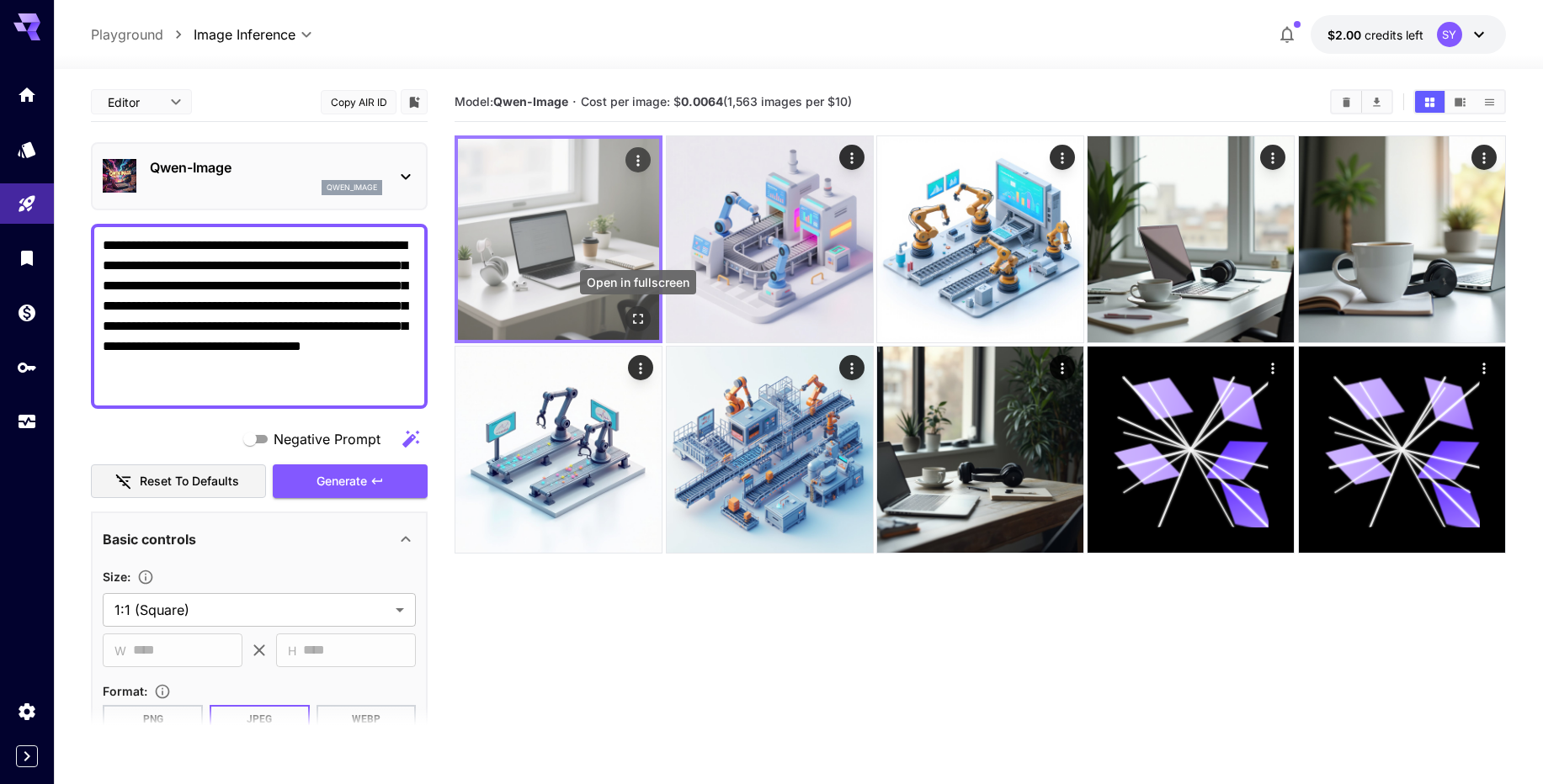
click at [634, 328] on button "Open in fullscreen" at bounding box center [638, 318] width 25 height 25
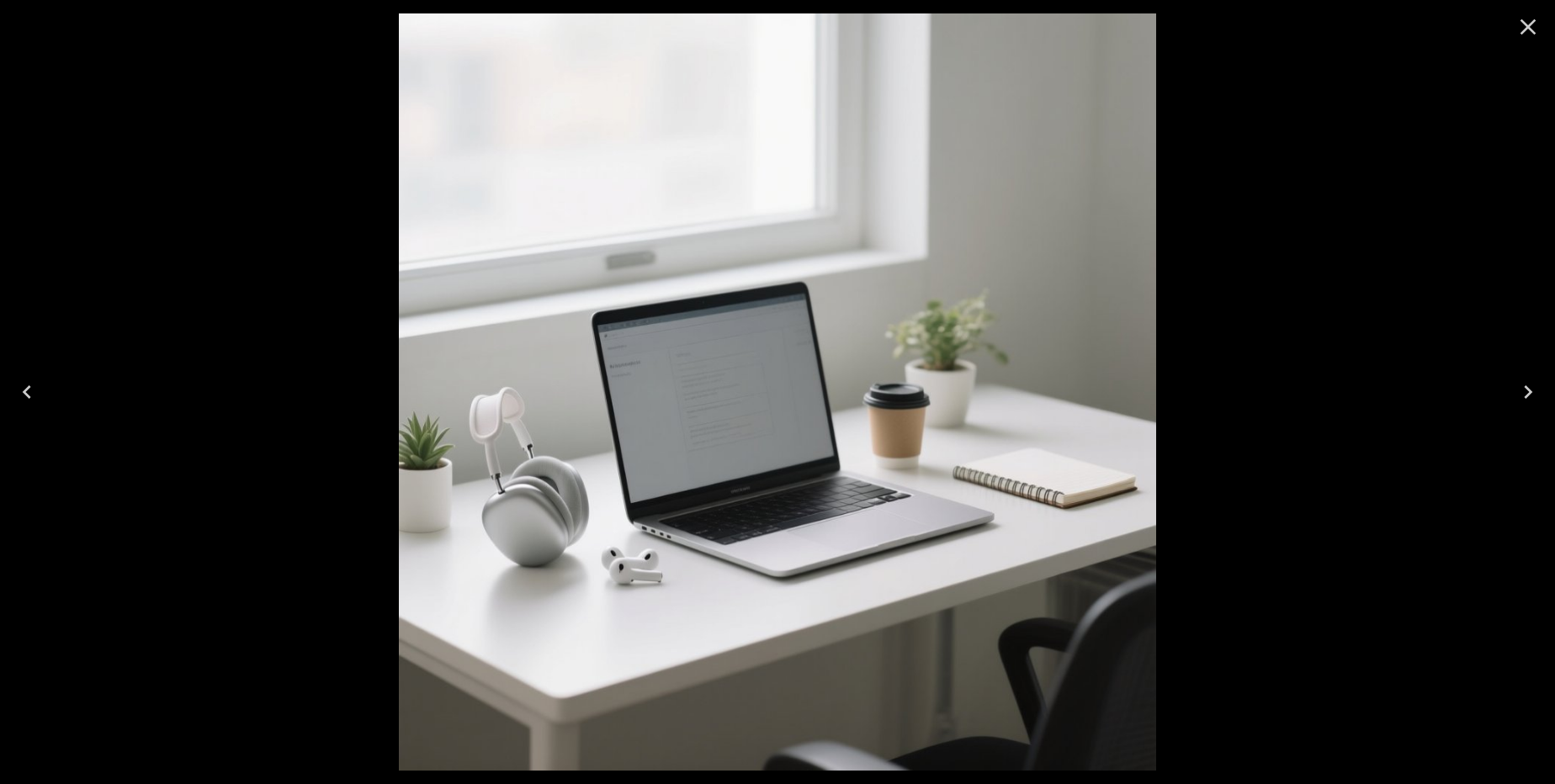
click at [1538, 36] on icon "Close" at bounding box center [1528, 27] width 27 height 27
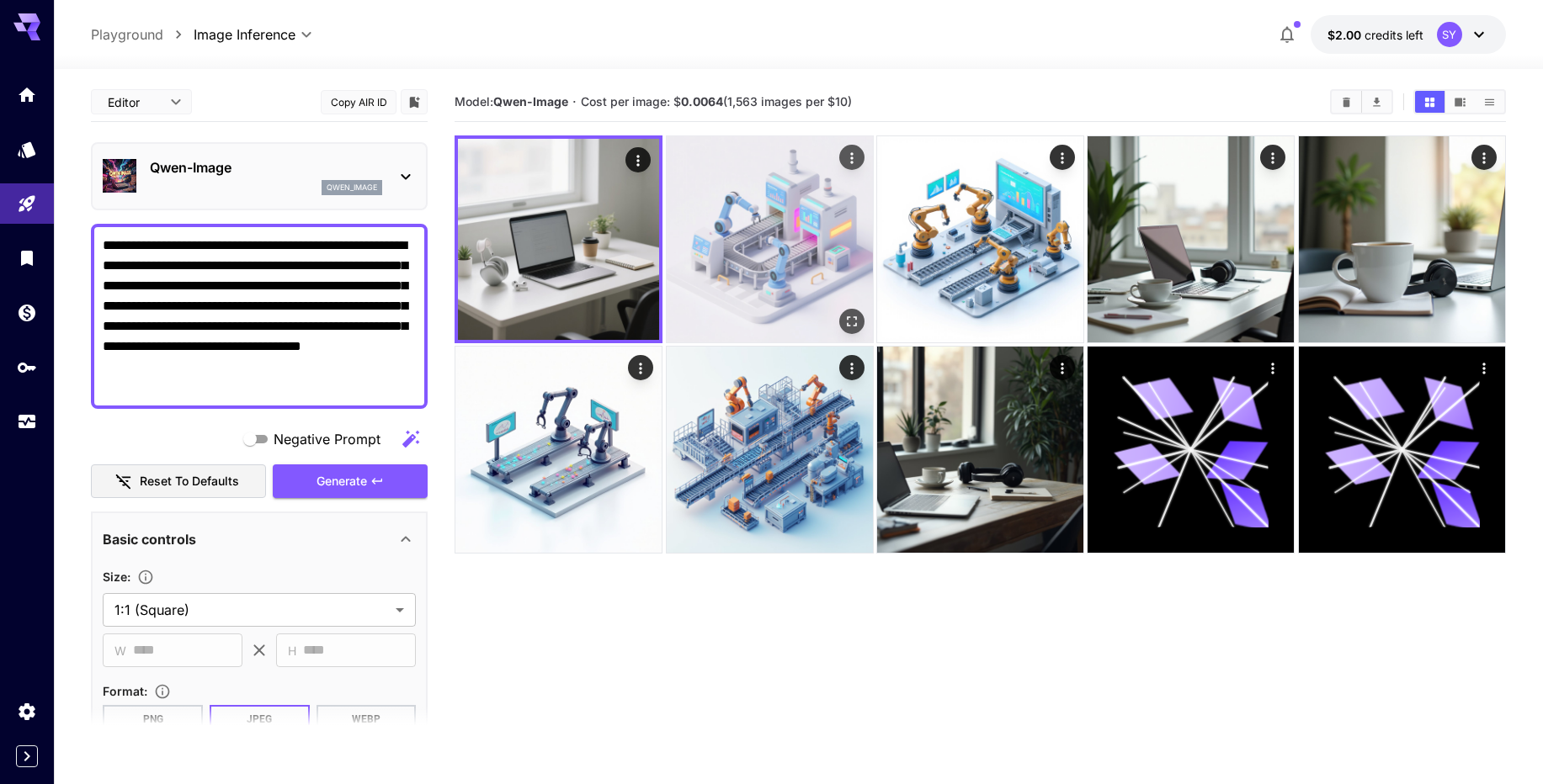
click at [801, 280] on img at bounding box center [769, 239] width 207 height 207
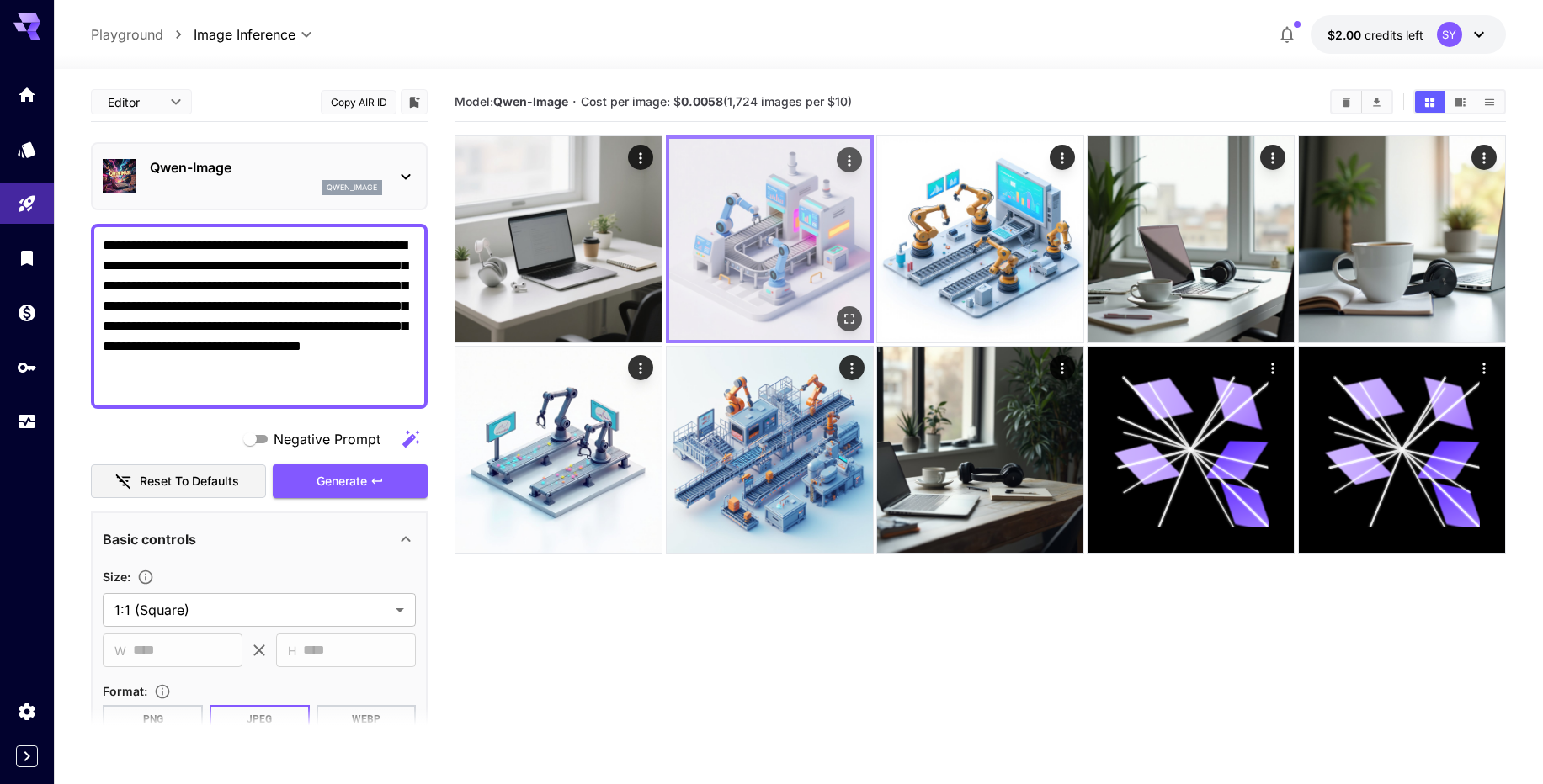
click at [847, 328] on button "Open in fullscreen" at bounding box center [849, 318] width 25 height 25
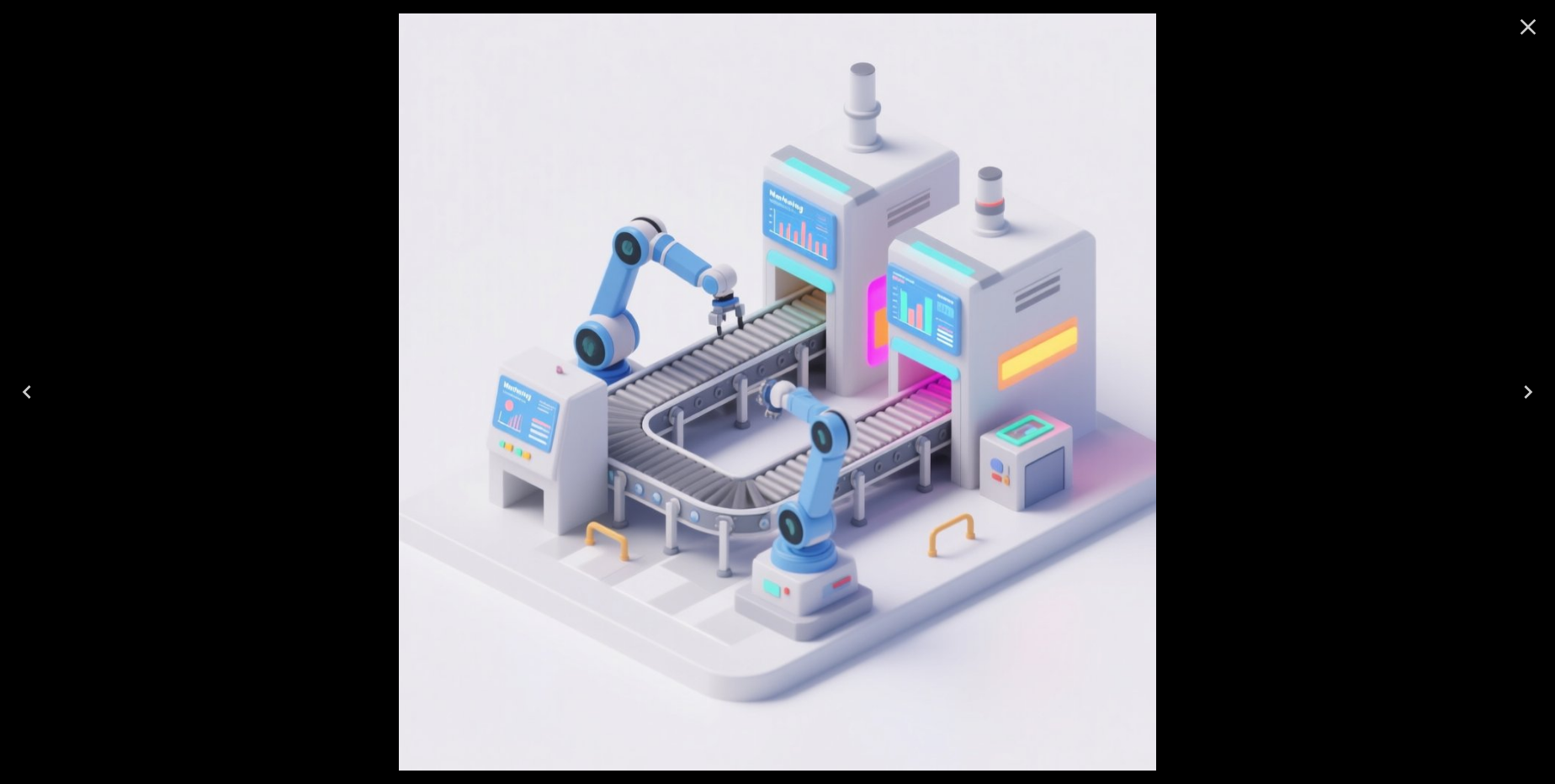
click at [1526, 29] on icon "Close" at bounding box center [1528, 27] width 27 height 27
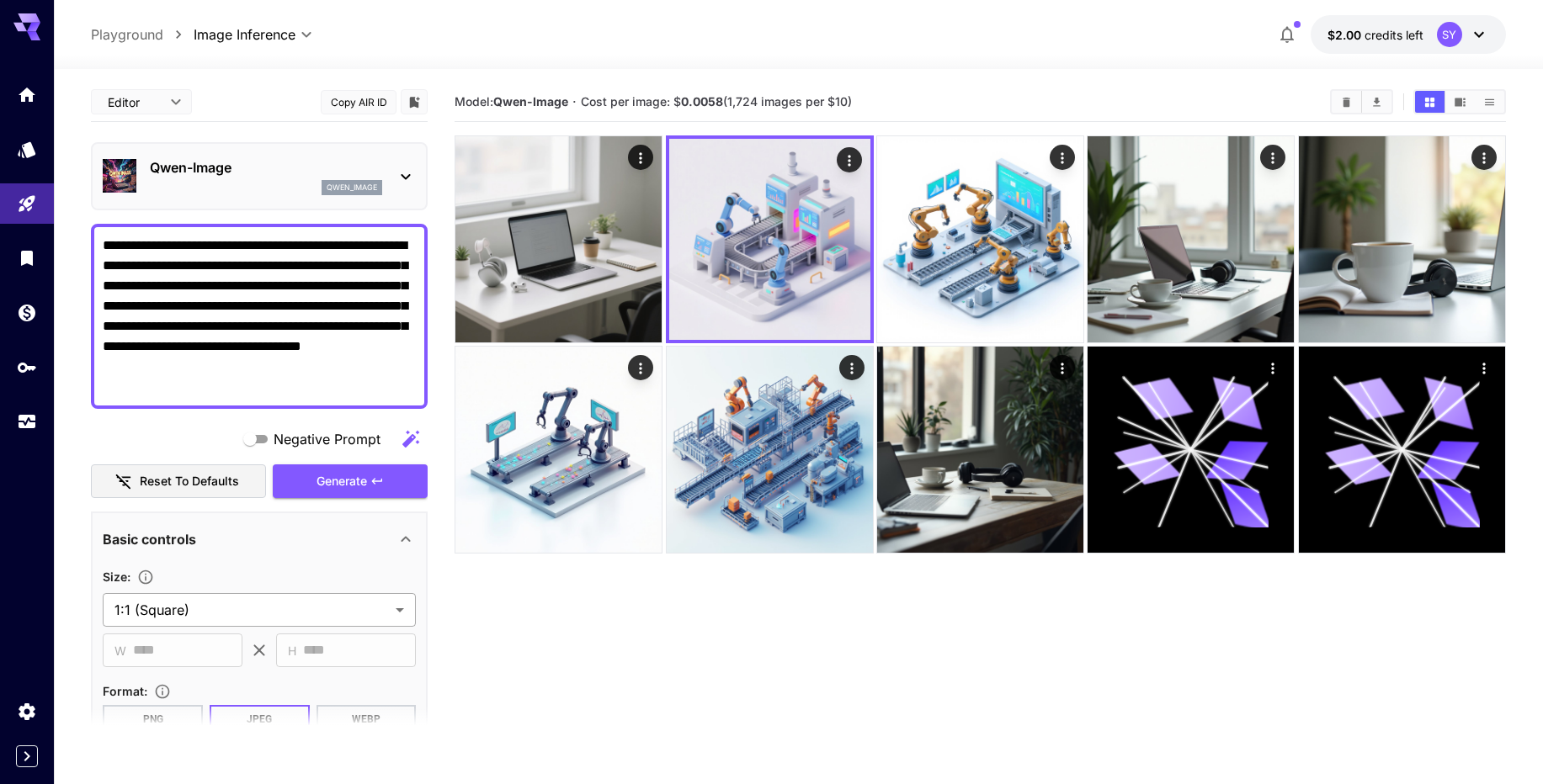
click at [262, 618] on body "**********" at bounding box center [771, 459] width 1543 height 917
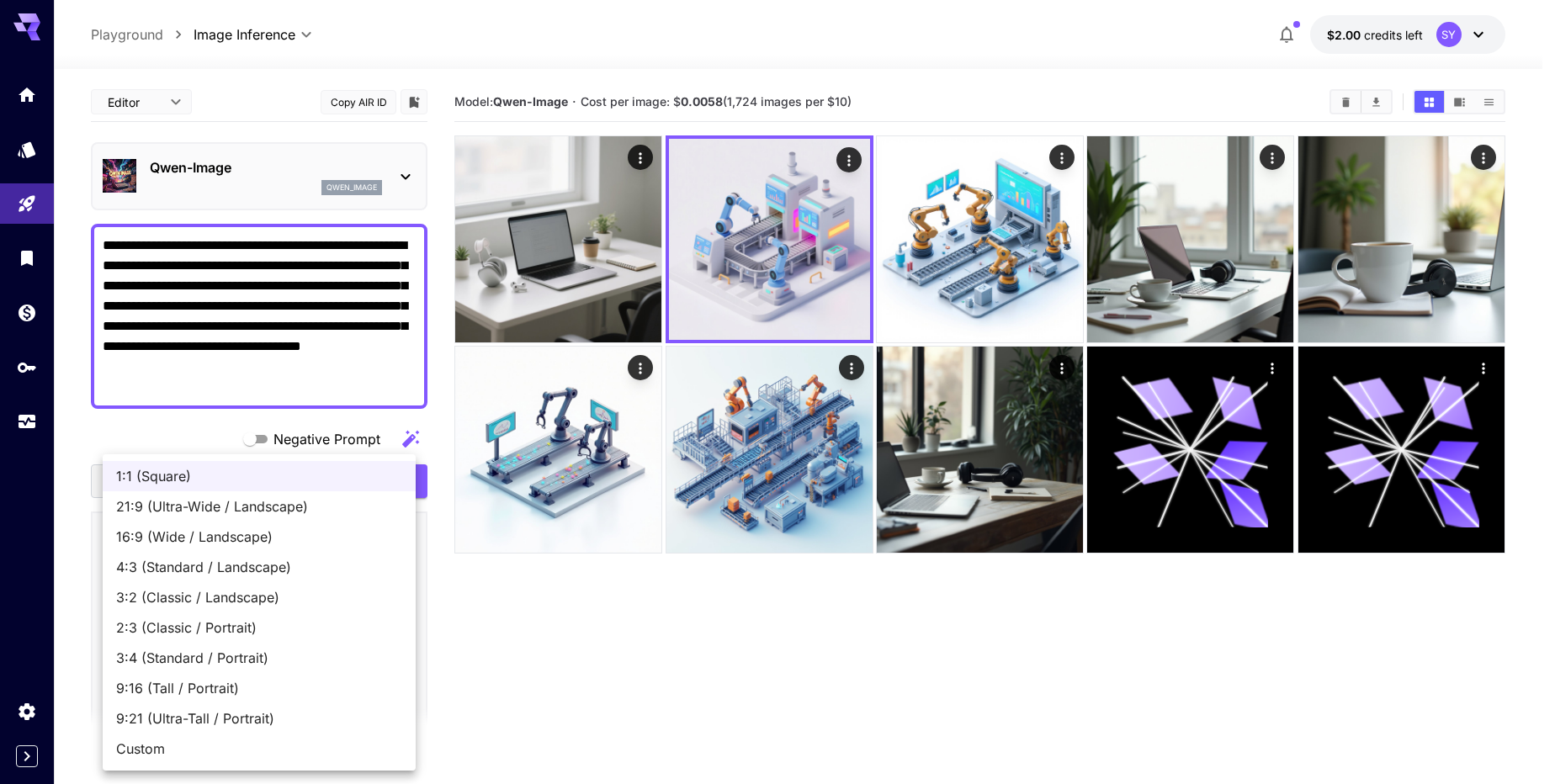
click at [305, 539] on span "16:9 (Wide / Landscape)" at bounding box center [259, 536] width 286 height 21
type input "**********"
type input "****"
type input "***"
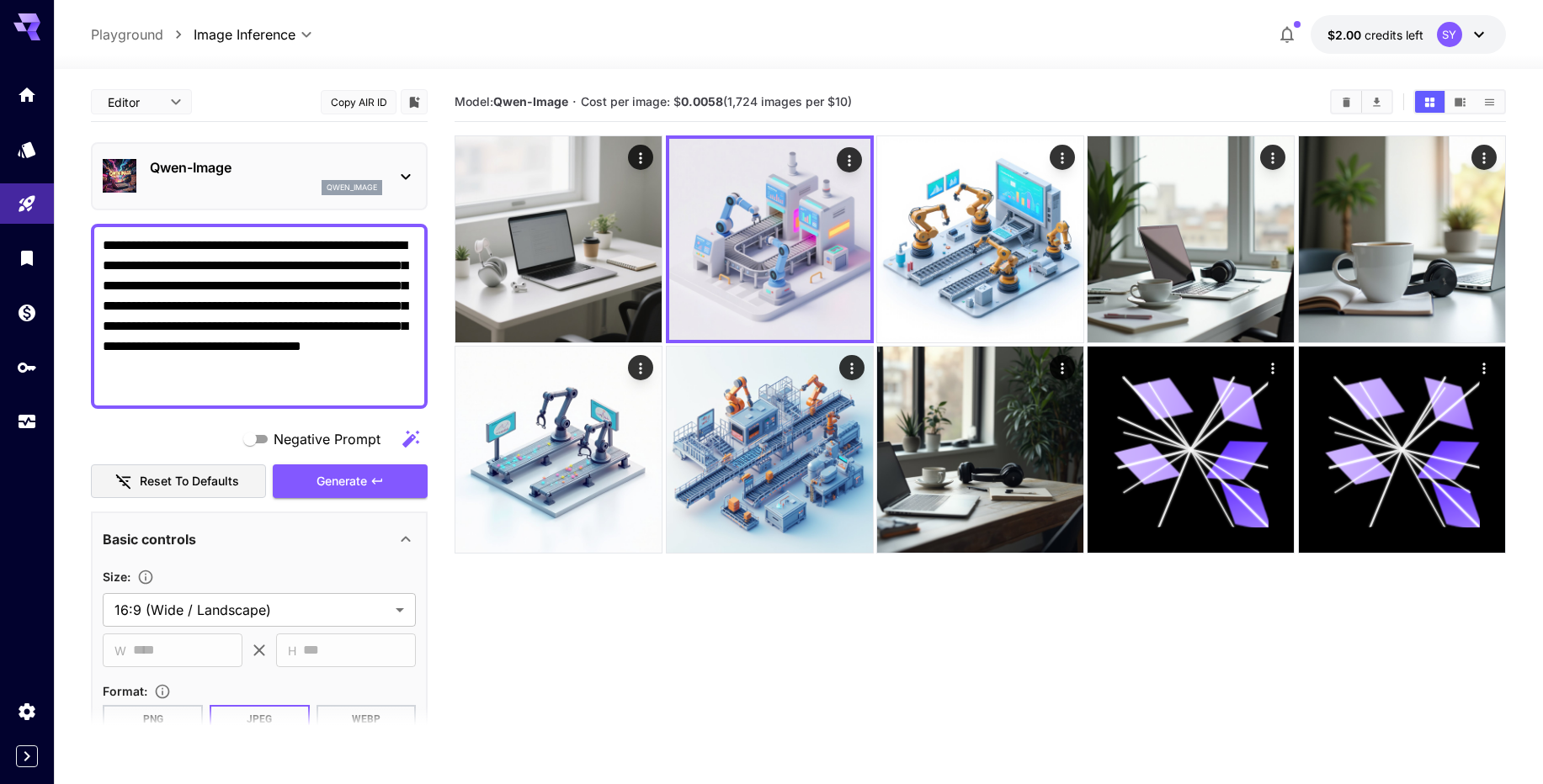
click at [580, 679] on section "Model: Qwen-Image · Cost per image: $ 0.0058 (1,724 images per $10)" at bounding box center [979, 474] width 1051 height 784
click at [355, 493] on button "Generate" at bounding box center [350, 481] width 155 height 35
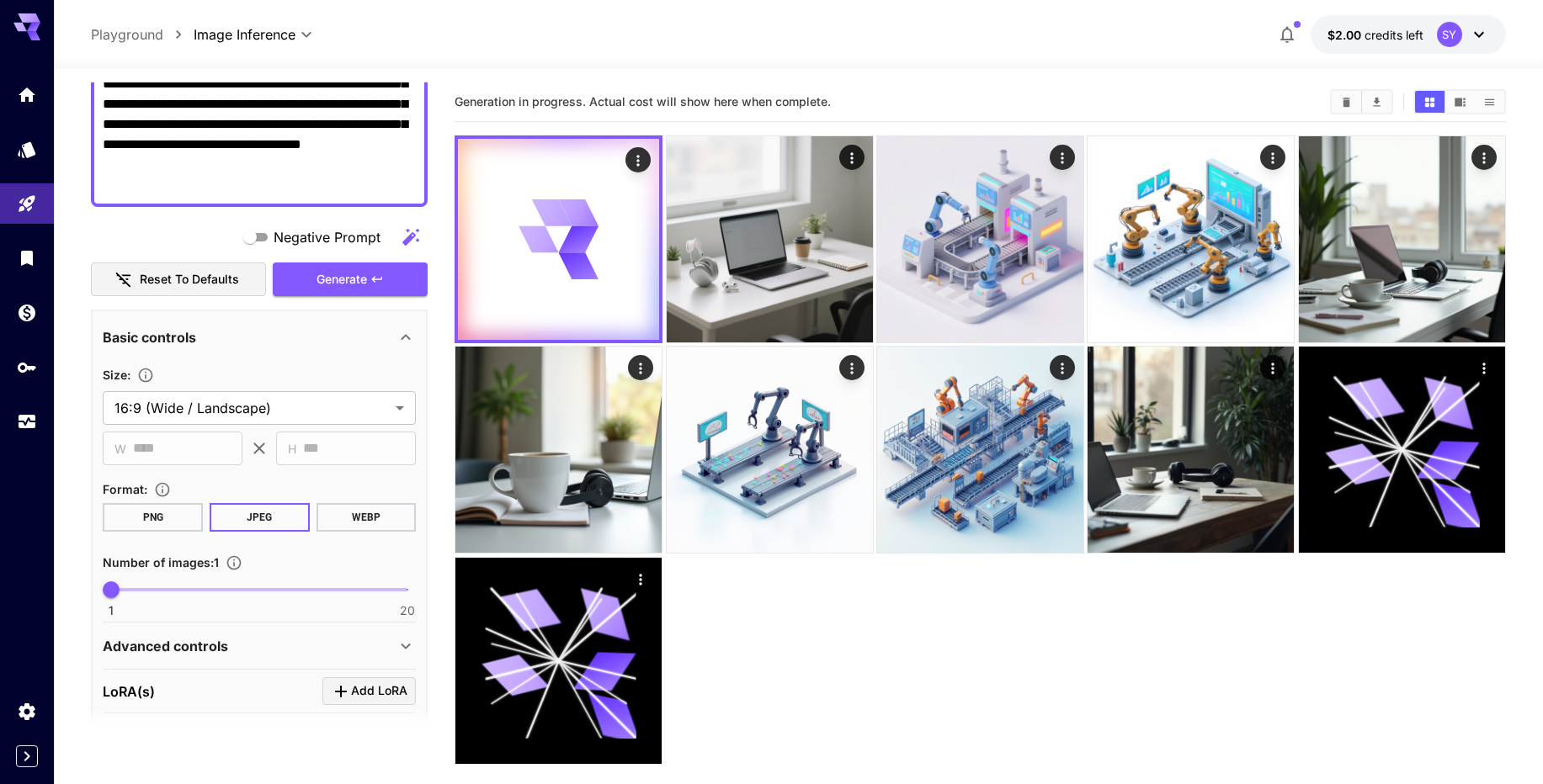
scroll to position [101, 0]
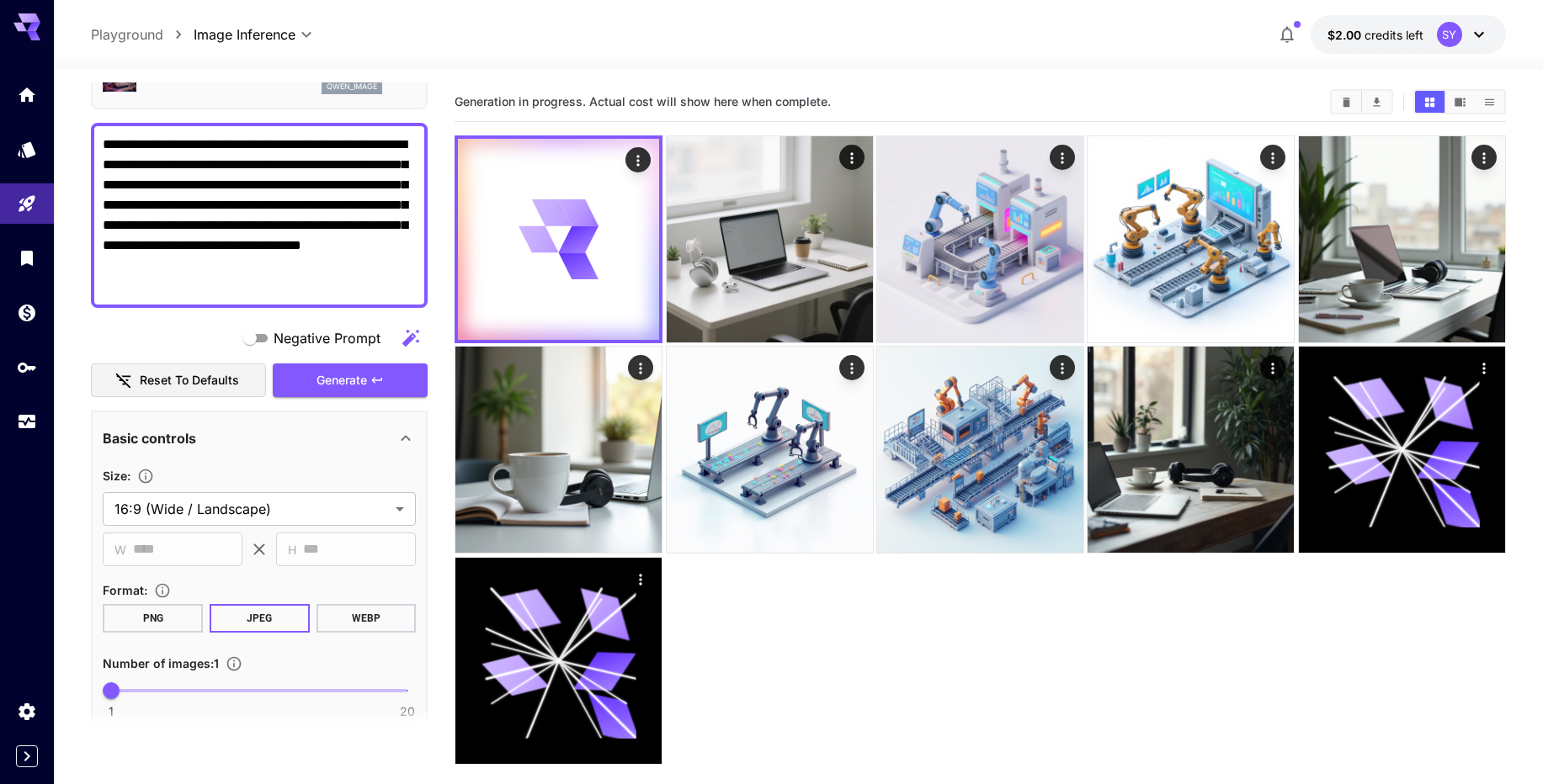
click at [386, 612] on button "WEBP" at bounding box center [367, 619] width 100 height 29
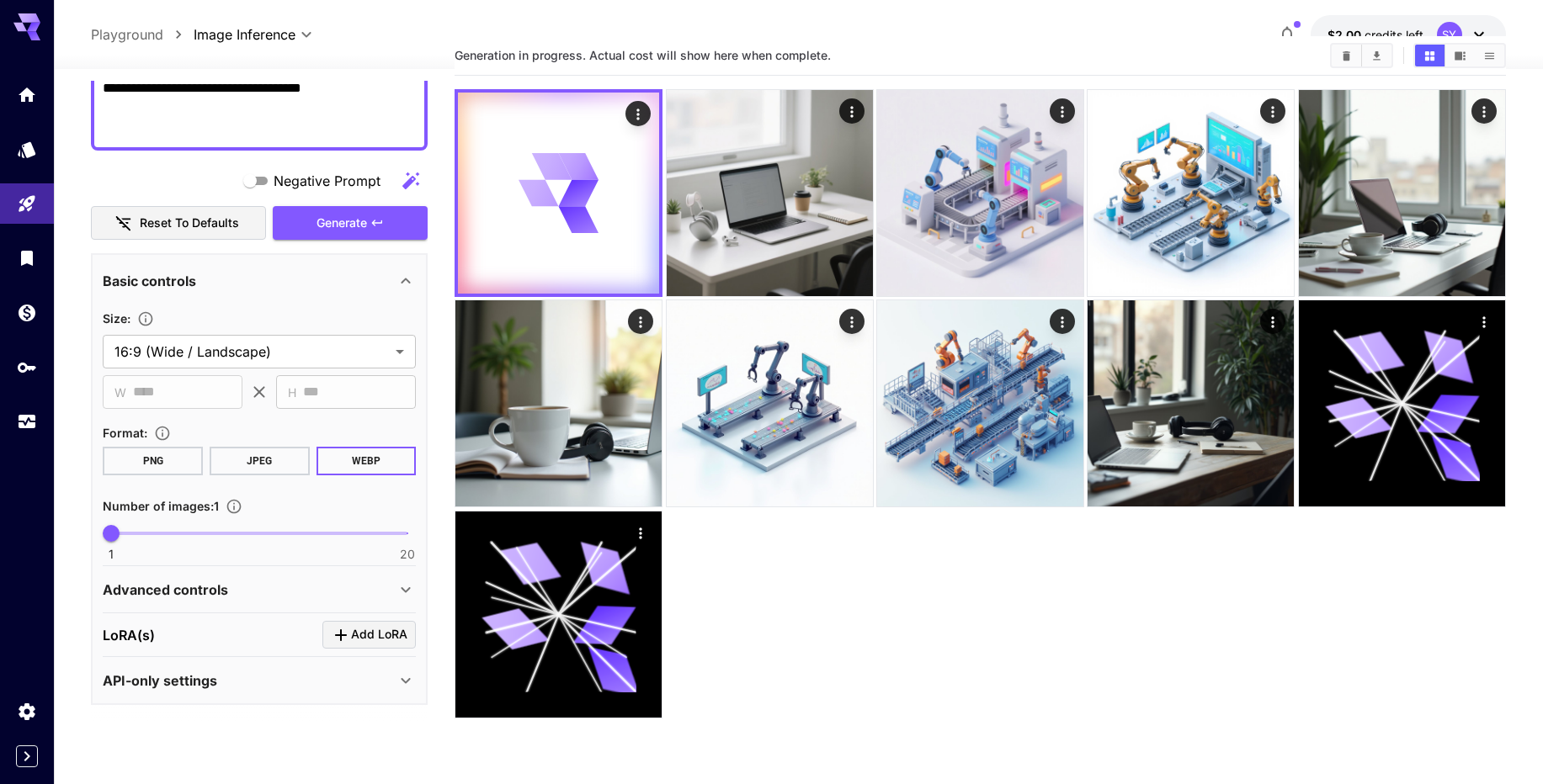
scroll to position [0, 0]
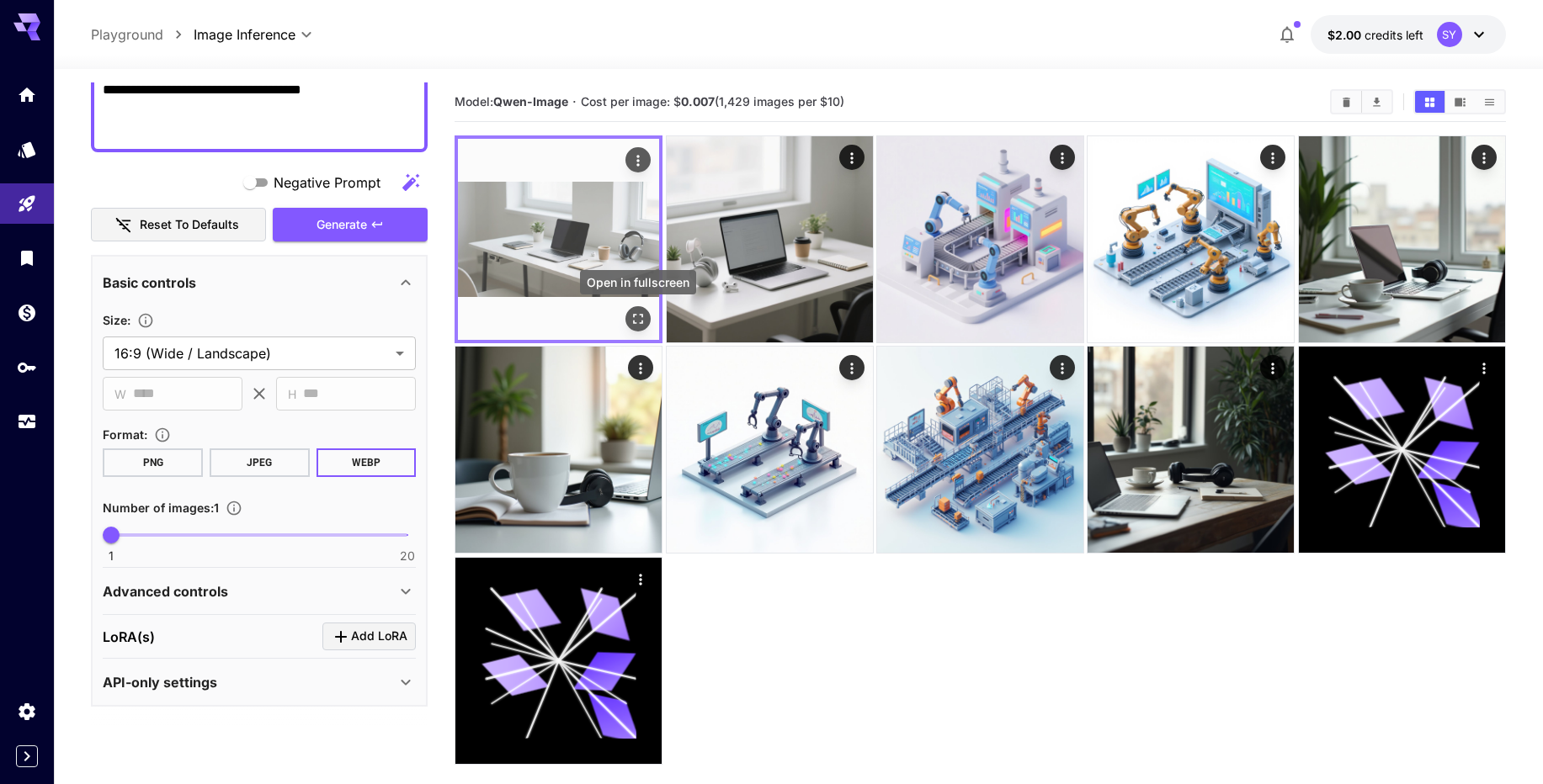
click at [639, 318] on icon "Open in fullscreen" at bounding box center [638, 318] width 17 height 17
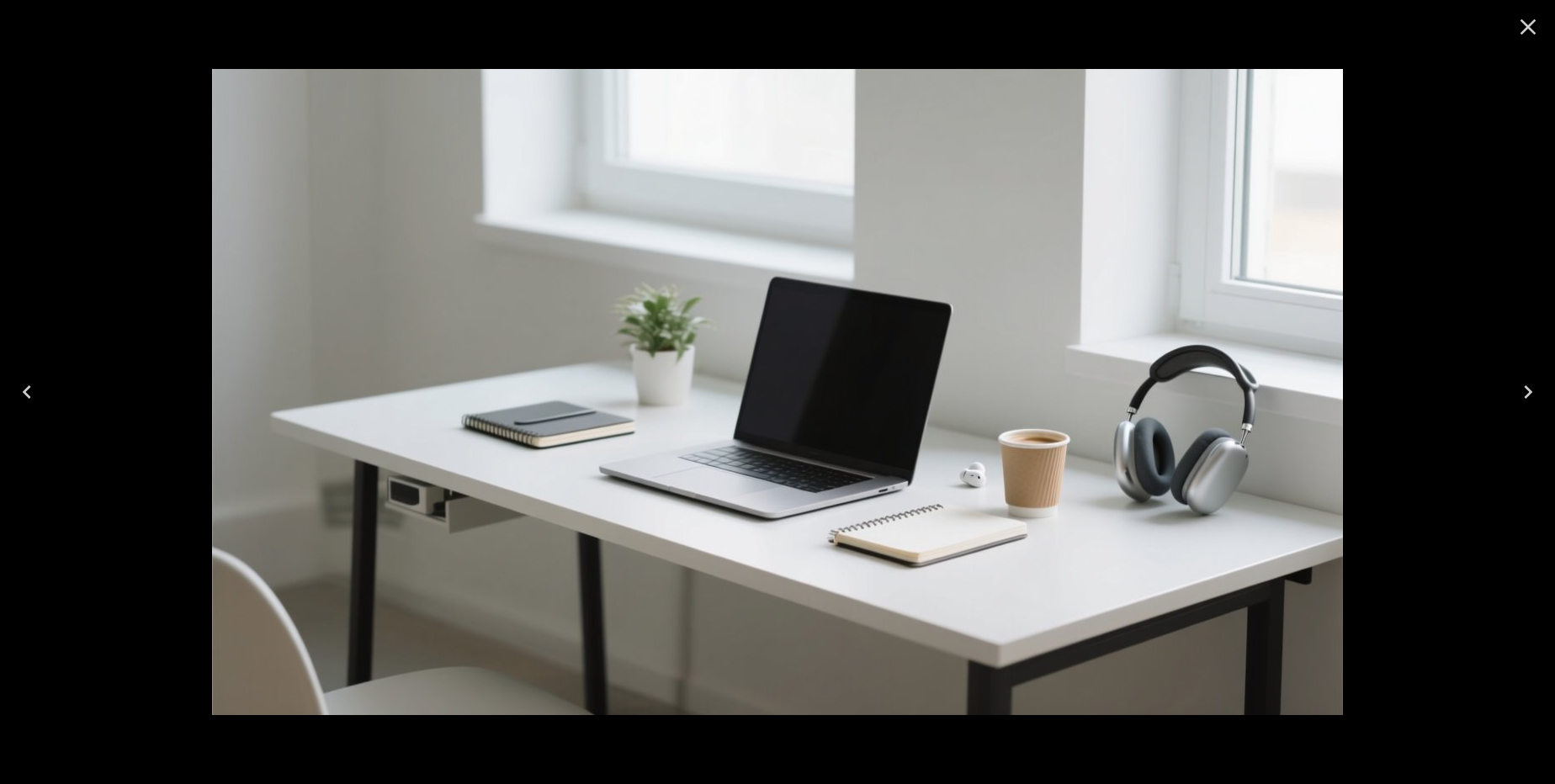
click at [1525, 13] on button "Close" at bounding box center [1527, 27] width 40 height 40
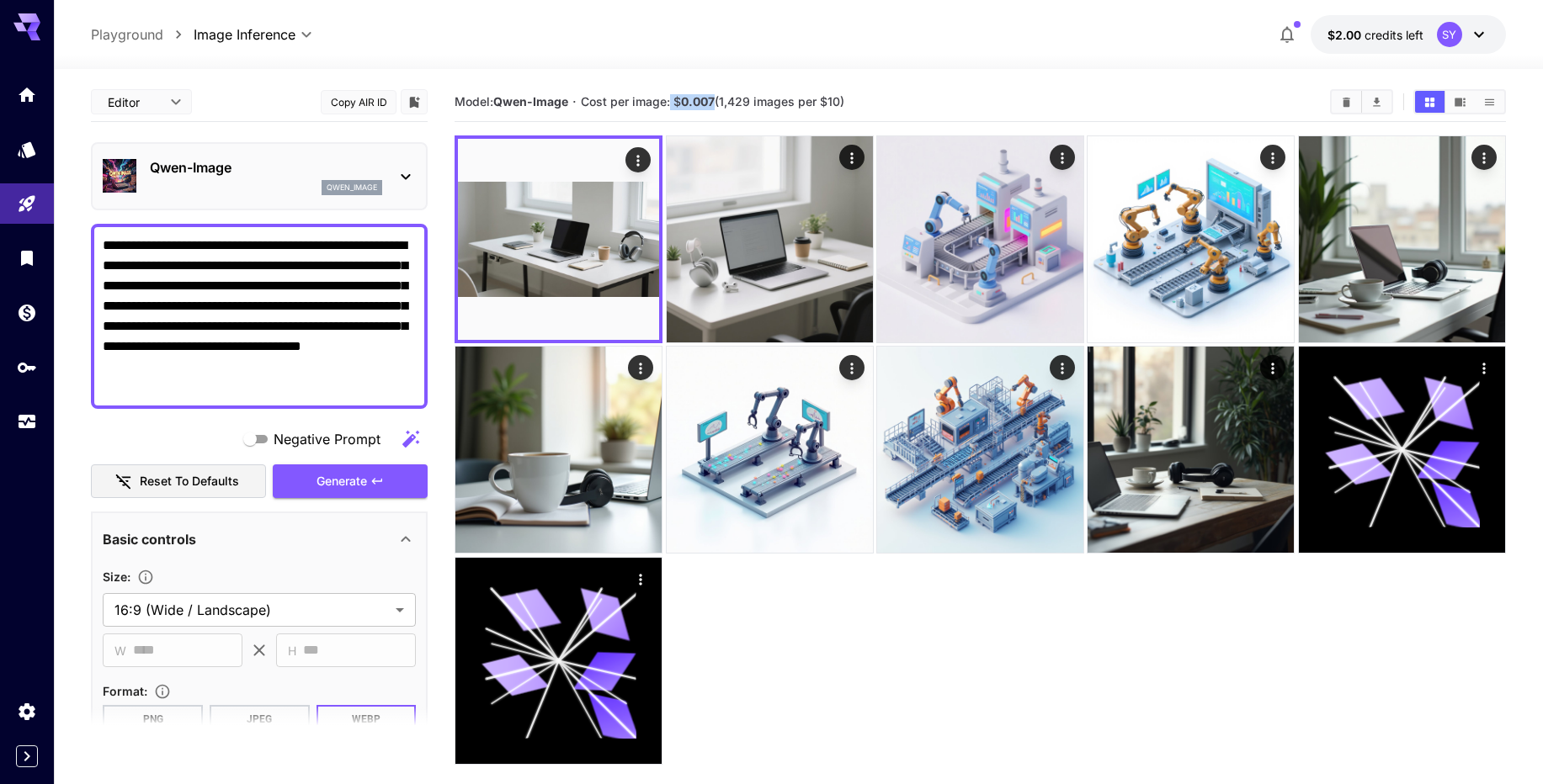
drag, startPoint x: 677, startPoint y: 99, endPoint x: 716, endPoint y: 99, distance: 39.0
click at [716, 99] on span "Cost per image: $ 0.007 (1,429 images per $10)" at bounding box center [712, 101] width 263 height 14
click at [731, 103] on span "Cost per image: $ 0.007 (1,429 images per $10)" at bounding box center [712, 101] width 263 height 14
click at [667, 102] on span "Cost per image: $ 0.007 (1,429 images per $10)" at bounding box center [712, 101] width 263 height 14
drag, startPoint x: 677, startPoint y: 102, endPoint x: 720, endPoint y: 102, distance: 43.0
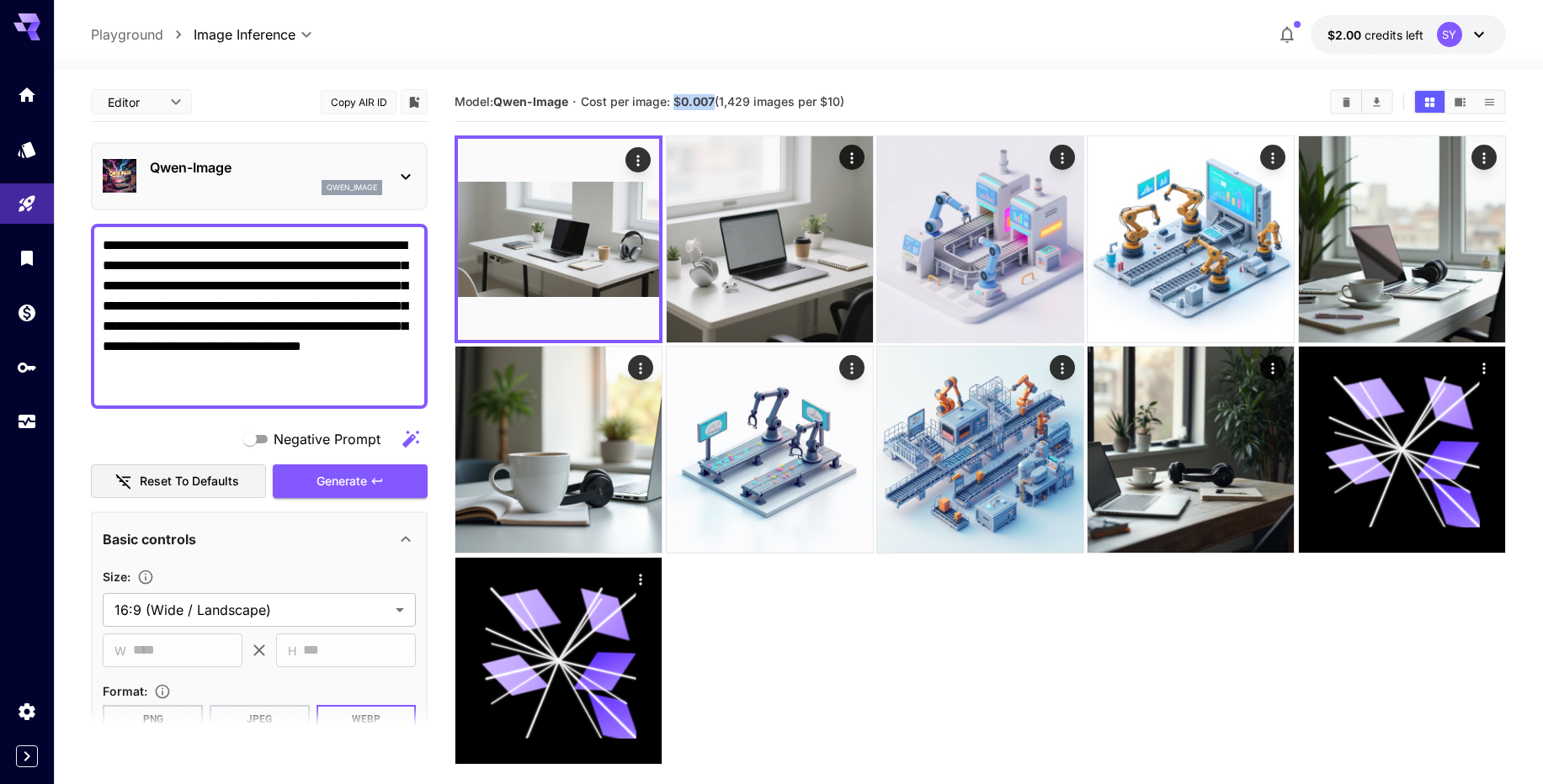
click at [718, 102] on span "Cost per image: $ 0.007 (1,429 images per $10)" at bounding box center [712, 101] width 263 height 14
click at [720, 102] on span "Cost per image: $ 0.007 (1,429 images per $10)" at bounding box center [712, 101] width 263 height 14
click at [36, 360] on icon "API Keys" at bounding box center [29, 362] width 21 height 21
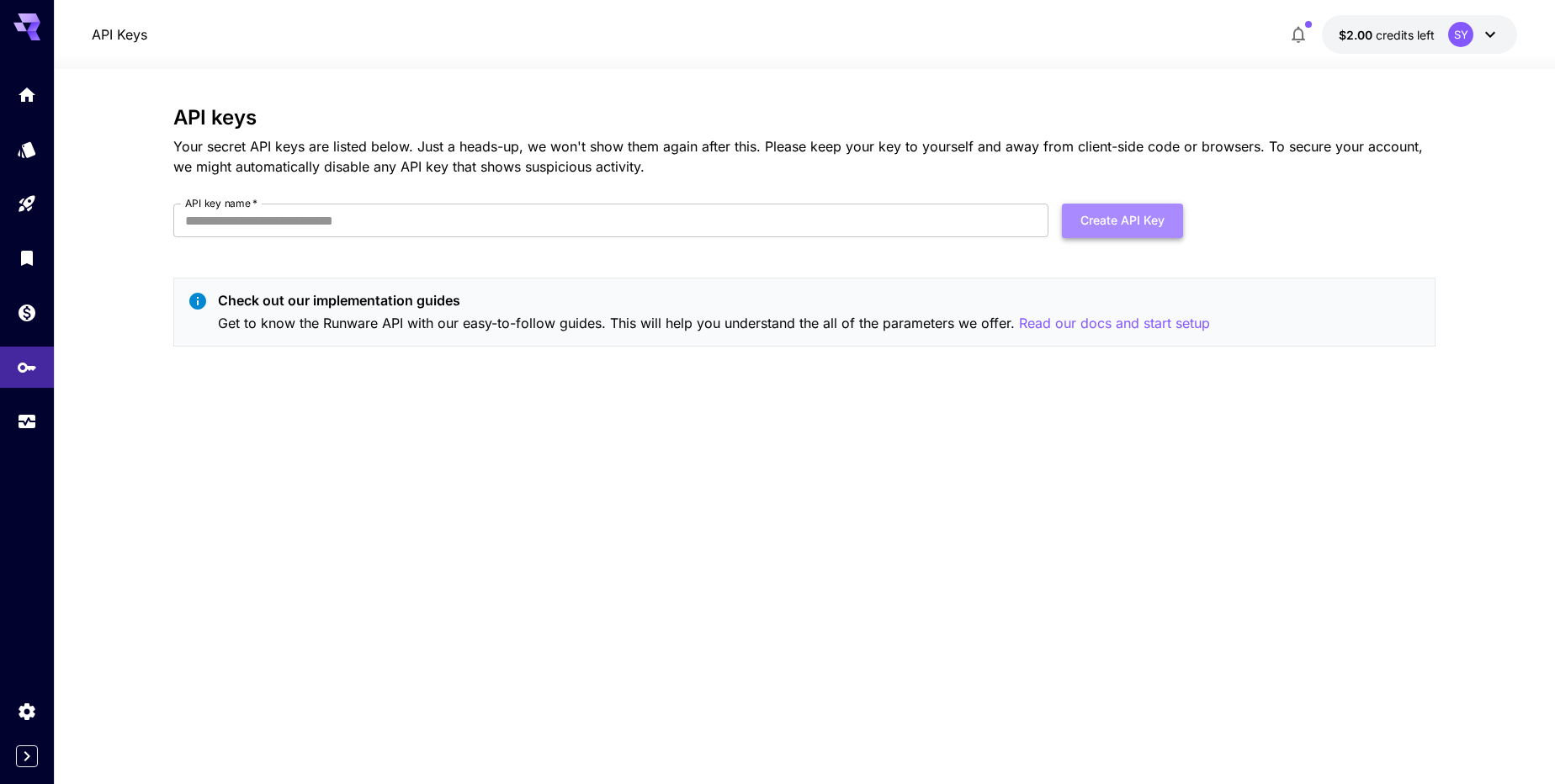
click at [1126, 216] on button "Create API Key" at bounding box center [1121, 221] width 121 height 35
click at [824, 235] on input "API key name   *" at bounding box center [611, 221] width 875 height 34
click at [818, 229] on input "API key name   *" at bounding box center [611, 221] width 875 height 34
type input "*"
type input "*****"
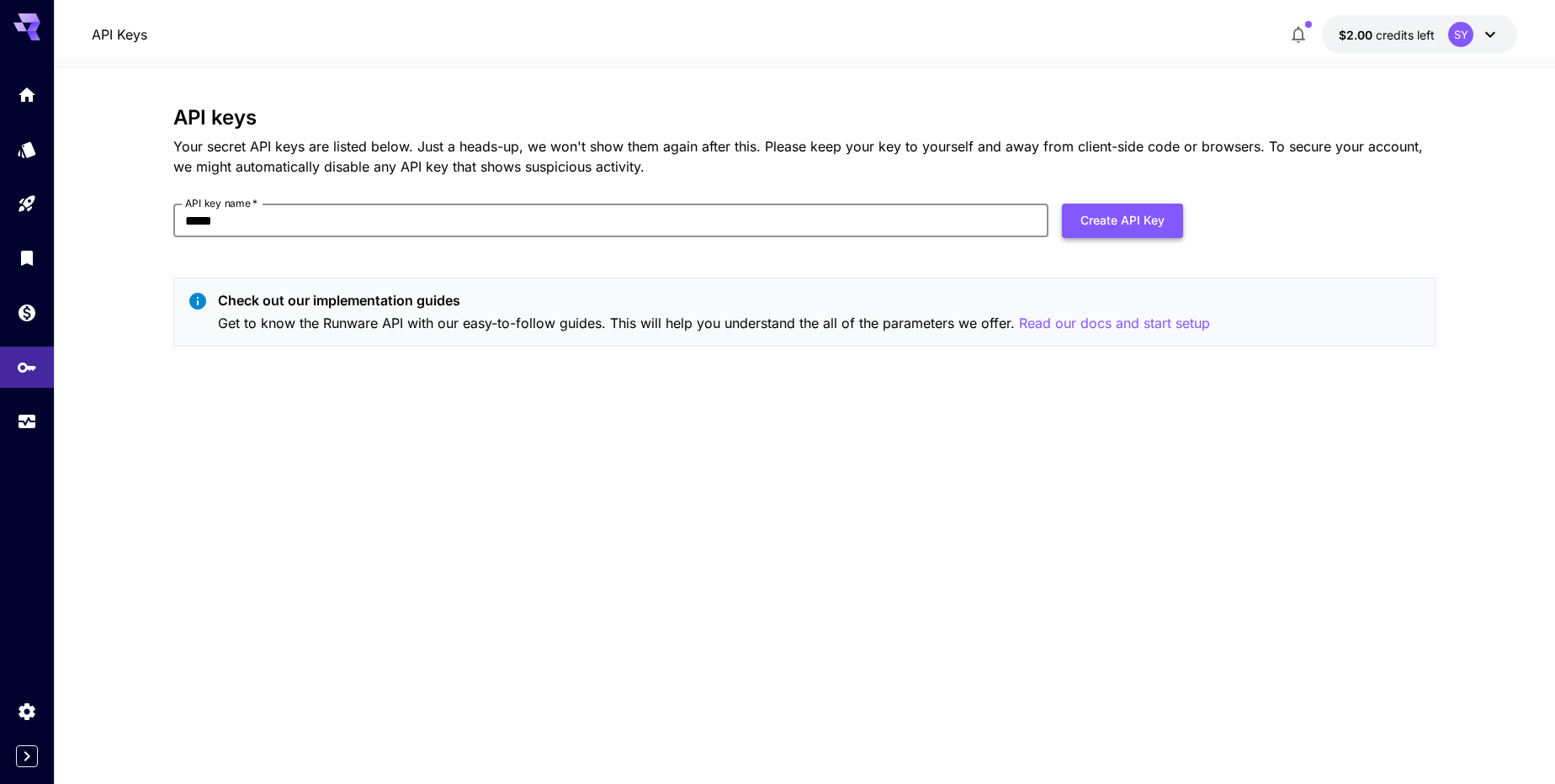
click at [1125, 231] on button "Create API Key" at bounding box center [1121, 221] width 121 height 35
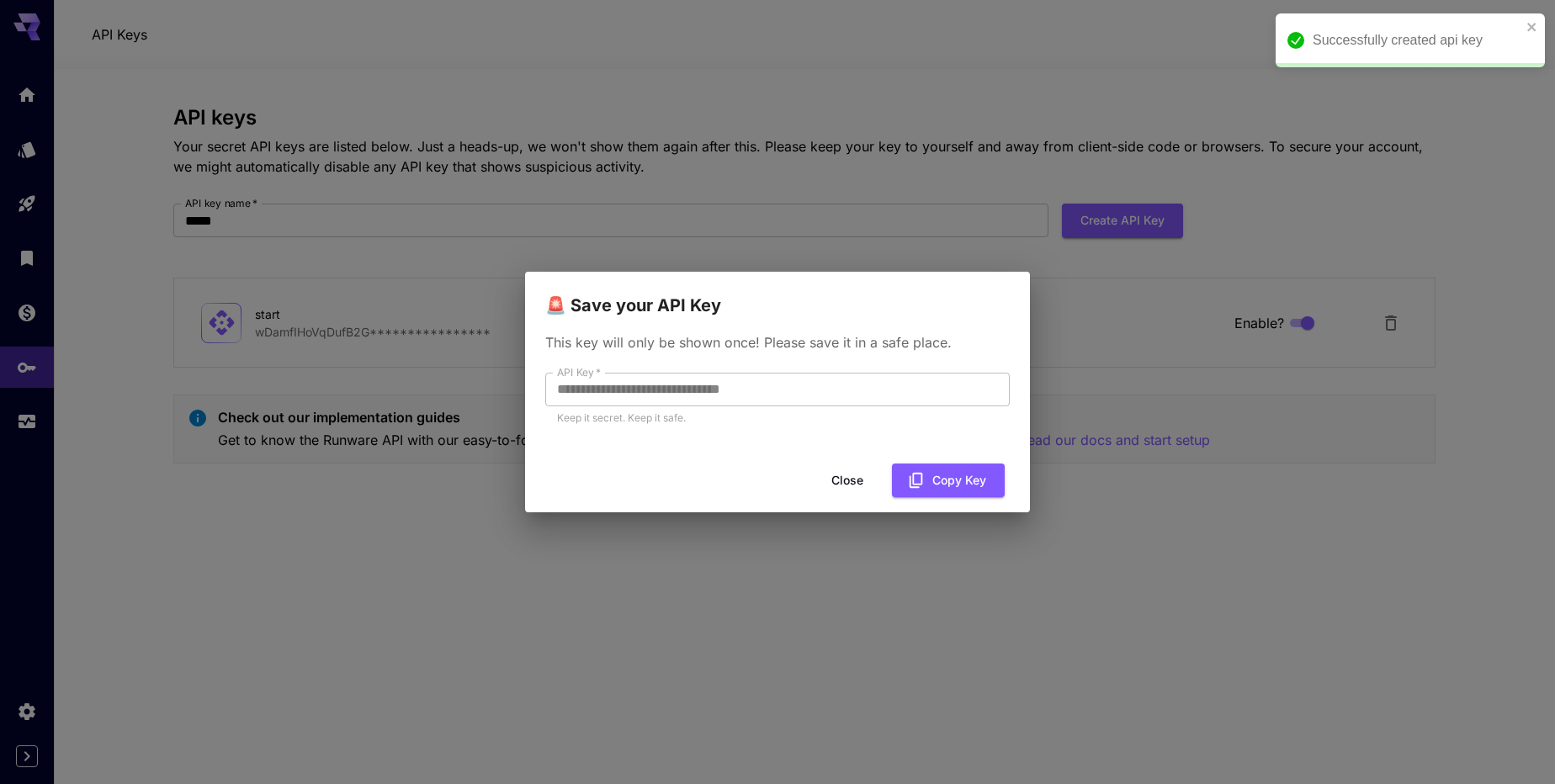
click at [770, 370] on div "**********" at bounding box center [777, 388] width 505 height 138
click at [931, 476] on button "Copy Key" at bounding box center [948, 480] width 113 height 35
click at [863, 486] on button "Close" at bounding box center [847, 480] width 76 height 35
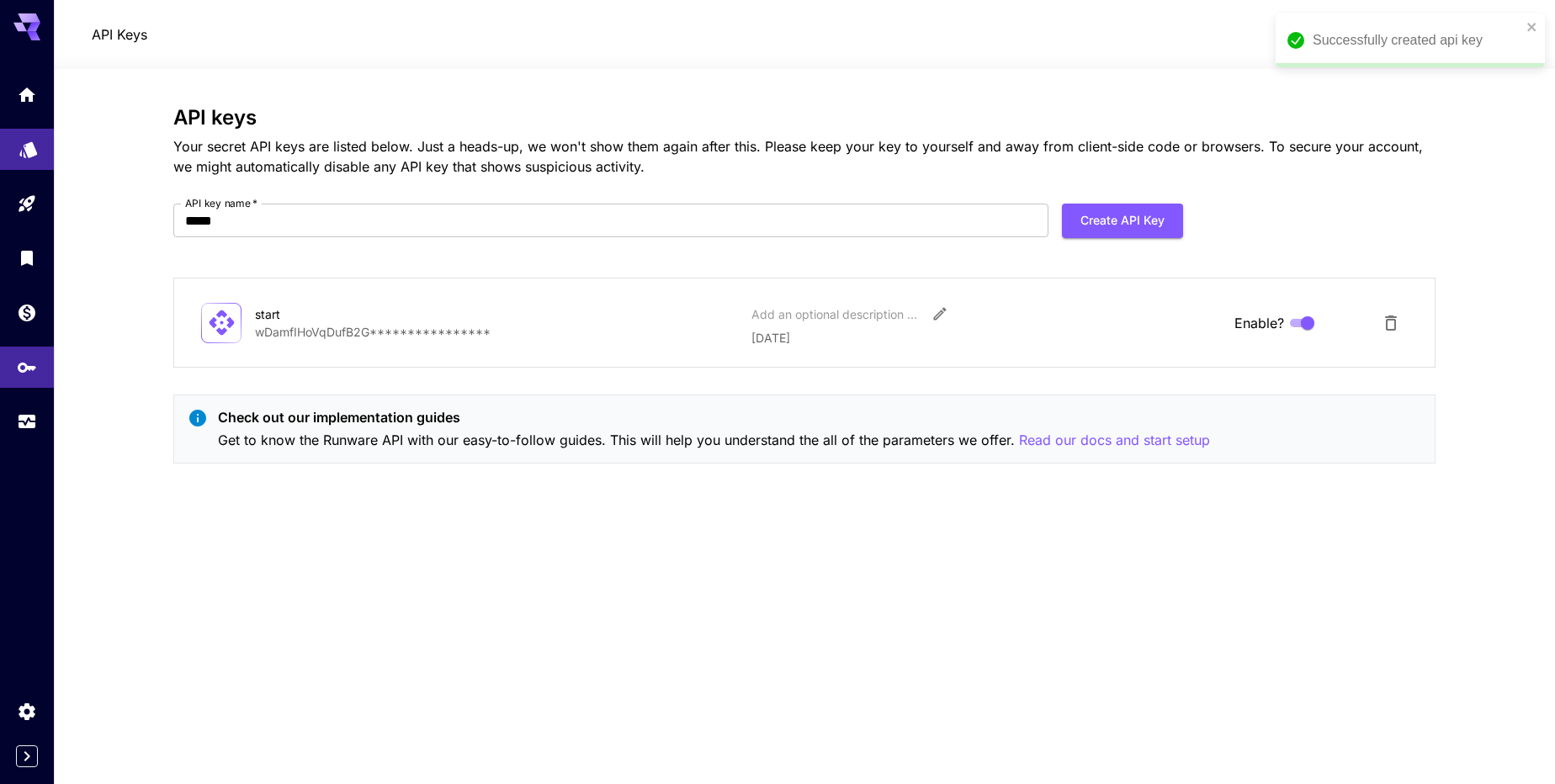
click at [37, 144] on link at bounding box center [27, 149] width 54 height 41
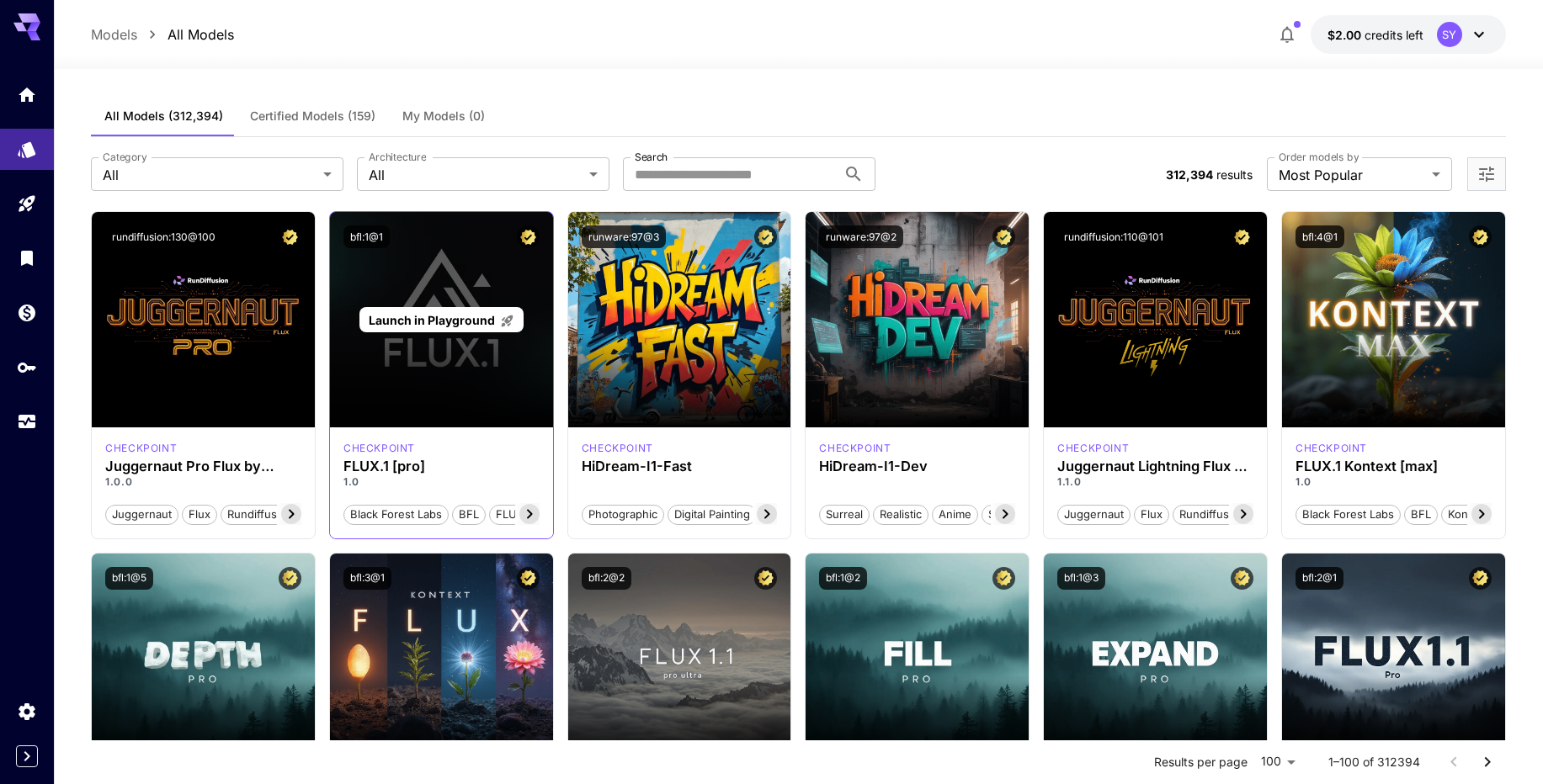
scroll to position [101, 0]
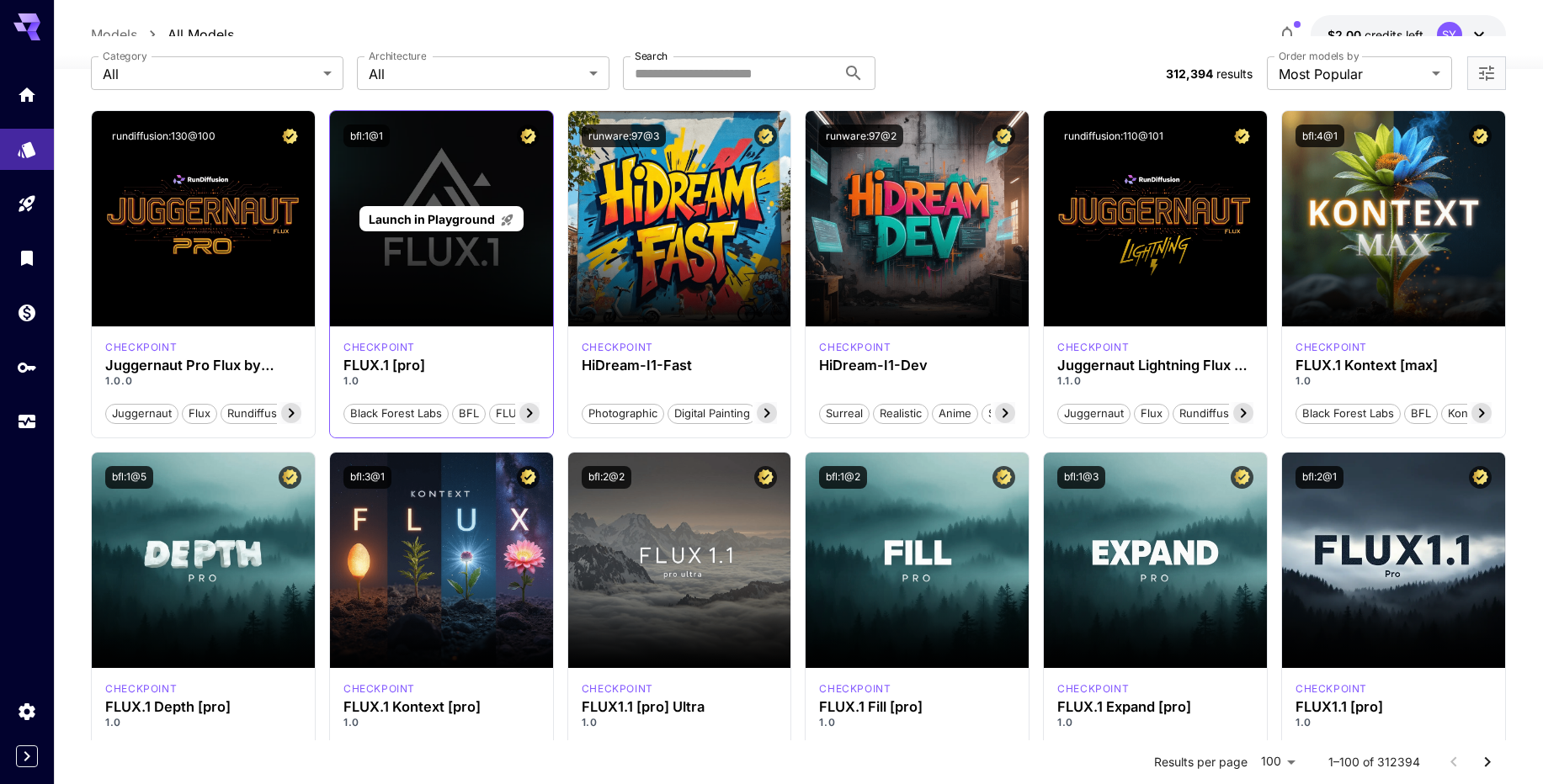
click at [411, 210] on p "Launch in Playground" at bounding box center [441, 219] width 146 height 18
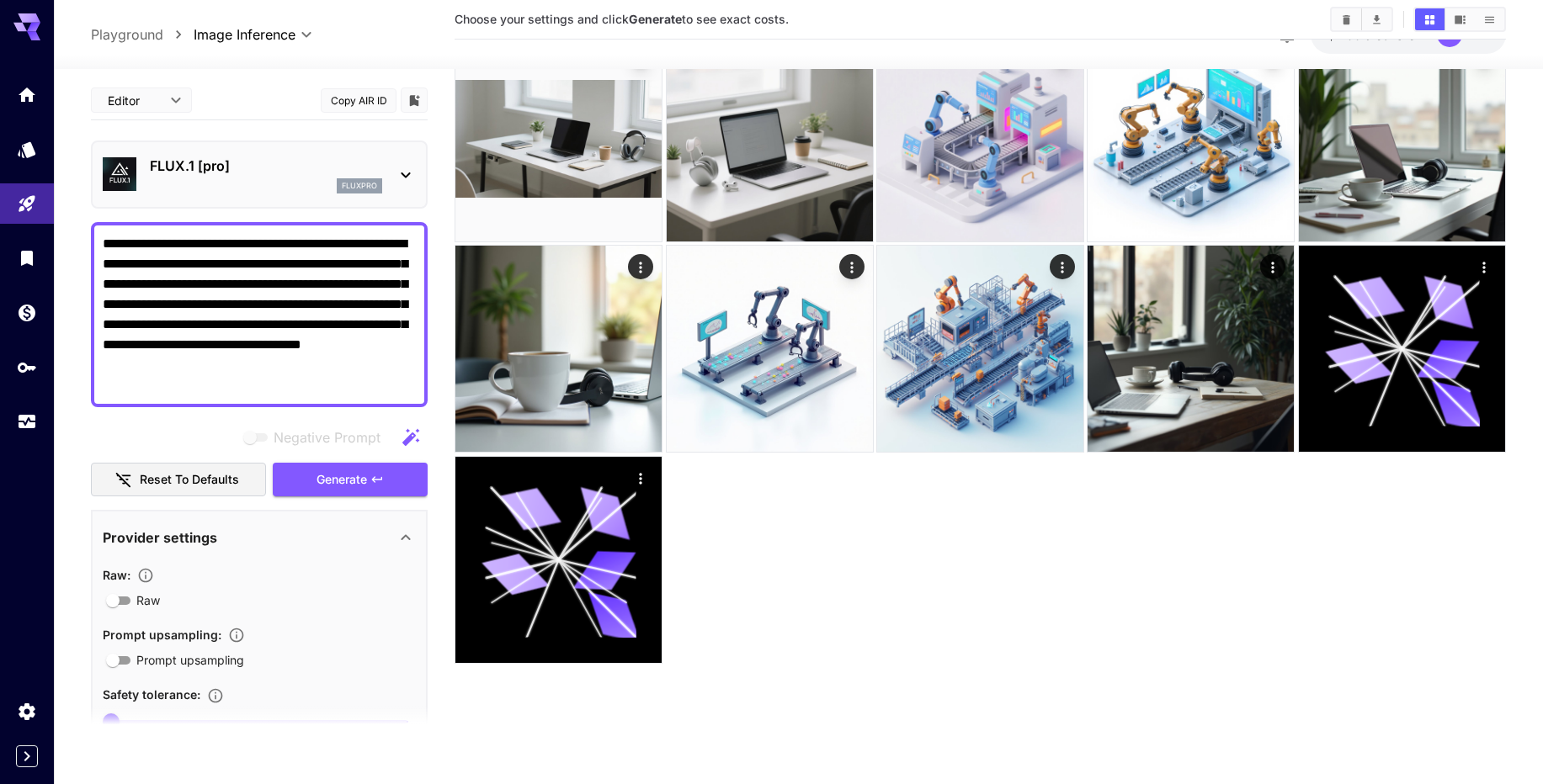
click at [255, 188] on div "fluxpro" at bounding box center [266, 185] width 233 height 15
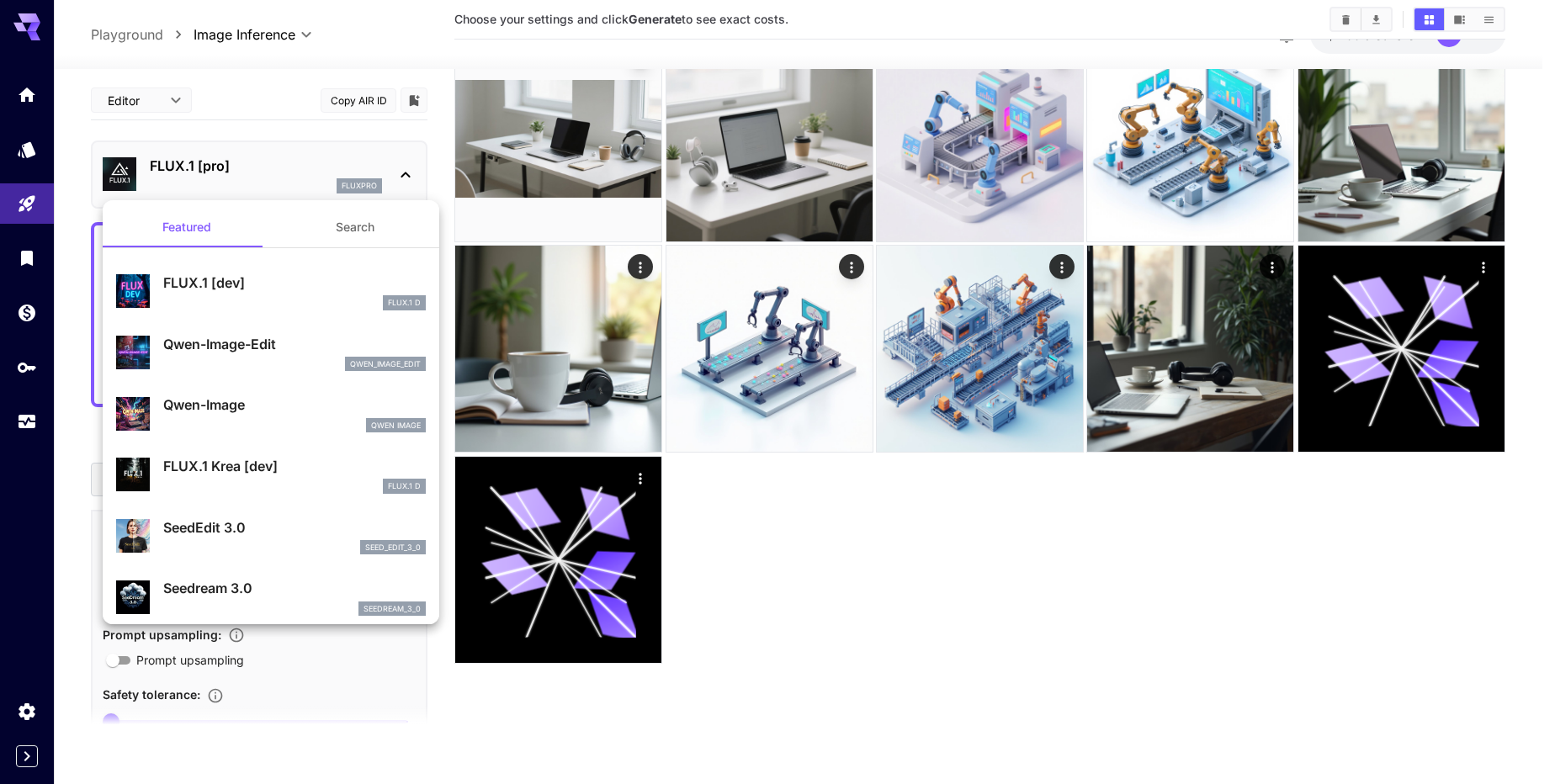
click at [244, 410] on p "Qwen-Image" at bounding box center [295, 404] width 263 height 21
type input "**"
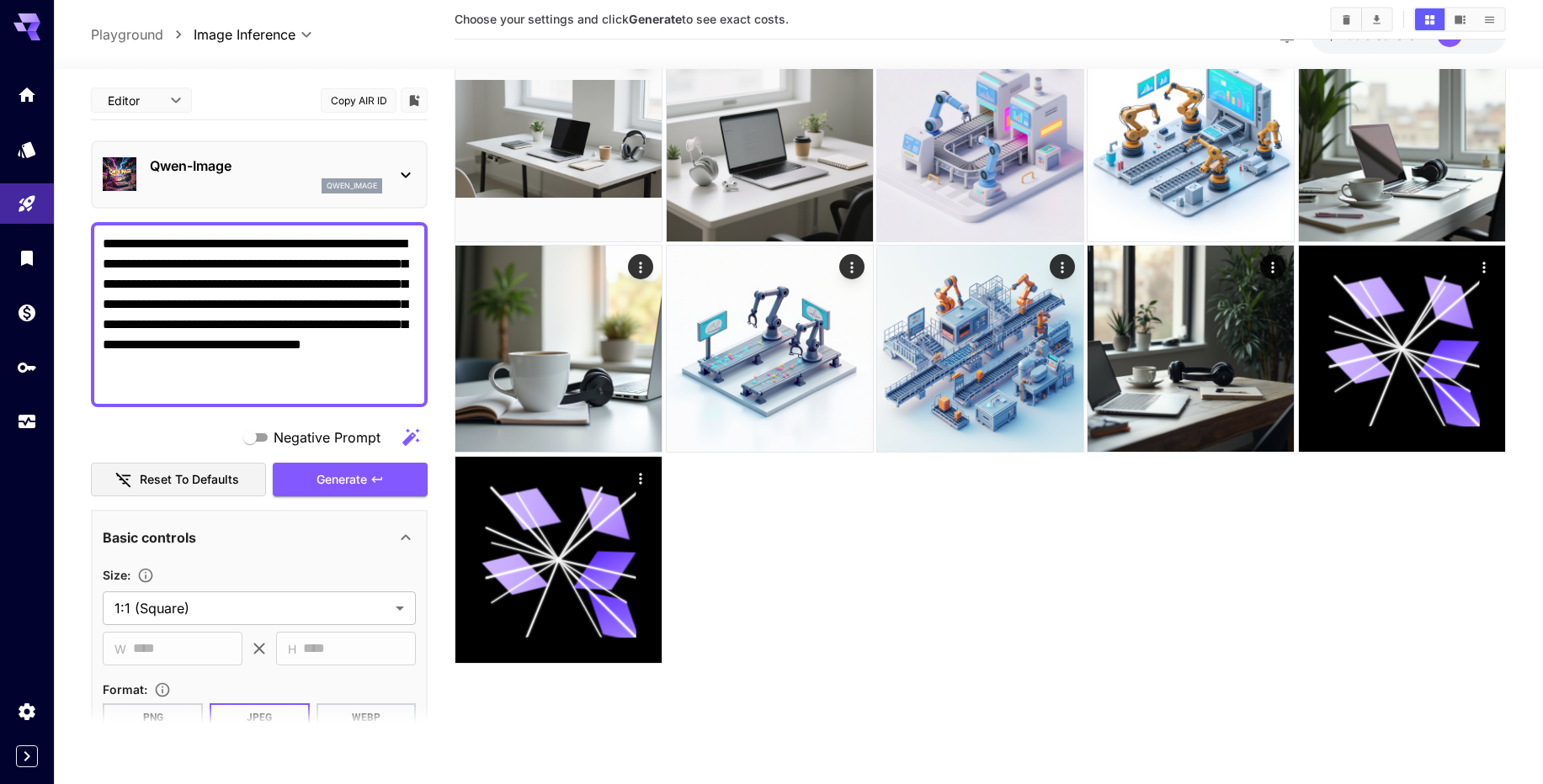
drag, startPoint x: 362, startPoint y: 114, endPoint x: 360, endPoint y: 105, distance: 9.2
click at [361, 113] on div "Editor **** ​ Copy AIR ID" at bounding box center [259, 100] width 336 height 39
click at [360, 105] on button "Copy AIR ID" at bounding box center [358, 100] width 76 height 24
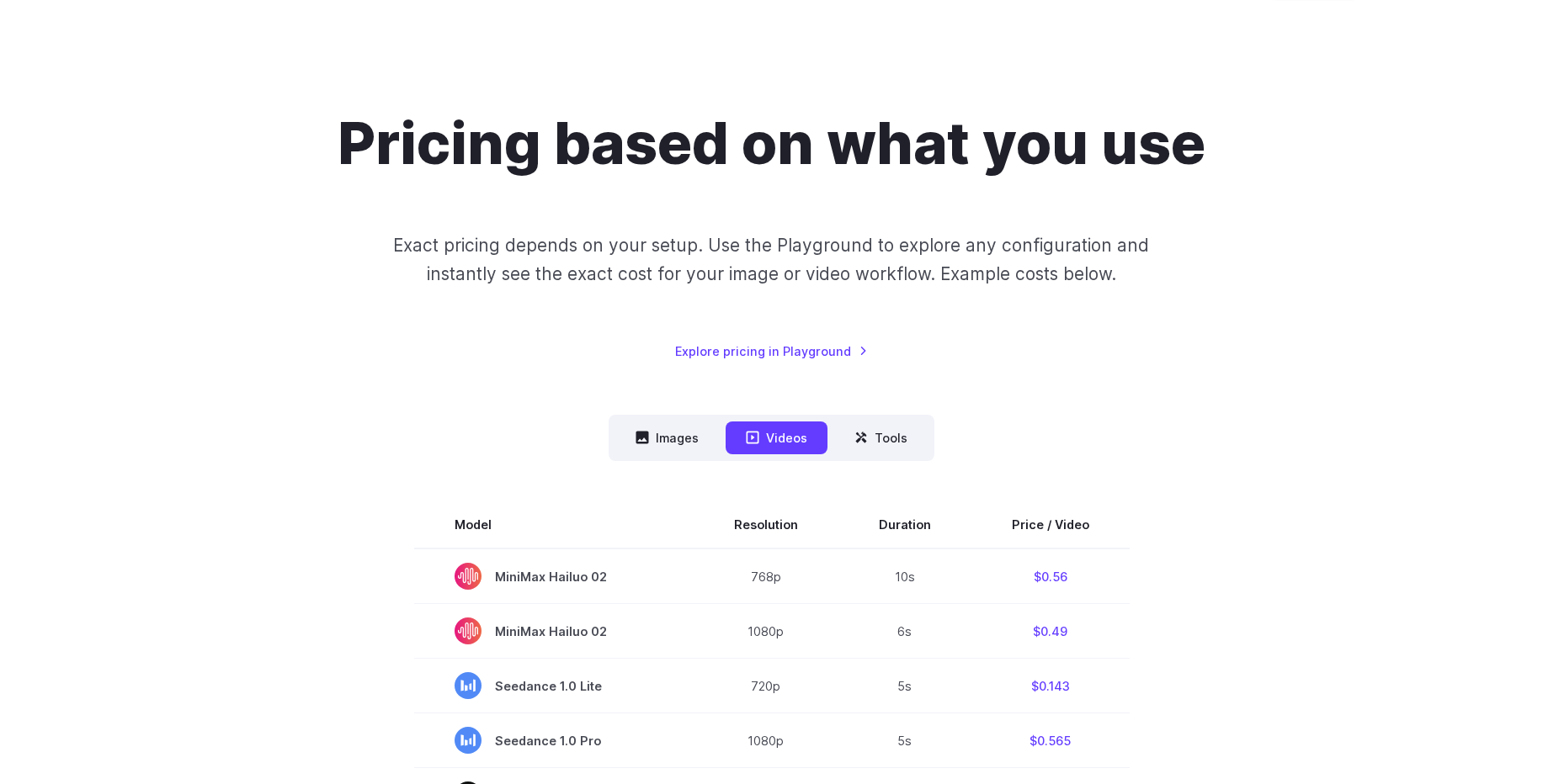
scroll to position [202, 0]
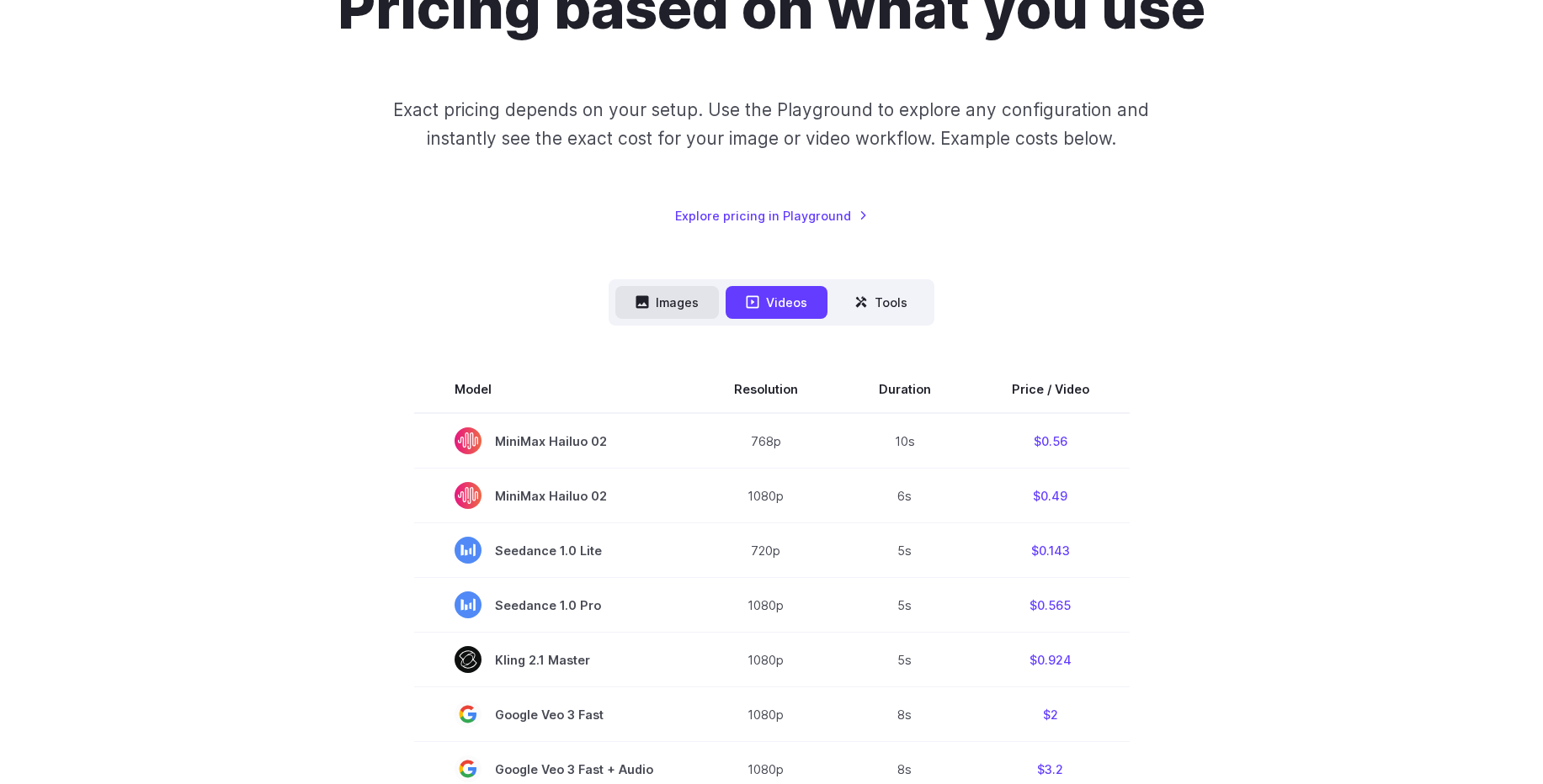
drag, startPoint x: 690, startPoint y: 280, endPoint x: 684, endPoint y: 289, distance: 10.8
click at [686, 284] on nav "Images Videos Tools ****** ****** *****" at bounding box center [771, 302] width 326 height 46
click at [681, 299] on button "Images" at bounding box center [667, 302] width 104 height 33
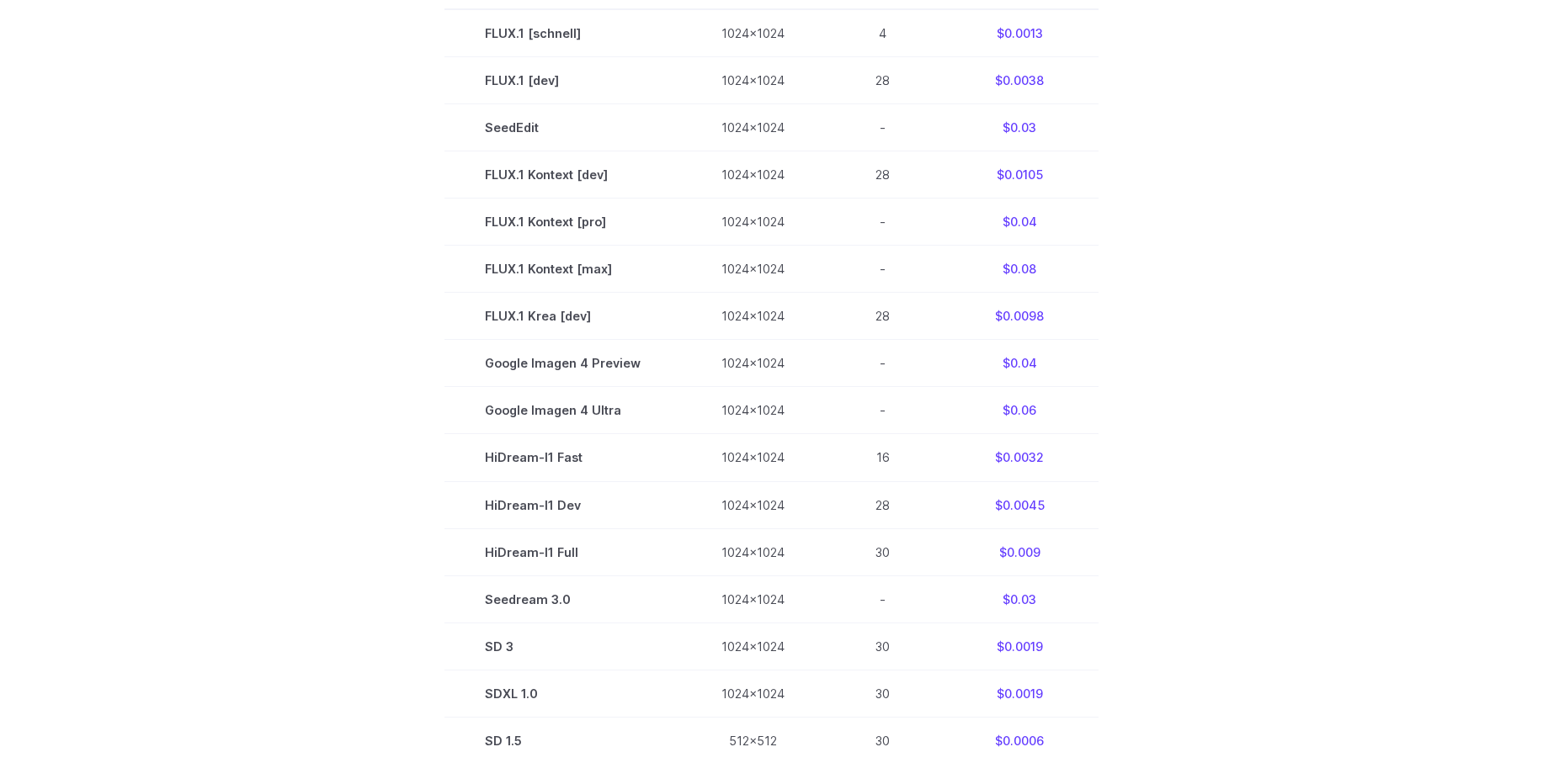
scroll to position [404, 0]
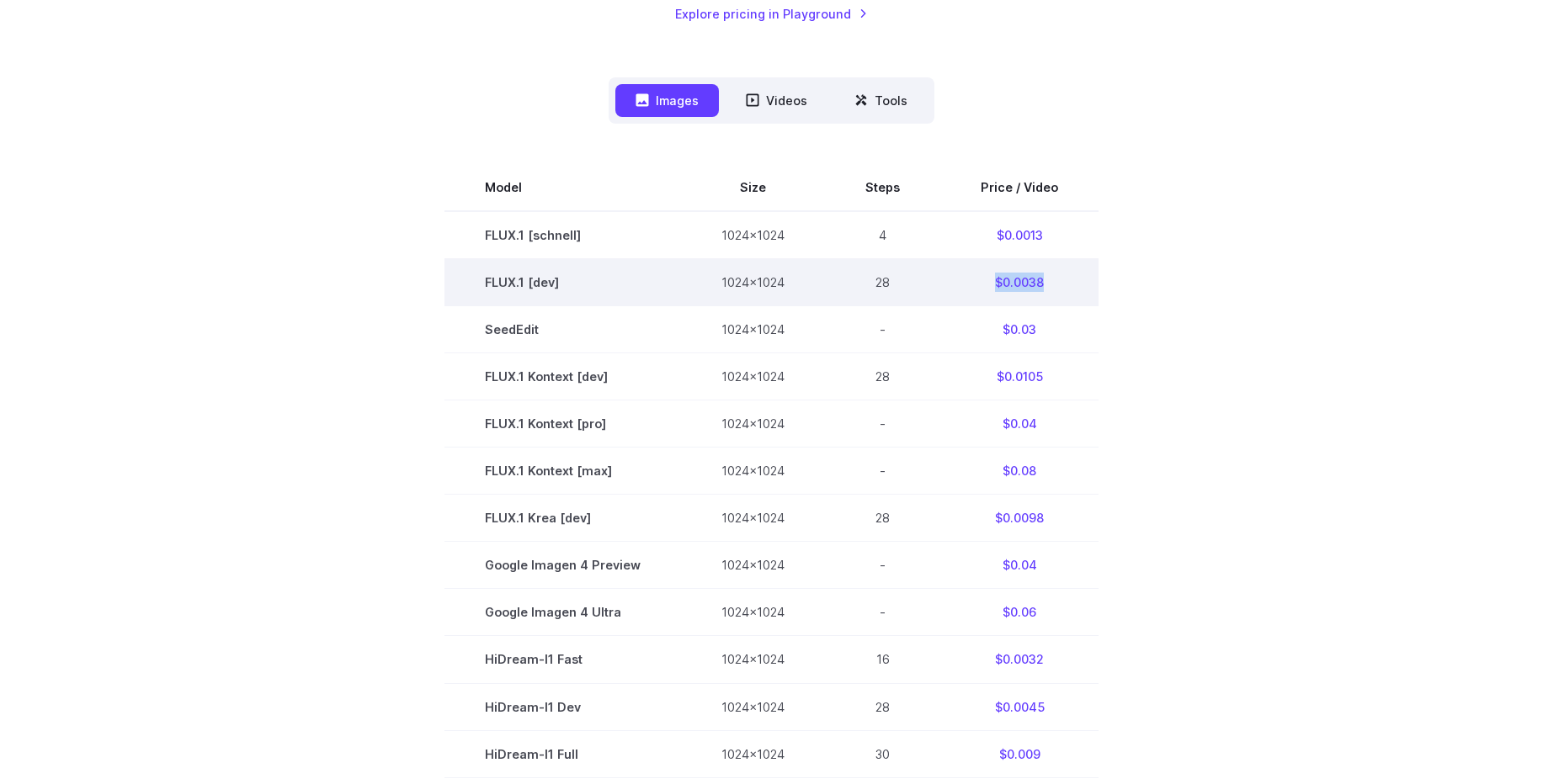
drag, startPoint x: 1005, startPoint y: 277, endPoint x: 1053, endPoint y: 281, distance: 48.2
click at [1053, 281] on td "$0.0038" at bounding box center [1019, 282] width 158 height 47
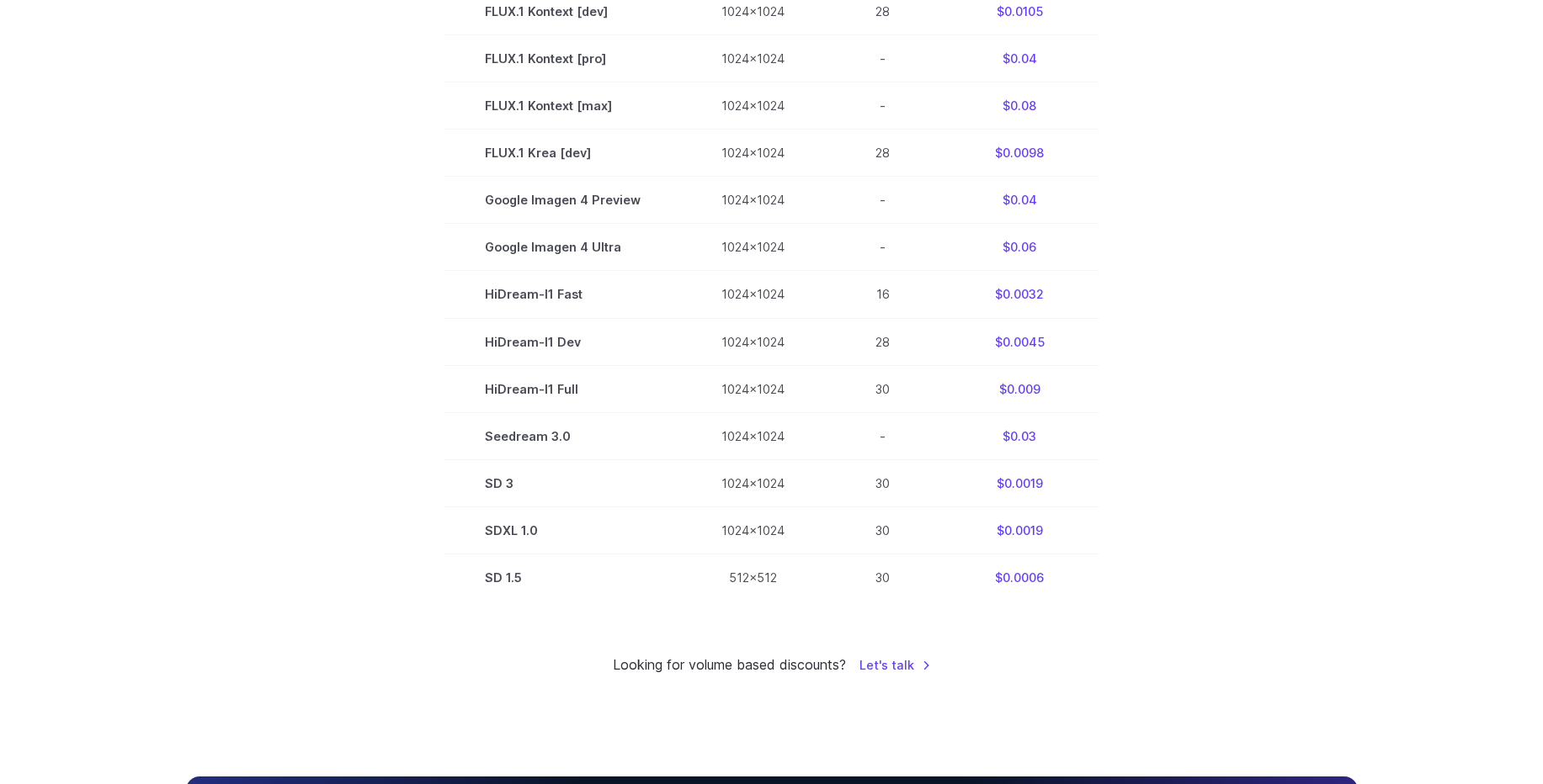
scroll to position [605, 0]
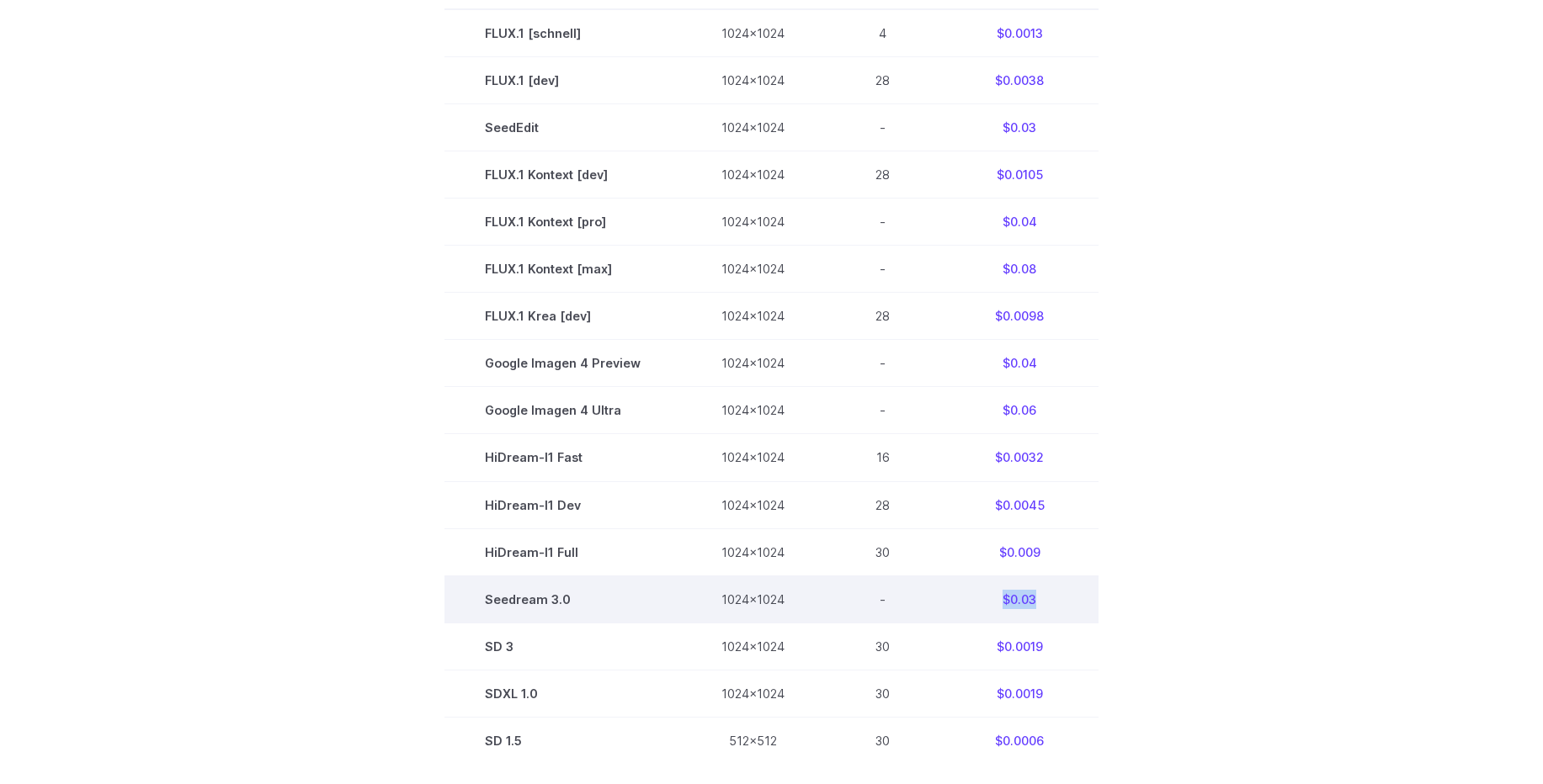
drag, startPoint x: 994, startPoint y: 596, endPoint x: 1038, endPoint y: 598, distance: 44.0
click at [1038, 598] on td "$0.03" at bounding box center [1019, 599] width 158 height 47
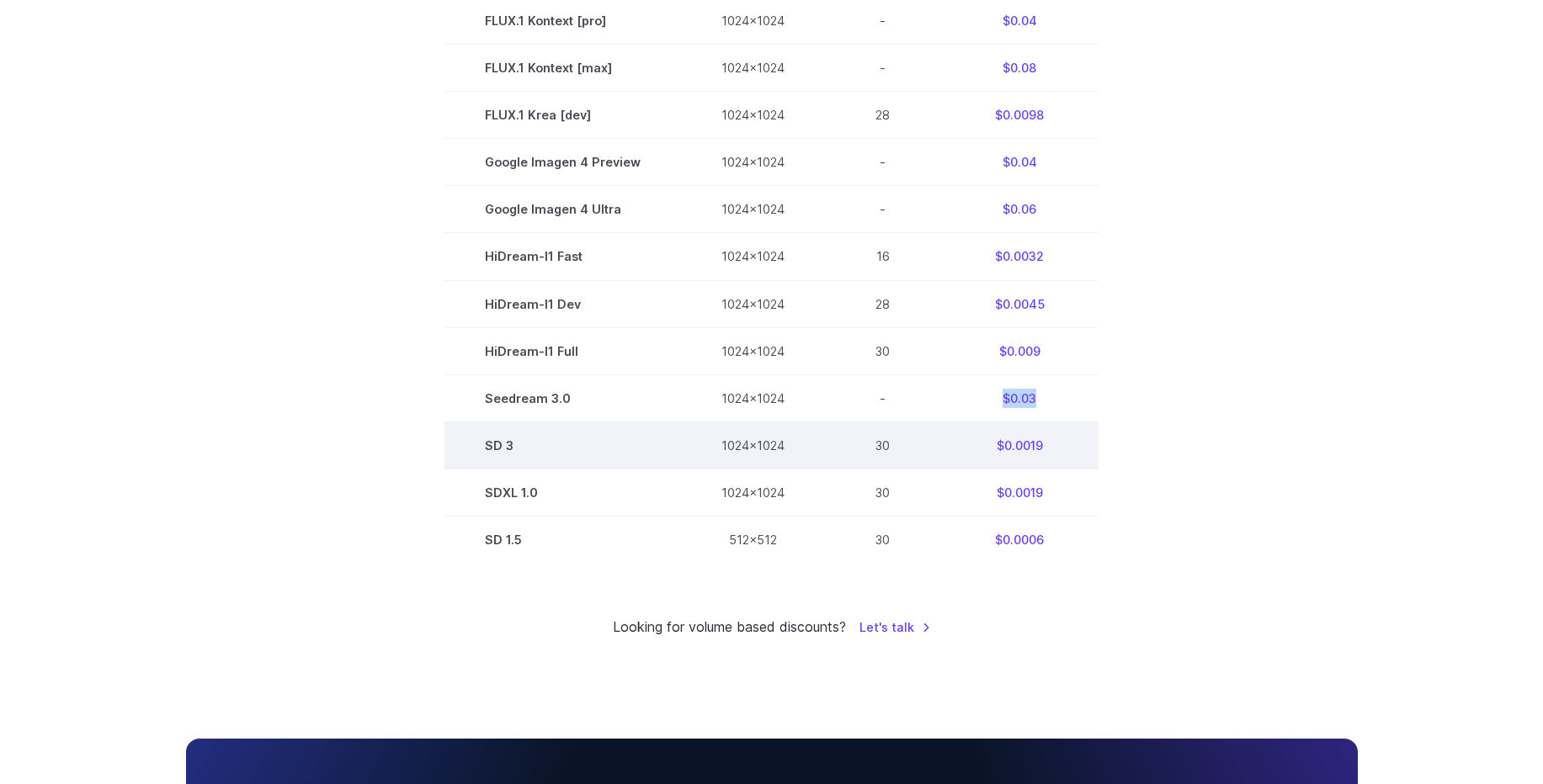
scroll to position [807, 0]
click at [503, 446] on td "SD 3" at bounding box center [563, 443] width 236 height 47
click at [504, 446] on td "SD 3" at bounding box center [563, 443] width 236 height 47
drag, startPoint x: 504, startPoint y: 446, endPoint x: 516, endPoint y: 456, distance: 15.6
click at [504, 446] on td "SD 3" at bounding box center [563, 443] width 236 height 47
